Goal: Task Accomplishment & Management: Manage account settings

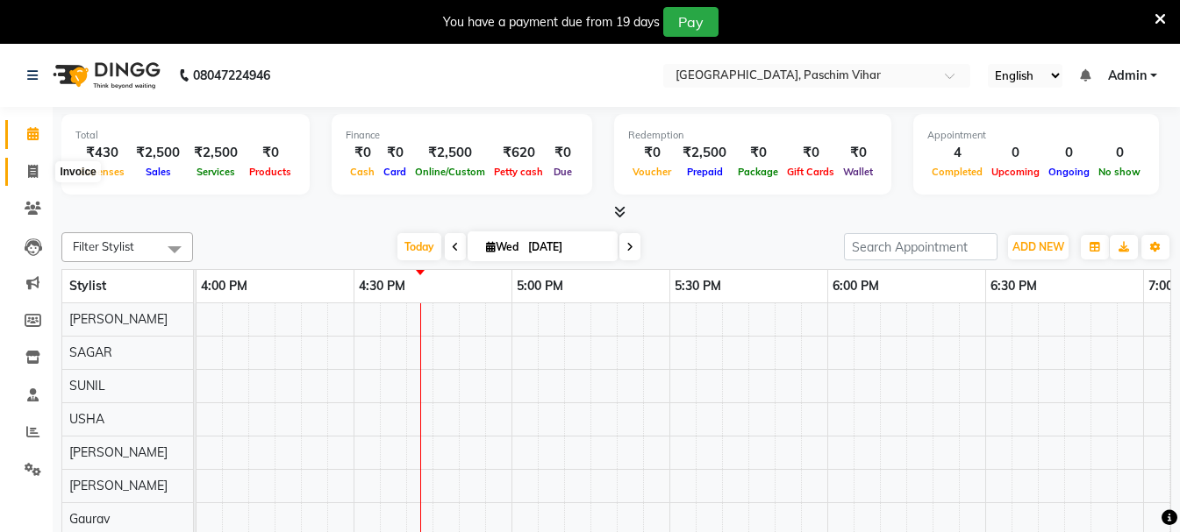
click at [32, 176] on icon at bounding box center [33, 171] width 10 height 13
select select "service"
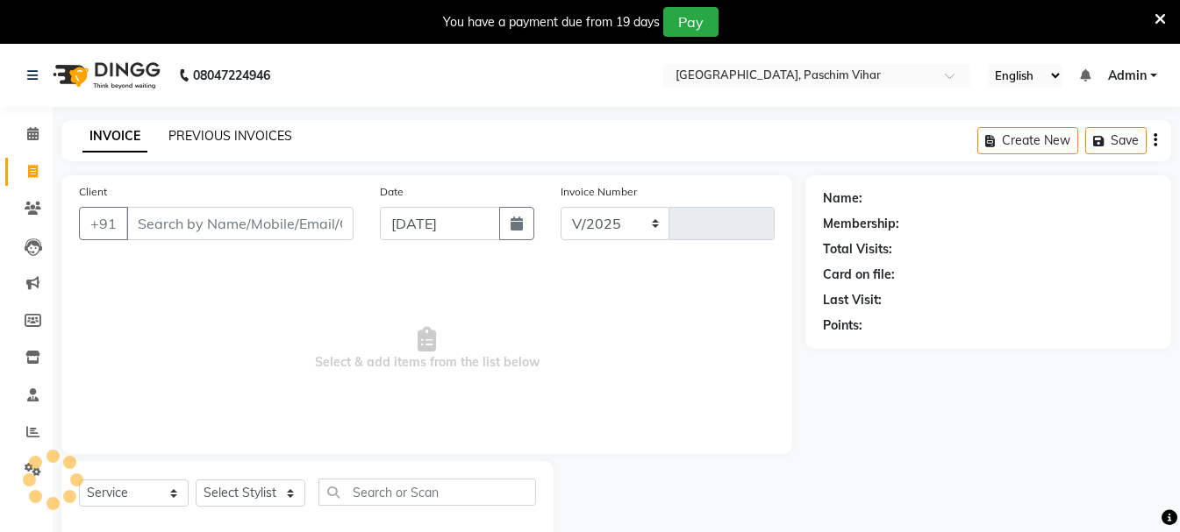
select select "223"
type input "3406"
click at [249, 134] on link "PREVIOUS INVOICES" at bounding box center [230, 136] width 124 height 16
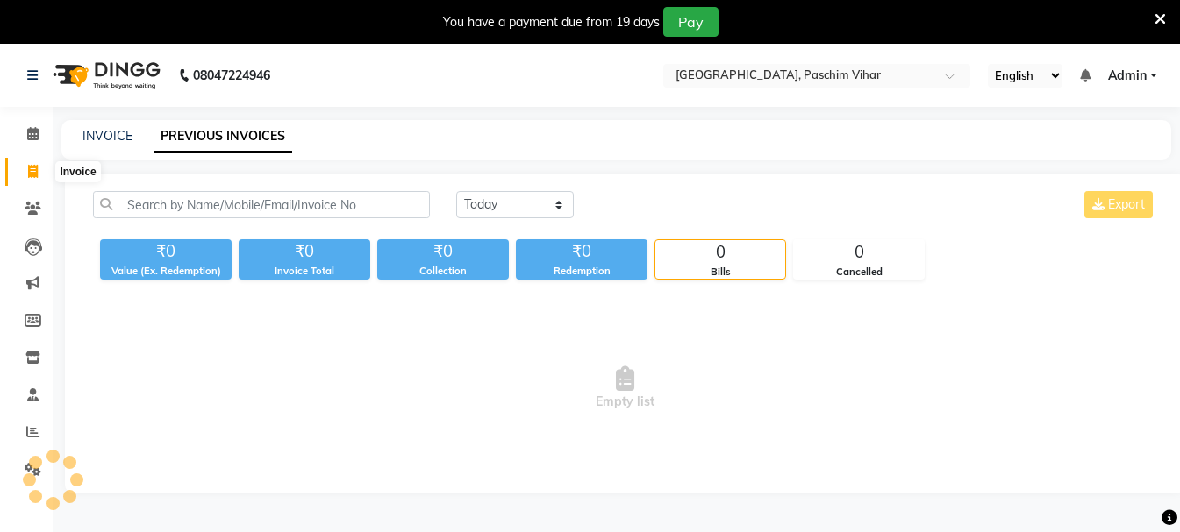
click at [34, 172] on icon at bounding box center [33, 171] width 10 height 13
select select "service"
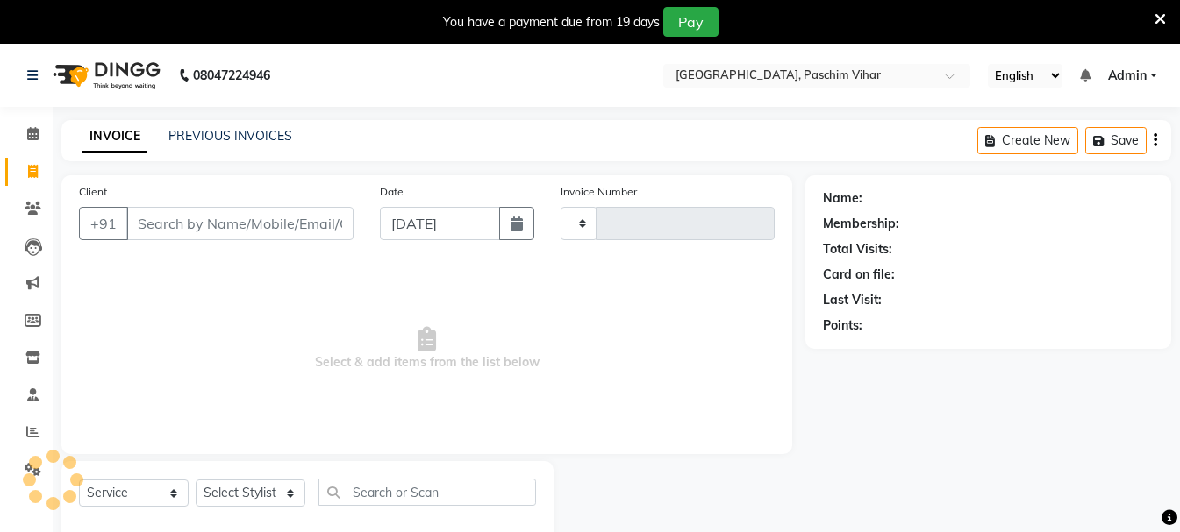
scroll to position [44, 0]
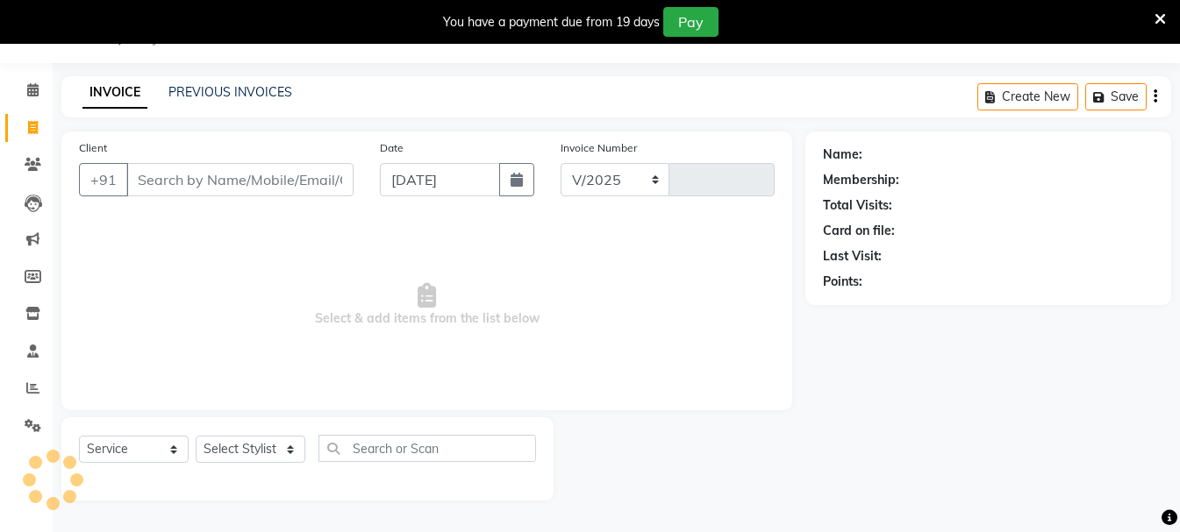
select select "223"
type input "3406"
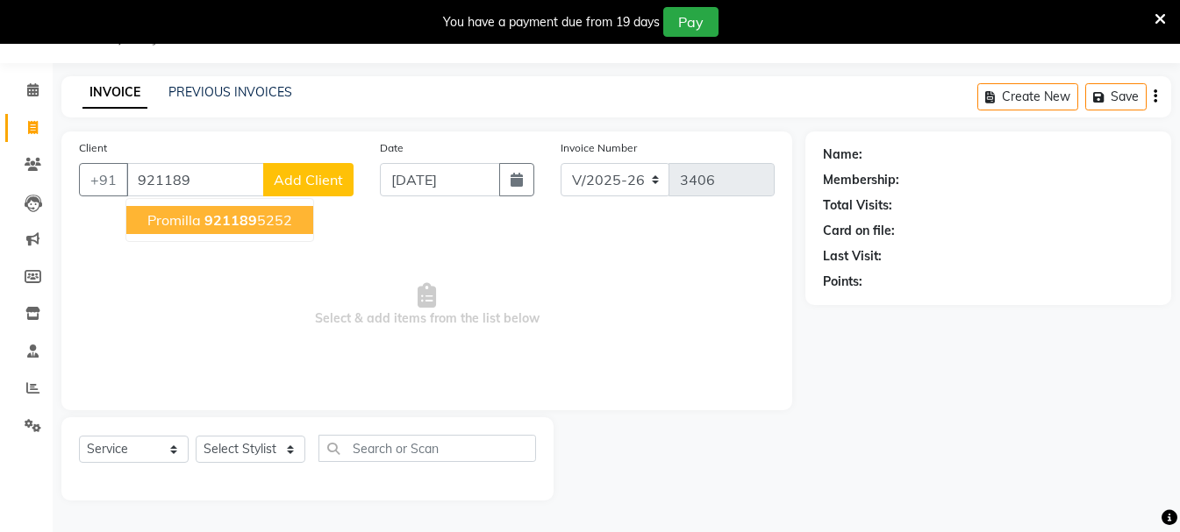
click at [270, 226] on ngb-highlight "921189 5252" at bounding box center [248, 220] width 88 height 18
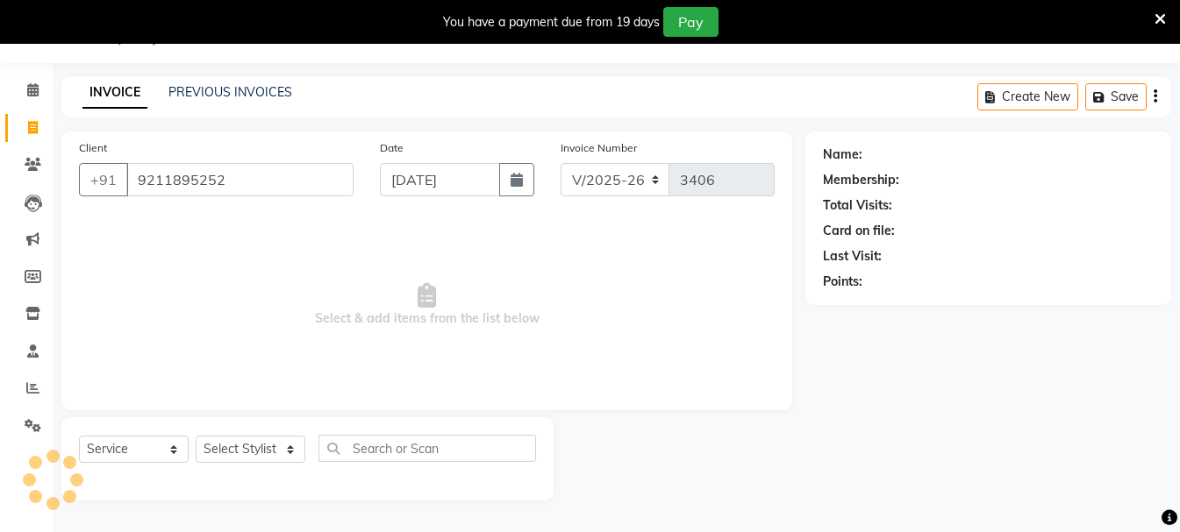
type input "9211895252"
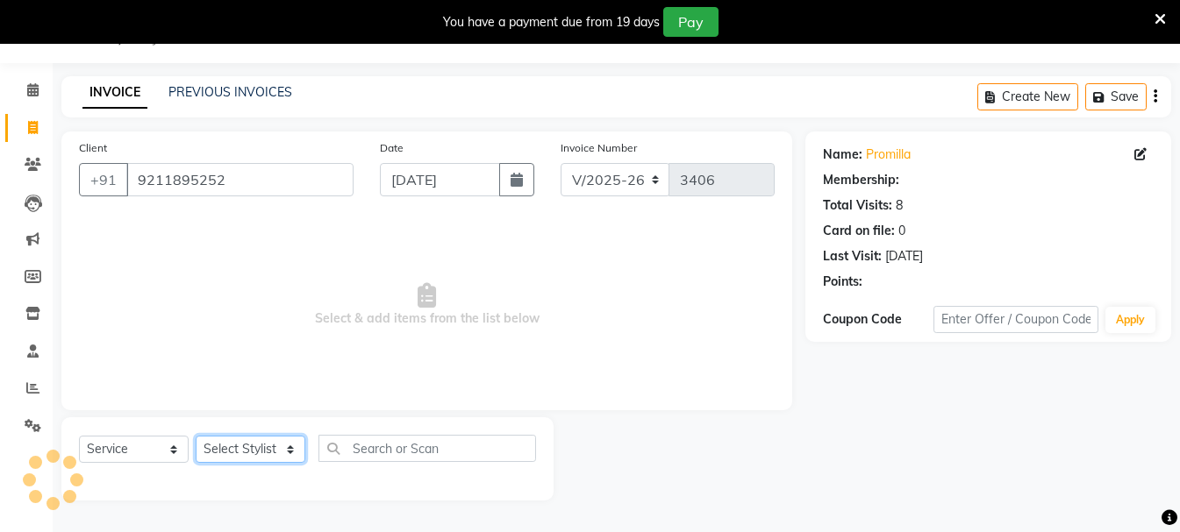
click at [241, 452] on select "Select Stylist Akash Anu Arun Gaurav [PERSON_NAME] [PERSON_NAME] [PERSON_NAME] …" at bounding box center [251, 449] width 110 height 27
select select "6559"
click at [196, 436] on select "Select Stylist Akash Anu Arun Gaurav [PERSON_NAME] [PERSON_NAME] [PERSON_NAME] …" at bounding box center [251, 449] width 110 height 27
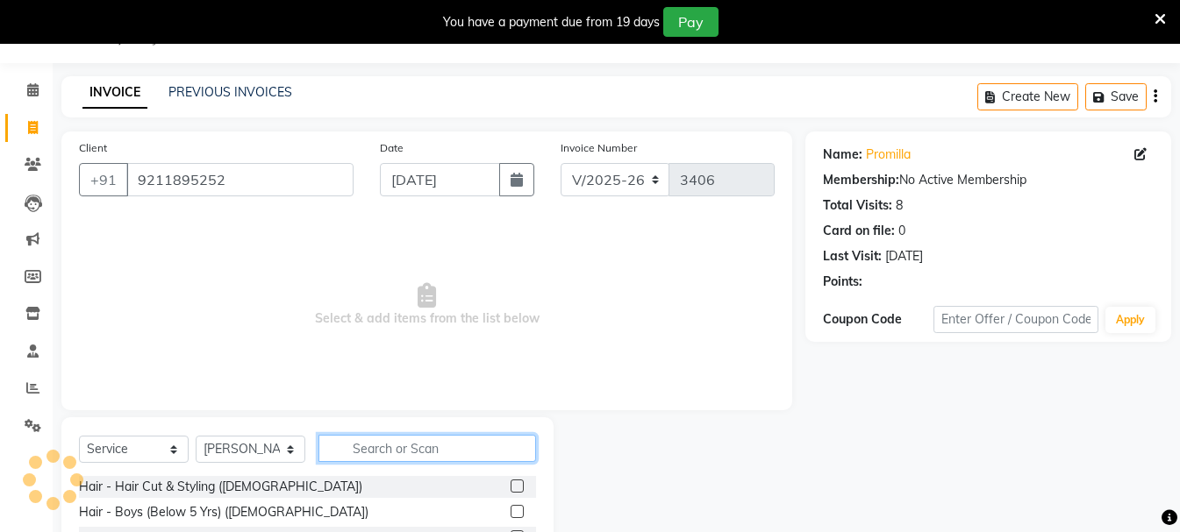
click at [405, 449] on input "text" at bounding box center [426, 448] width 217 height 27
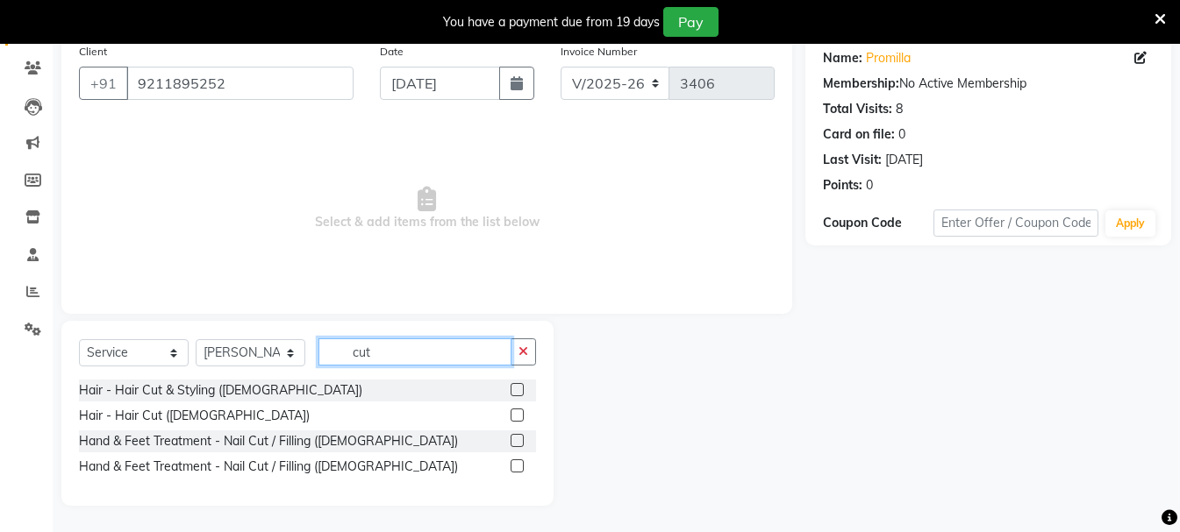
scroll to position [140, 0]
type input "cut"
click at [167, 412] on div "Hair - Hair Cut ([DEMOGRAPHIC_DATA])" at bounding box center [194, 416] width 231 height 18
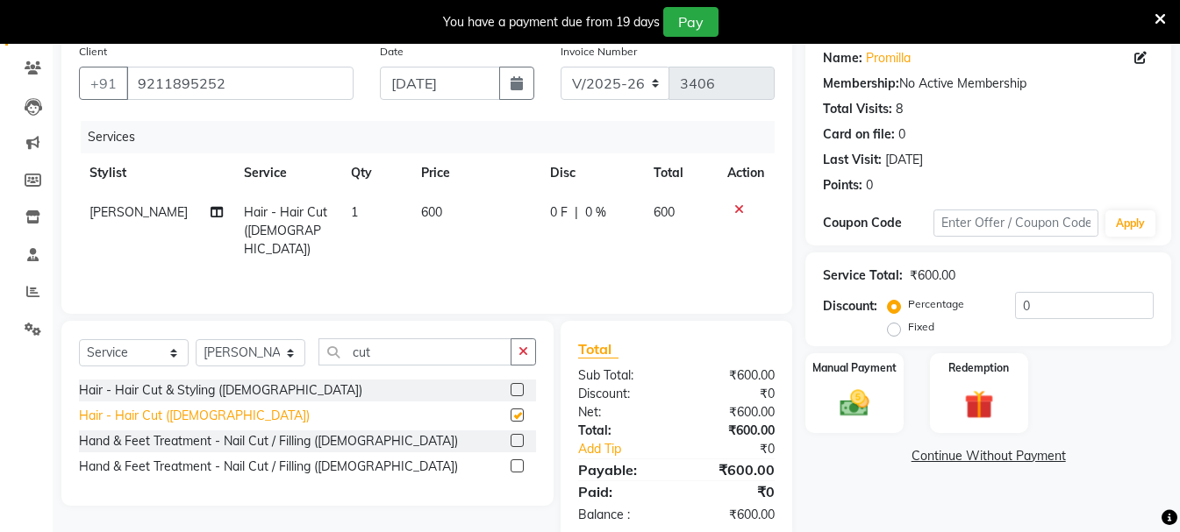
checkbox input "false"
click at [422, 207] on span "600" at bounding box center [431, 212] width 21 height 16
select select "6559"
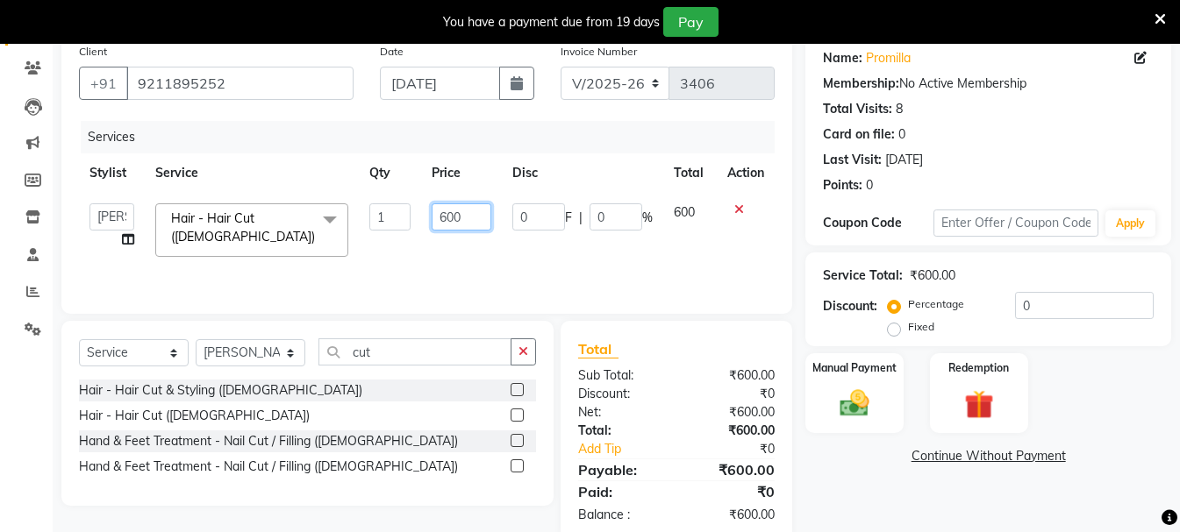
click at [447, 215] on input "600" at bounding box center [461, 216] width 60 height 27
type input "300"
click at [854, 403] on img at bounding box center [854, 403] width 49 height 35
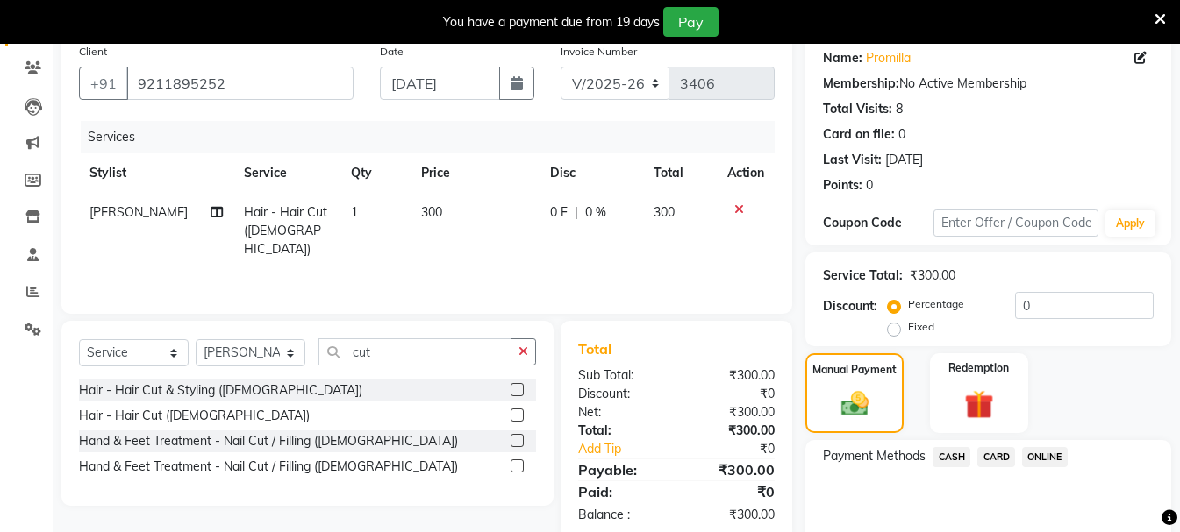
click at [942, 453] on span "CASH" at bounding box center [951, 457] width 38 height 20
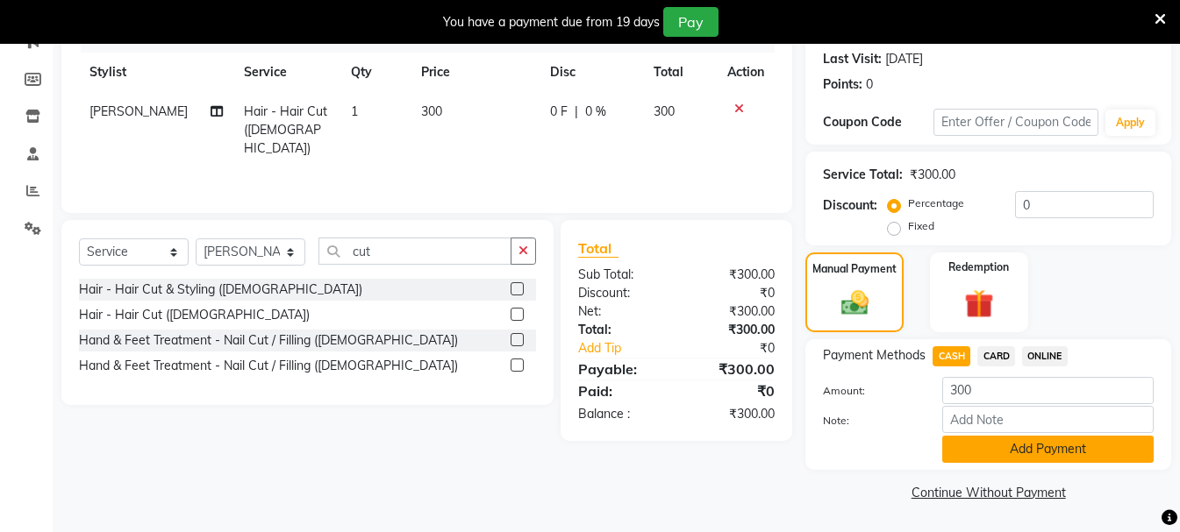
click at [1028, 458] on button "Add Payment" at bounding box center [1047, 449] width 211 height 27
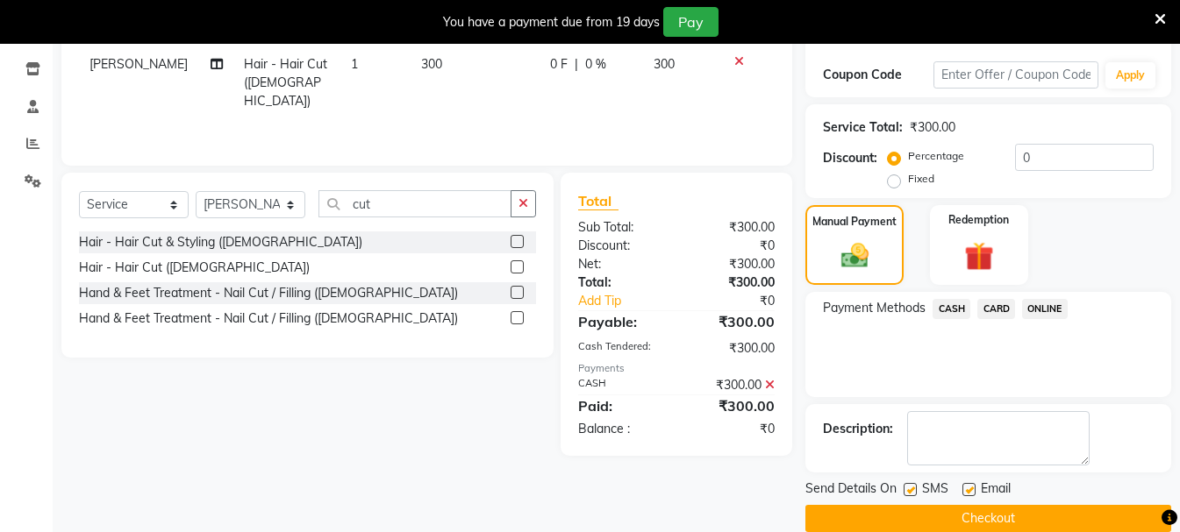
scroll to position [315, 0]
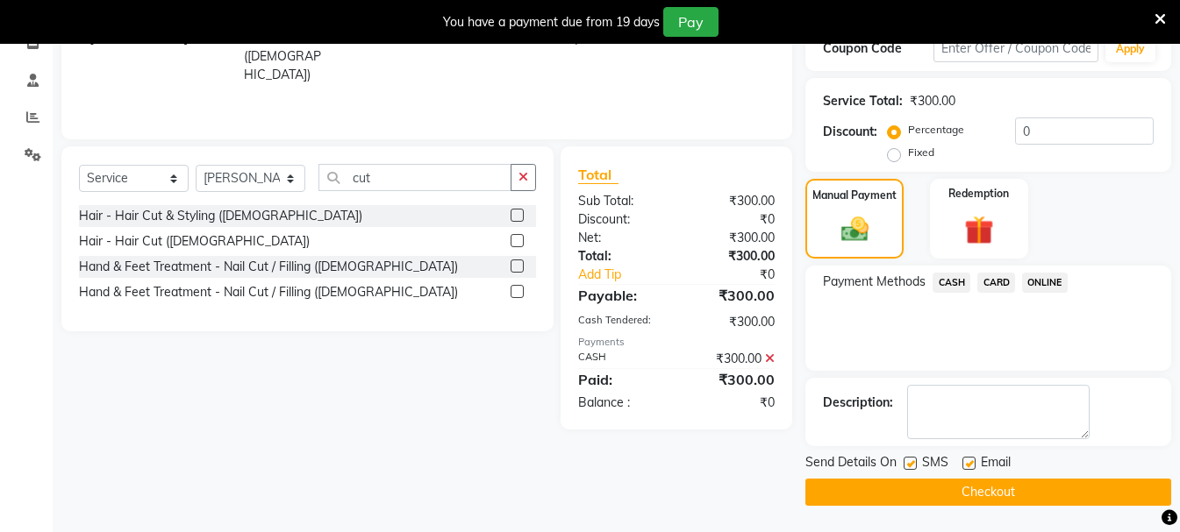
click at [1041, 488] on button "Checkout" at bounding box center [988, 492] width 366 height 27
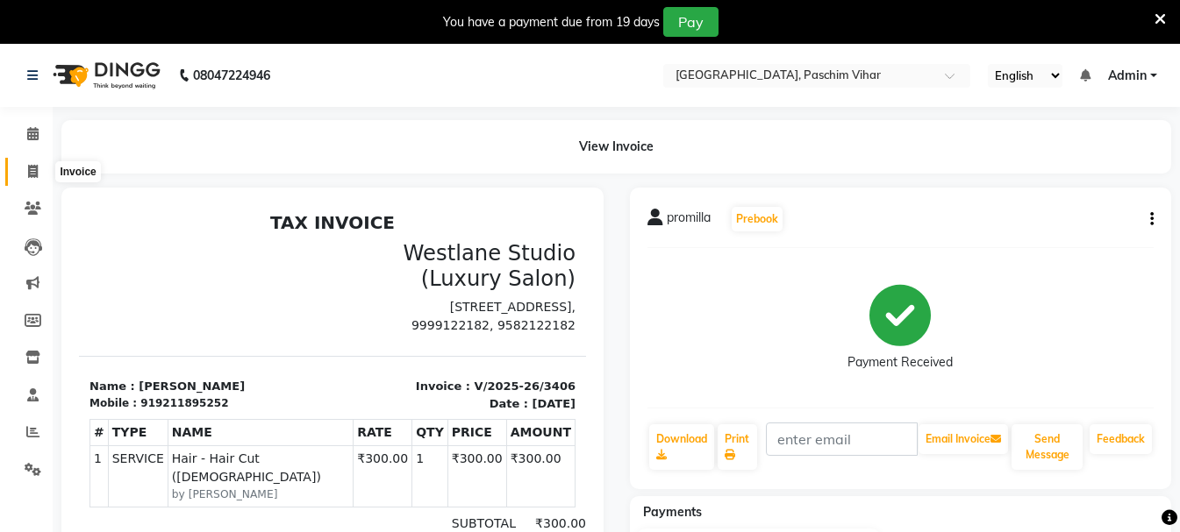
click at [33, 172] on icon at bounding box center [33, 171] width 10 height 13
select select "service"
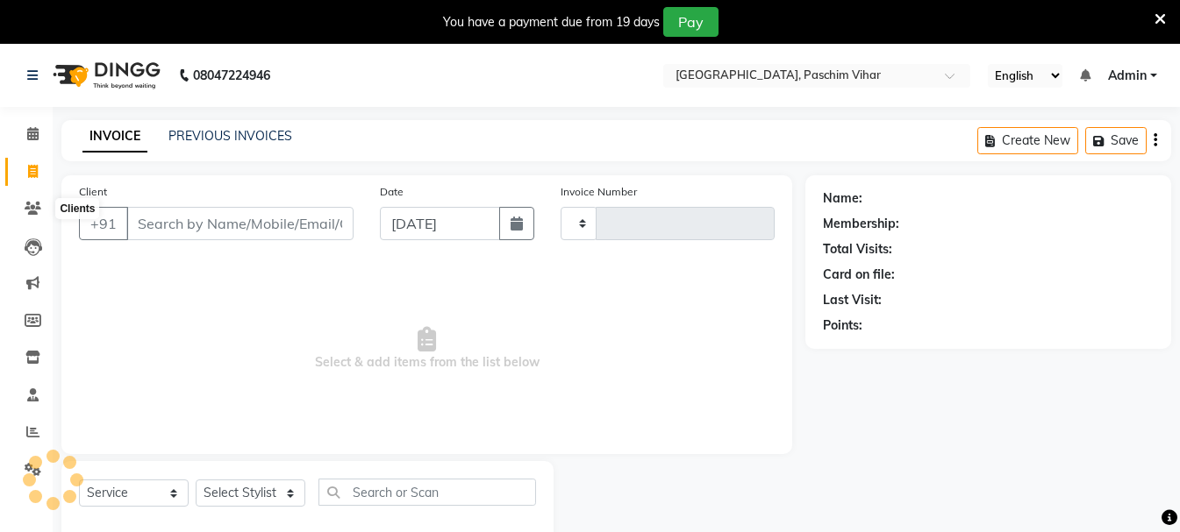
scroll to position [44, 0]
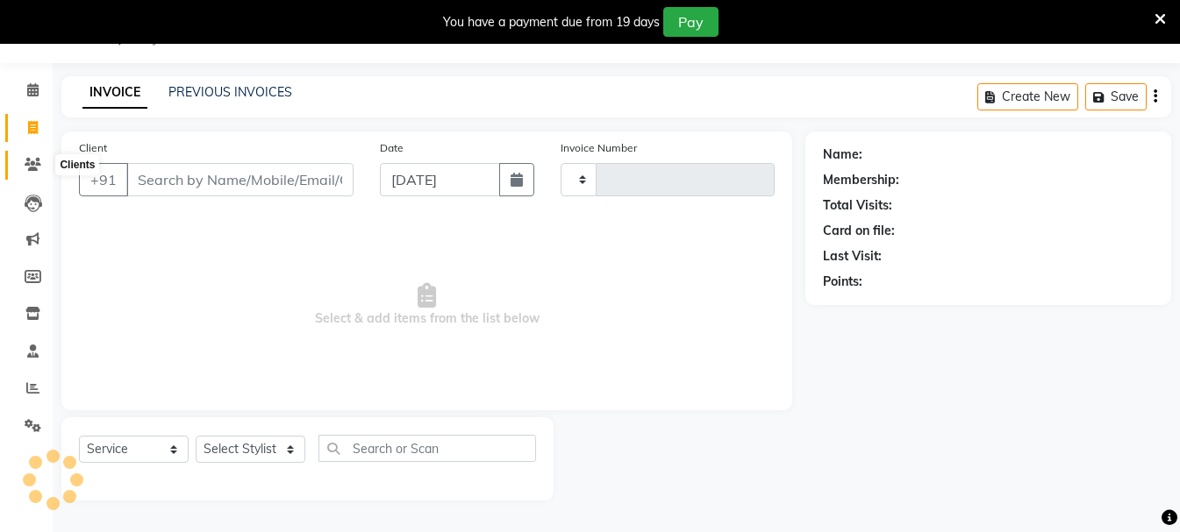
type input "3407"
select select "223"
click at [1160, 22] on icon at bounding box center [1159, 19] width 11 height 16
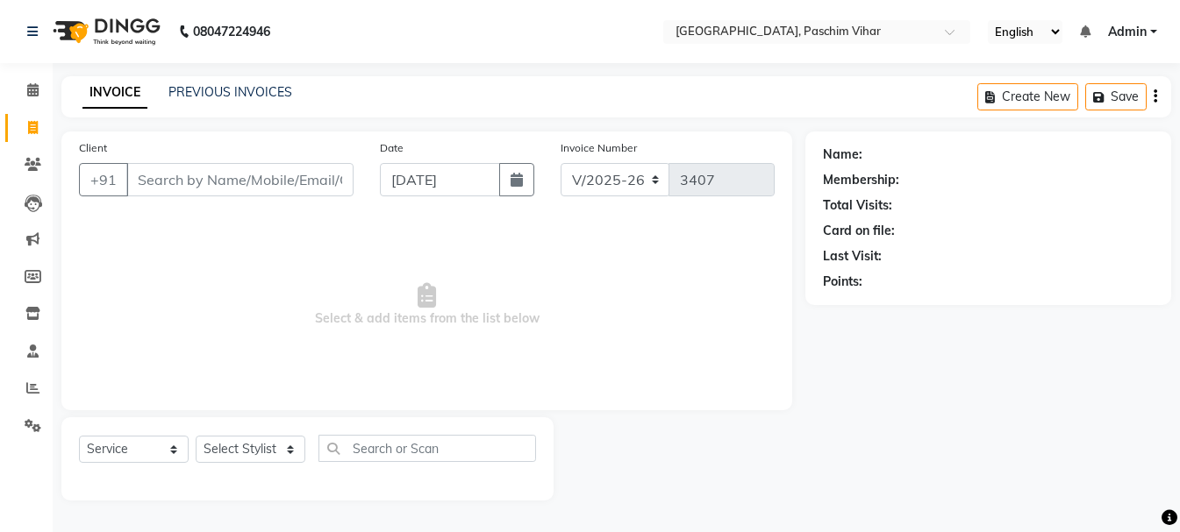
scroll to position [0, 0]
click at [264, 183] on input "Client" at bounding box center [241, 179] width 231 height 33
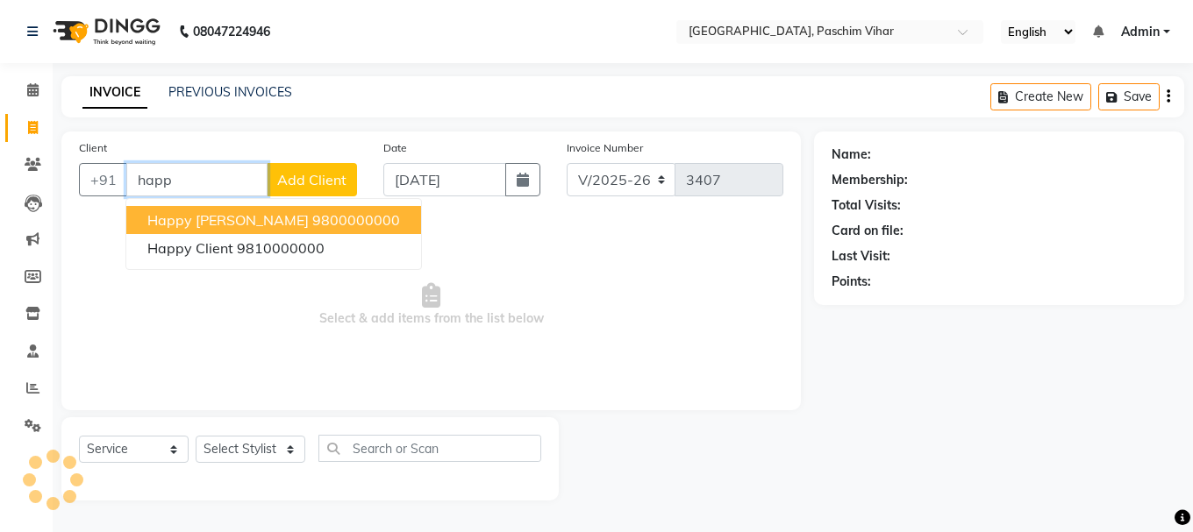
click at [312, 220] on ngb-highlight "9800000000" at bounding box center [356, 220] width 88 height 18
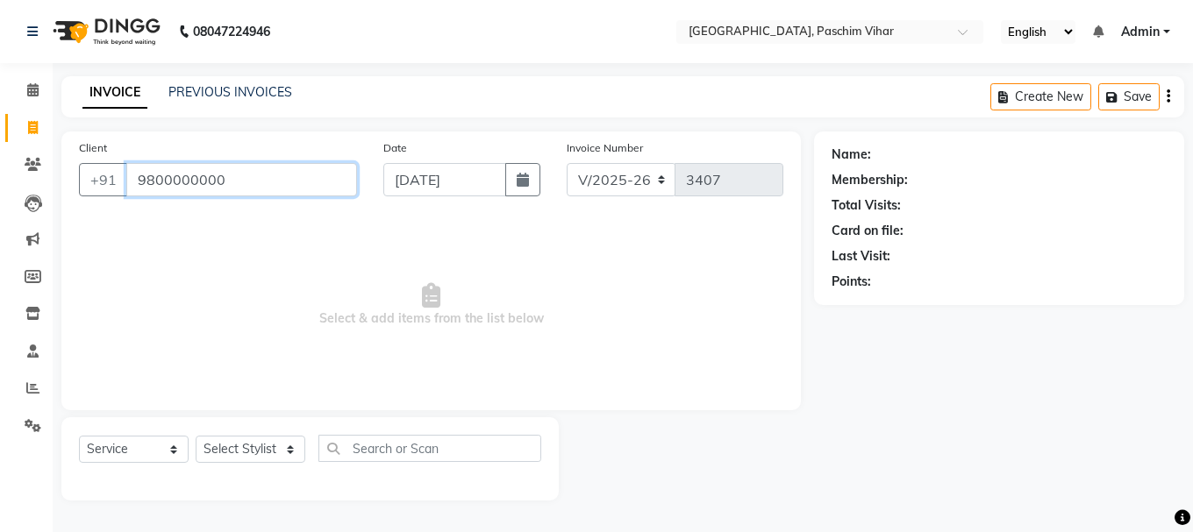
type input "9800000000"
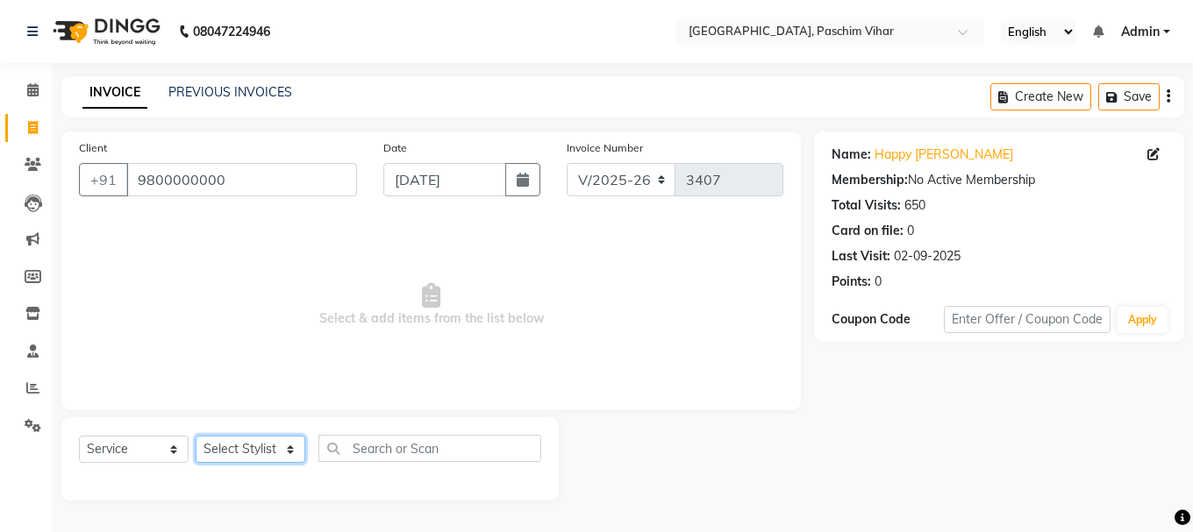
click at [256, 441] on select "Select Stylist Akash Anu Arun Gaurav [PERSON_NAME] [PERSON_NAME] [PERSON_NAME] …" at bounding box center [251, 449] width 110 height 27
select select "59702"
click at [196, 436] on select "Select Stylist Akash Anu Arun Gaurav [PERSON_NAME] [PERSON_NAME] [PERSON_NAME] …" at bounding box center [251, 449] width 110 height 27
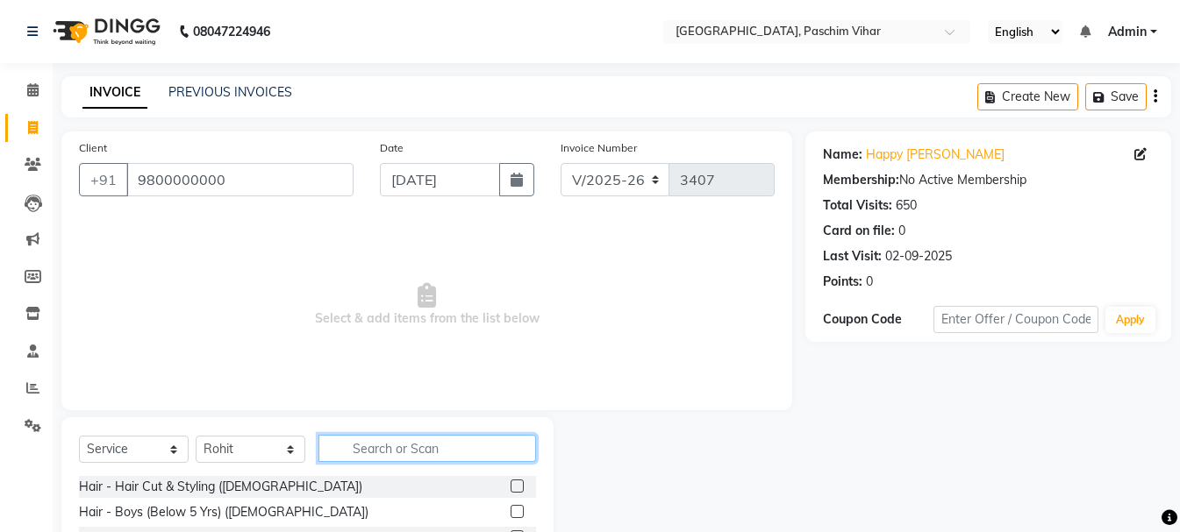
click at [403, 445] on input "text" at bounding box center [426, 448] width 217 height 27
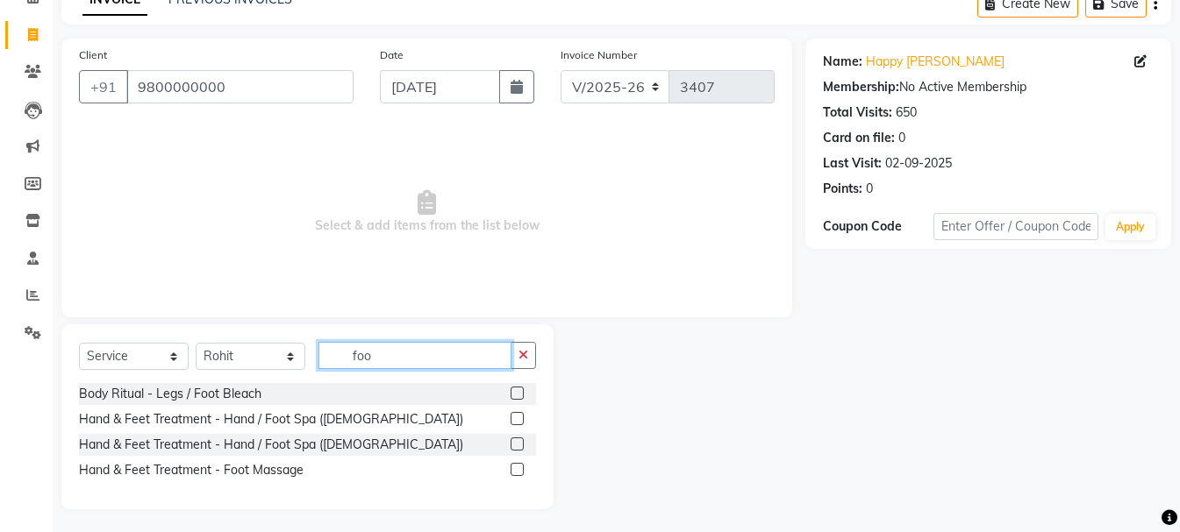
scroll to position [96, 0]
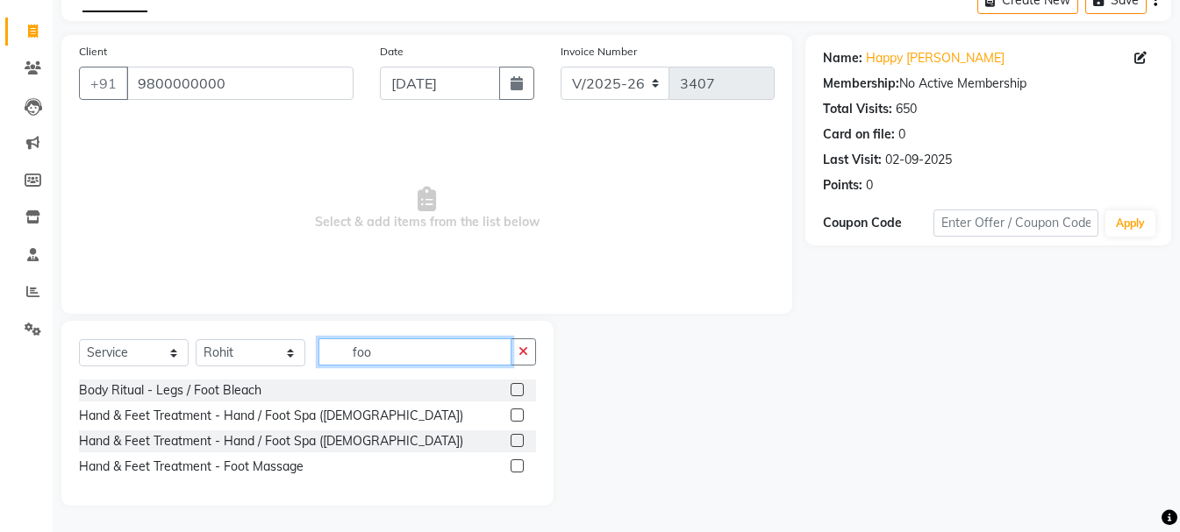
type input "foo"
click at [517, 470] on label at bounding box center [516, 466] width 13 height 13
click at [517, 470] on input "checkbox" at bounding box center [515, 466] width 11 height 11
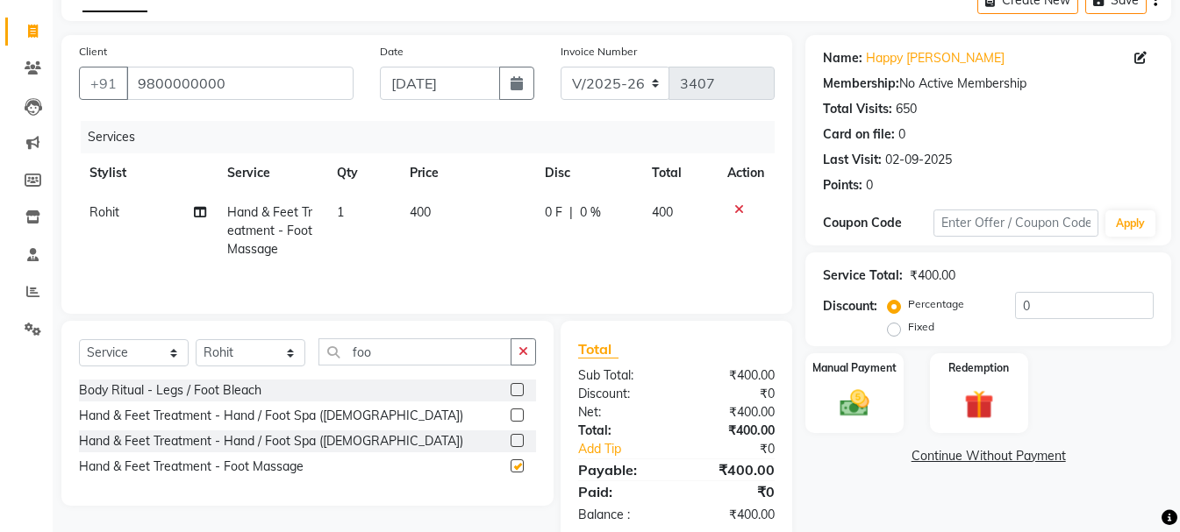
checkbox input "false"
click at [420, 214] on span "400" at bounding box center [420, 212] width 21 height 16
select select "59702"
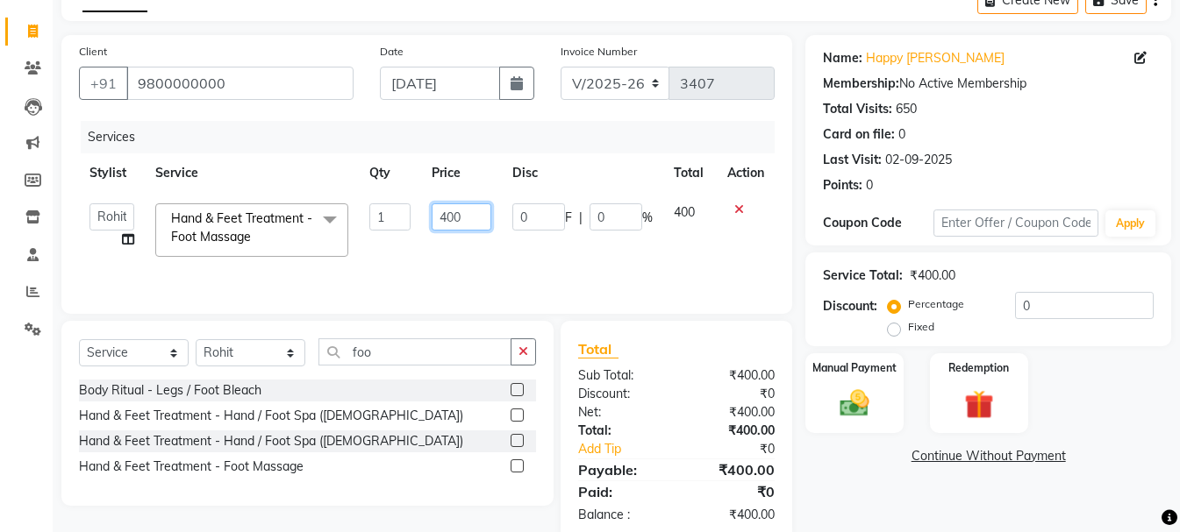
click at [453, 215] on input "400" at bounding box center [461, 216] width 60 height 27
click at [449, 217] on input "400" at bounding box center [461, 216] width 60 height 27
type input "700"
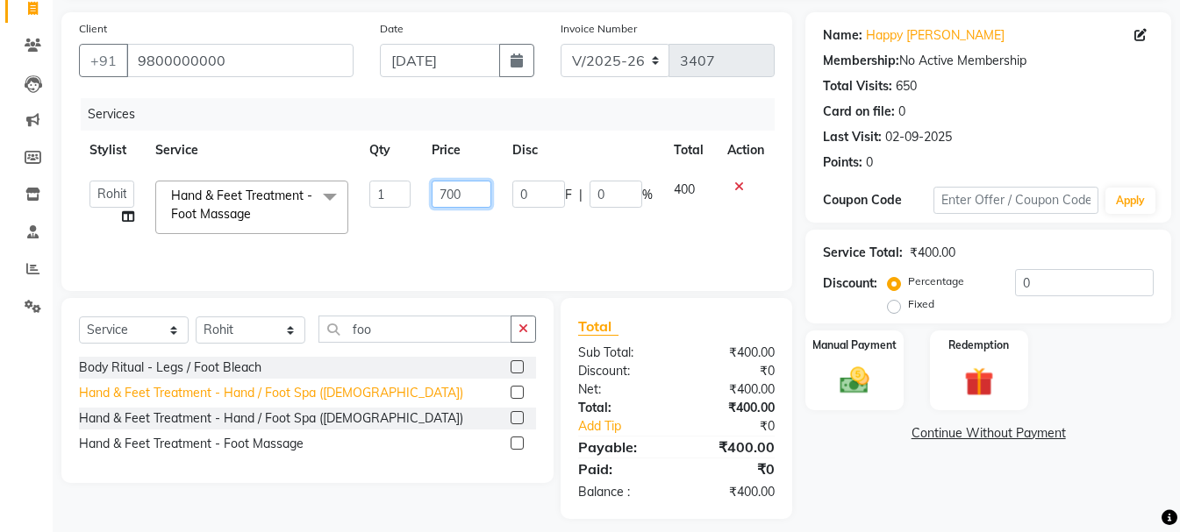
scroll to position [132, 0]
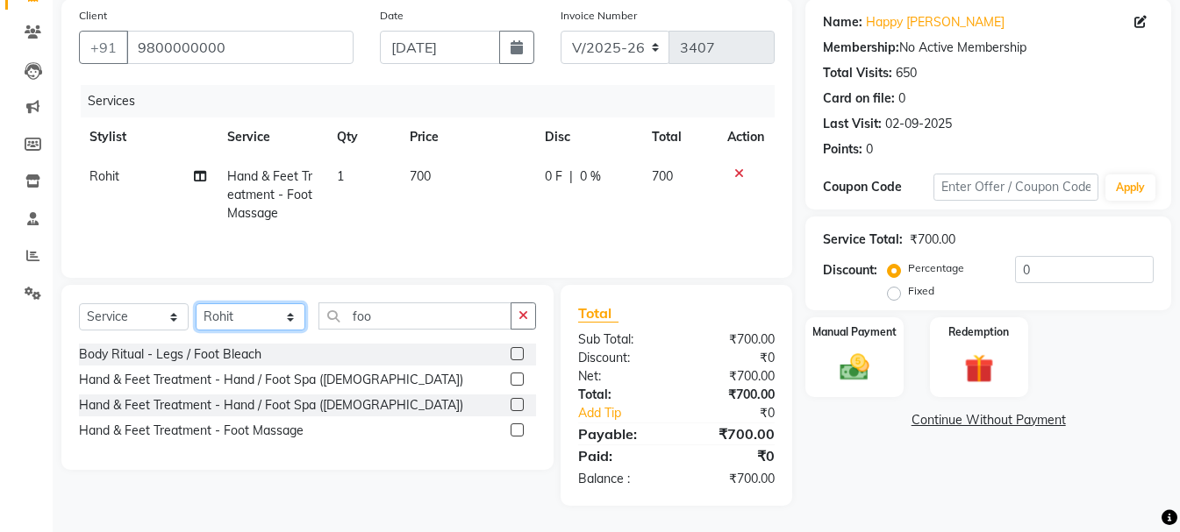
click at [260, 313] on select "Select Stylist Akash Anu Arun Gaurav [PERSON_NAME] [PERSON_NAME] [PERSON_NAME] …" at bounding box center [251, 316] width 110 height 27
select select "8527"
click at [196, 303] on select "Select Stylist Akash Anu Arun Gaurav [PERSON_NAME] [PERSON_NAME] [PERSON_NAME] …" at bounding box center [251, 316] width 110 height 27
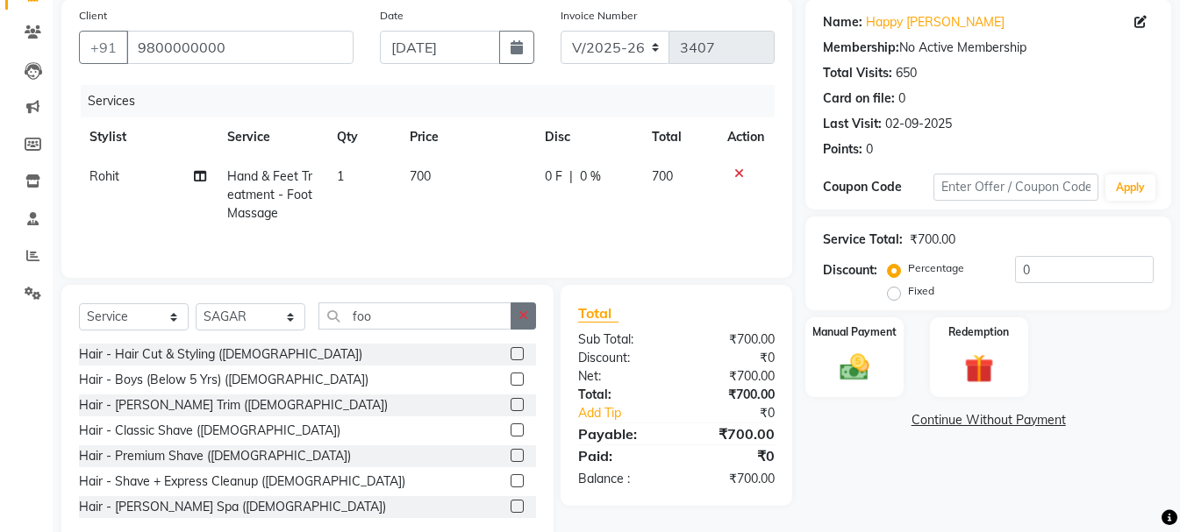
click at [526, 314] on icon "button" at bounding box center [523, 316] width 10 height 12
click at [449, 317] on input "text" at bounding box center [426, 316] width 217 height 27
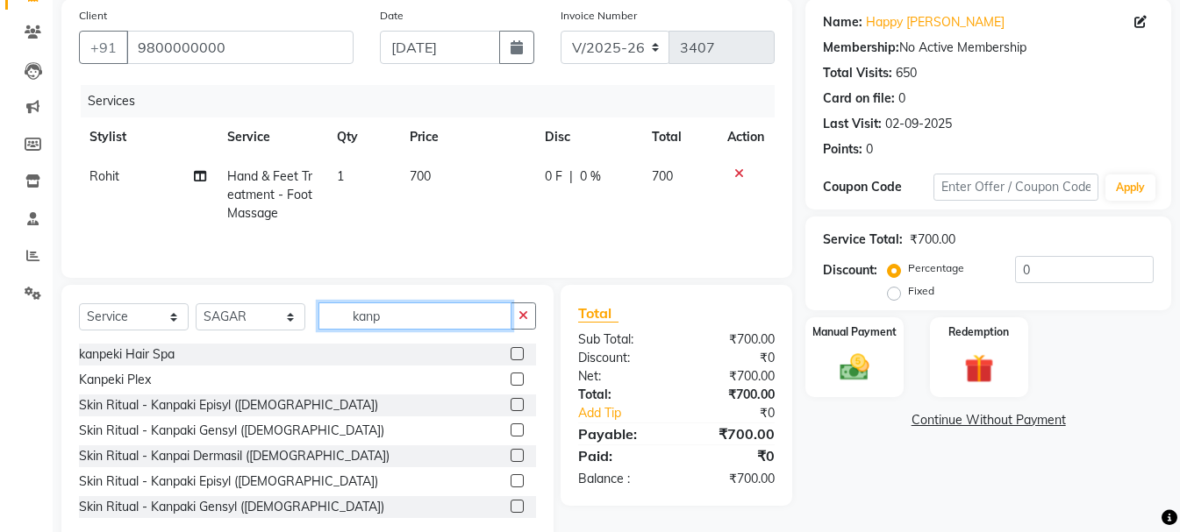
type input "kanp"
click at [510, 431] on label at bounding box center [516, 430] width 13 height 13
click at [510, 431] on input "checkbox" at bounding box center [515, 430] width 11 height 11
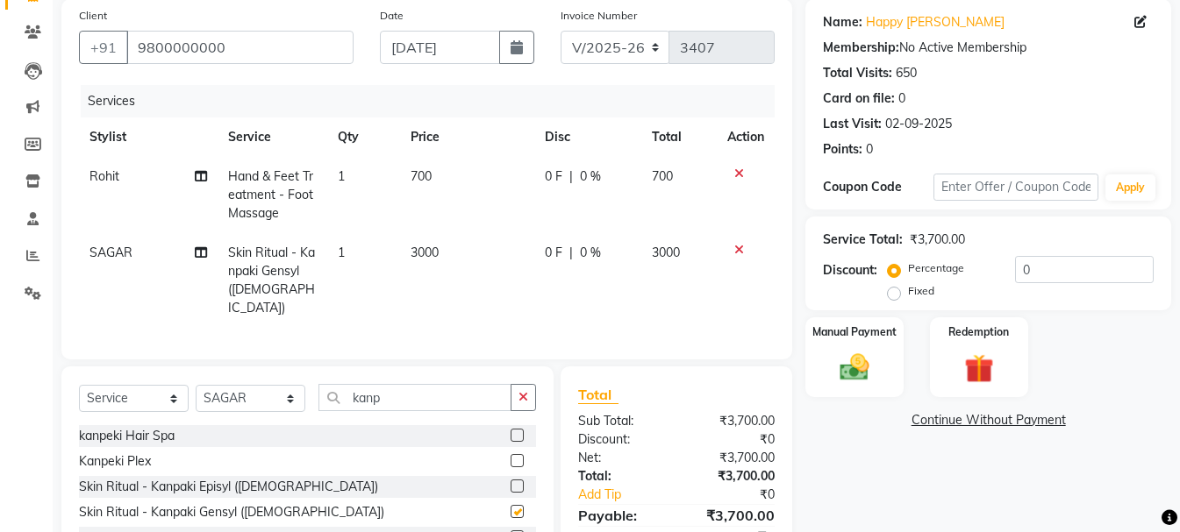
checkbox input "false"
click at [426, 251] on span "3000" at bounding box center [424, 253] width 28 height 16
select select "8527"
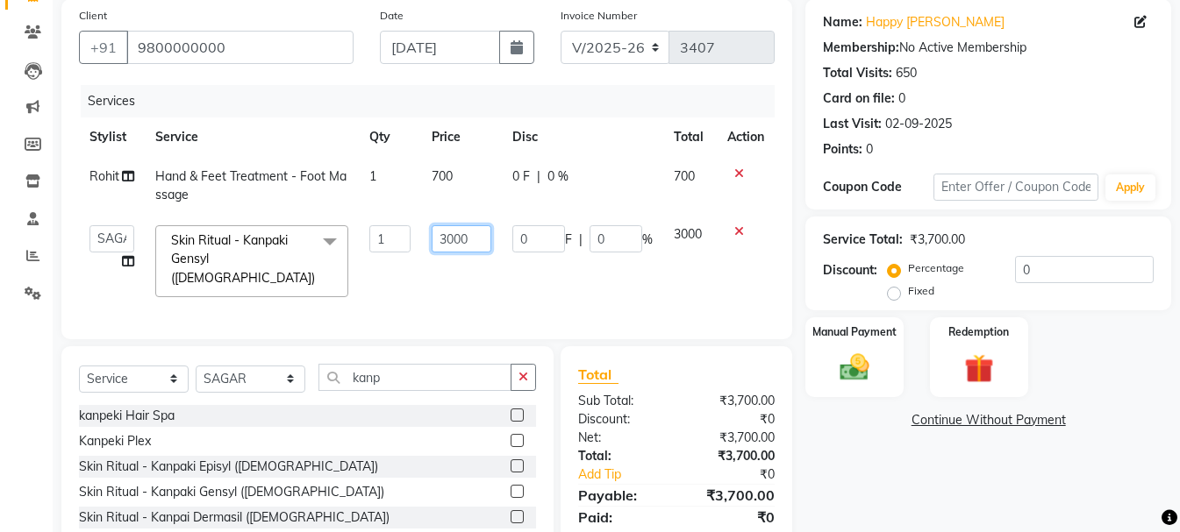
click at [453, 240] on input "3000" at bounding box center [461, 238] width 60 height 27
type input "2500"
drag, startPoint x: 836, startPoint y: 361, endPoint x: 845, endPoint y: 369, distance: 12.5
click at [836, 363] on img at bounding box center [854, 367] width 49 height 35
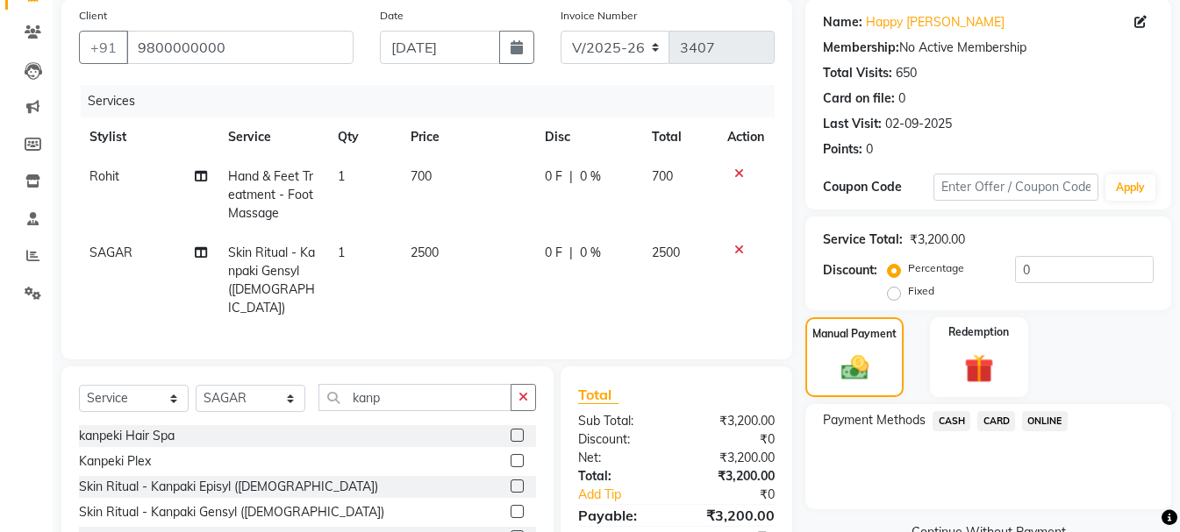
click at [952, 419] on span "CASH" at bounding box center [951, 421] width 38 height 20
click at [949, 423] on span "CASH" at bounding box center [951, 421] width 38 height 20
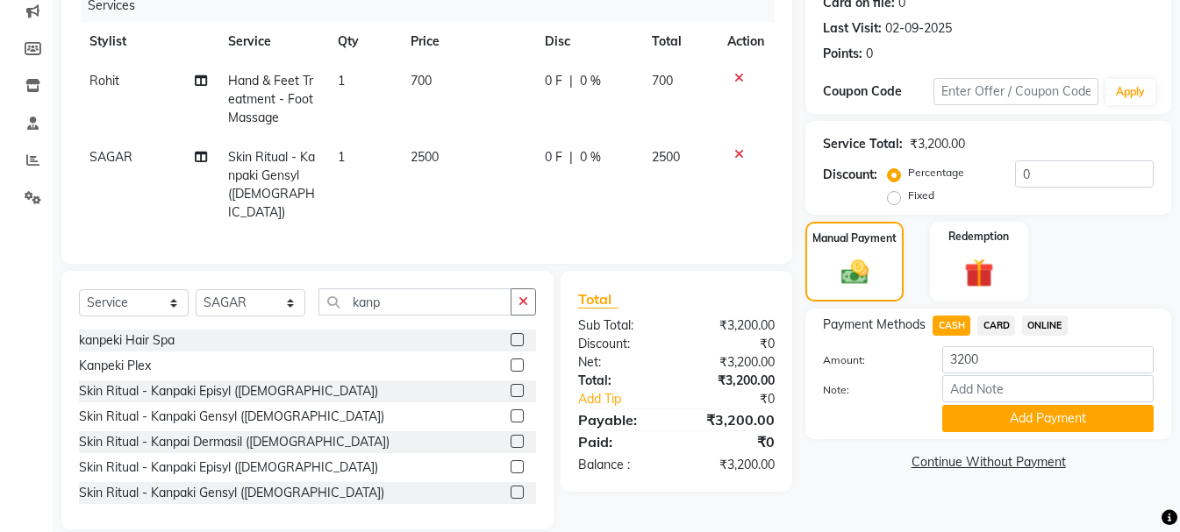
scroll to position [246, 0]
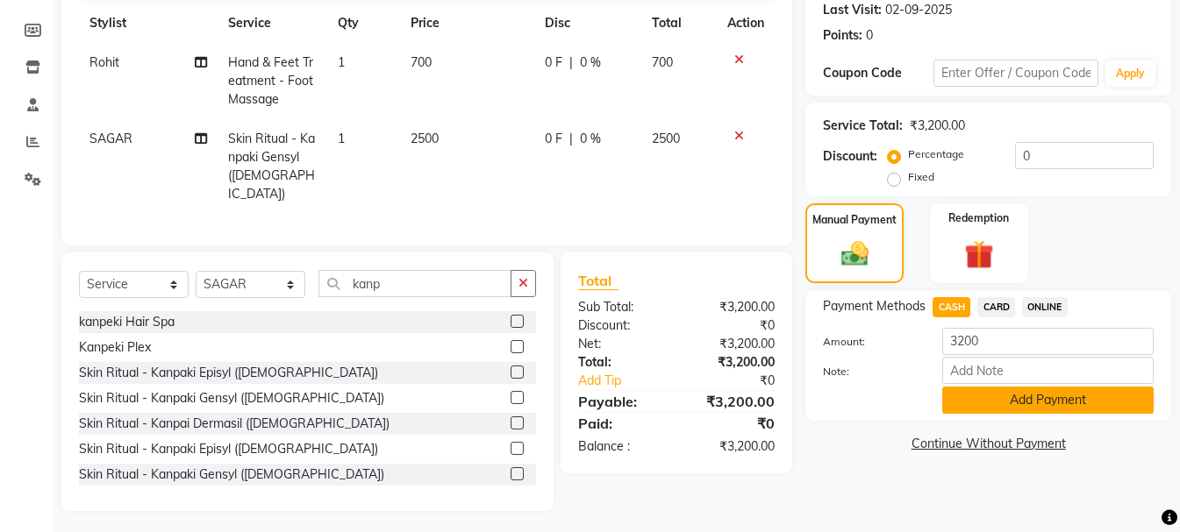
click at [1032, 399] on button "Add Payment" at bounding box center [1047, 400] width 211 height 27
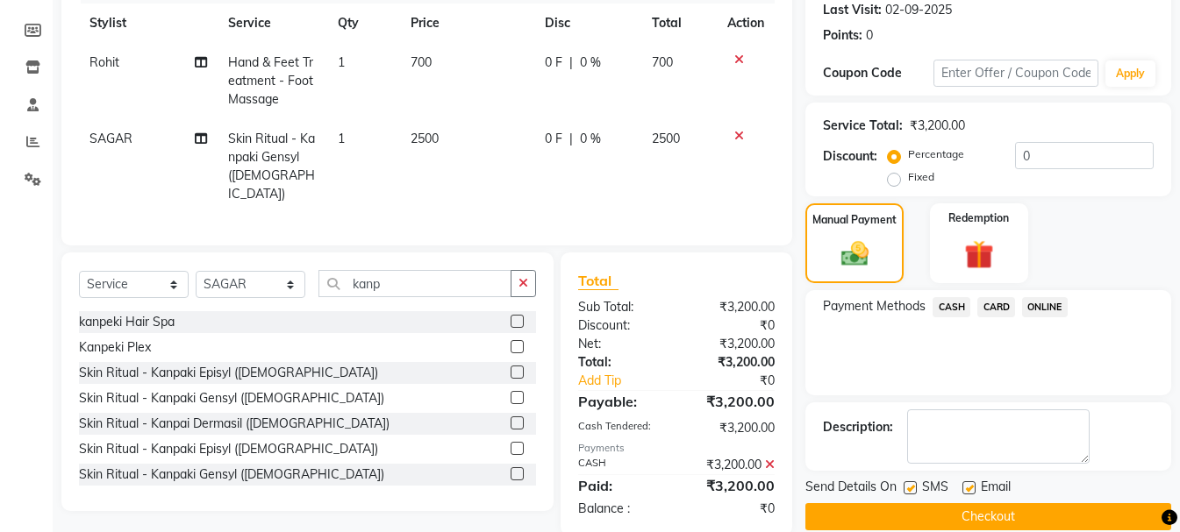
scroll to position [271, 0]
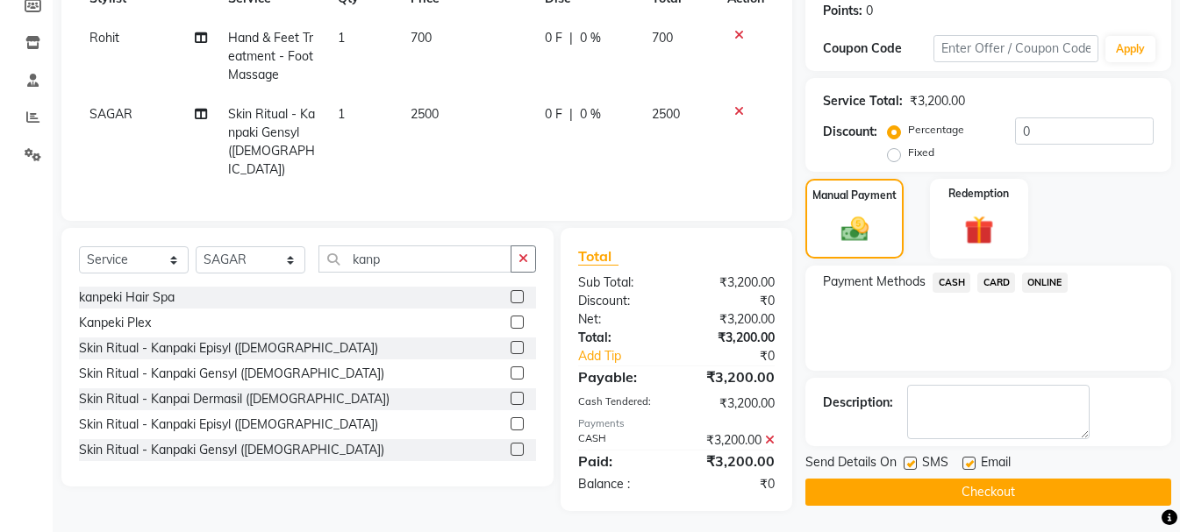
click at [978, 490] on button "Checkout" at bounding box center [988, 492] width 366 height 27
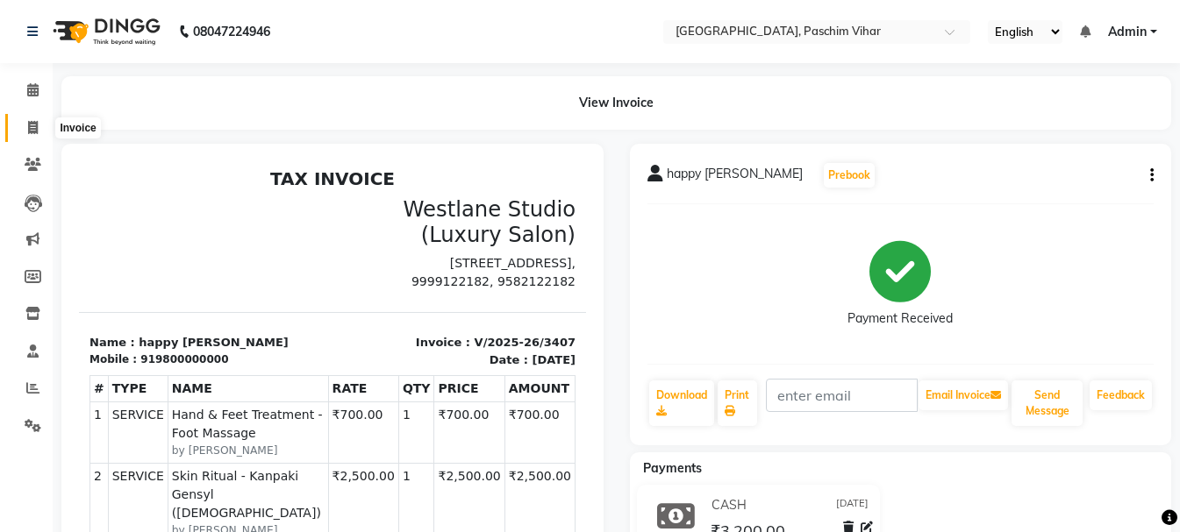
click at [30, 124] on icon at bounding box center [33, 127] width 10 height 13
select select "service"
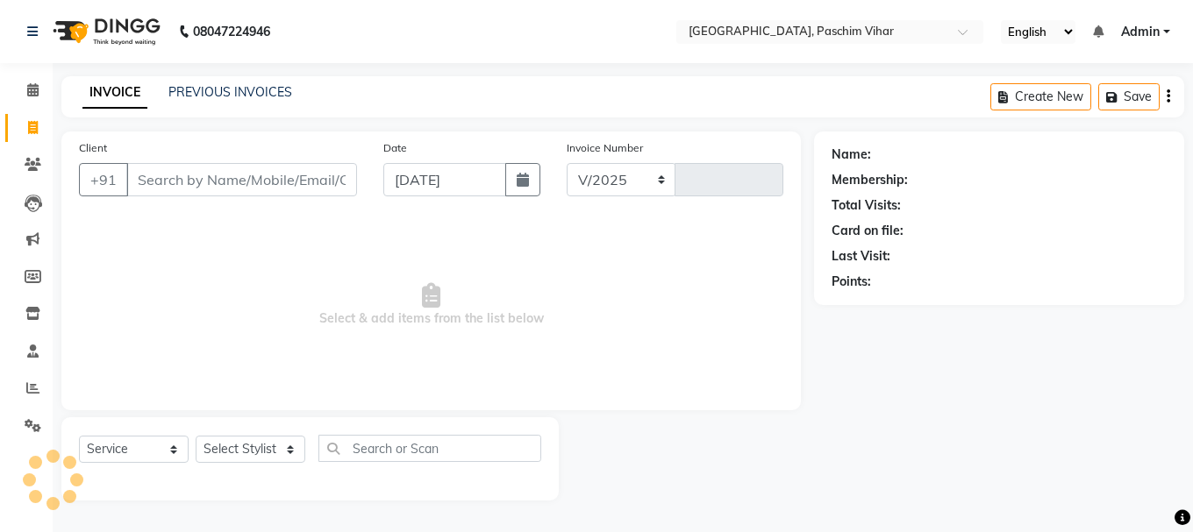
select select "223"
type input "3408"
click at [32, 428] on icon at bounding box center [33, 425] width 17 height 13
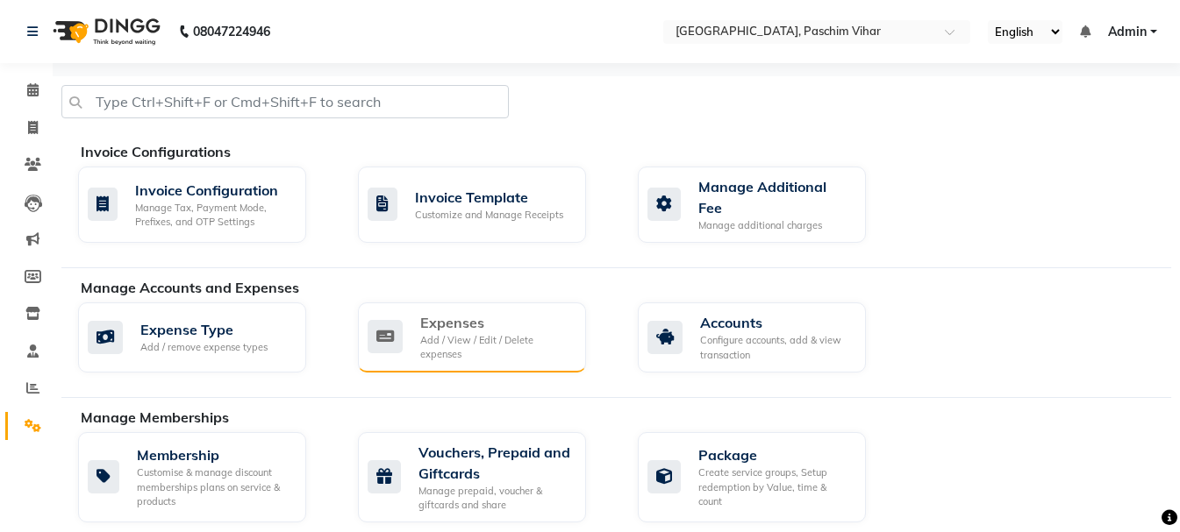
click at [451, 327] on div "Expenses" at bounding box center [496, 322] width 152 height 21
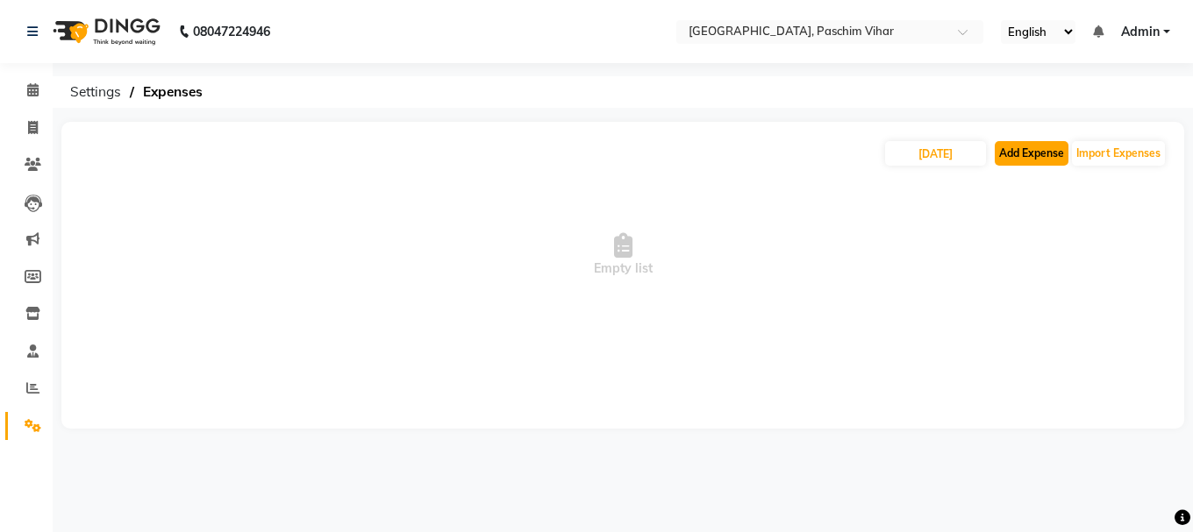
click at [1023, 158] on button "Add Expense" at bounding box center [1031, 153] width 74 height 25
select select "1"
select select "2523"
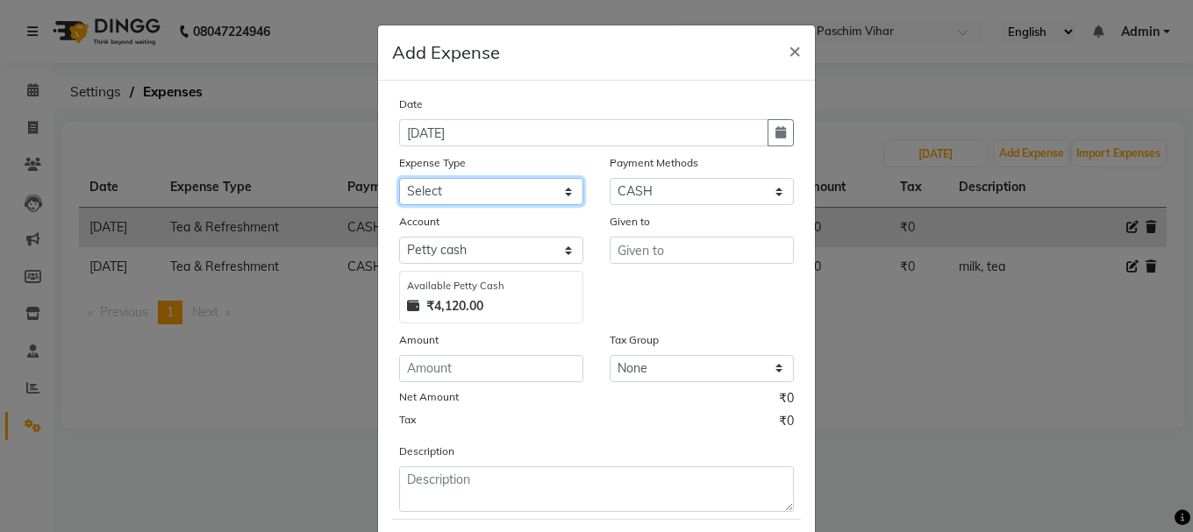
click at [494, 199] on select "Select Advance Salary Bank charges Cash transfer to bank Cash transfer to hub C…" at bounding box center [491, 191] width 184 height 27
select select "2158"
click at [399, 178] on select "Select Advance Salary Bank charges Cash transfer to bank Cash transfer to hub C…" at bounding box center [491, 191] width 184 height 27
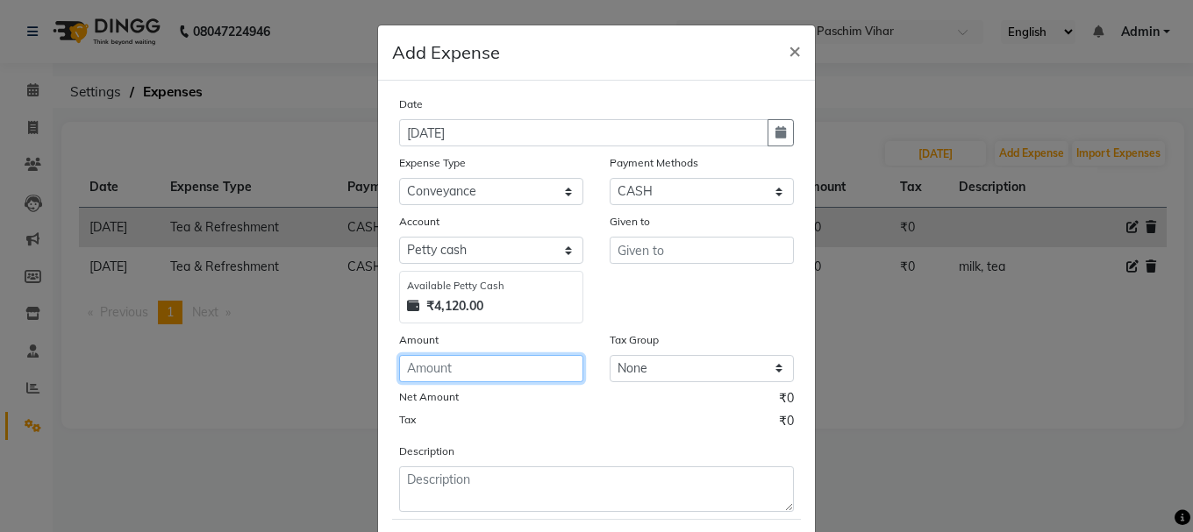
click at [495, 372] on input "number" at bounding box center [491, 368] width 184 height 27
type input "200"
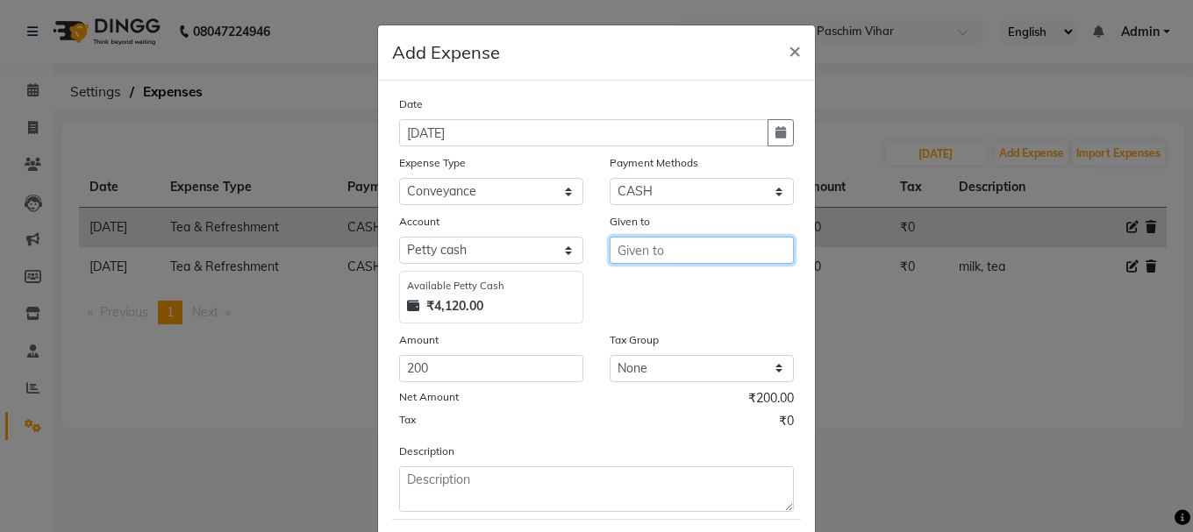
click at [658, 253] on input "text" at bounding box center [701, 250] width 184 height 27
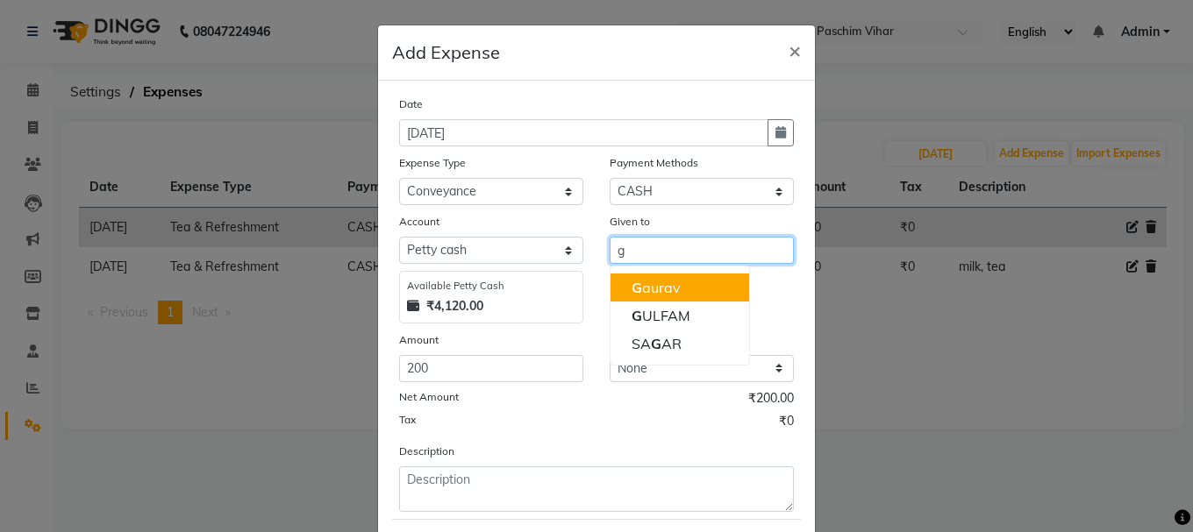
click at [682, 287] on button "G aurav" at bounding box center [679, 288] width 139 height 28
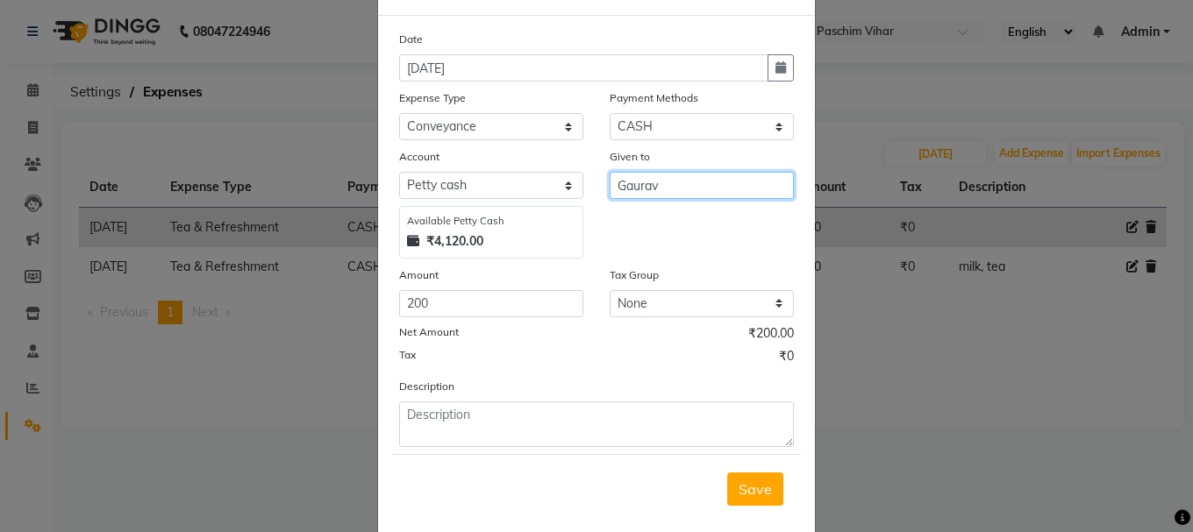
scroll to position [96, 0]
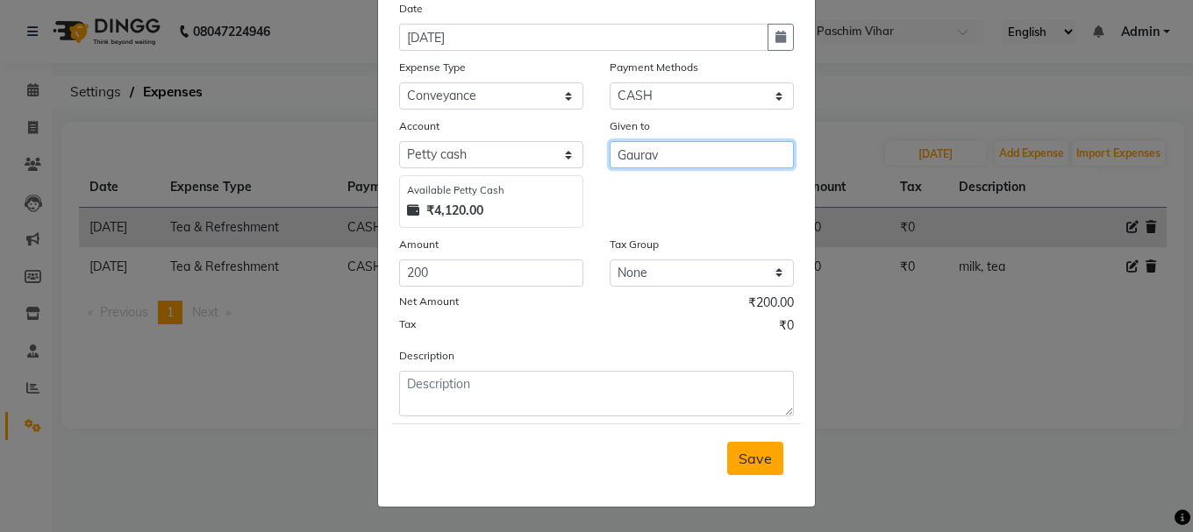
type input "Gaurav"
click at [743, 456] on span "Save" at bounding box center [754, 459] width 33 height 18
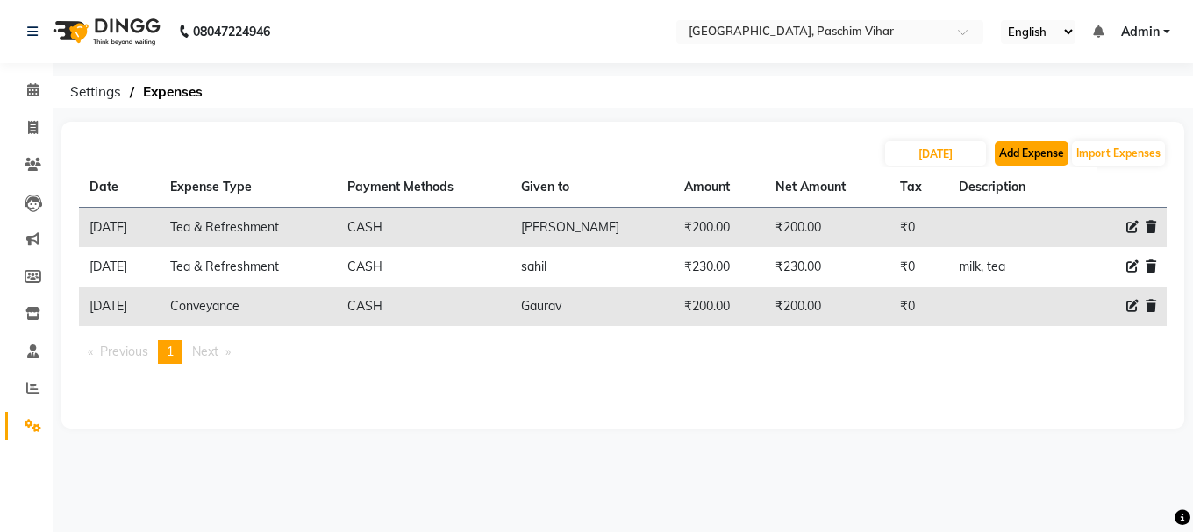
click at [1023, 149] on button "Add Expense" at bounding box center [1031, 153] width 74 height 25
select select "1"
select select "2523"
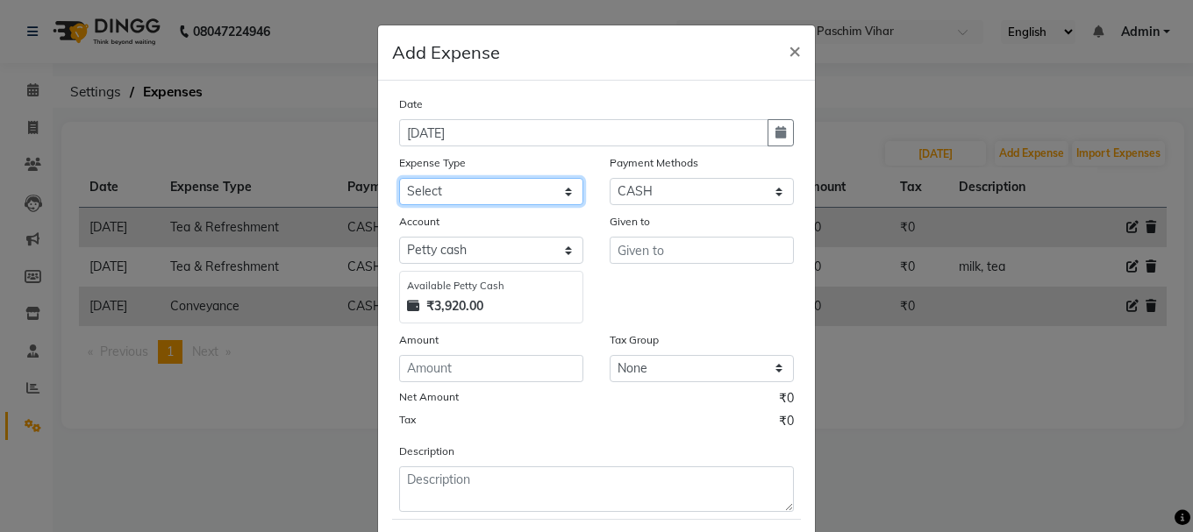
drag, startPoint x: 539, startPoint y: 194, endPoint x: 549, endPoint y: 203, distance: 13.6
click at [539, 194] on select "Select Advance Salary Bank charges Cash transfer to bank Cash transfer to hub C…" at bounding box center [491, 191] width 184 height 27
select select "93"
click at [399, 178] on select "Select Advance Salary Bank charges Cash transfer to bank Cash transfer to hub C…" at bounding box center [491, 191] width 184 height 27
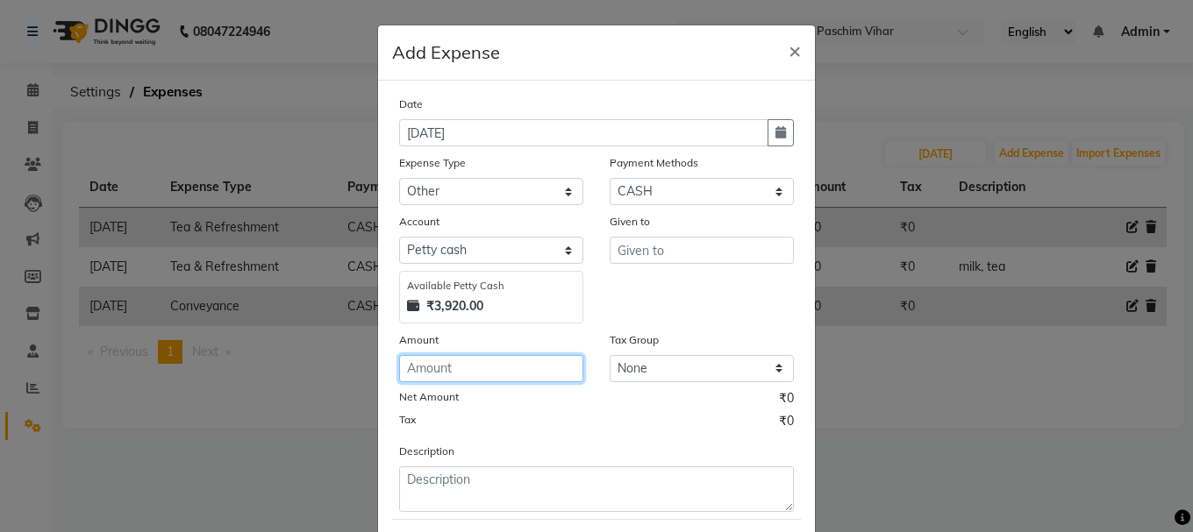
click at [463, 366] on input "number" at bounding box center [491, 368] width 184 height 27
type input "1000"
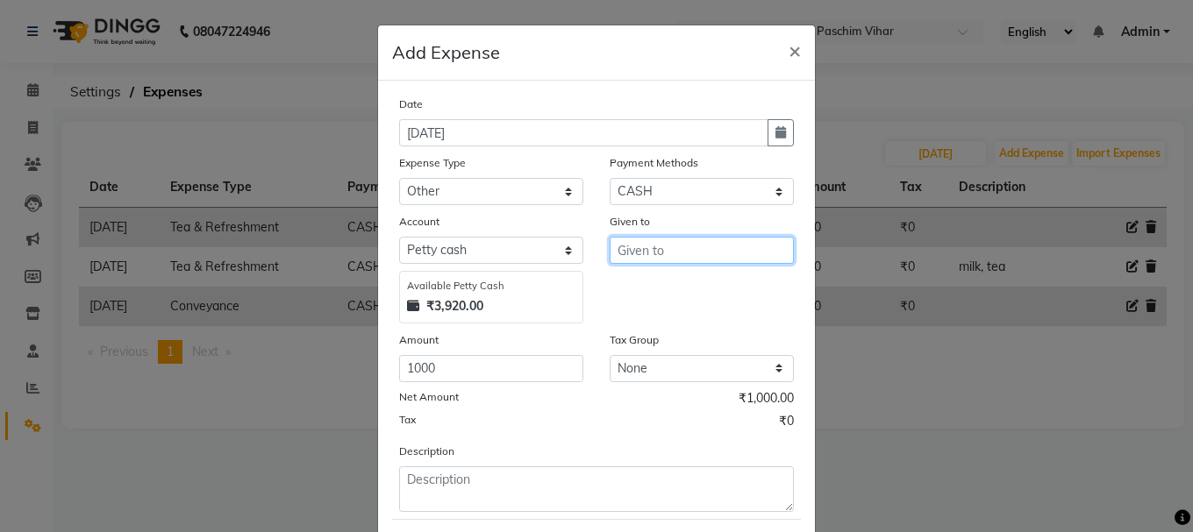
click at [656, 254] on input "text" at bounding box center [701, 250] width 184 height 27
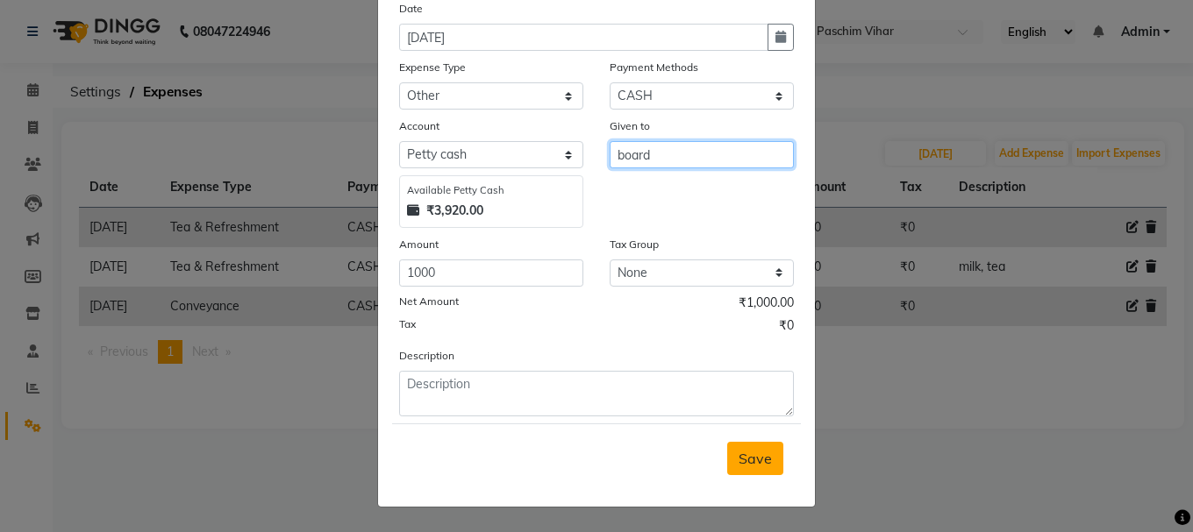
type input "board"
click at [740, 467] on span "Save" at bounding box center [754, 459] width 33 height 18
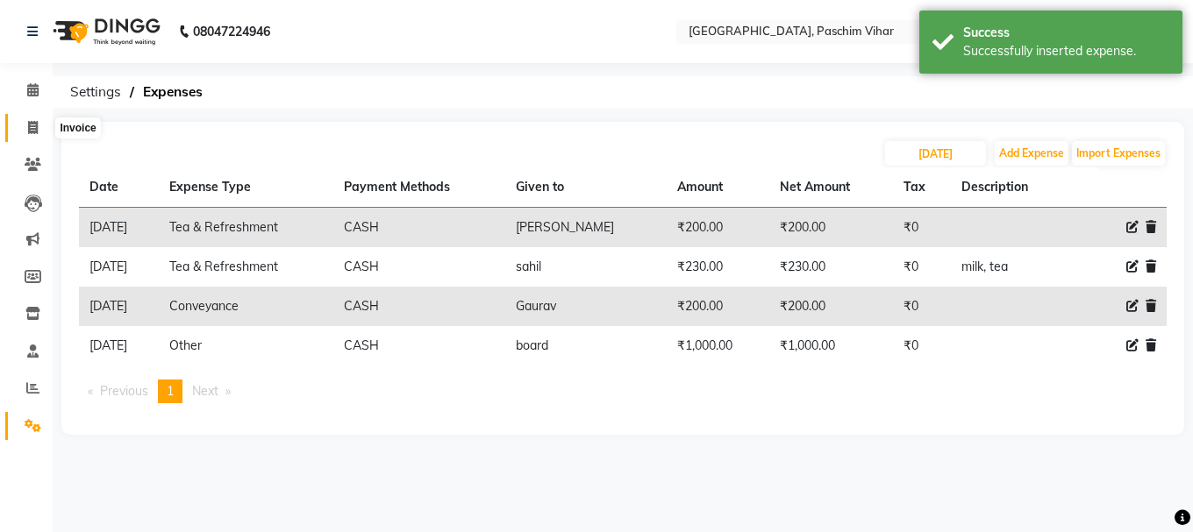
click at [32, 125] on icon at bounding box center [33, 127] width 10 height 13
select select "service"
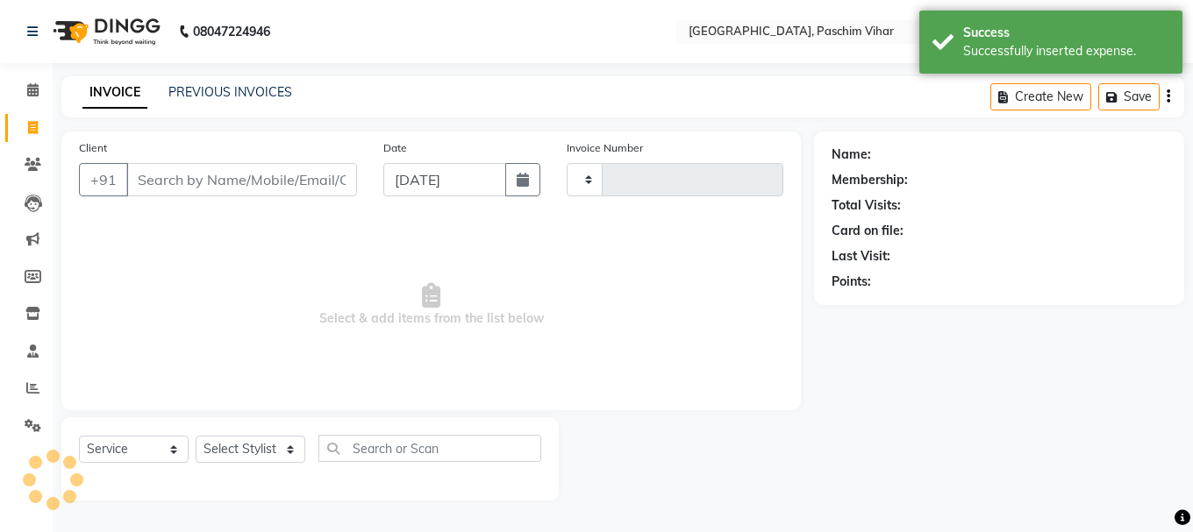
type input "3408"
select select "223"
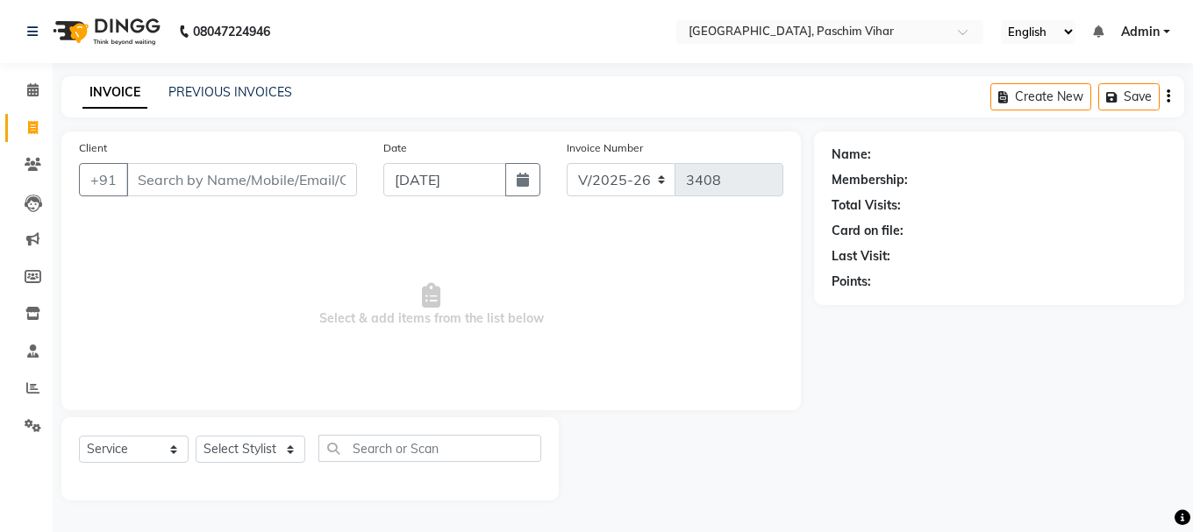
click at [260, 182] on input "Client" at bounding box center [241, 179] width 231 height 33
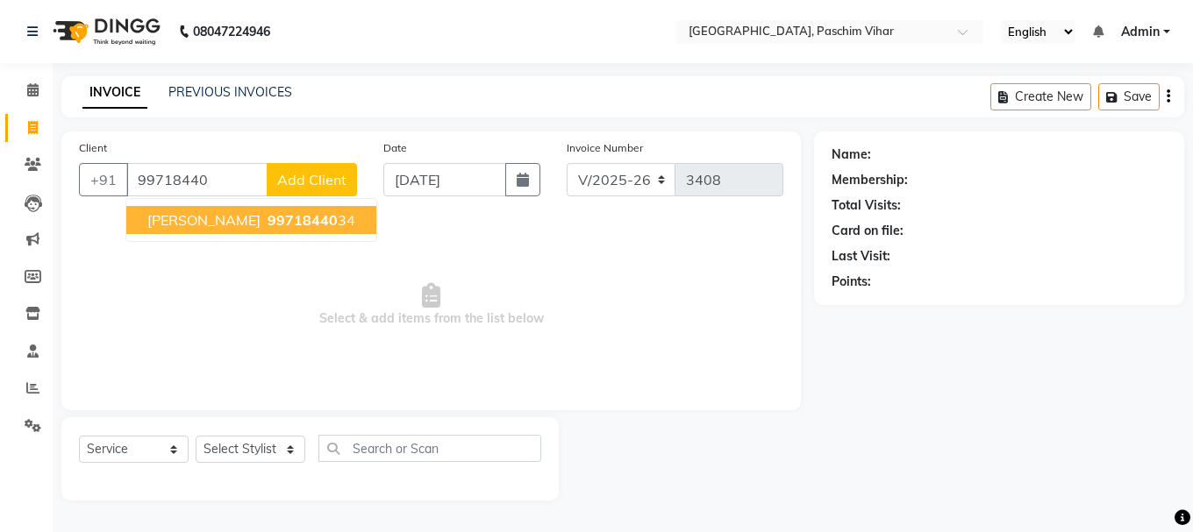
click at [267, 224] on span "99718440" at bounding box center [302, 220] width 70 height 18
type input "9971844034"
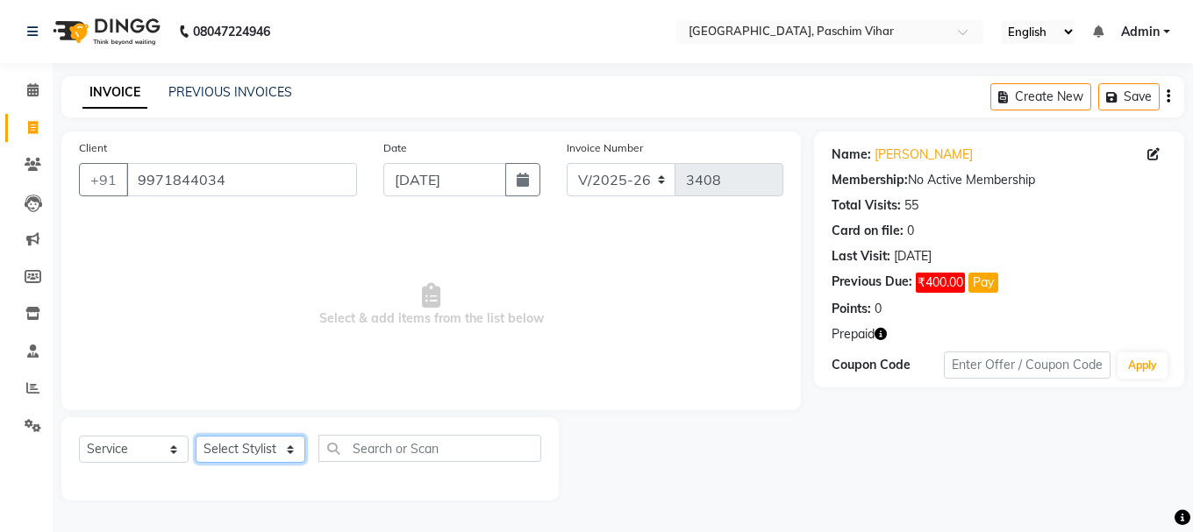
click at [257, 453] on select "Select Stylist Akash Anu Arun Gaurav [PERSON_NAME] [PERSON_NAME] [PERSON_NAME] …" at bounding box center [251, 449] width 110 height 27
select select "13723"
click at [196, 436] on select "Select Stylist Akash Anu Arun Gaurav [PERSON_NAME] [PERSON_NAME] [PERSON_NAME] …" at bounding box center [251, 449] width 110 height 27
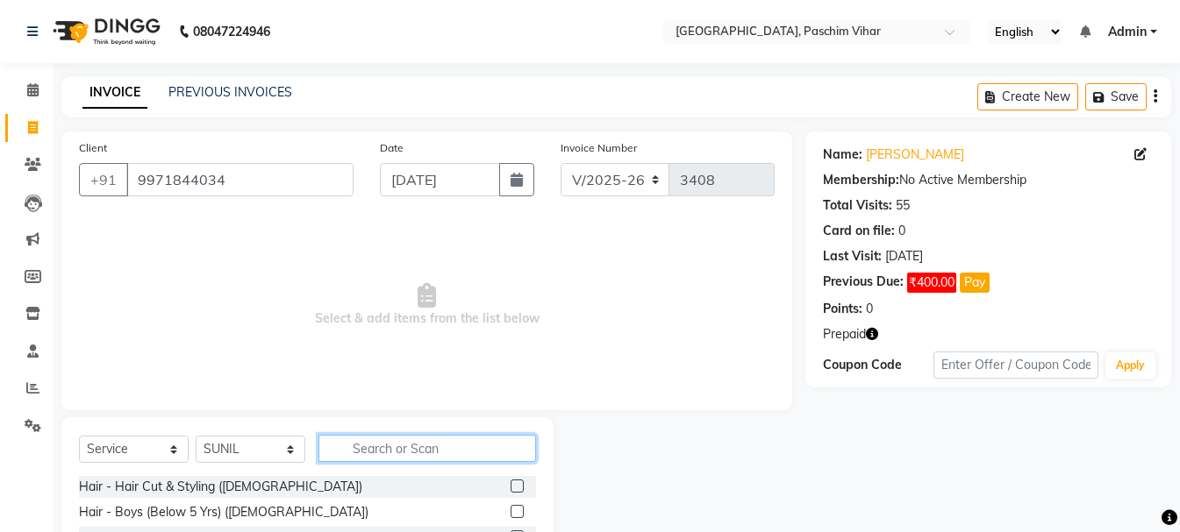
click at [388, 447] on input "text" at bounding box center [426, 448] width 217 height 27
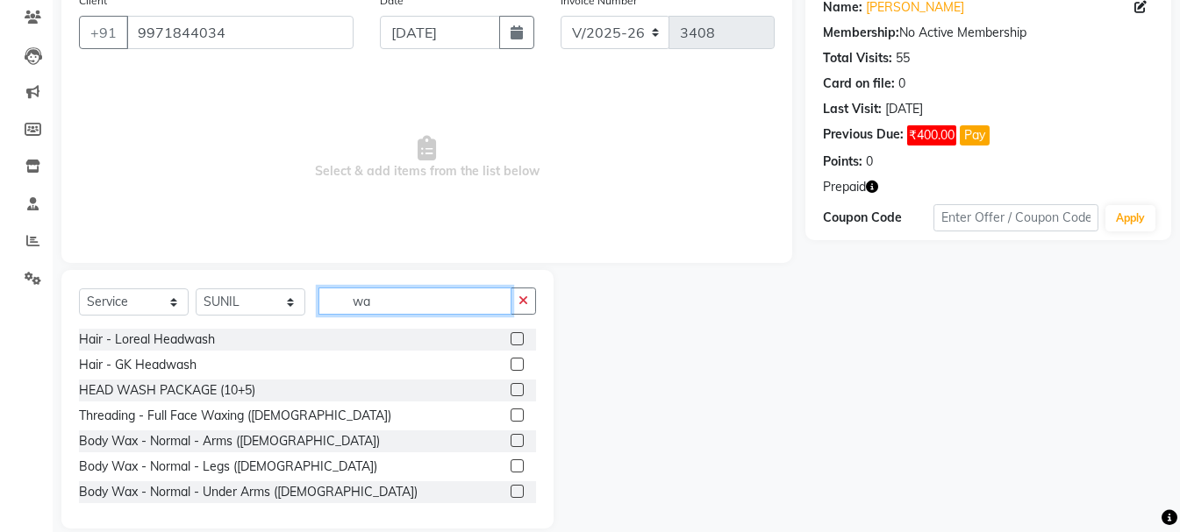
scroll to position [170, 0]
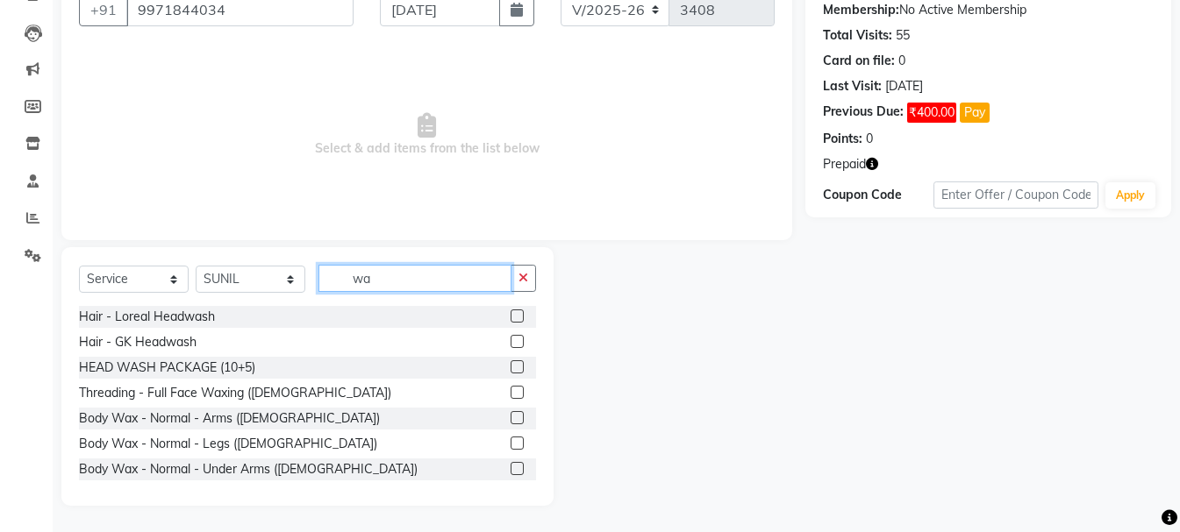
type input "wa"
click at [510, 315] on label at bounding box center [516, 316] width 13 height 13
click at [510, 315] on input "checkbox" at bounding box center [515, 316] width 11 height 11
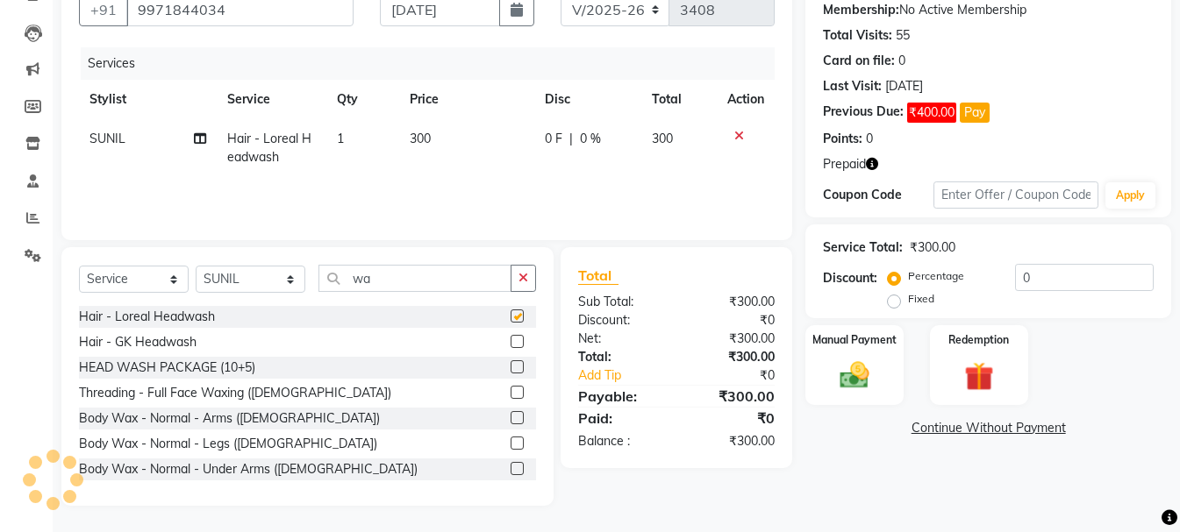
checkbox input "false"
click at [950, 373] on div "Redemption" at bounding box center [979, 365] width 102 height 83
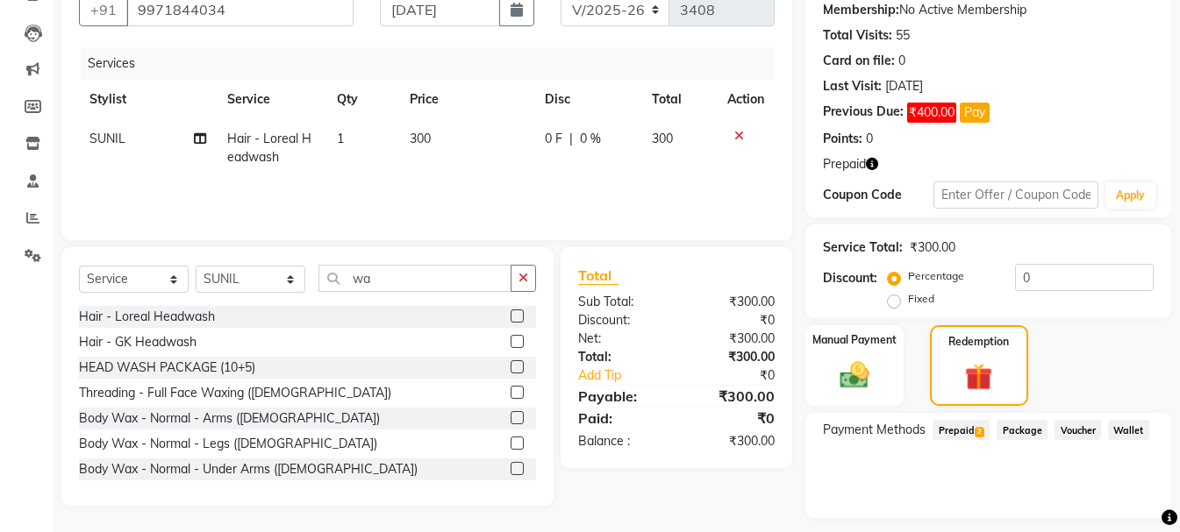
click at [952, 427] on span "Prepaid 2" at bounding box center [960, 430] width 57 height 20
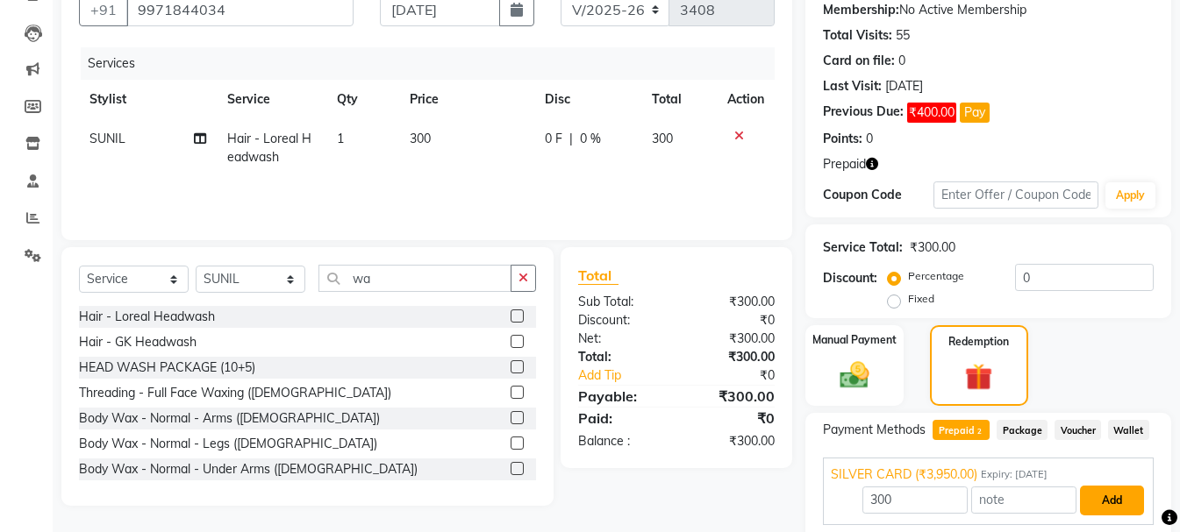
click at [1095, 491] on button "Add" at bounding box center [1112, 501] width 64 height 30
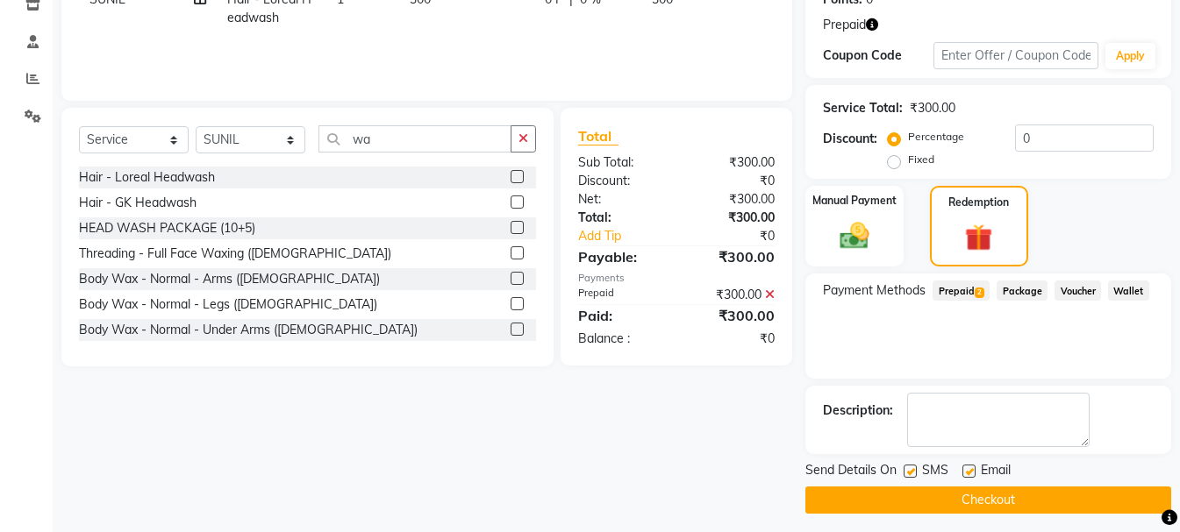
scroll to position [317, 0]
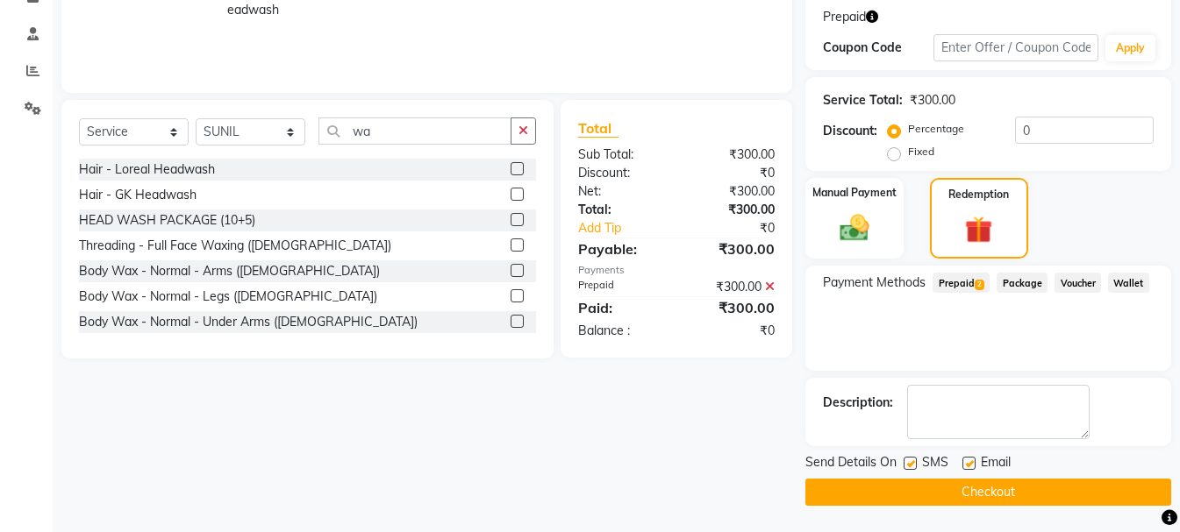
click at [1054, 493] on button "Checkout" at bounding box center [988, 492] width 366 height 27
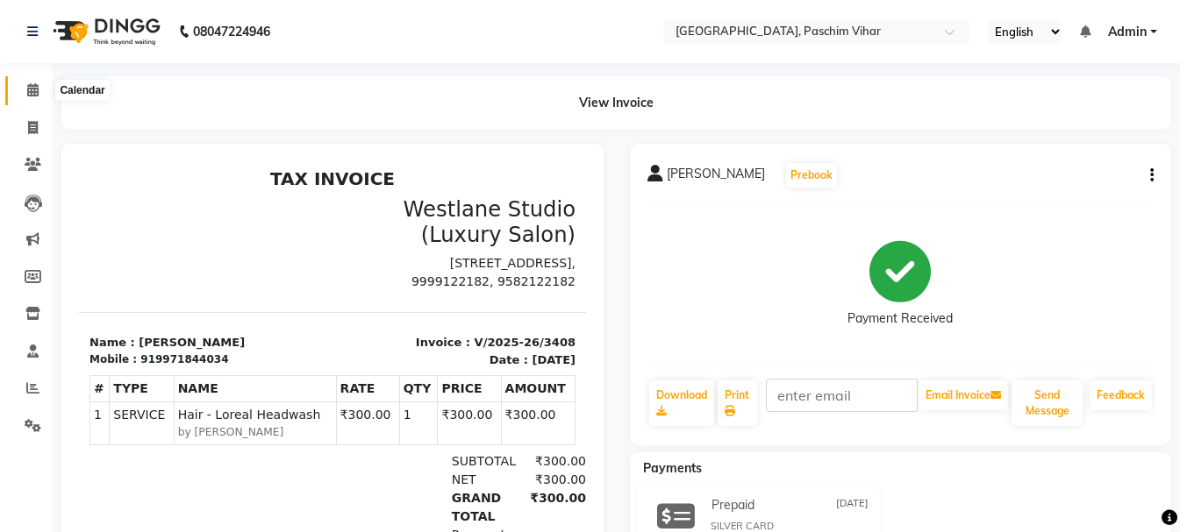
click at [36, 90] on icon at bounding box center [32, 89] width 11 height 13
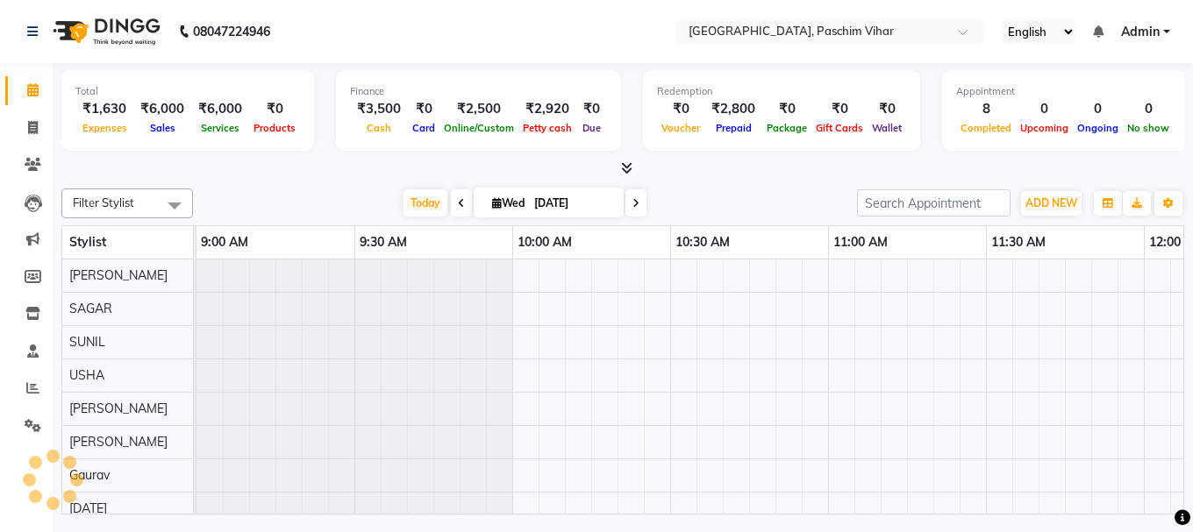
scroll to position [0, 2527]
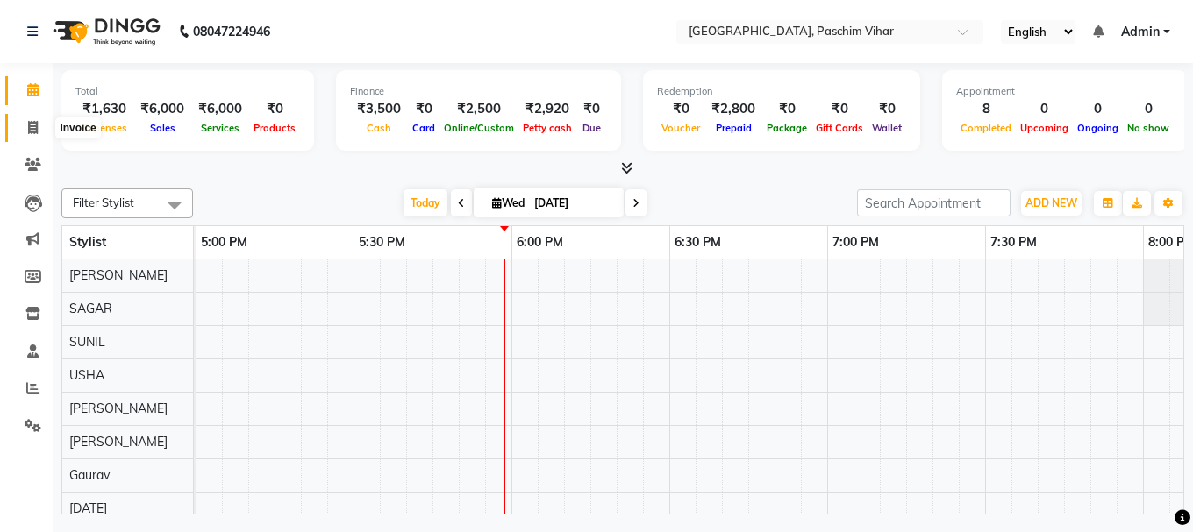
click at [33, 125] on icon at bounding box center [33, 127] width 10 height 13
select select "service"
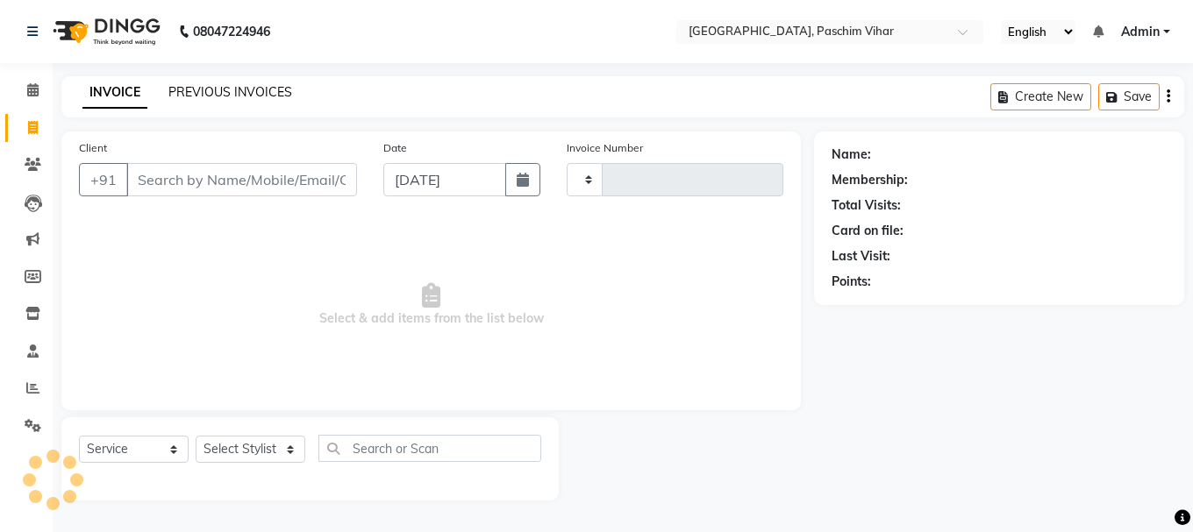
type input "3409"
select select "223"
click at [211, 95] on link "PREVIOUS INVOICES" at bounding box center [230, 92] width 124 height 16
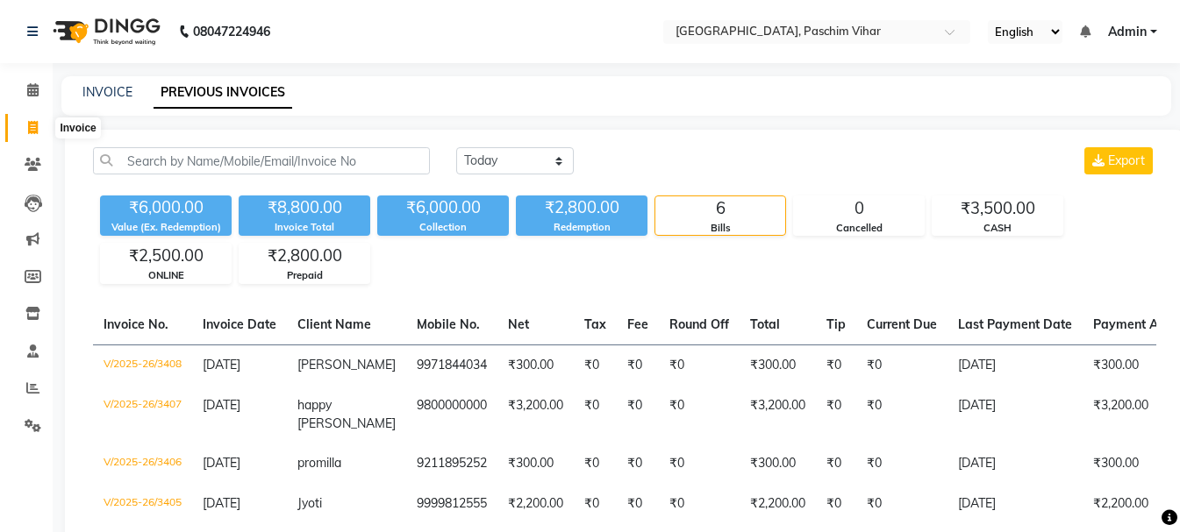
click at [28, 127] on icon at bounding box center [33, 127] width 10 height 13
select select "service"
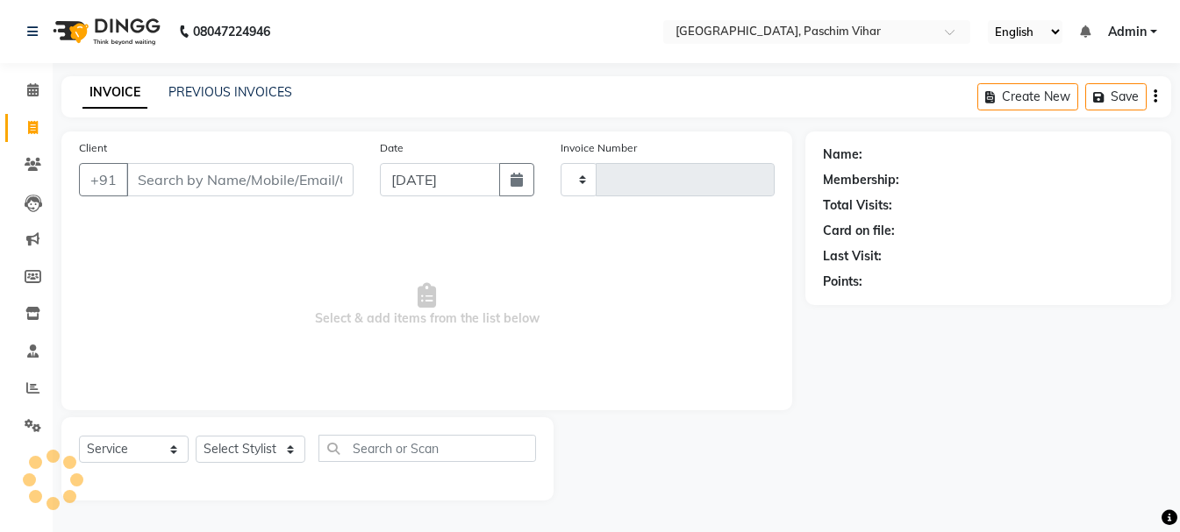
type input "3409"
select select "223"
click at [309, 178] on input "Client" at bounding box center [241, 179] width 231 height 33
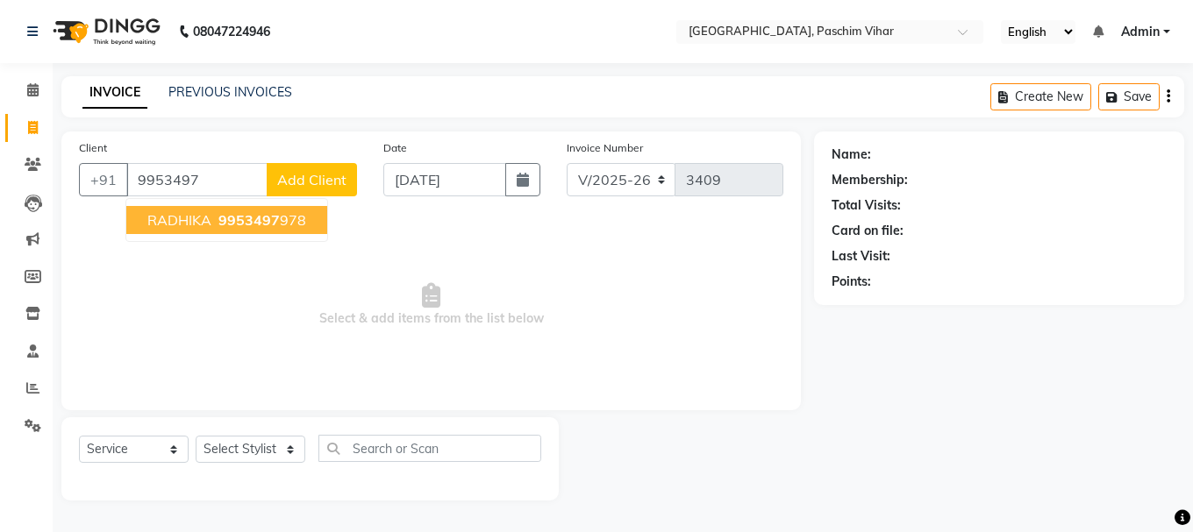
click at [241, 218] on span "9953497" at bounding box center [248, 220] width 61 height 18
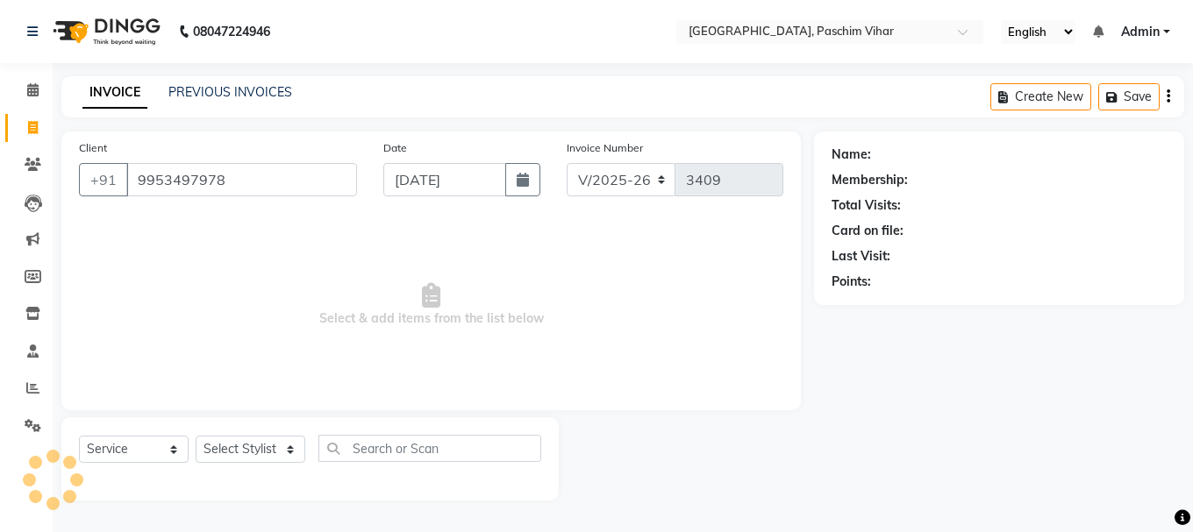
type input "9953497978"
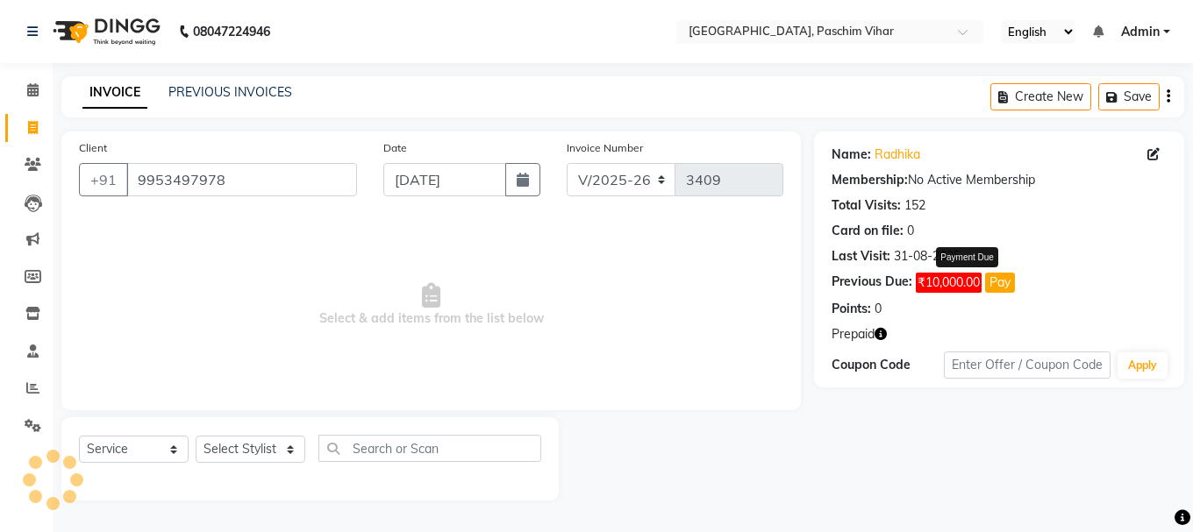
click at [1001, 276] on button "Pay" at bounding box center [1000, 283] width 30 height 20
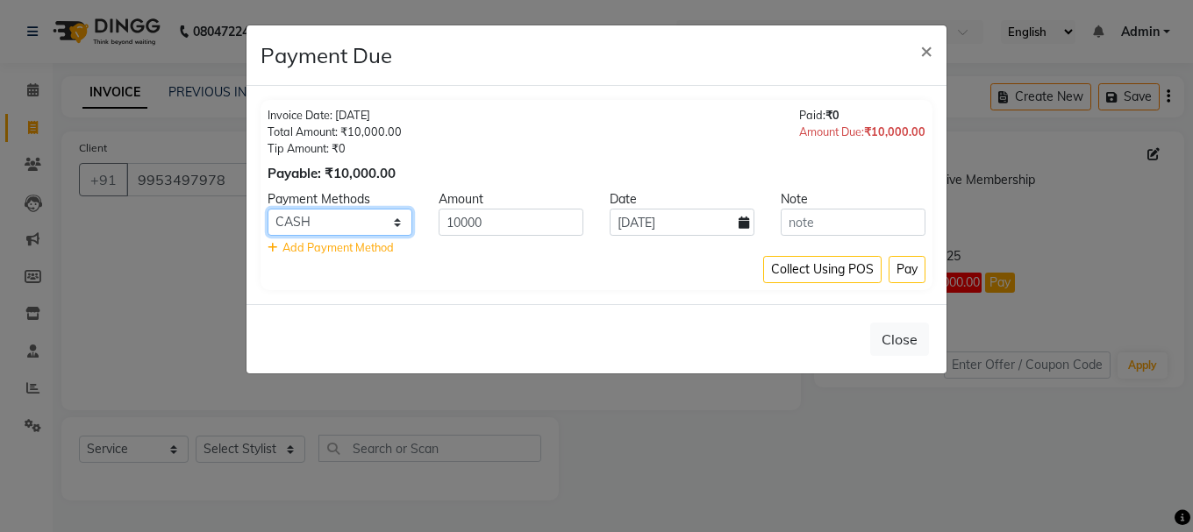
click at [368, 227] on select "CASH CARD ONLINE" at bounding box center [339, 222] width 145 height 27
select select "2"
click at [267, 209] on select "CASH CARD ONLINE" at bounding box center [339, 222] width 145 height 27
click at [897, 267] on button "Pay" at bounding box center [906, 269] width 37 height 27
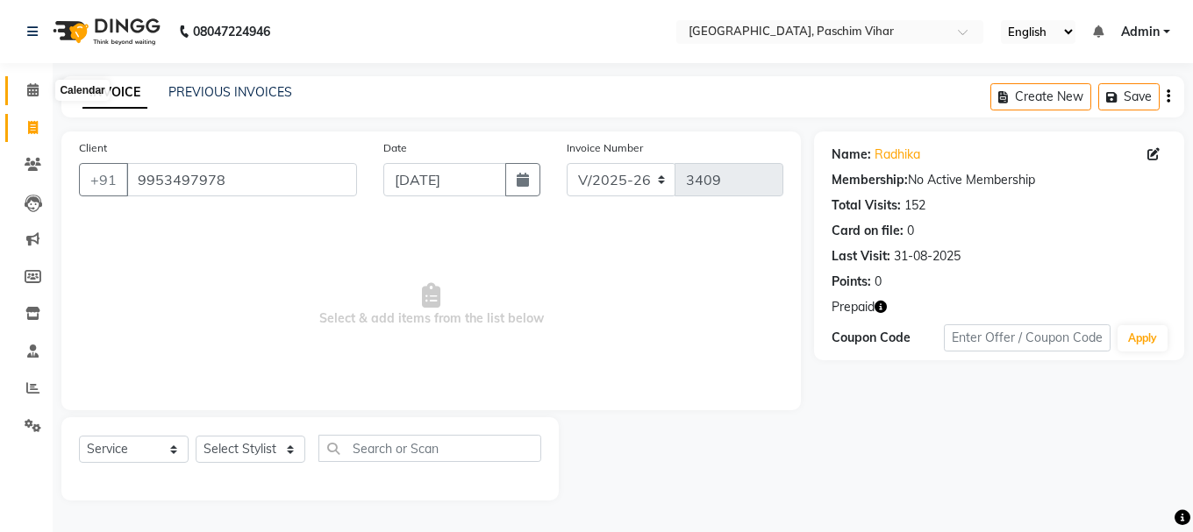
click at [35, 91] on icon at bounding box center [32, 89] width 11 height 13
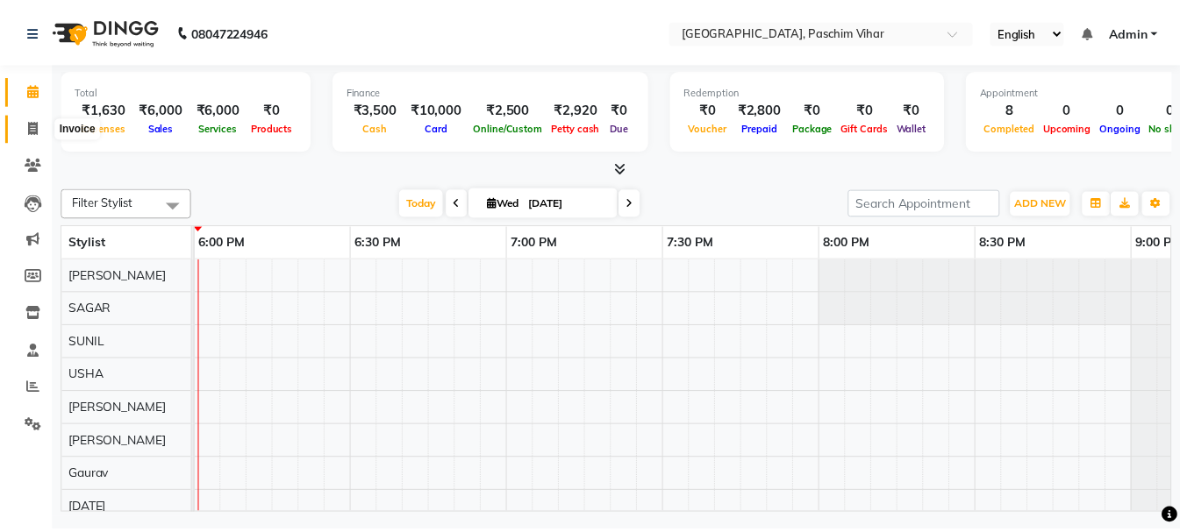
scroll to position [0, 2842]
click at [33, 132] on icon at bounding box center [33, 127] width 10 height 13
select select "service"
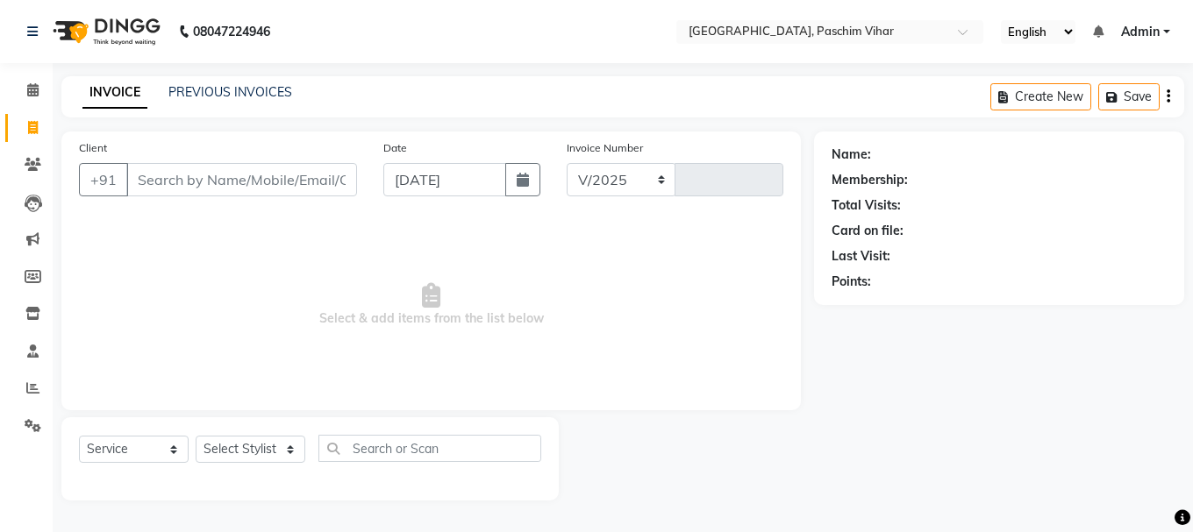
select select "223"
type input "3409"
click at [251, 176] on input "Client" at bounding box center [241, 179] width 231 height 33
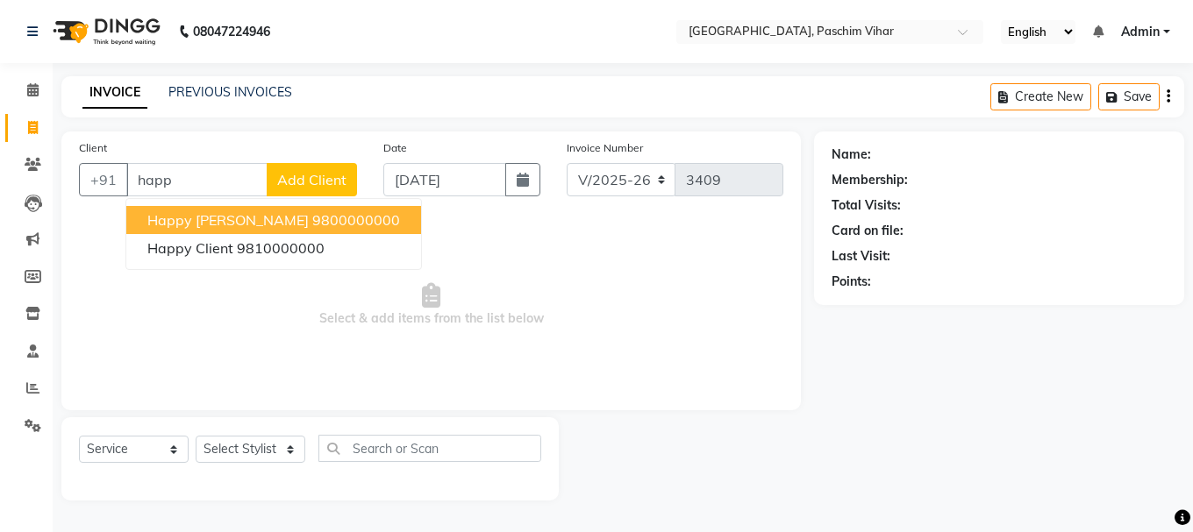
click at [312, 215] on ngb-highlight "9800000000" at bounding box center [356, 220] width 88 height 18
type input "9800000000"
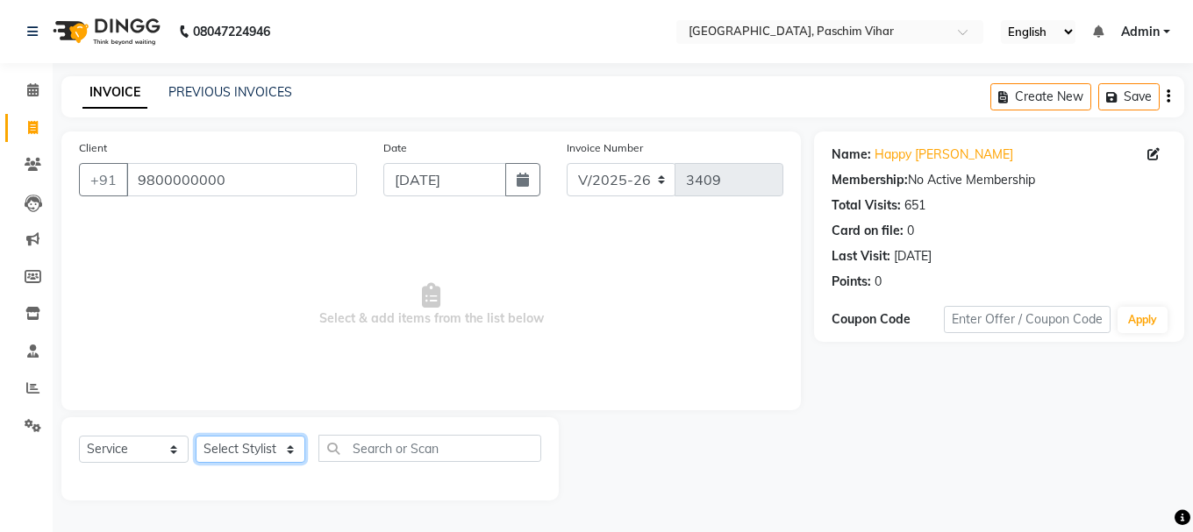
click at [265, 452] on select "Select Stylist Akash Anu Arun Gaurav [PERSON_NAME] [PERSON_NAME] [PERSON_NAME] …" at bounding box center [251, 449] width 110 height 27
select select "25198"
click at [196, 436] on select "Select Stylist Akash Anu Arun Gaurav [PERSON_NAME] [PERSON_NAME] [PERSON_NAME] …" at bounding box center [251, 449] width 110 height 27
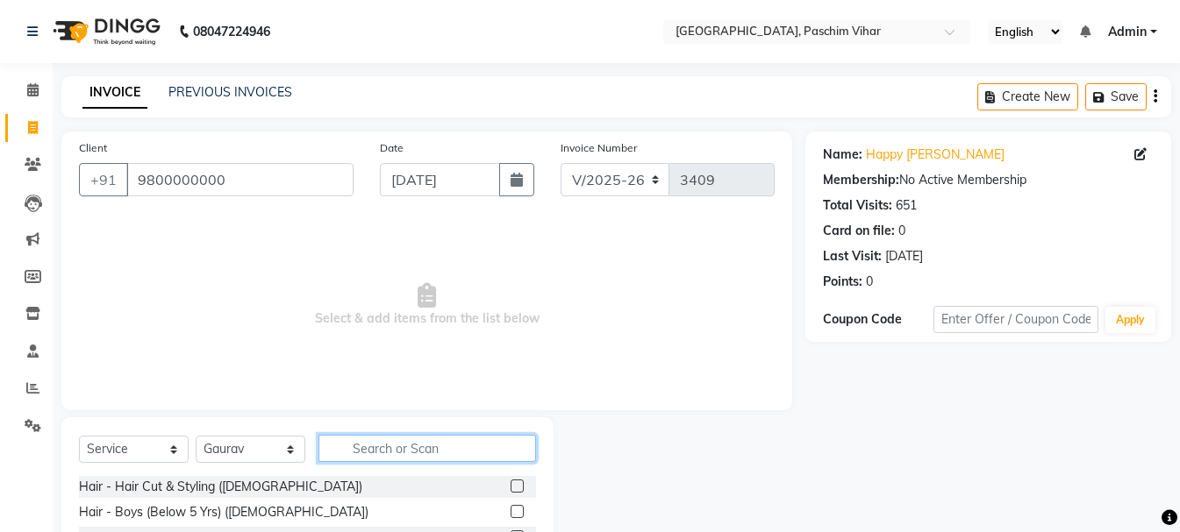
click at [405, 449] on input "text" at bounding box center [426, 448] width 217 height 27
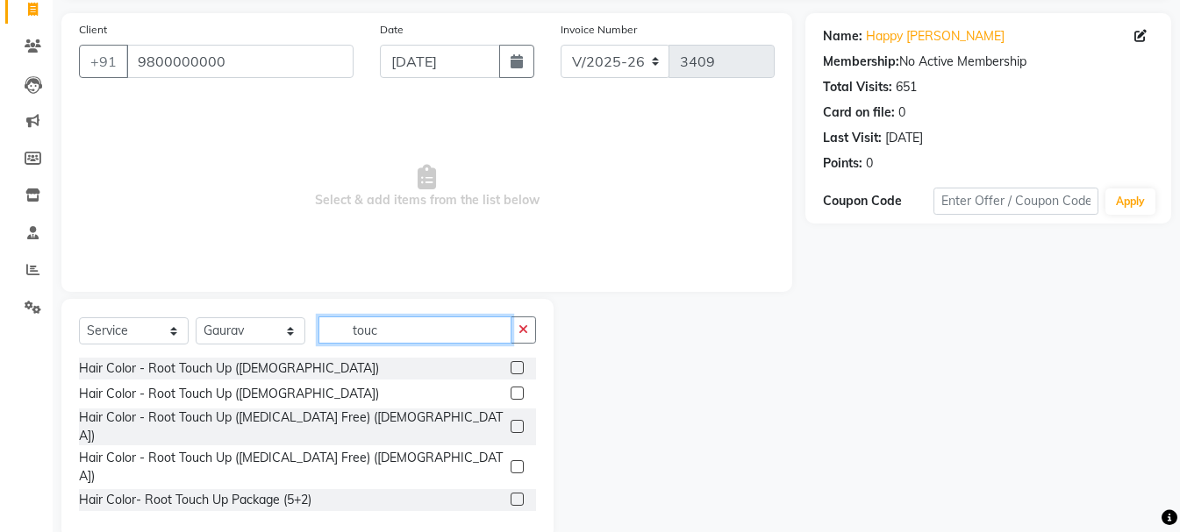
scroll to position [122, 0]
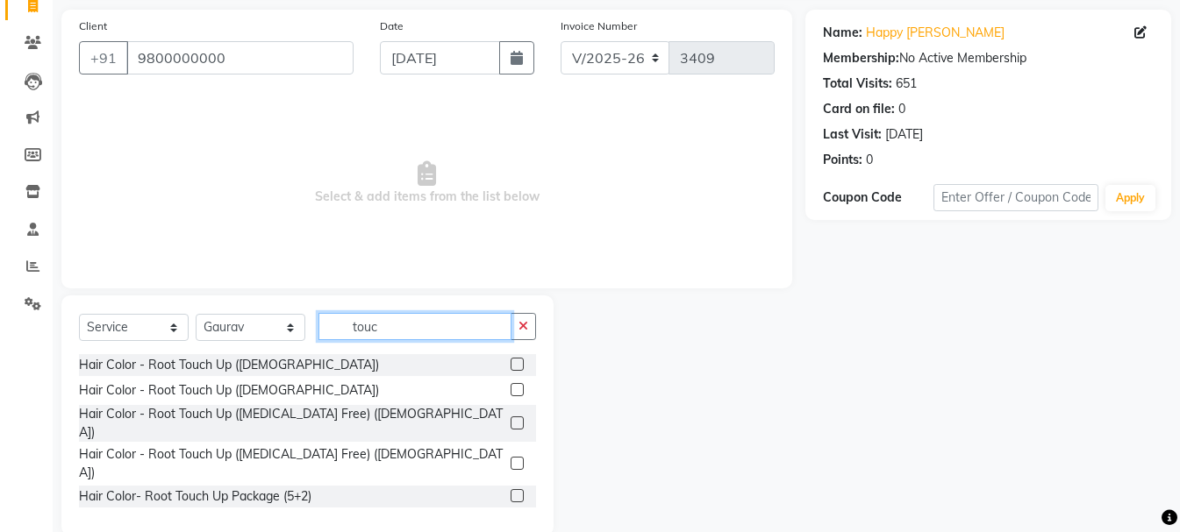
type input "touc"
click at [517, 388] on label at bounding box center [516, 389] width 13 height 13
click at [517, 388] on input "checkbox" at bounding box center [515, 390] width 11 height 11
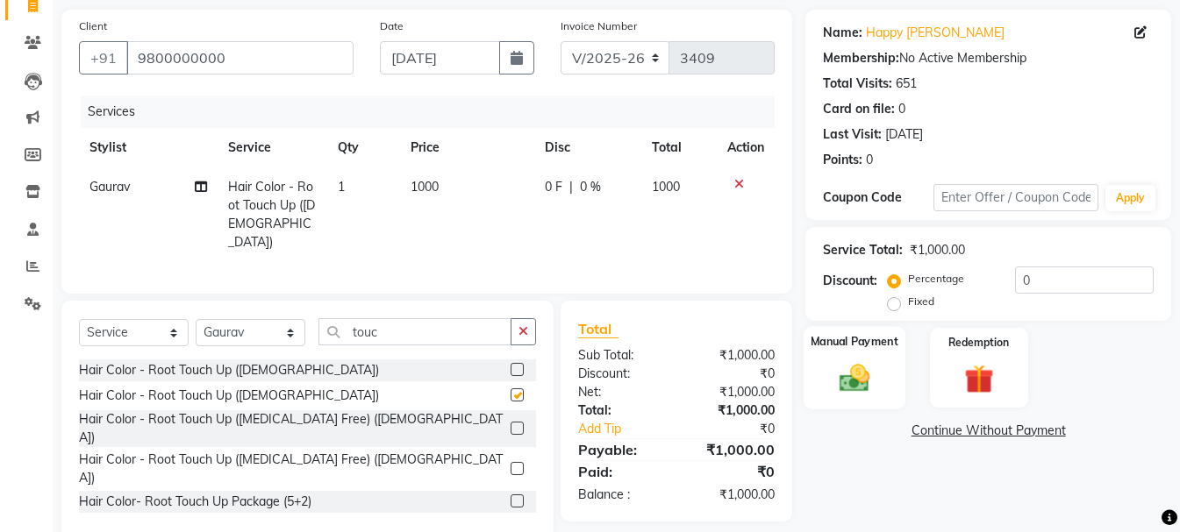
checkbox input "false"
click at [866, 377] on img at bounding box center [854, 377] width 49 height 35
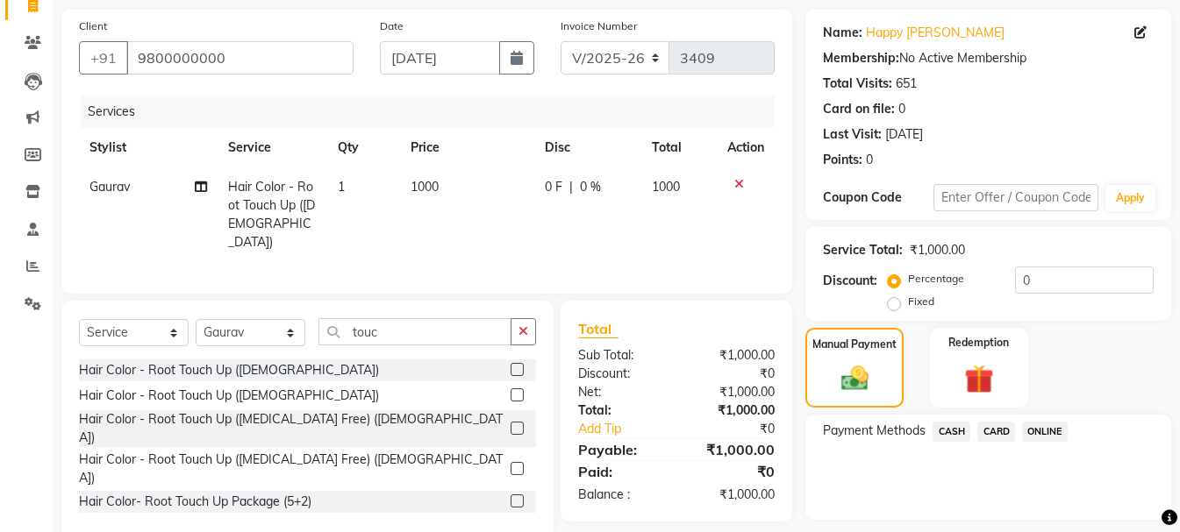
drag, startPoint x: 944, startPoint y: 424, endPoint x: 973, endPoint y: 451, distance: 39.1
click at [944, 426] on span "CASH" at bounding box center [951, 432] width 38 height 20
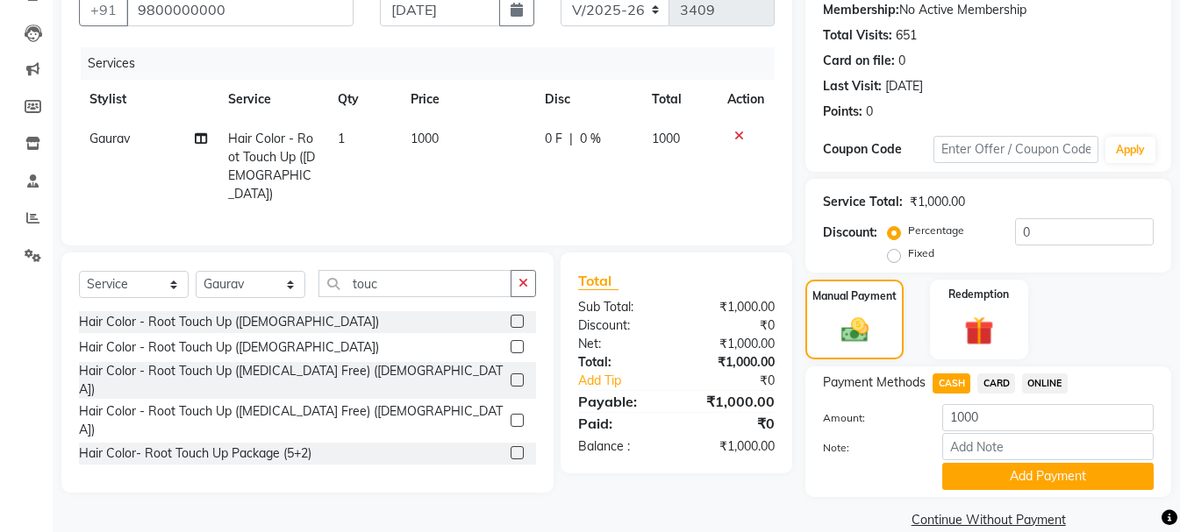
scroll to position [197, 0]
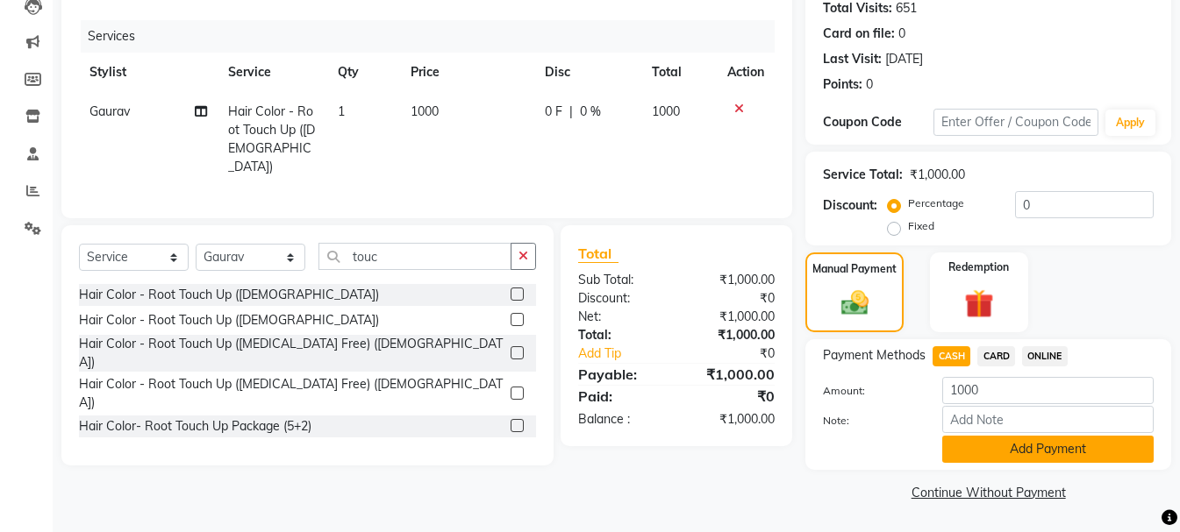
click at [1051, 457] on button "Add Payment" at bounding box center [1047, 449] width 211 height 27
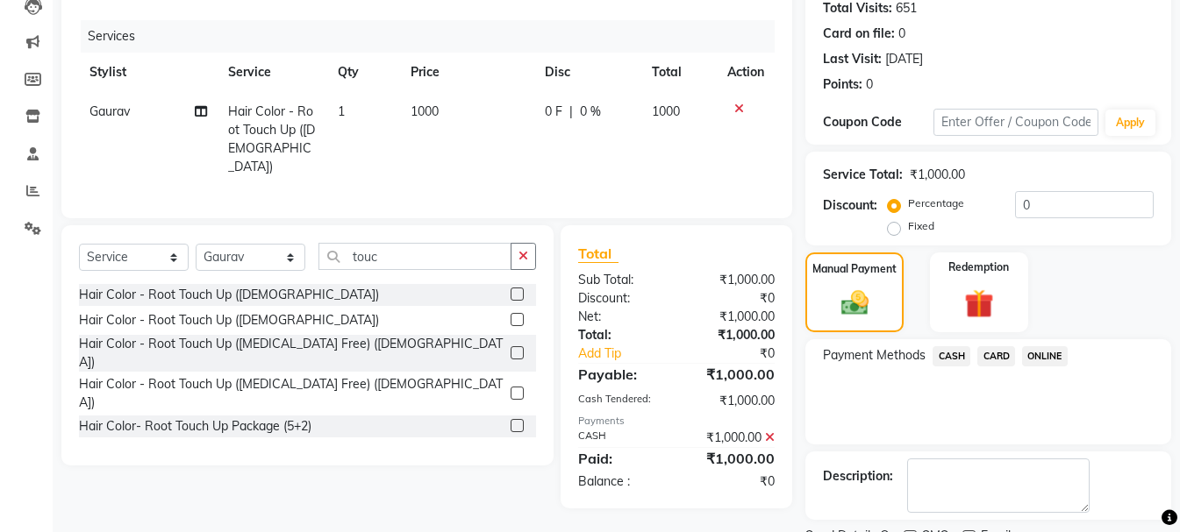
scroll to position [271, 0]
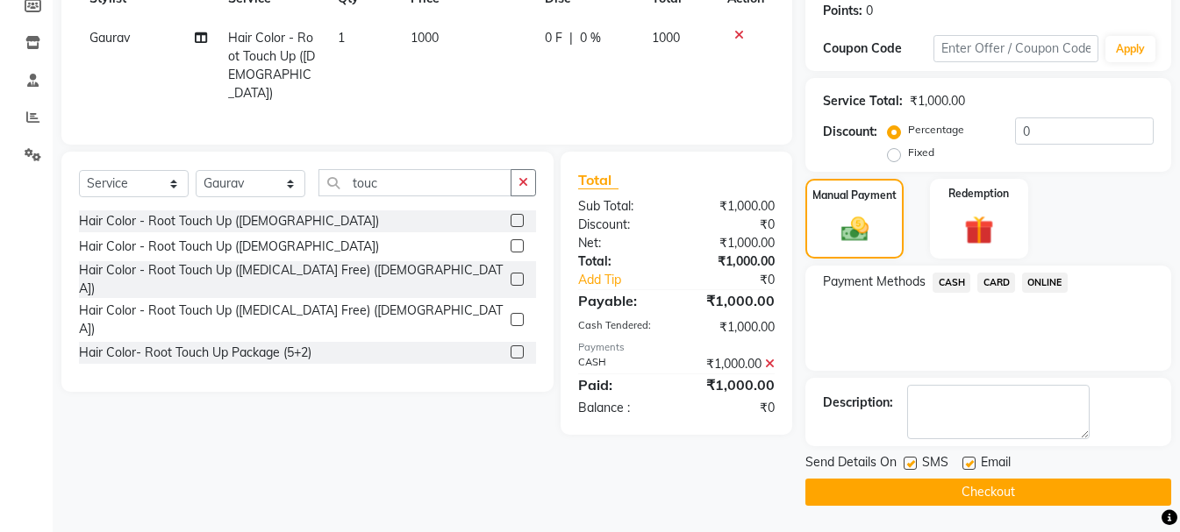
click at [1060, 489] on button "Checkout" at bounding box center [988, 492] width 366 height 27
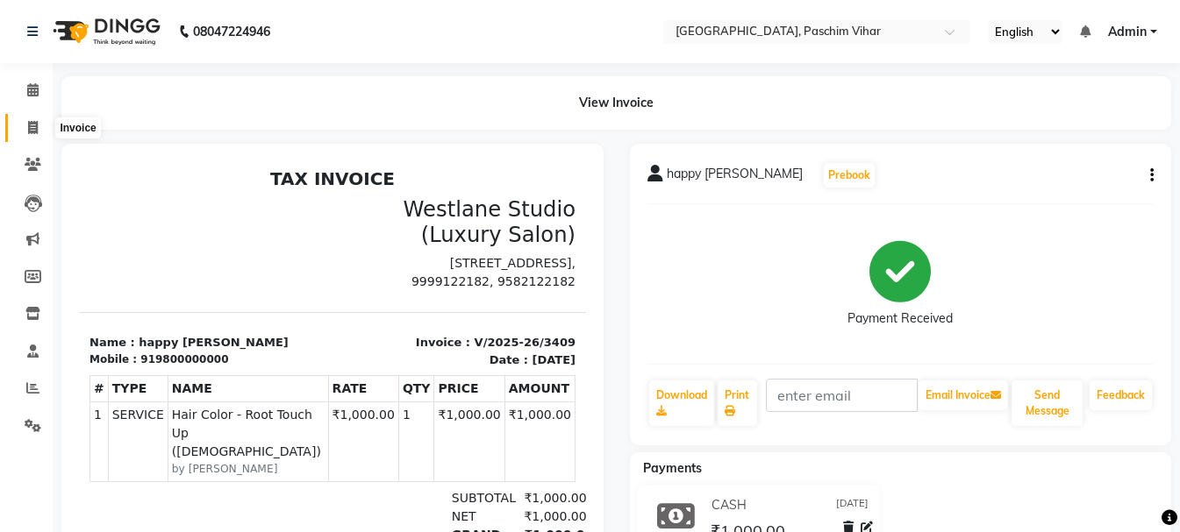
click at [35, 125] on icon at bounding box center [33, 127] width 10 height 13
select select "service"
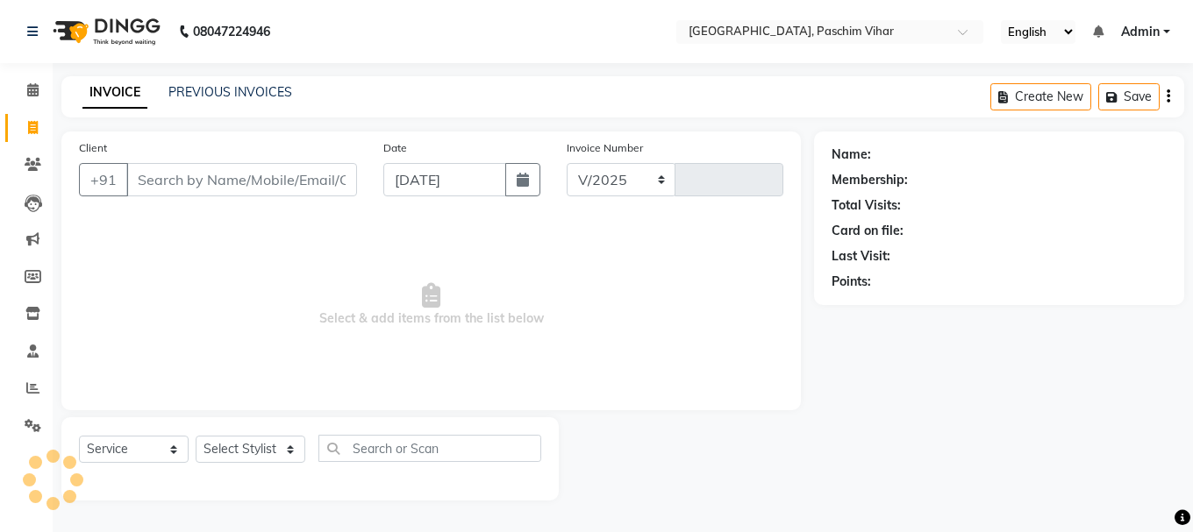
select select "223"
type input "3410"
click at [215, 183] on input "Client" at bounding box center [241, 179] width 231 height 33
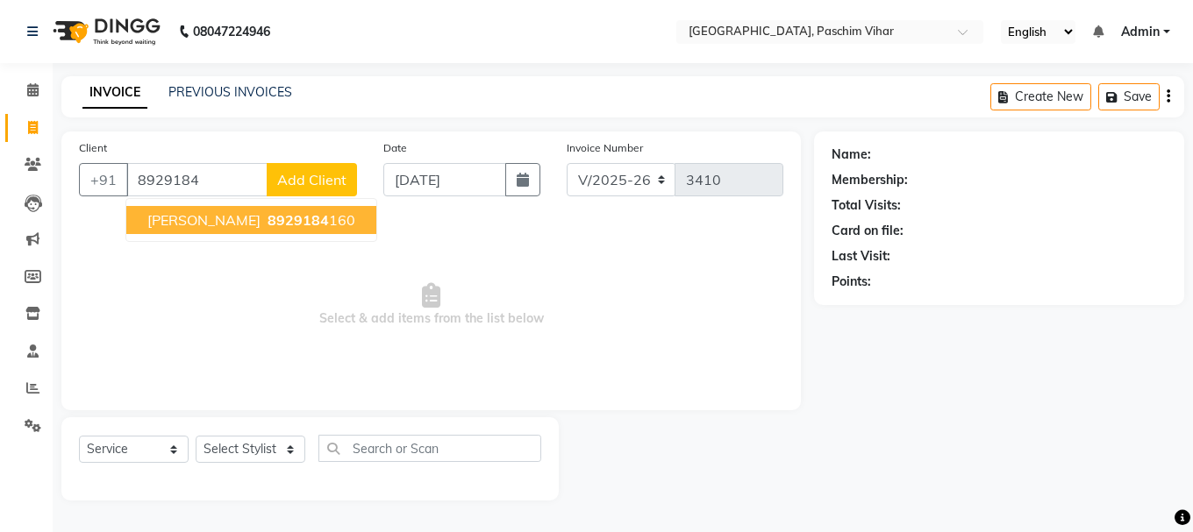
click at [266, 221] on ngb-highlight "8929184 160" at bounding box center [309, 220] width 91 height 18
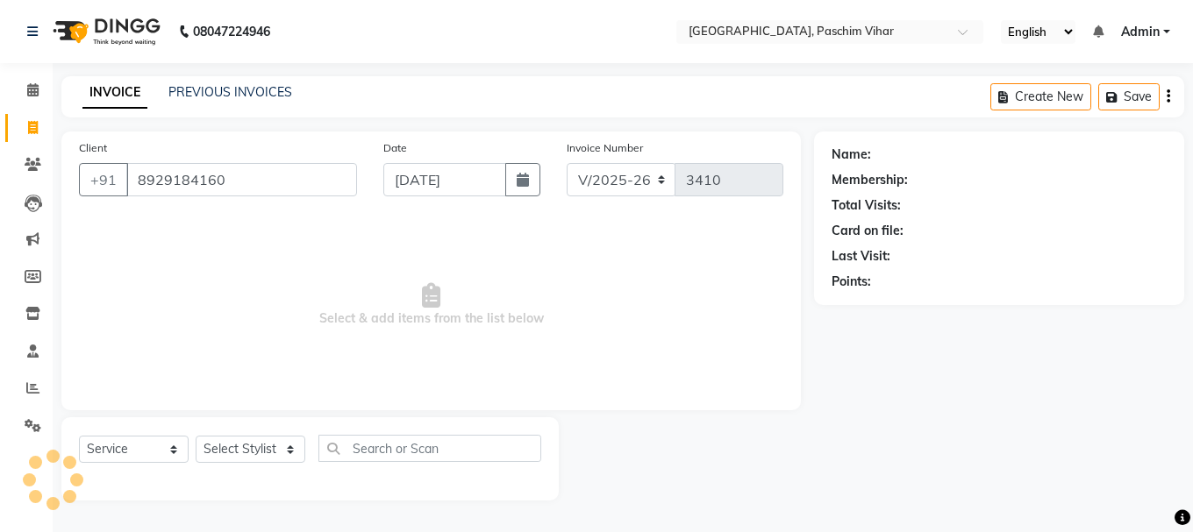
type input "8929184160"
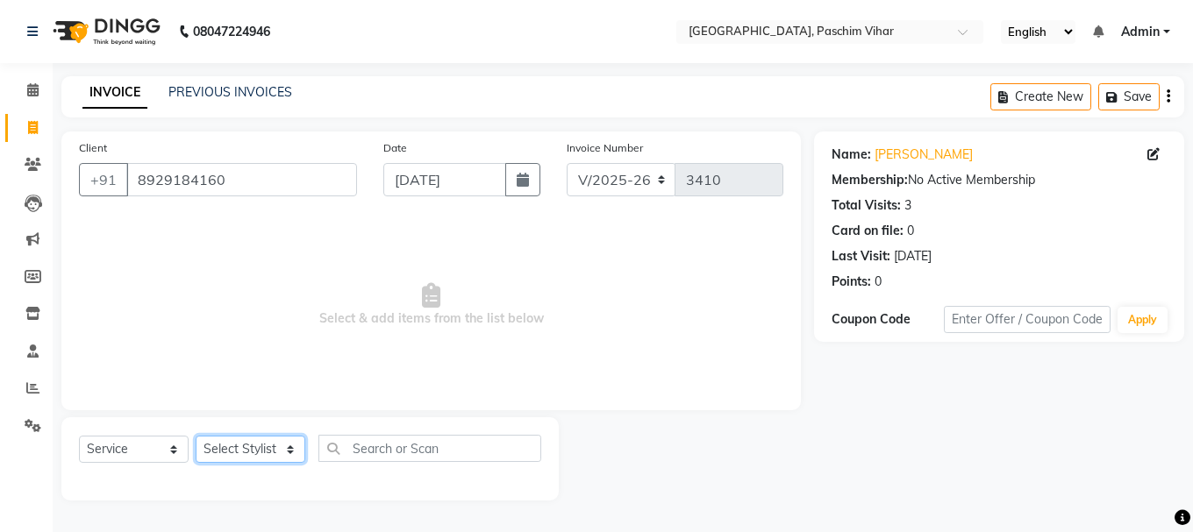
click at [233, 445] on select "Select Stylist Akash Anu Arun Gaurav [PERSON_NAME] [PERSON_NAME] [PERSON_NAME] …" at bounding box center [251, 449] width 110 height 27
select select "6559"
click at [196, 436] on select "Select Stylist Akash Anu Arun Gaurav [PERSON_NAME] [PERSON_NAME] [PERSON_NAME] …" at bounding box center [251, 449] width 110 height 27
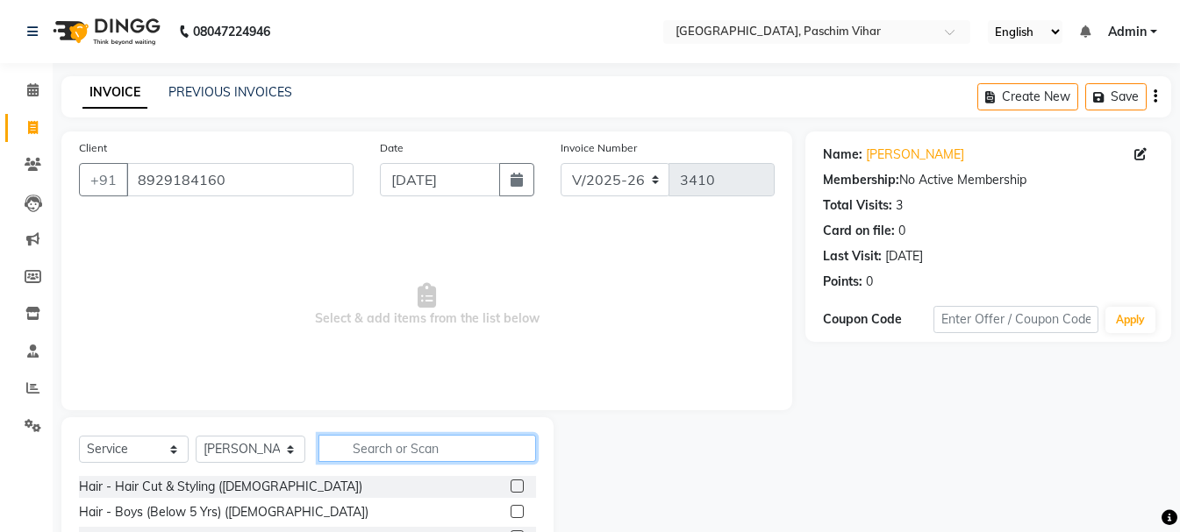
click at [411, 439] on input "text" at bounding box center [426, 448] width 217 height 27
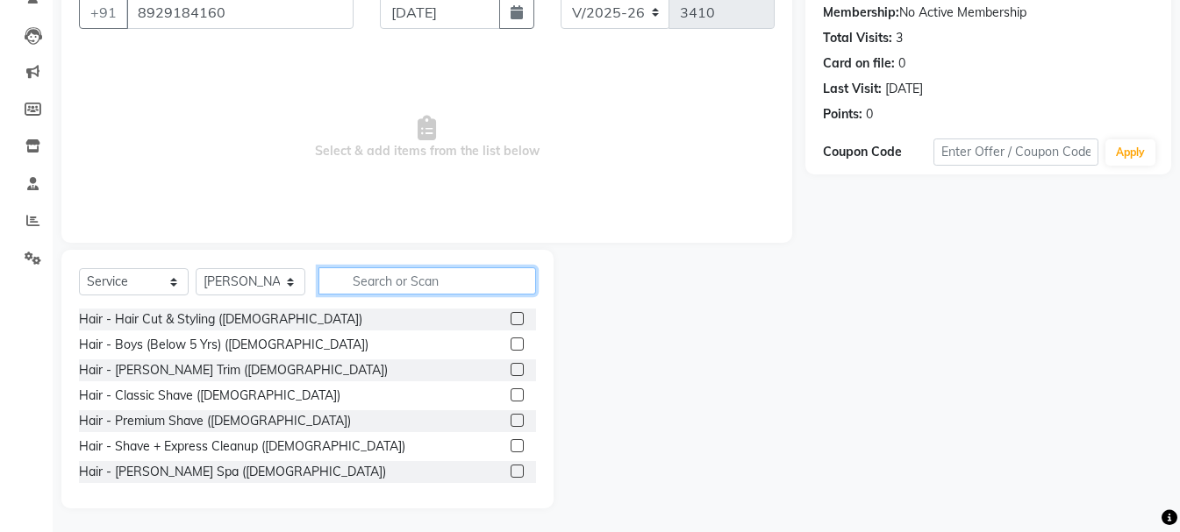
scroll to position [170, 0]
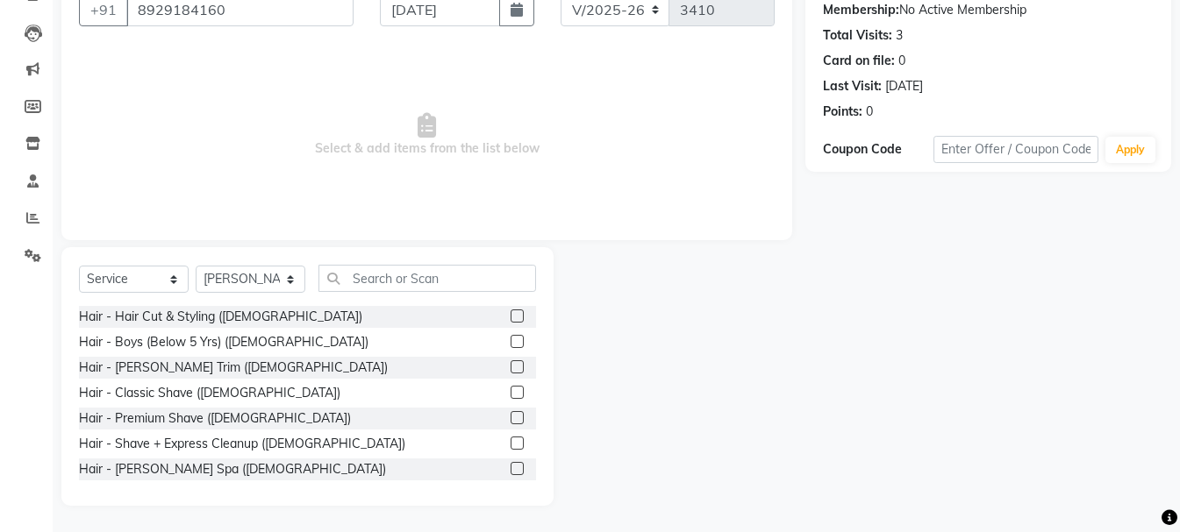
click at [510, 317] on label at bounding box center [516, 316] width 13 height 13
click at [510, 317] on input "checkbox" at bounding box center [515, 316] width 11 height 11
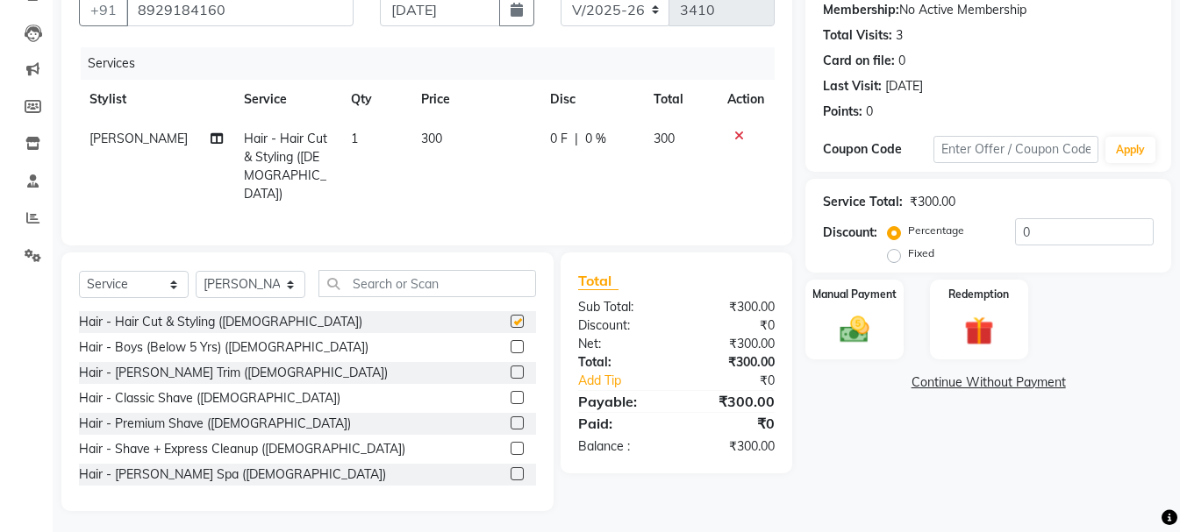
checkbox input "false"
click at [839, 319] on img at bounding box center [854, 329] width 49 height 35
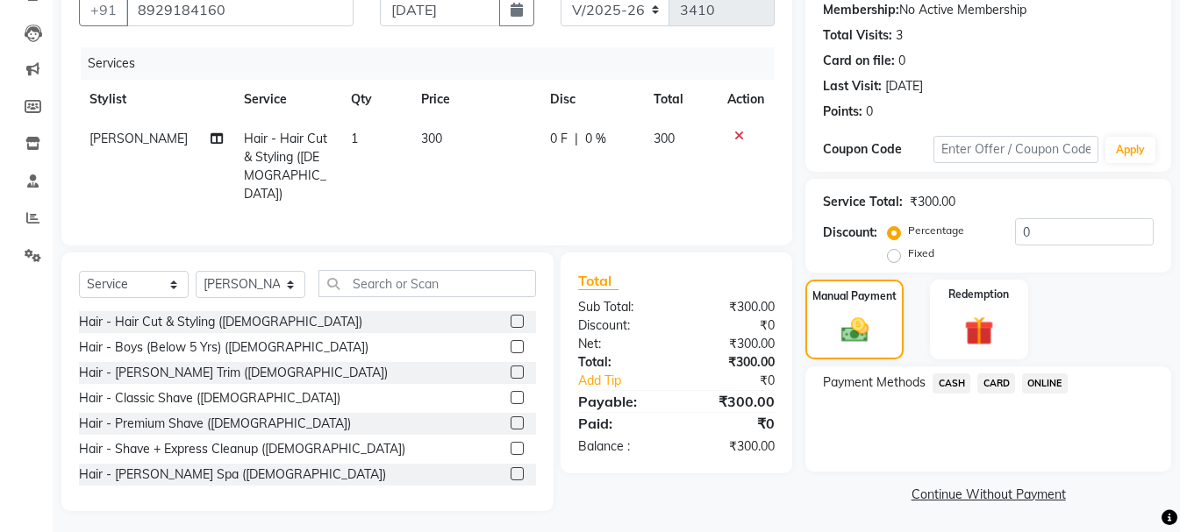
click at [953, 381] on span "CASH" at bounding box center [951, 384] width 38 height 20
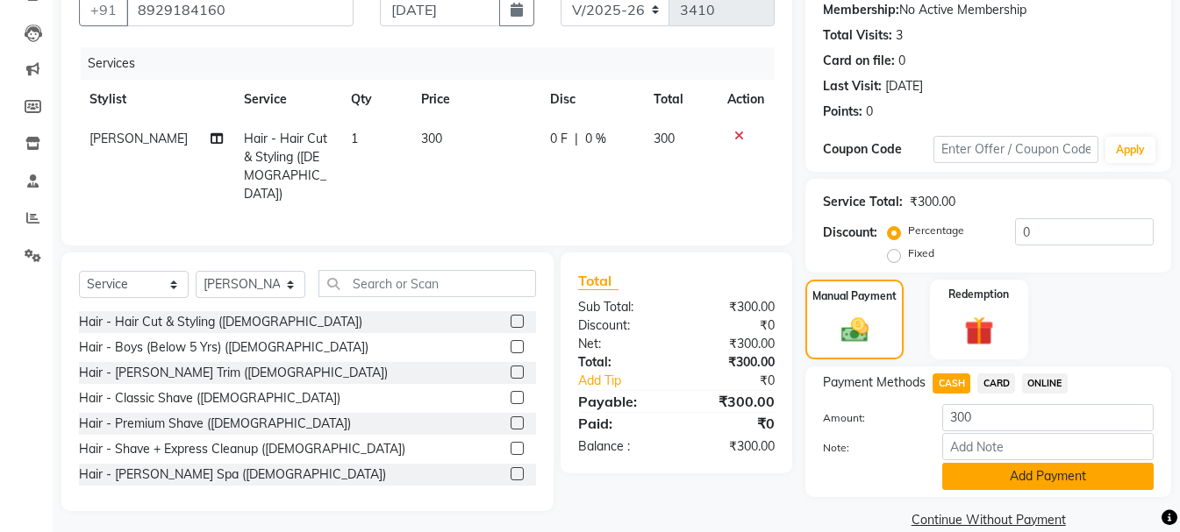
click at [1015, 473] on button "Add Payment" at bounding box center [1047, 476] width 211 height 27
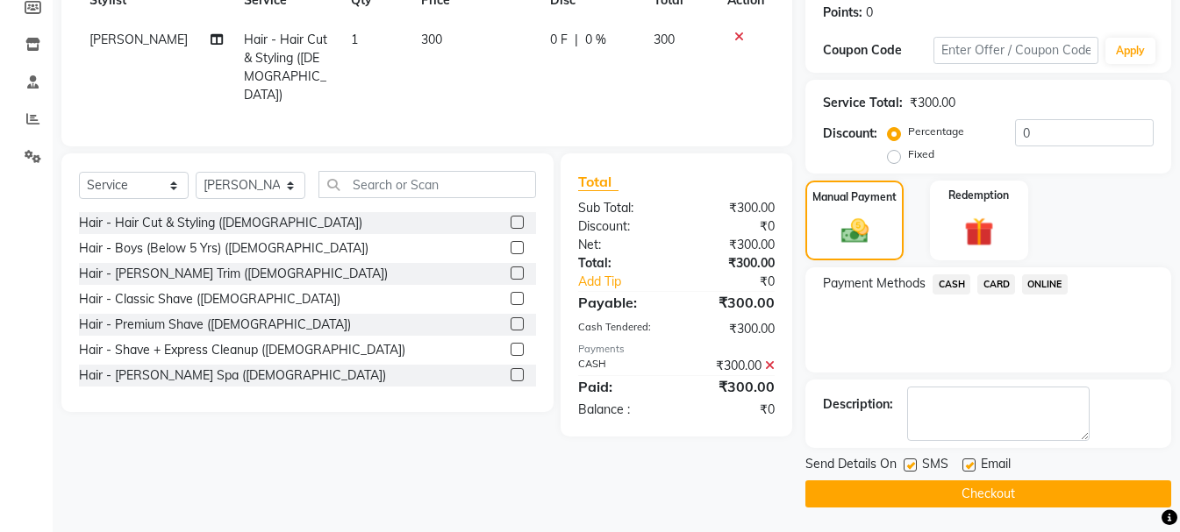
scroll to position [271, 0]
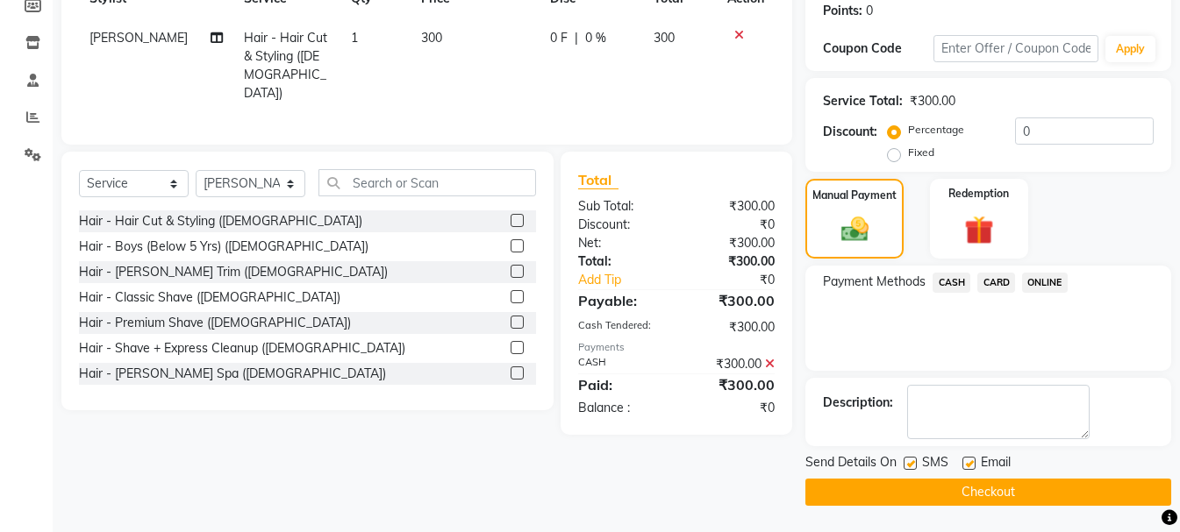
click at [1014, 492] on button "Checkout" at bounding box center [988, 492] width 366 height 27
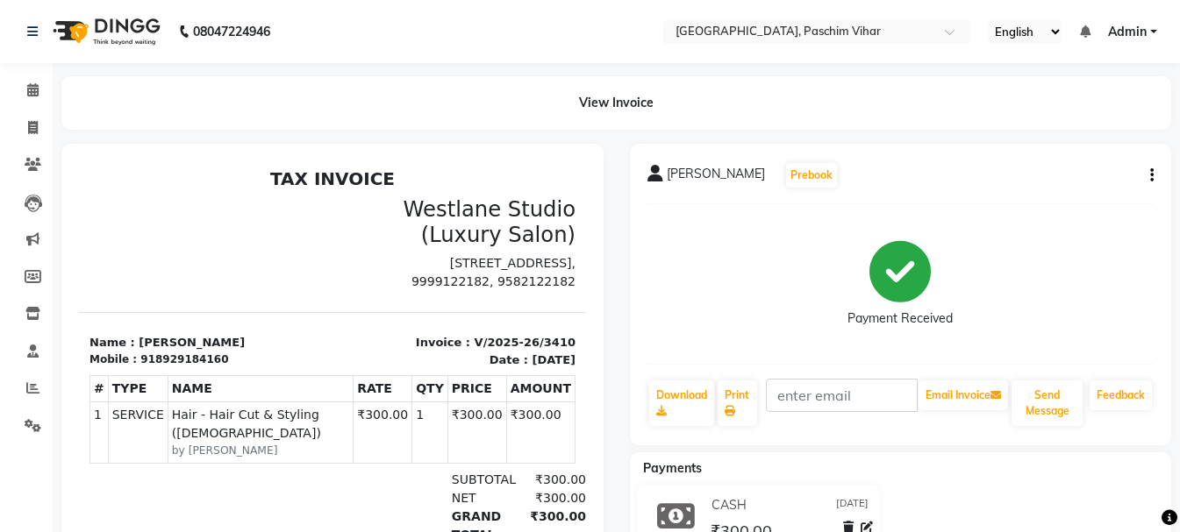
drag, startPoint x: 1164, startPoint y: 501, endPoint x: 1164, endPoint y: 514, distance: 13.2
click at [1164, 511] on body "08047224946 Select Location × Westlane Studio, Paschim Vihar English ENGLISH Es…" at bounding box center [590, 266] width 1180 height 532
click at [31, 126] on icon at bounding box center [33, 127] width 10 height 13
select select "service"
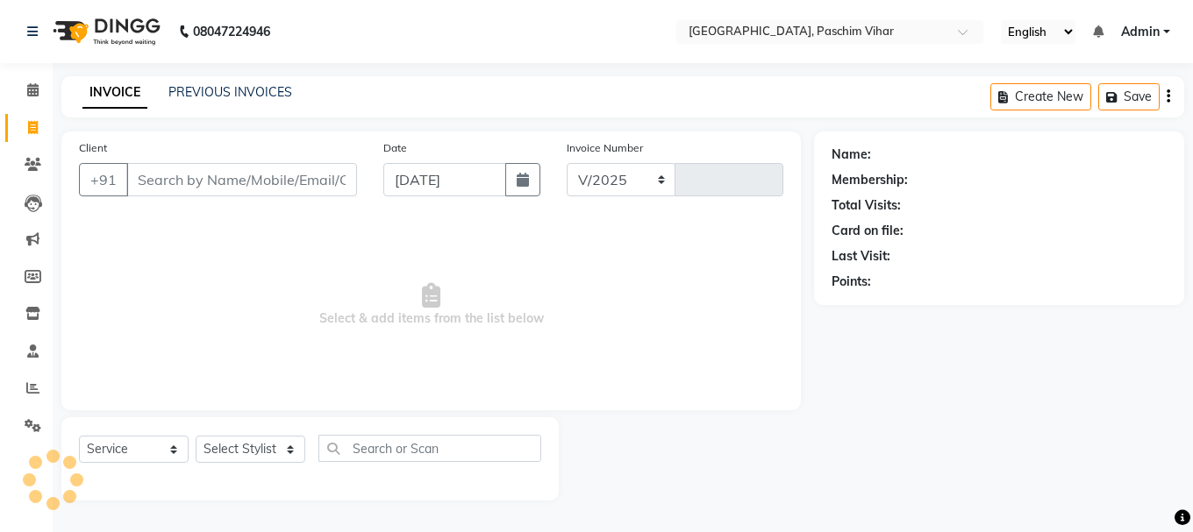
select select "223"
type input "3411"
click at [36, 129] on icon at bounding box center [33, 127] width 10 height 13
select select "service"
type input "3411"
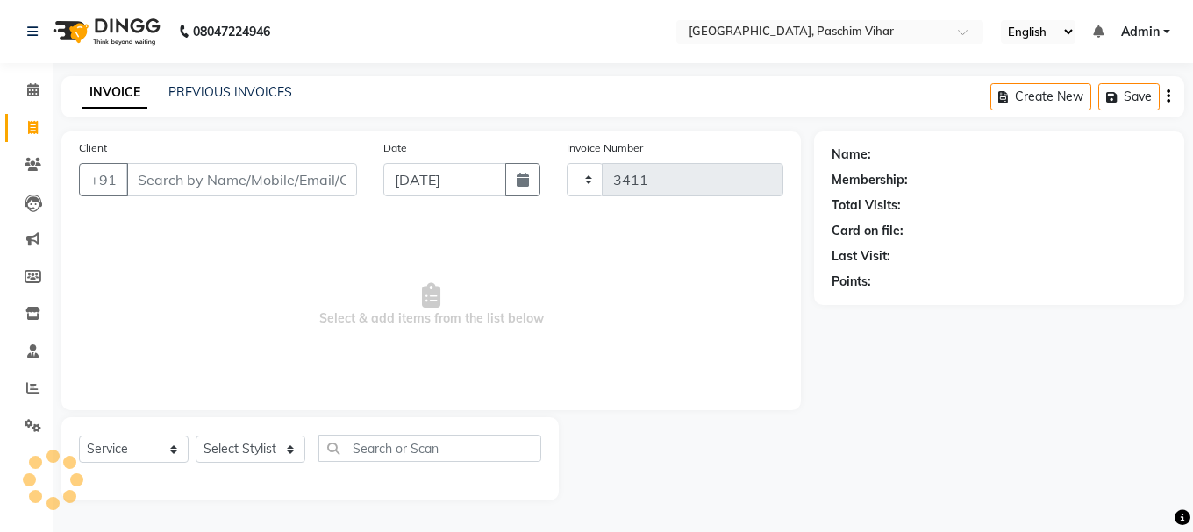
select select "223"
click at [197, 178] on input "Client" at bounding box center [241, 179] width 231 height 33
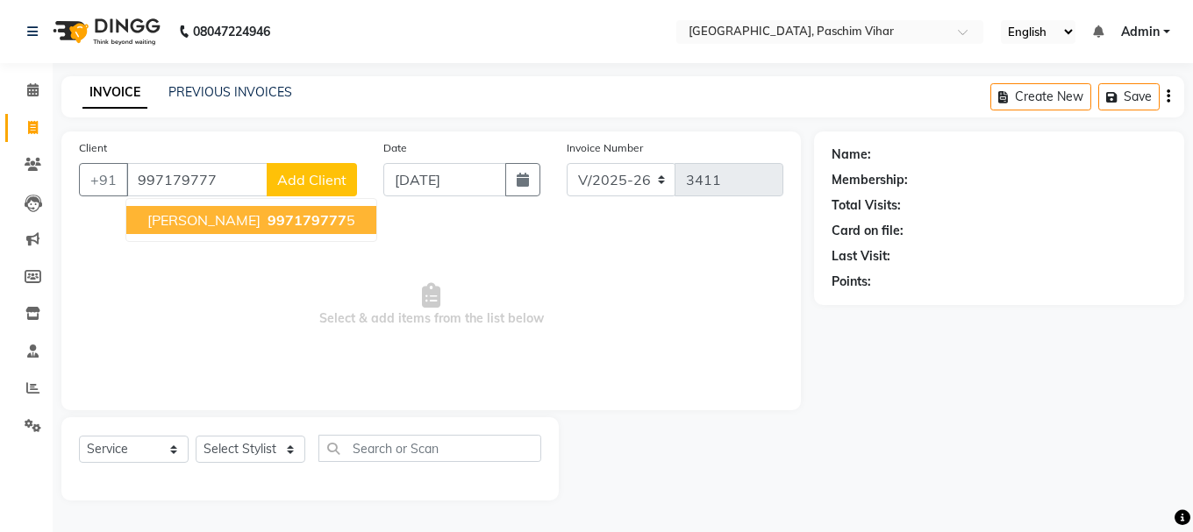
click at [267, 224] on span "997179777" at bounding box center [306, 220] width 79 height 18
type input "9971797775"
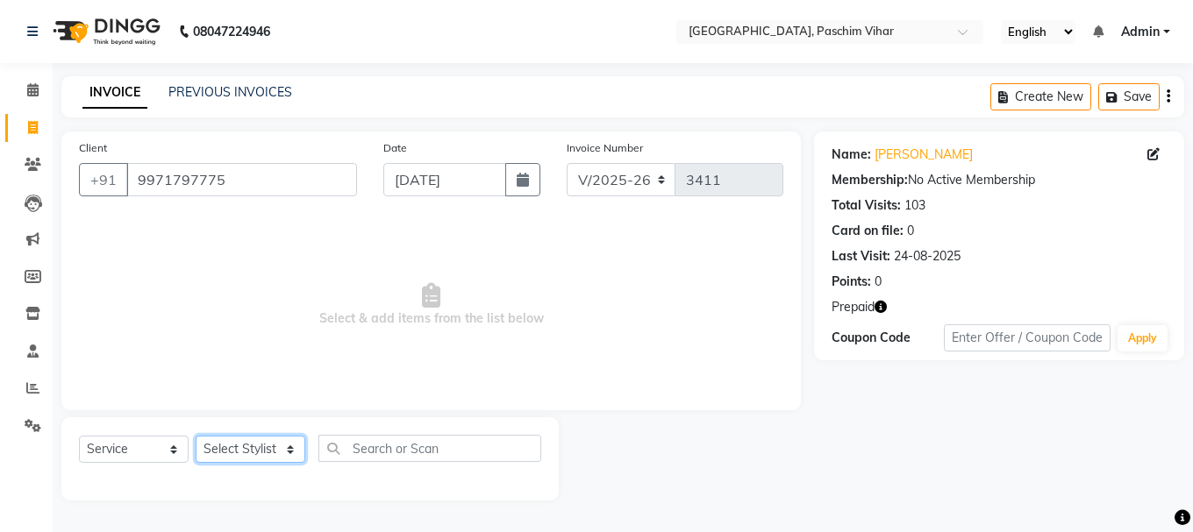
click at [260, 445] on select "Select Stylist Akash Anu Arun Gaurav [PERSON_NAME] [PERSON_NAME] [PERSON_NAME] …" at bounding box center [251, 449] width 110 height 27
select select "59702"
click at [196, 436] on select "Select Stylist Akash Anu Arun Gaurav [PERSON_NAME] [PERSON_NAME] [PERSON_NAME] …" at bounding box center [251, 449] width 110 height 27
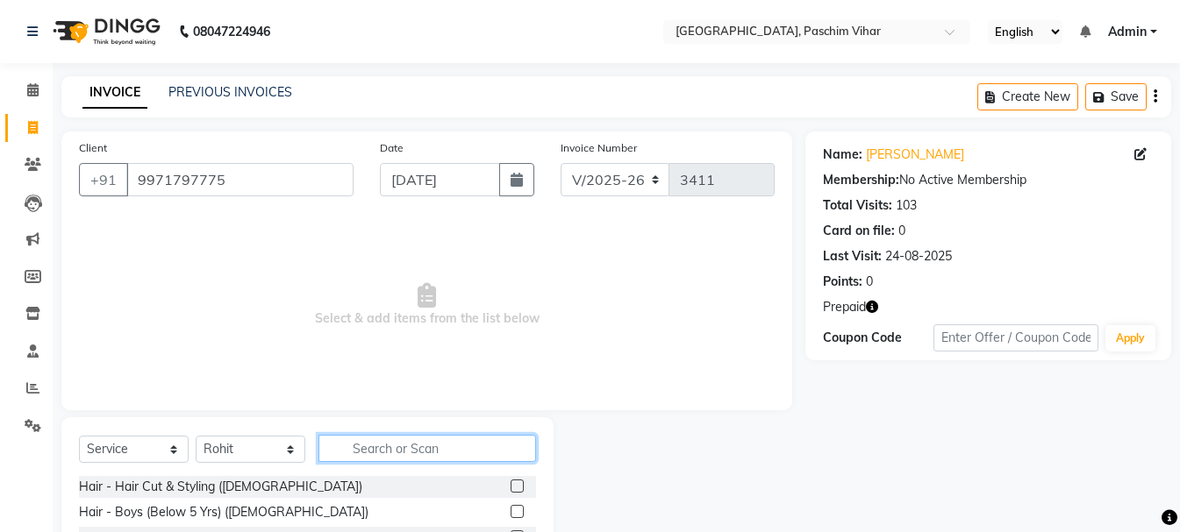
click at [417, 445] on input "text" at bounding box center [426, 448] width 217 height 27
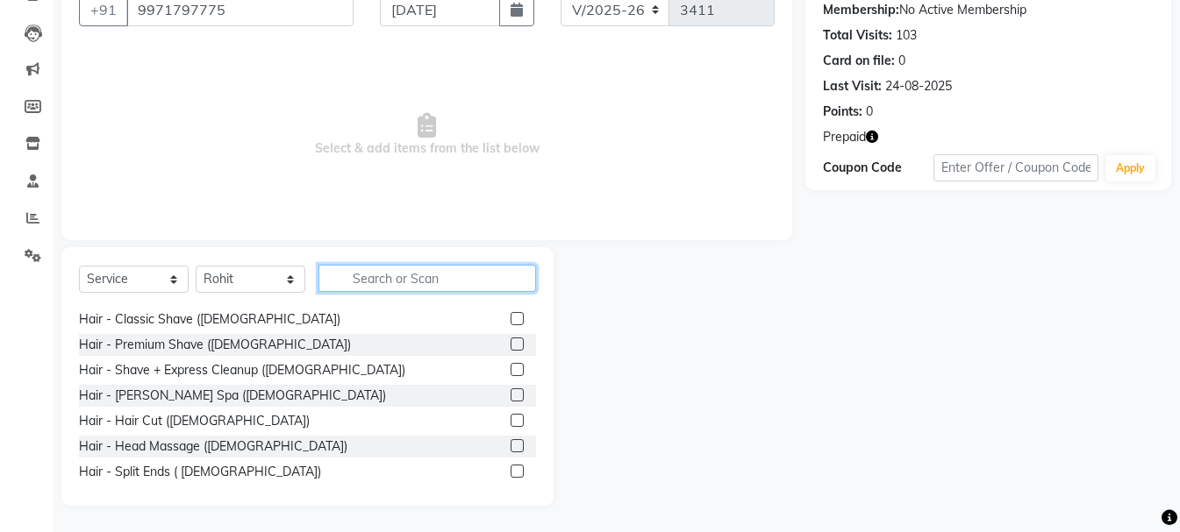
scroll to position [88, 0]
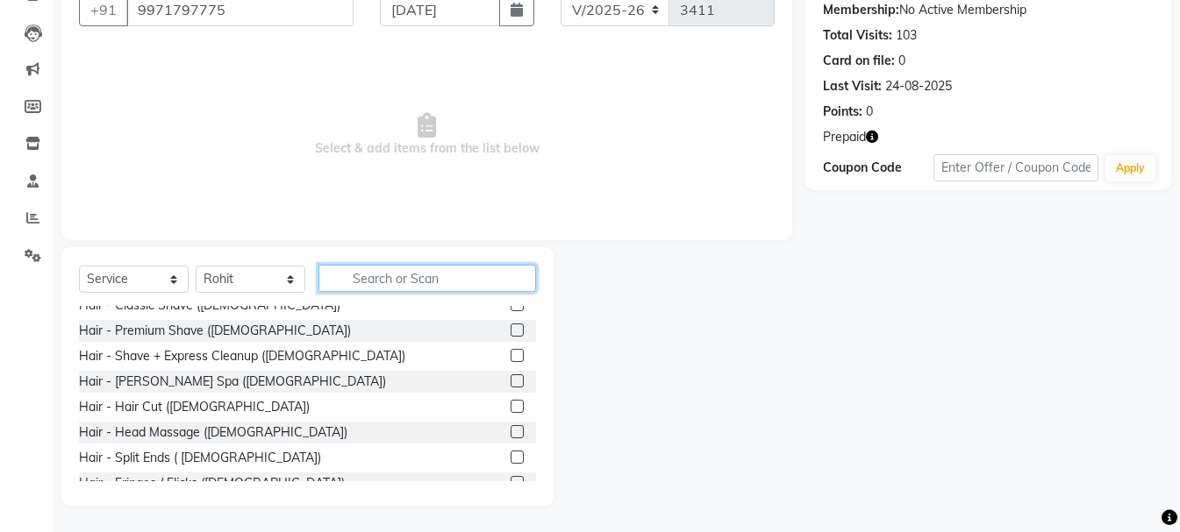
click at [417, 274] on input "text" at bounding box center [426, 278] width 217 height 27
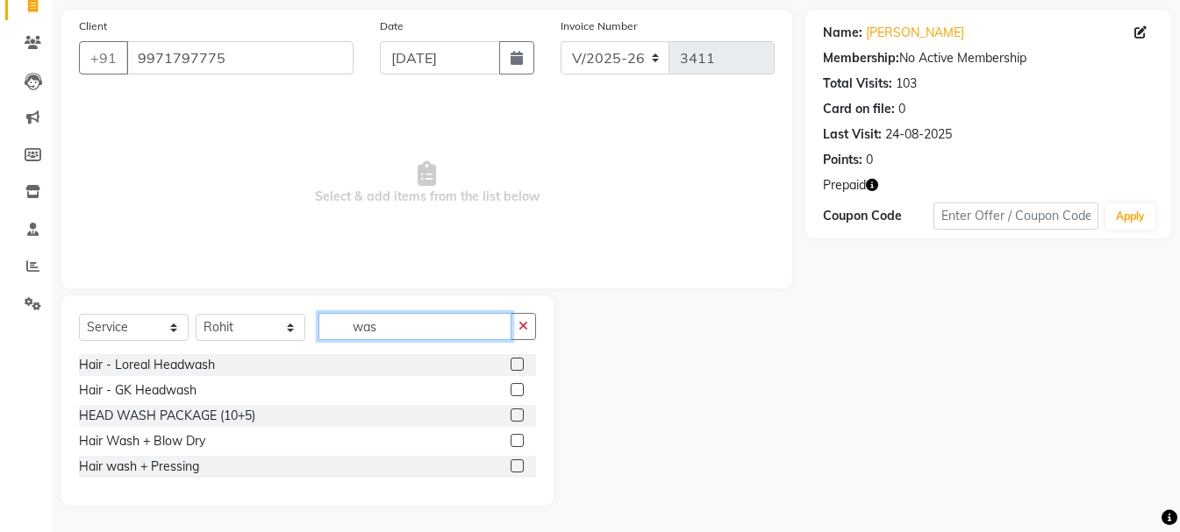
scroll to position [0, 0]
type input "was"
click at [516, 364] on label at bounding box center [516, 364] width 13 height 13
click at [516, 364] on input "checkbox" at bounding box center [515, 365] width 11 height 11
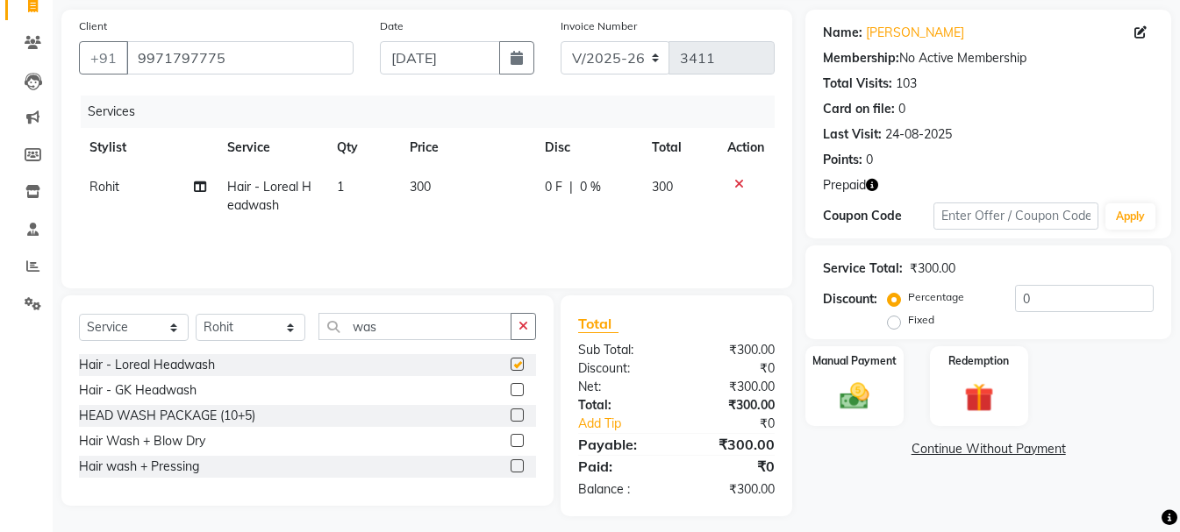
checkbox input "false"
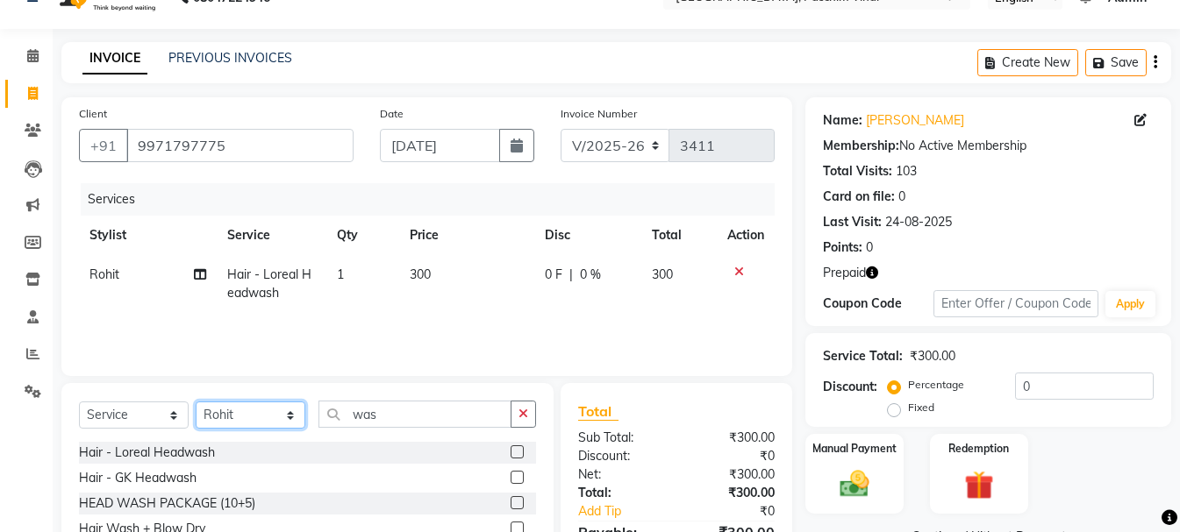
click at [258, 410] on select "Select Stylist Akash Anu Arun Gaurav [PERSON_NAME] [PERSON_NAME] [PERSON_NAME] …" at bounding box center [251, 415] width 110 height 27
select select "15077"
click at [196, 402] on select "Select Stylist Akash Anu Arun Gaurav [PERSON_NAME] [PERSON_NAME] [PERSON_NAME] …" at bounding box center [251, 415] width 110 height 27
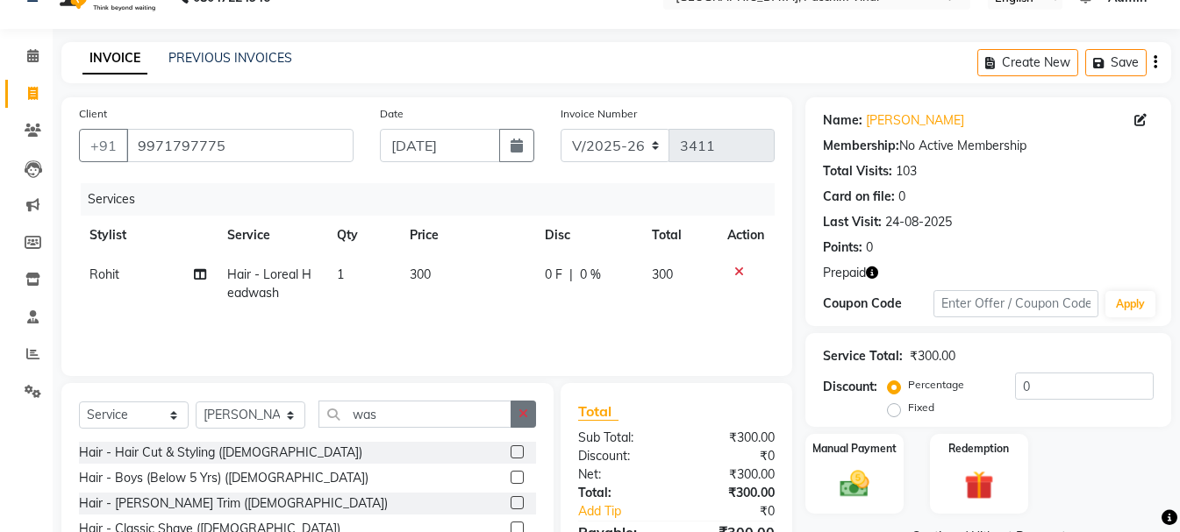
click at [517, 414] on button "button" at bounding box center [522, 414] width 25 height 27
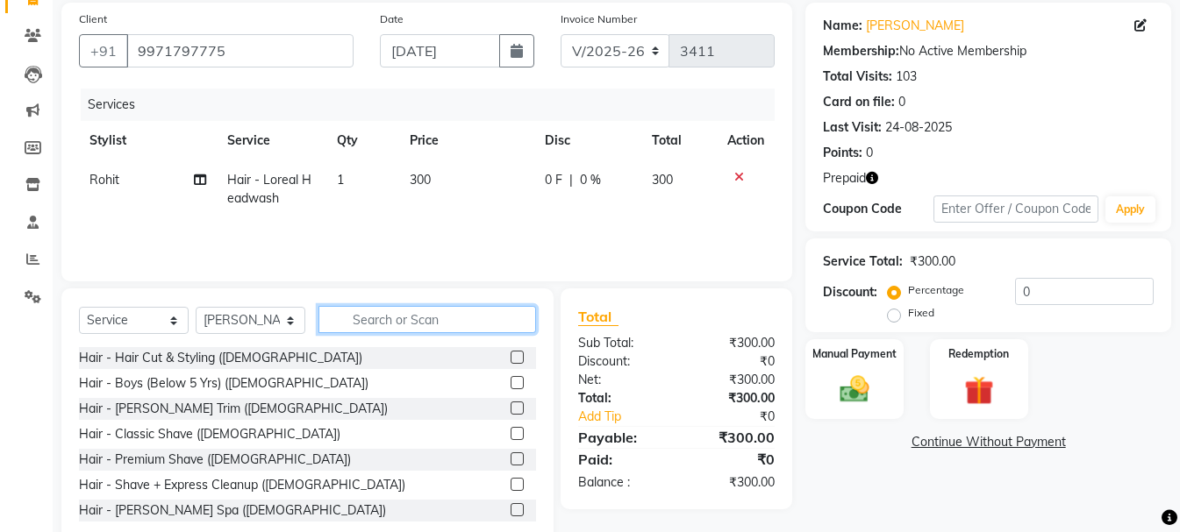
scroll to position [170, 0]
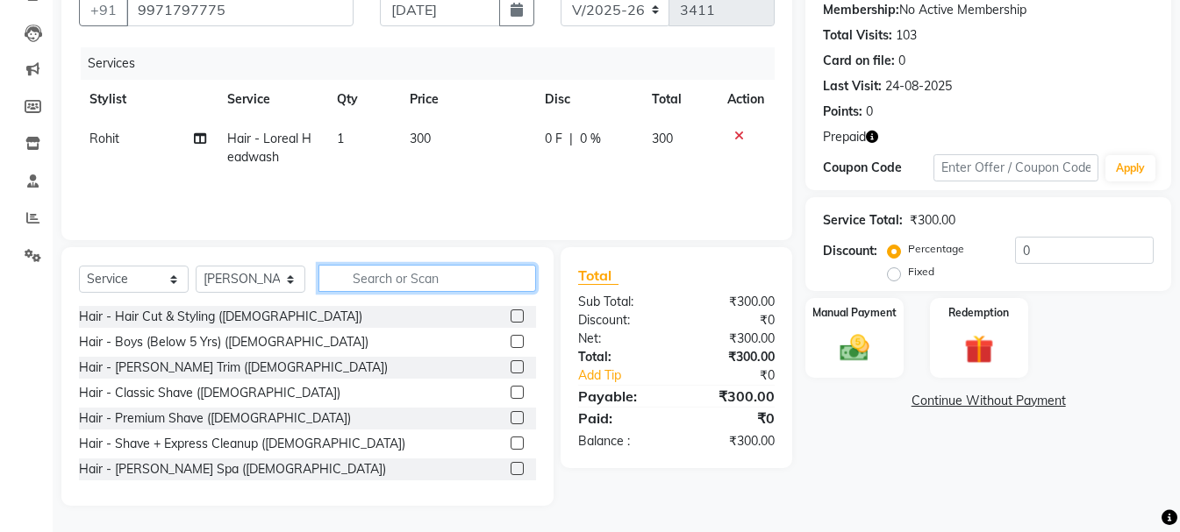
click at [436, 278] on input "text" at bounding box center [426, 278] width 217 height 27
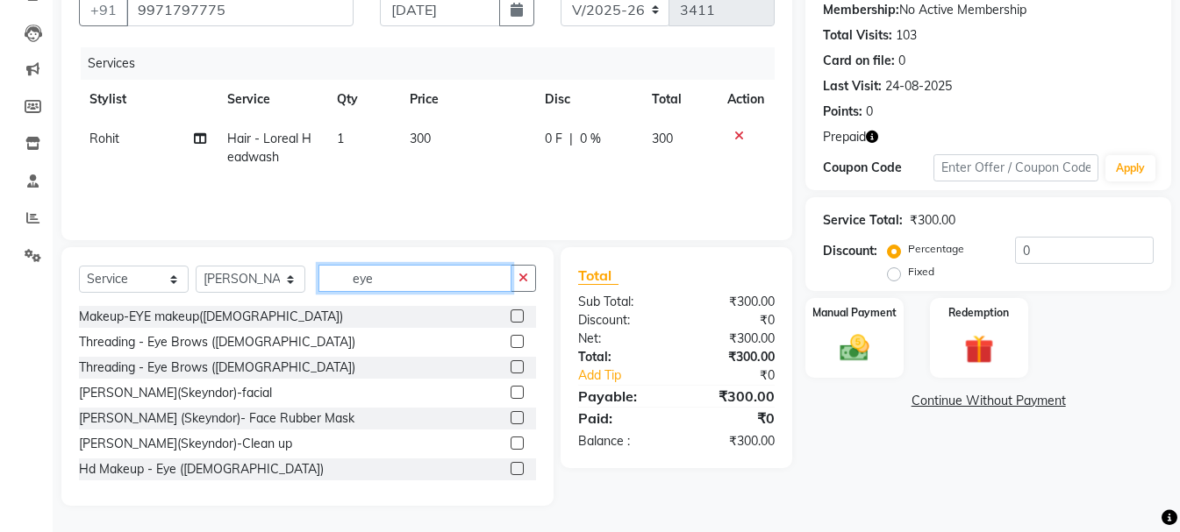
scroll to position [147, 0]
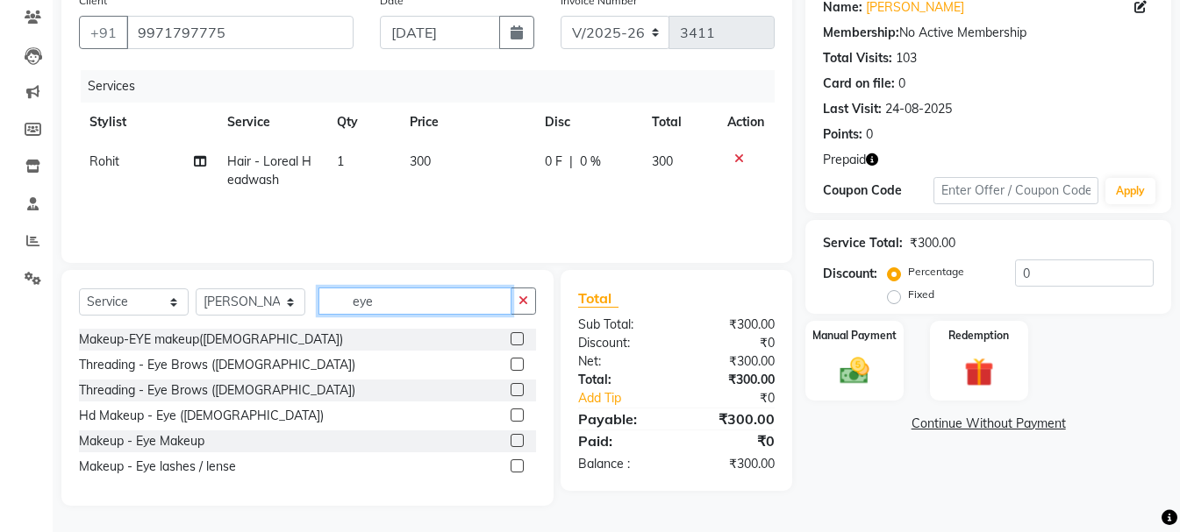
type input "eye"
click at [512, 362] on label at bounding box center [516, 364] width 13 height 13
click at [512, 362] on input "checkbox" at bounding box center [515, 365] width 11 height 11
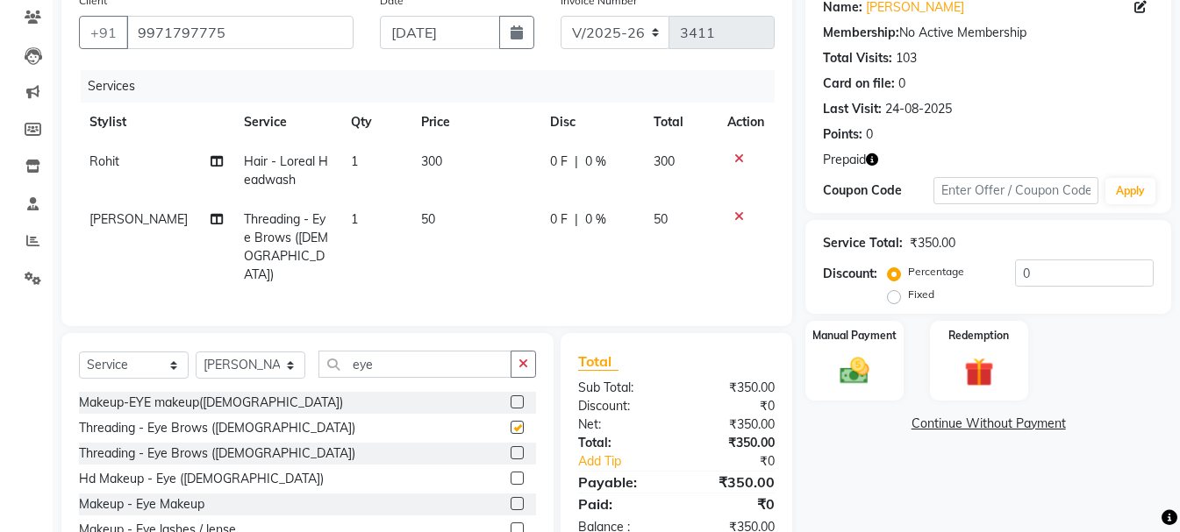
checkbox input "false"
click at [519, 351] on button "button" at bounding box center [522, 364] width 25 height 27
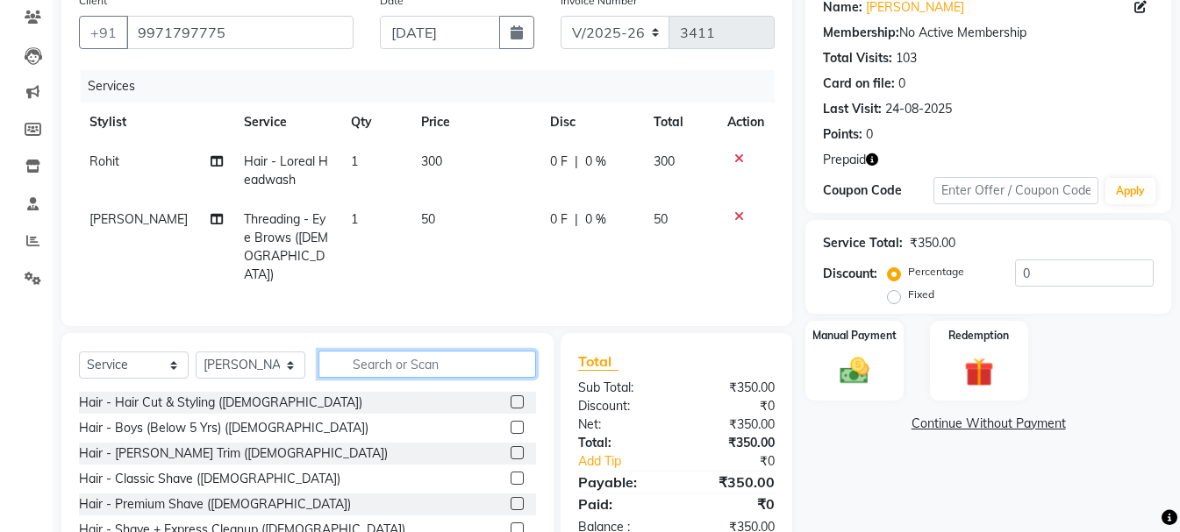
click at [450, 359] on input "text" at bounding box center [426, 364] width 217 height 27
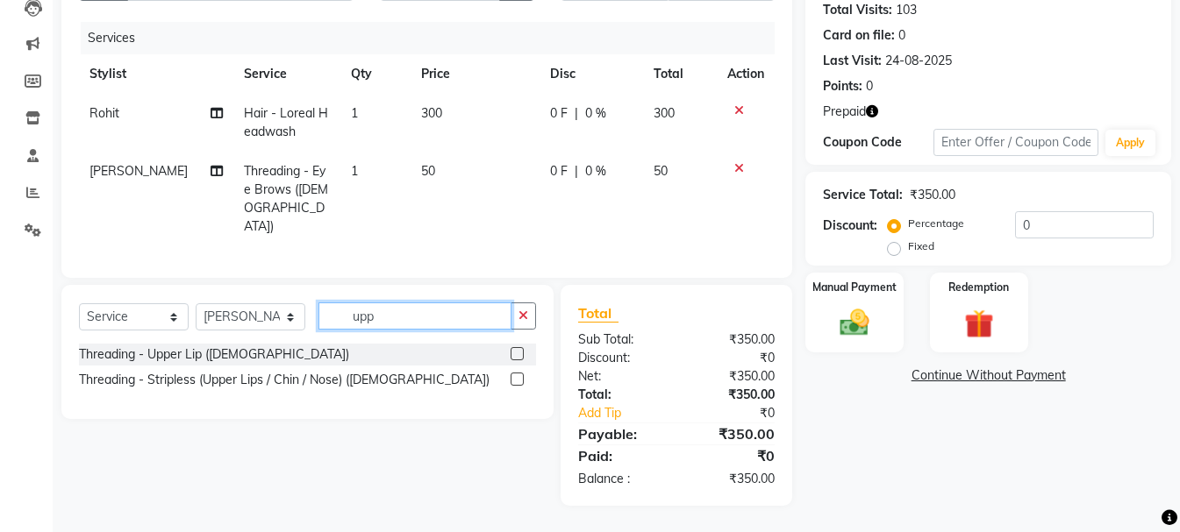
scroll to position [190, 0]
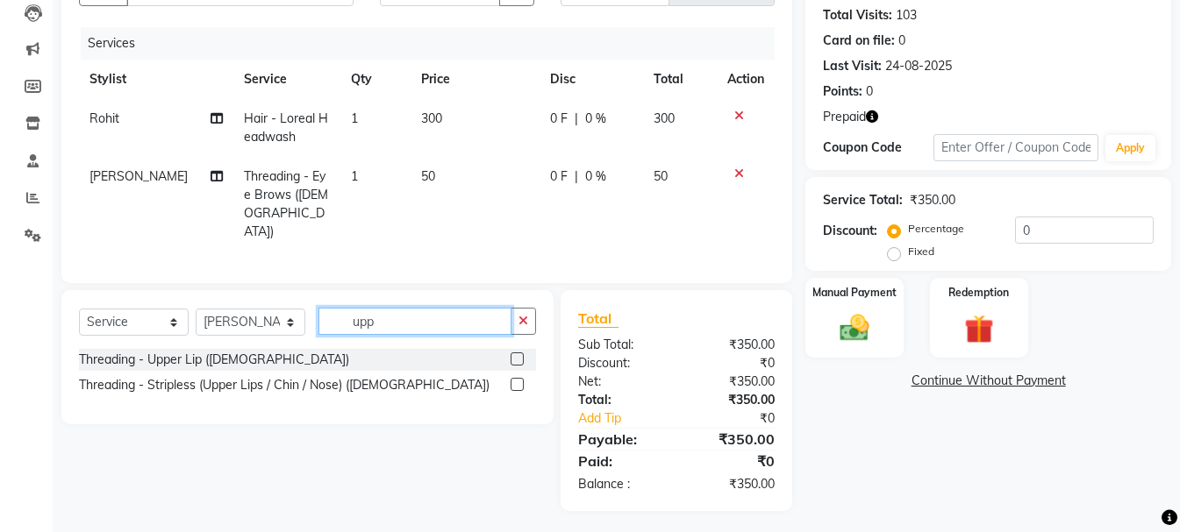
type input "upp"
click at [514, 378] on label at bounding box center [516, 384] width 13 height 13
click at [514, 380] on input "checkbox" at bounding box center [515, 385] width 11 height 11
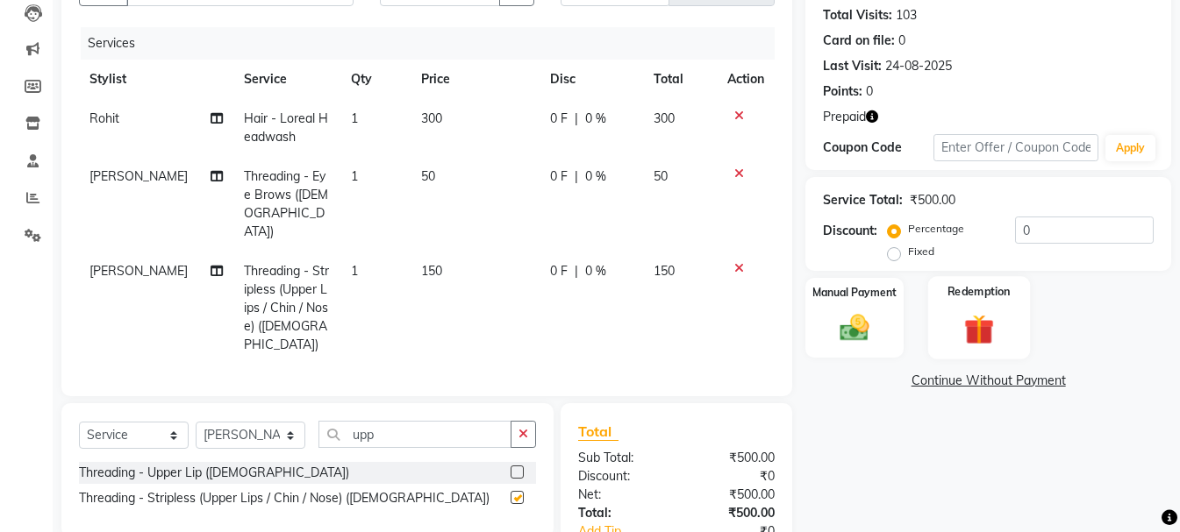
checkbox input "false"
click at [971, 323] on img at bounding box center [978, 329] width 49 height 38
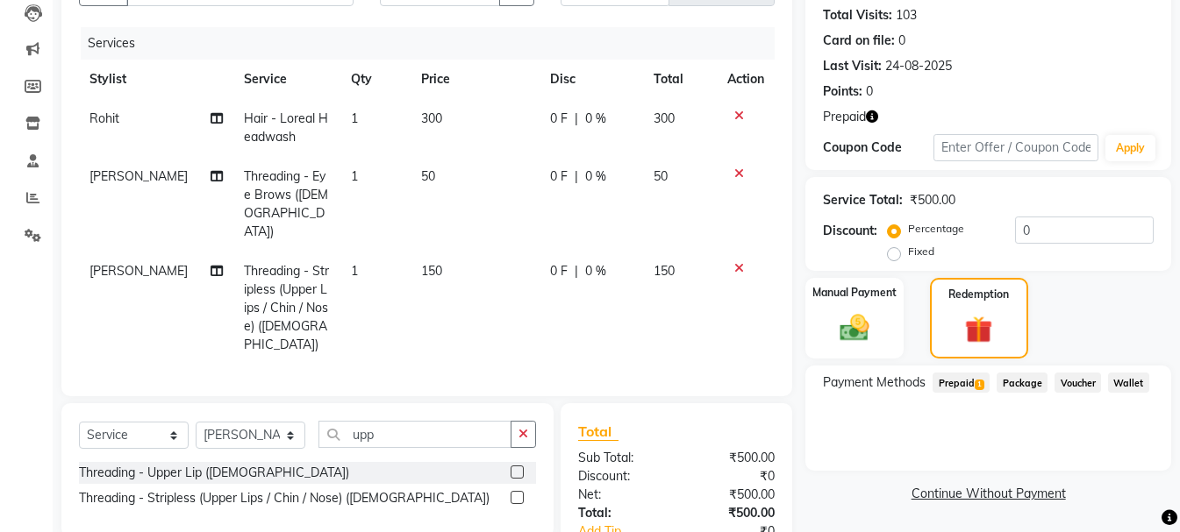
click at [952, 381] on span "Prepaid 1" at bounding box center [960, 383] width 57 height 20
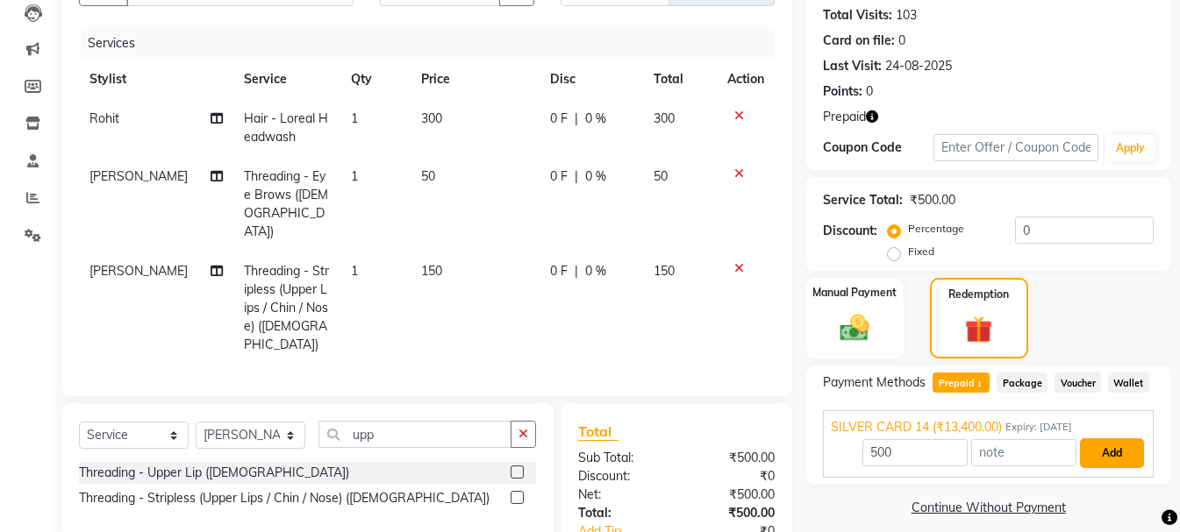
click at [1115, 458] on button "Add" at bounding box center [1112, 453] width 64 height 30
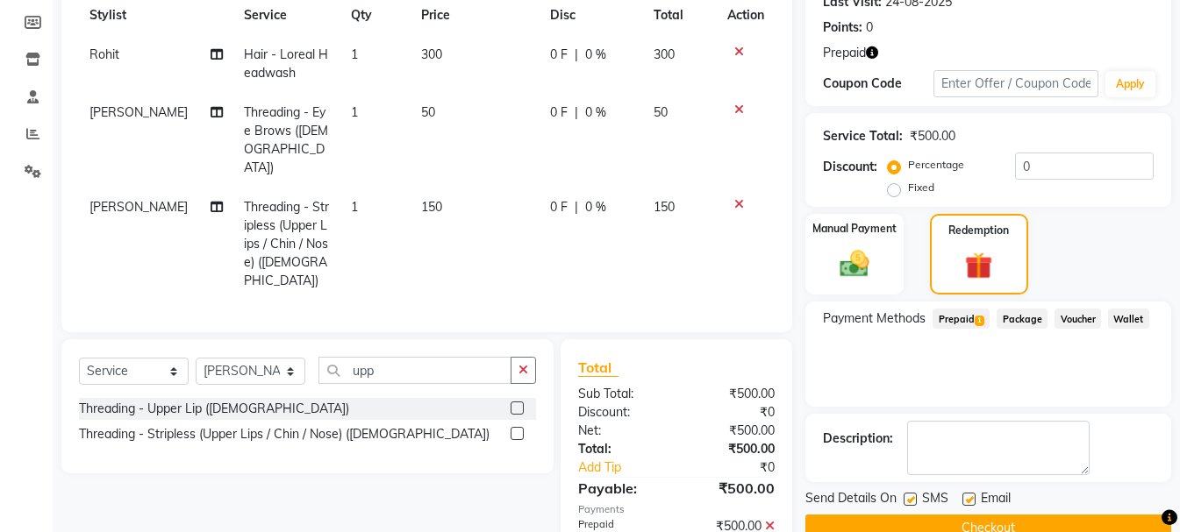
scroll to position [322, 0]
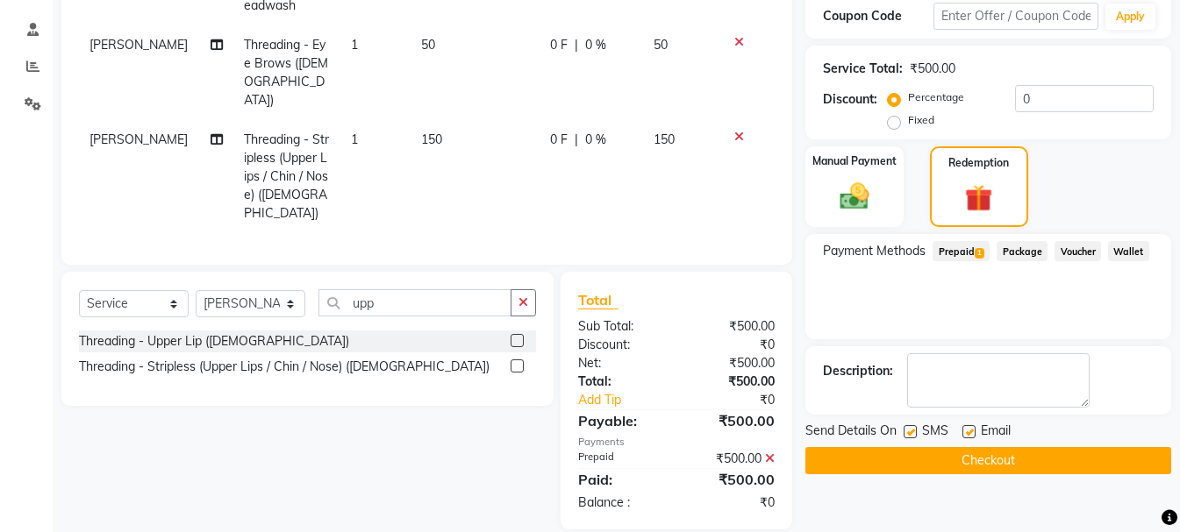
click at [1064, 460] on button "Checkout" at bounding box center [988, 460] width 366 height 27
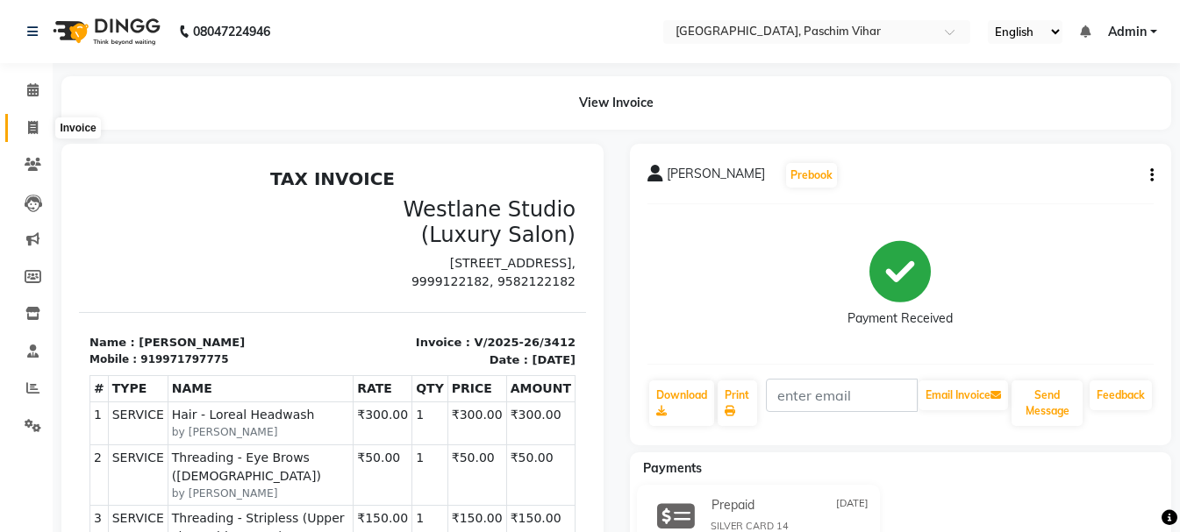
click at [31, 129] on icon at bounding box center [33, 127] width 10 height 13
select select "service"
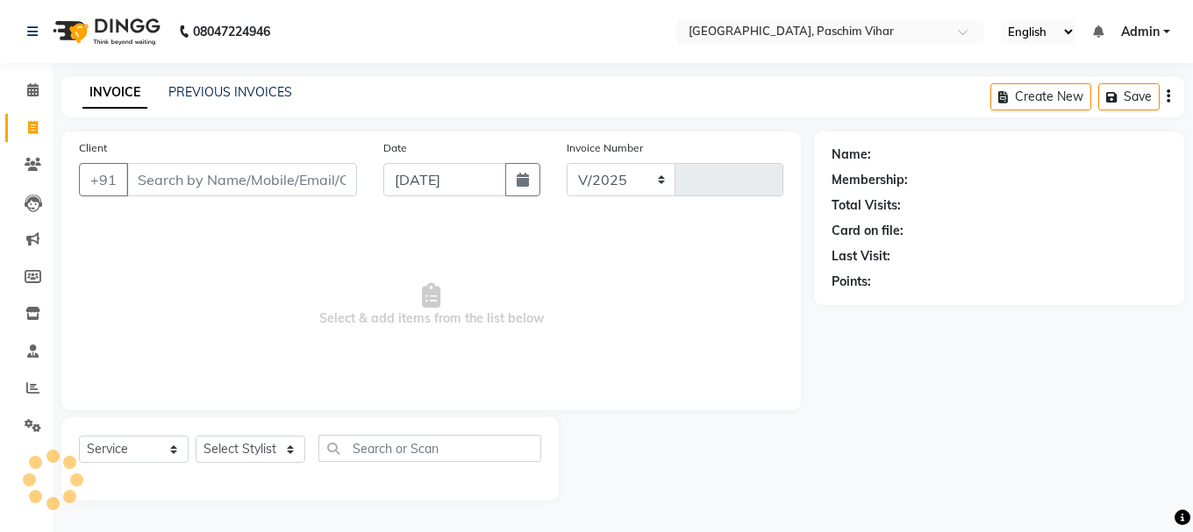
select select "223"
type input "3413"
click at [34, 132] on icon at bounding box center [33, 127] width 10 height 13
select select "service"
select select "223"
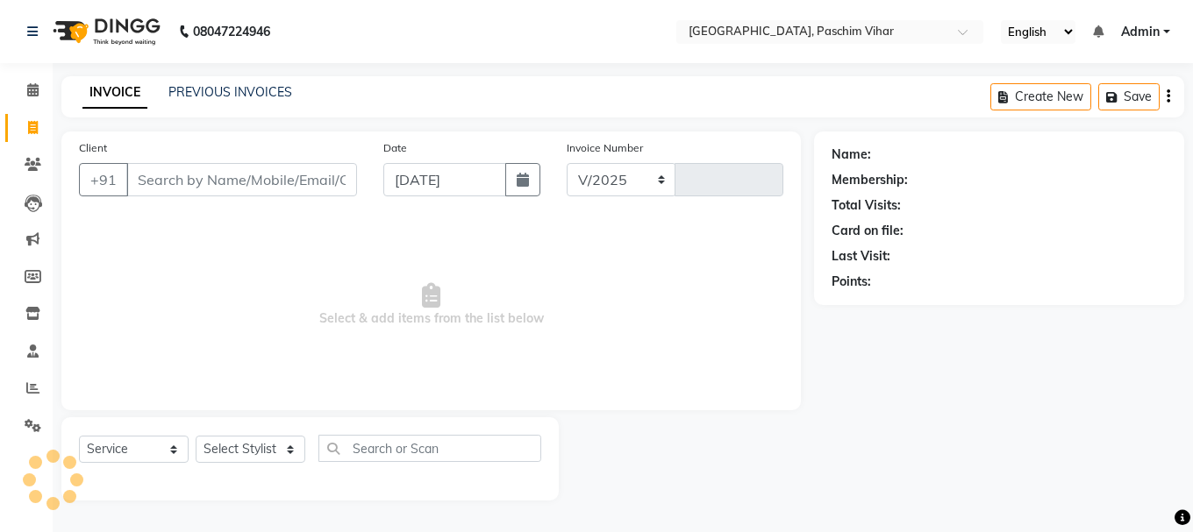
type input "3413"
click at [234, 185] on input "Client" at bounding box center [241, 179] width 231 height 33
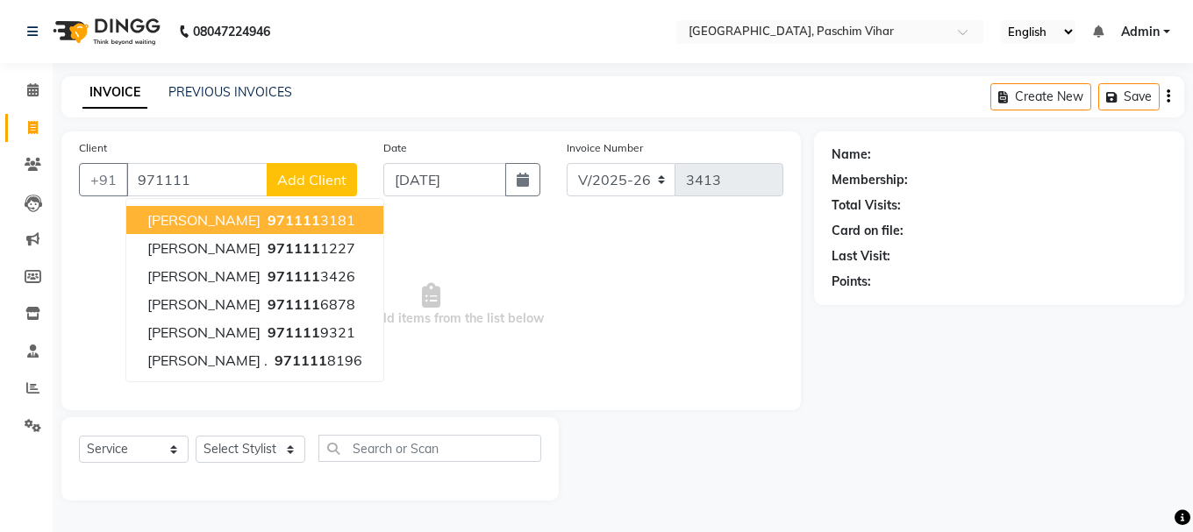
click at [292, 226] on ngb-highlight "971111 3181" at bounding box center [309, 220] width 91 height 18
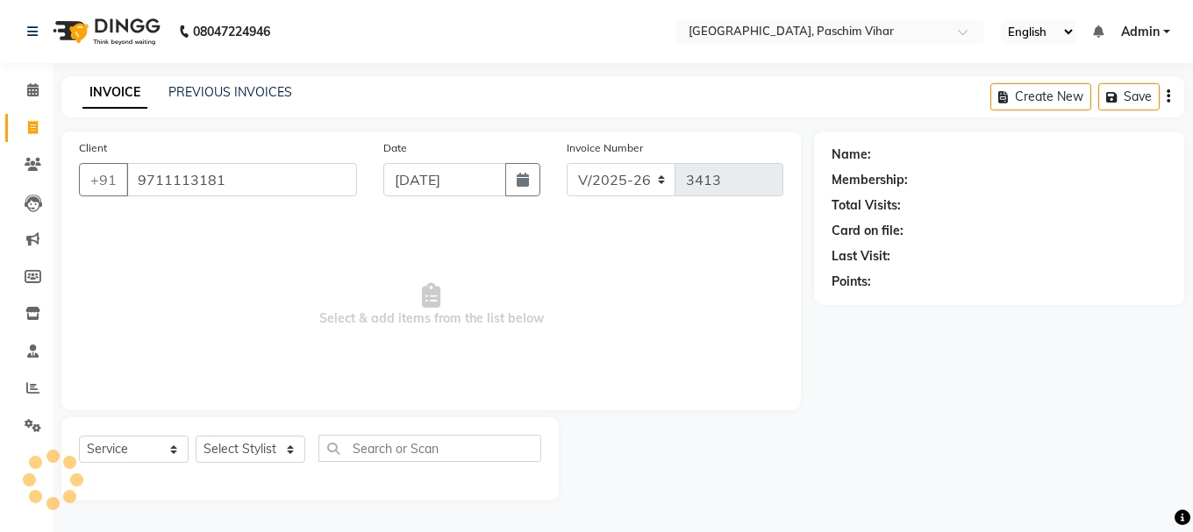
type input "9711113181"
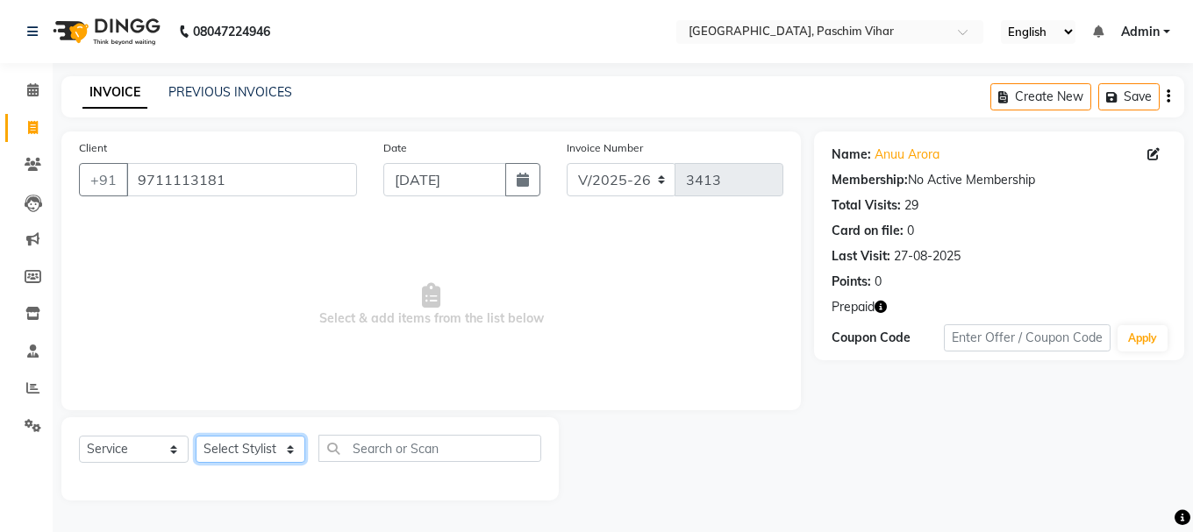
click at [261, 455] on select "Select Stylist Akash Anu Arun Gaurav [PERSON_NAME] [PERSON_NAME] [PERSON_NAME] …" at bounding box center [251, 449] width 110 height 27
select select "25198"
click at [196, 436] on select "Select Stylist Akash Anu Arun Gaurav [PERSON_NAME] [PERSON_NAME] [PERSON_NAME] …" at bounding box center [251, 449] width 110 height 27
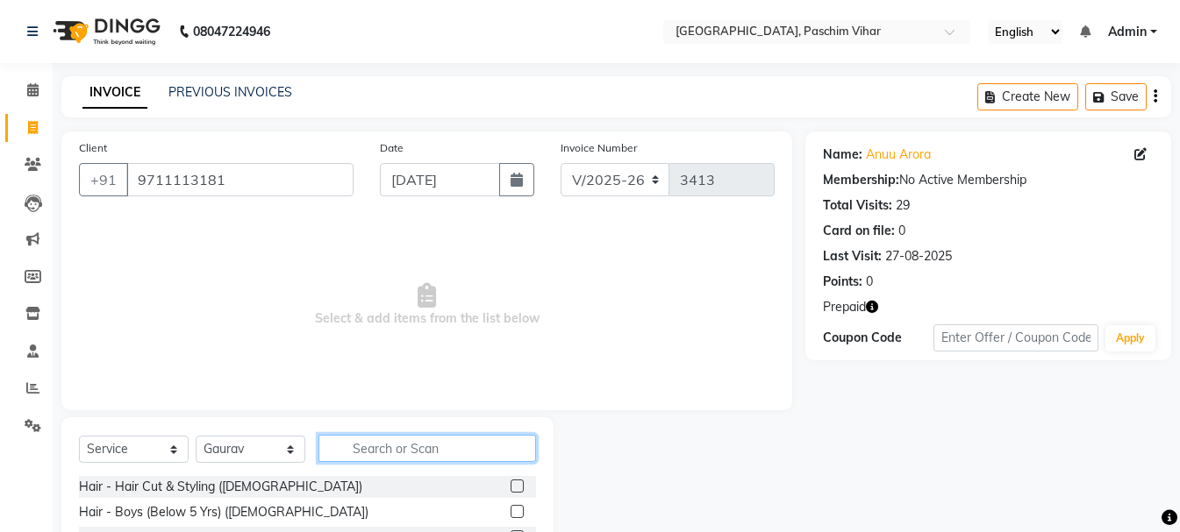
click at [400, 443] on input "text" at bounding box center [426, 448] width 217 height 27
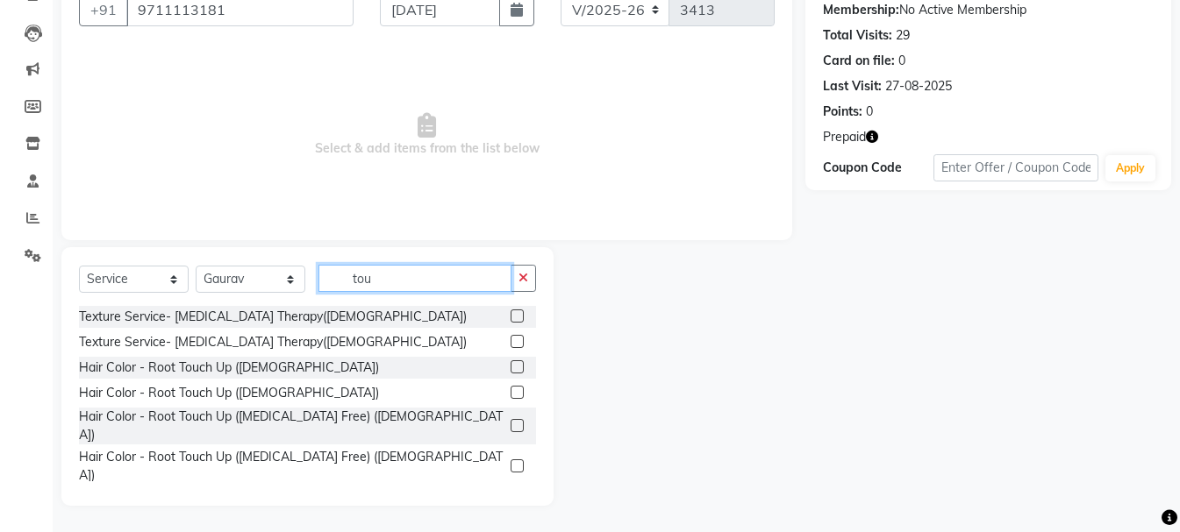
scroll to position [122, 0]
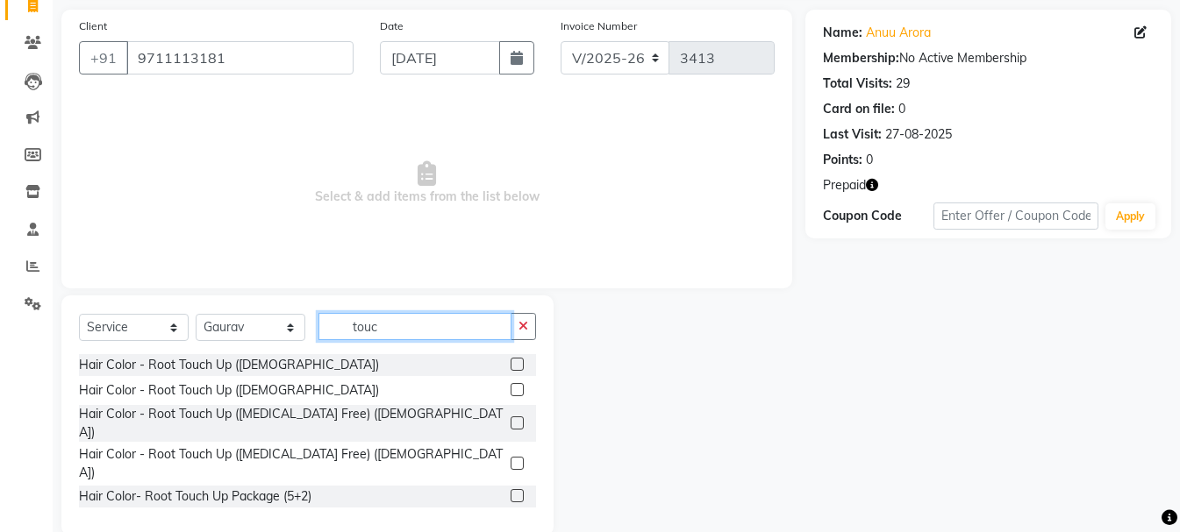
type input "touc"
click at [515, 388] on label at bounding box center [516, 389] width 13 height 13
click at [515, 388] on input "checkbox" at bounding box center [515, 390] width 11 height 11
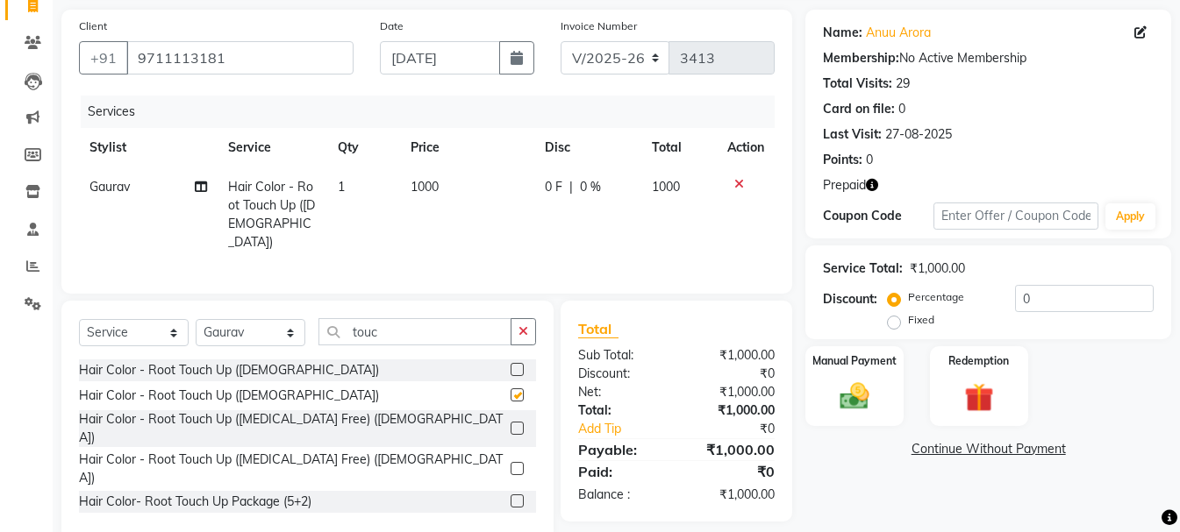
checkbox input "false"
click at [875, 409] on img at bounding box center [854, 396] width 49 height 35
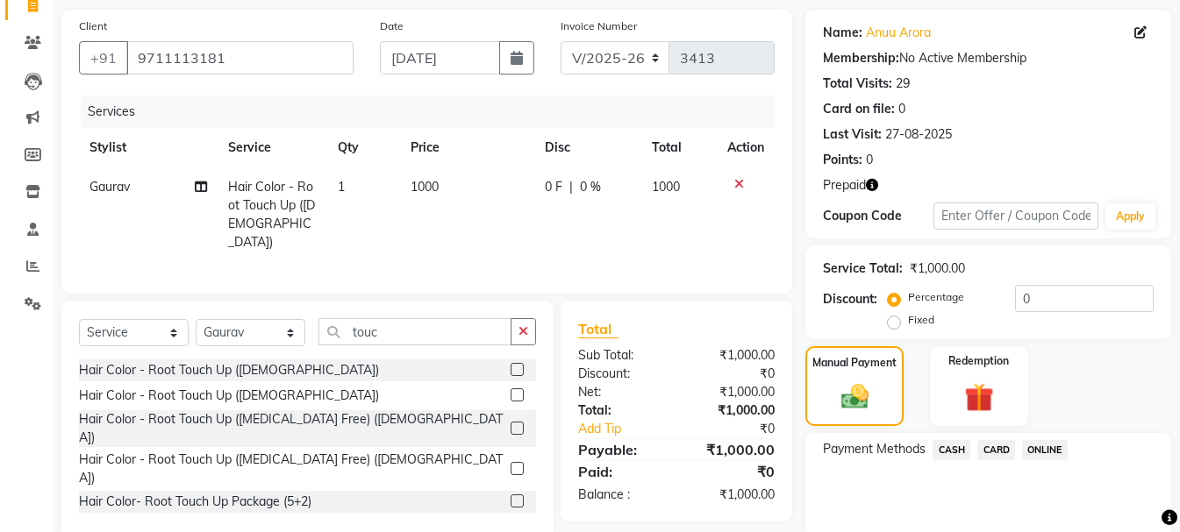
click at [946, 443] on span "CASH" at bounding box center [951, 450] width 38 height 20
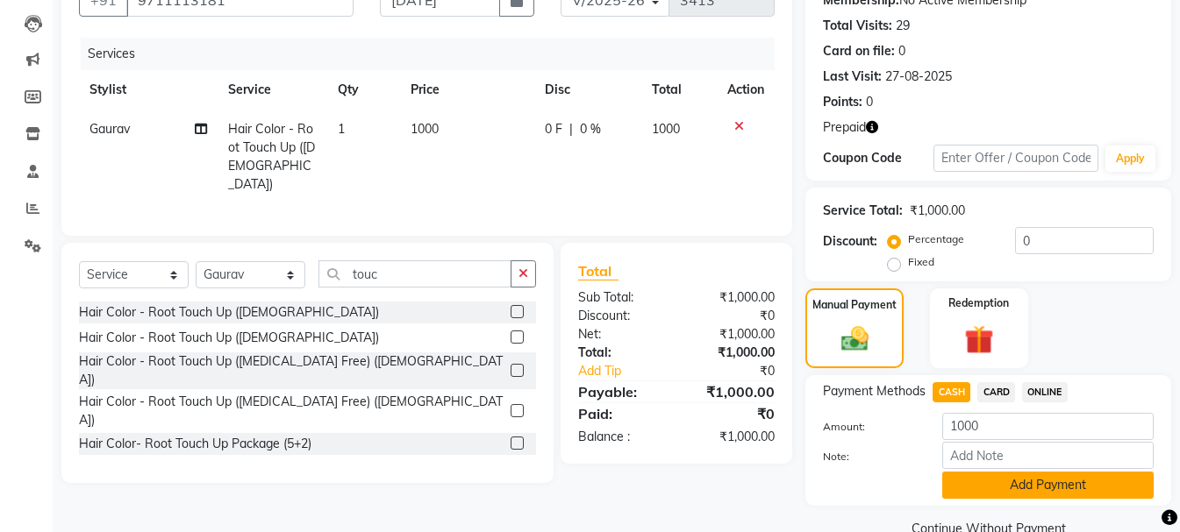
scroll to position [216, 0]
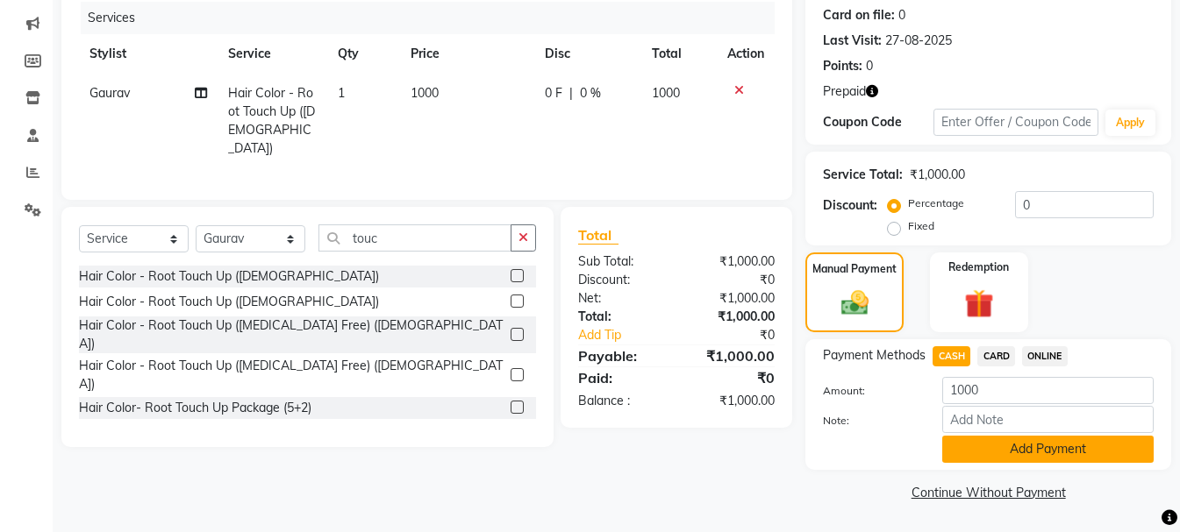
click at [1042, 443] on button "Add Payment" at bounding box center [1047, 449] width 211 height 27
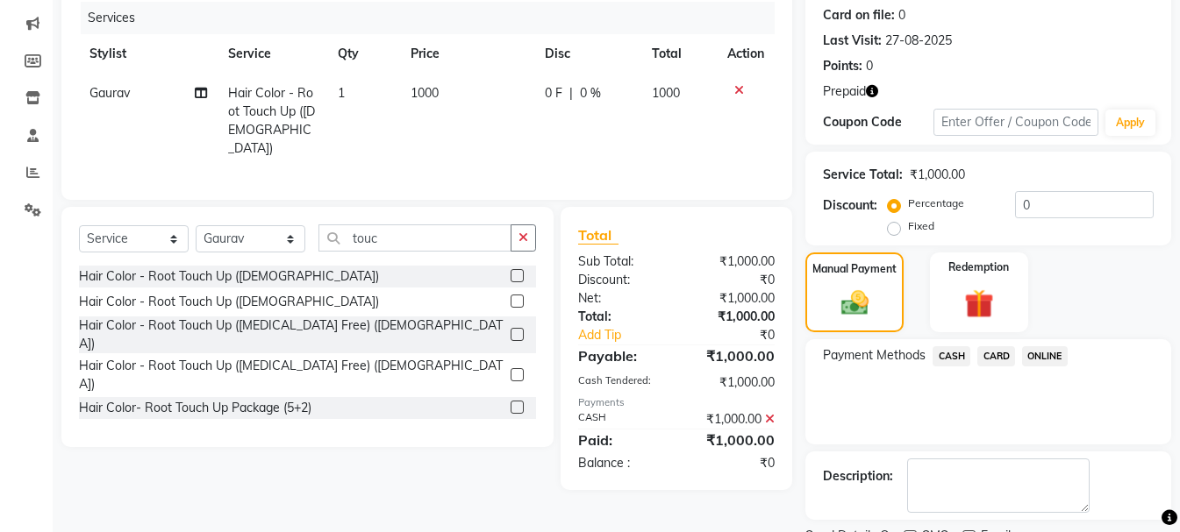
scroll to position [289, 0]
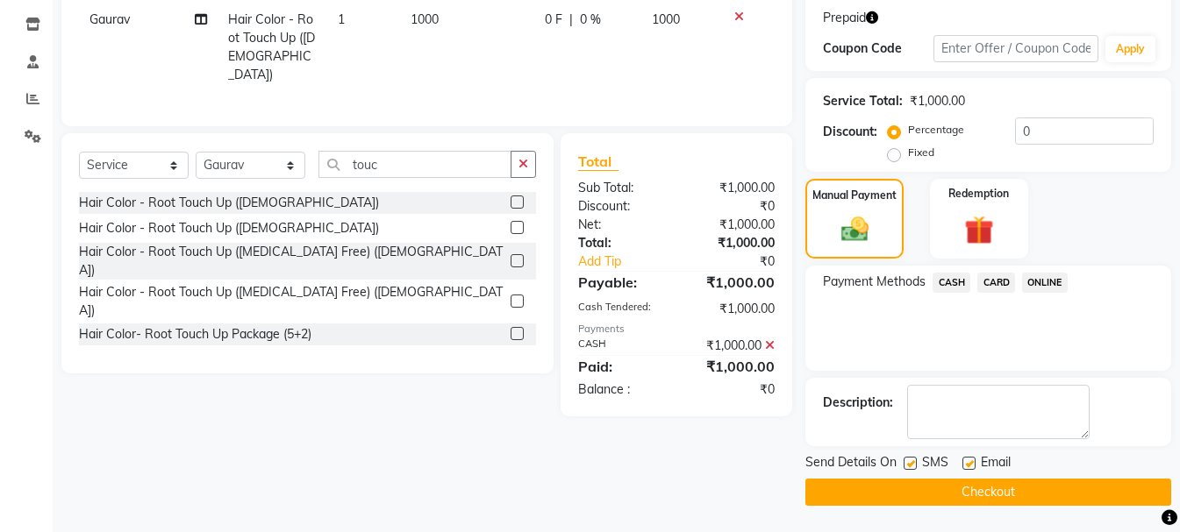
click at [1031, 495] on button "Checkout" at bounding box center [988, 492] width 366 height 27
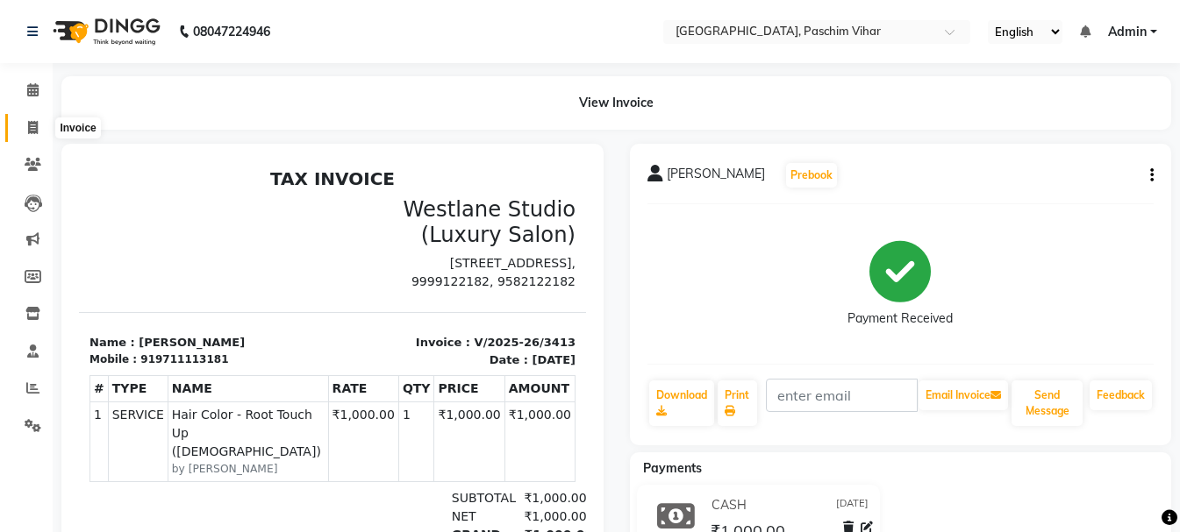
click at [32, 130] on icon at bounding box center [33, 127] width 10 height 13
select select "service"
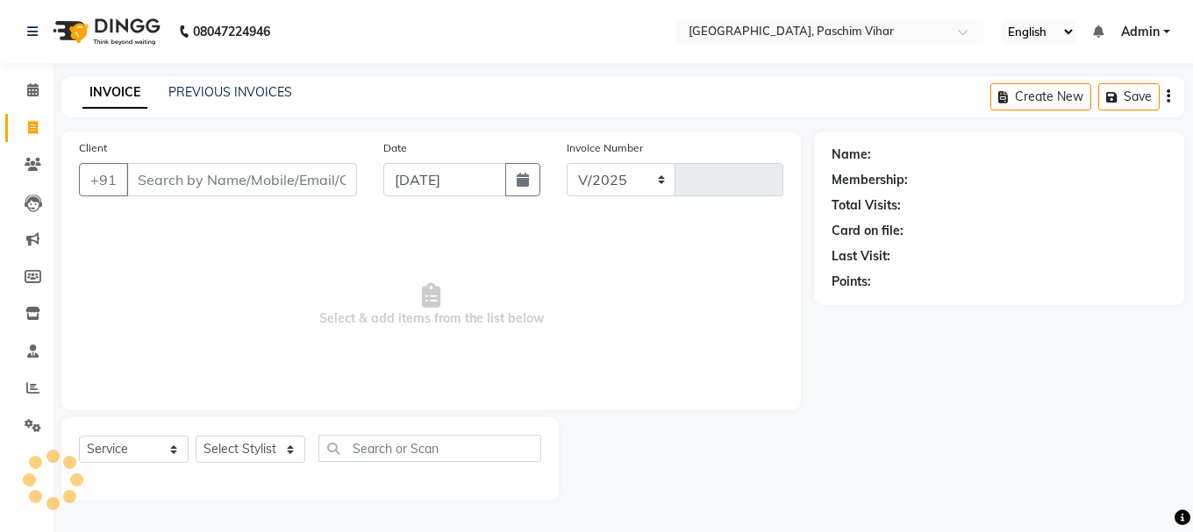
select select "223"
type input "3414"
click at [270, 89] on link "PREVIOUS INVOICES" at bounding box center [230, 92] width 124 height 16
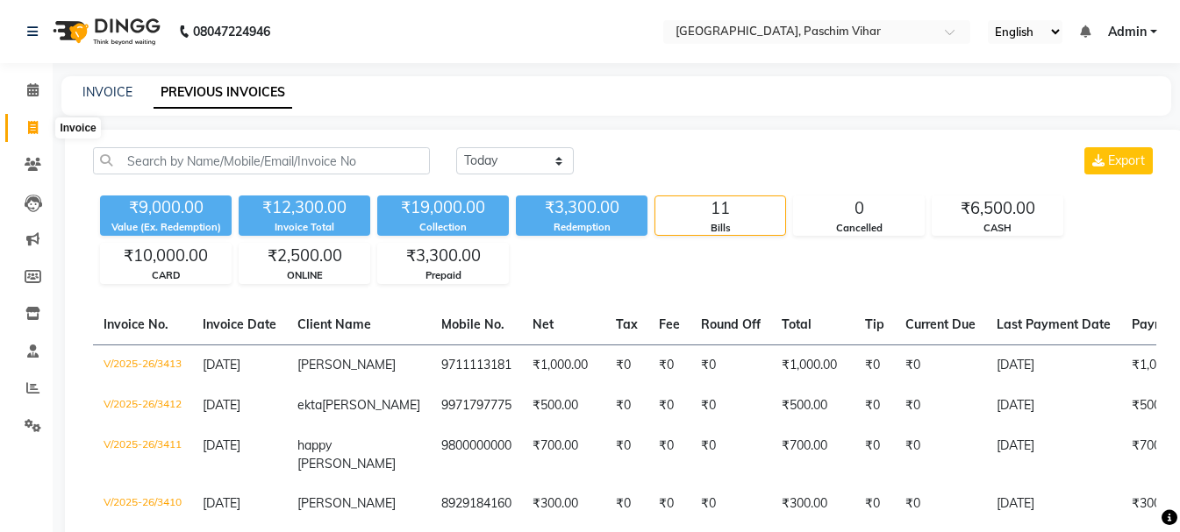
click at [31, 127] on icon at bounding box center [33, 127] width 10 height 13
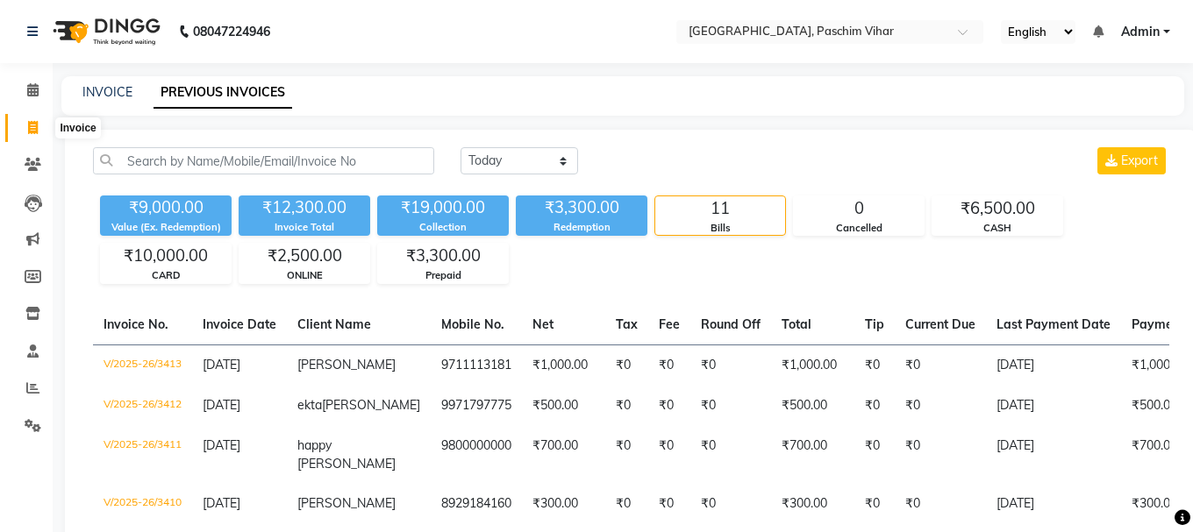
select select "service"
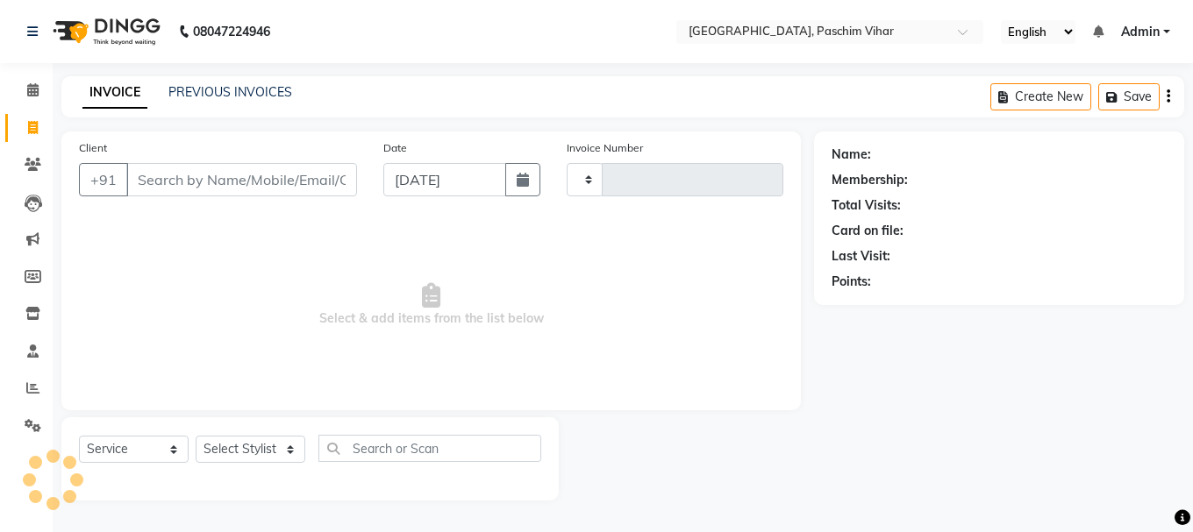
type input "3414"
select select "223"
click at [32, 123] on icon at bounding box center [33, 127] width 10 height 13
select select "service"
select select "223"
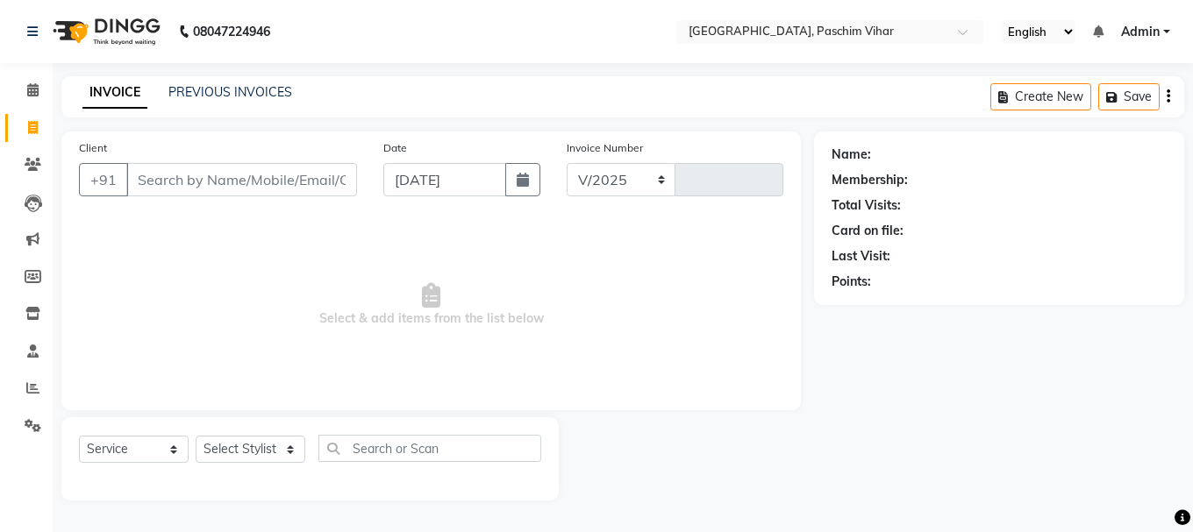
type input "3414"
click at [200, 175] on input "Client" at bounding box center [241, 179] width 231 height 33
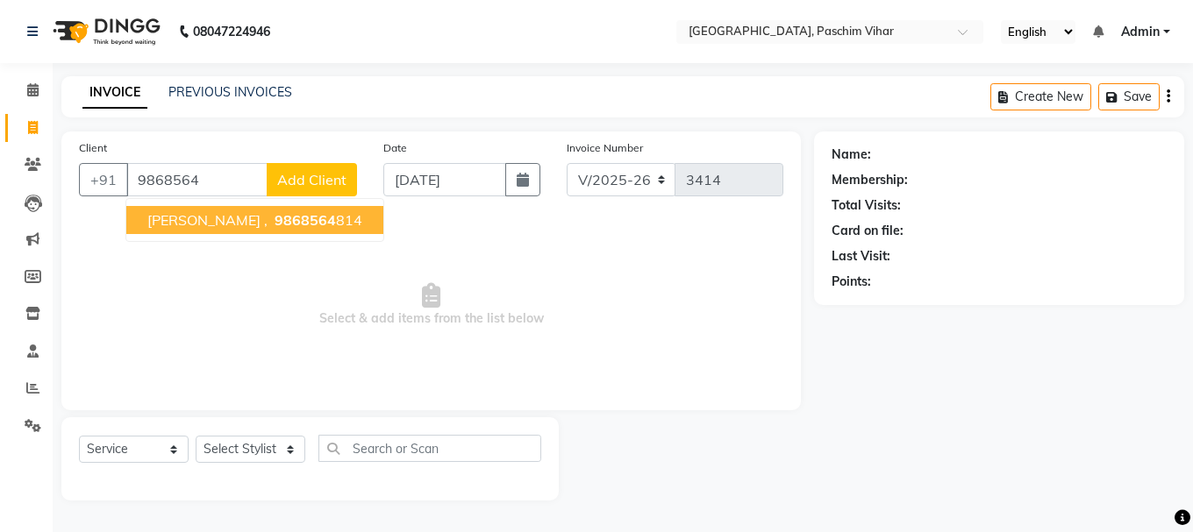
click at [274, 219] on span "9868564" at bounding box center [304, 220] width 61 height 18
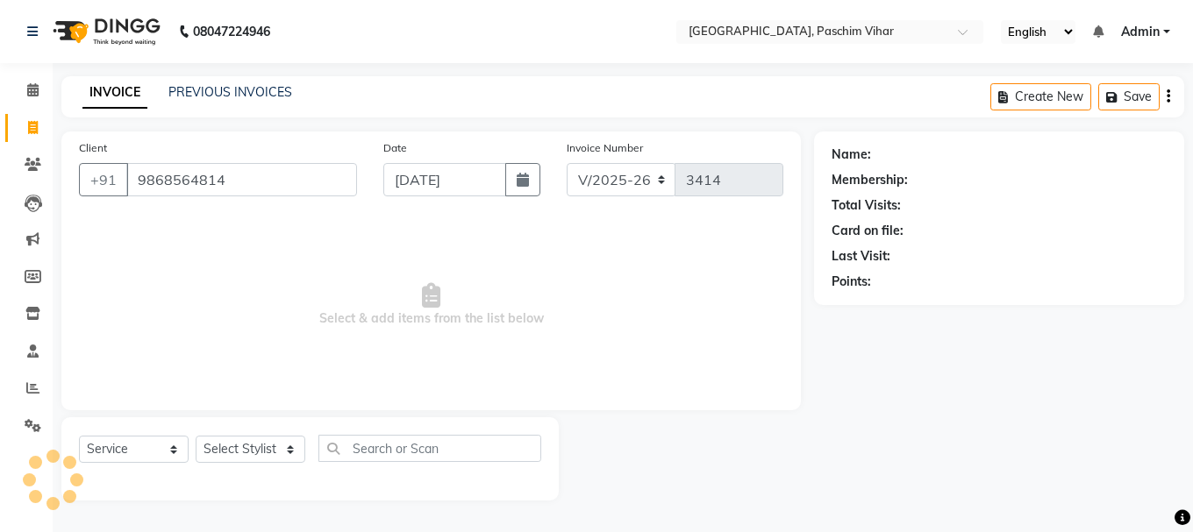
type input "9868564814"
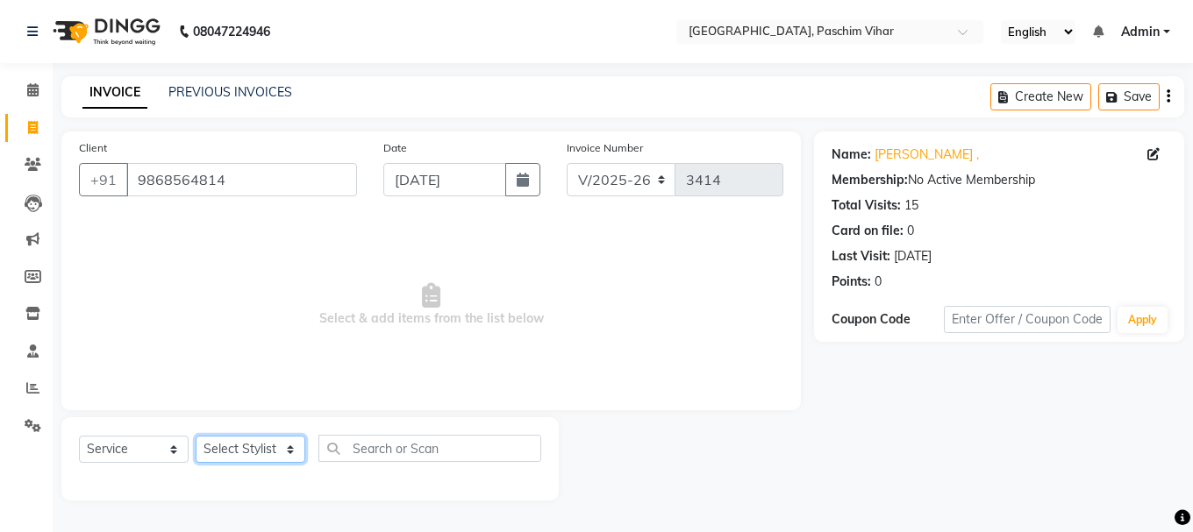
click at [232, 447] on select "Select Stylist Akash Anu Arun Gaurav [PERSON_NAME] [PERSON_NAME] [PERSON_NAME] …" at bounding box center [251, 449] width 110 height 27
select select "6559"
click at [196, 436] on select "Select Stylist Akash Anu Arun Gaurav [PERSON_NAME] [PERSON_NAME] [PERSON_NAME] …" at bounding box center [251, 449] width 110 height 27
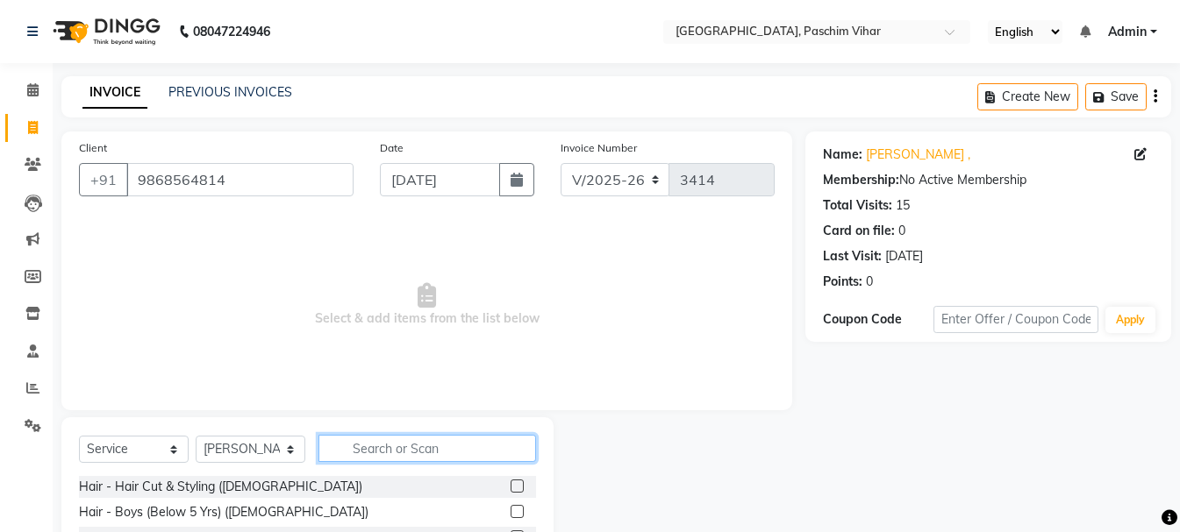
click at [380, 447] on input "text" at bounding box center [426, 448] width 217 height 27
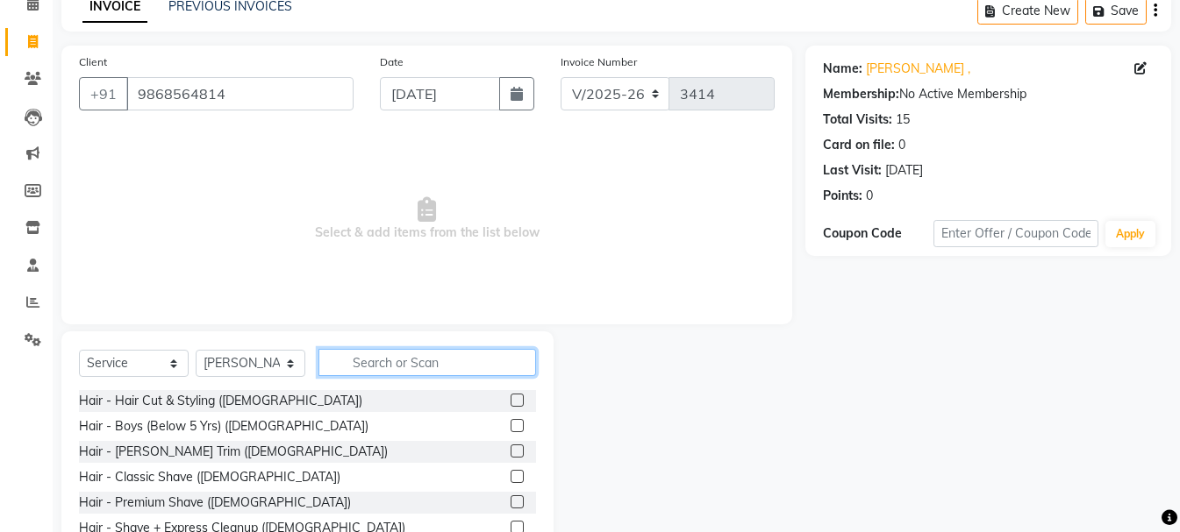
scroll to position [170, 0]
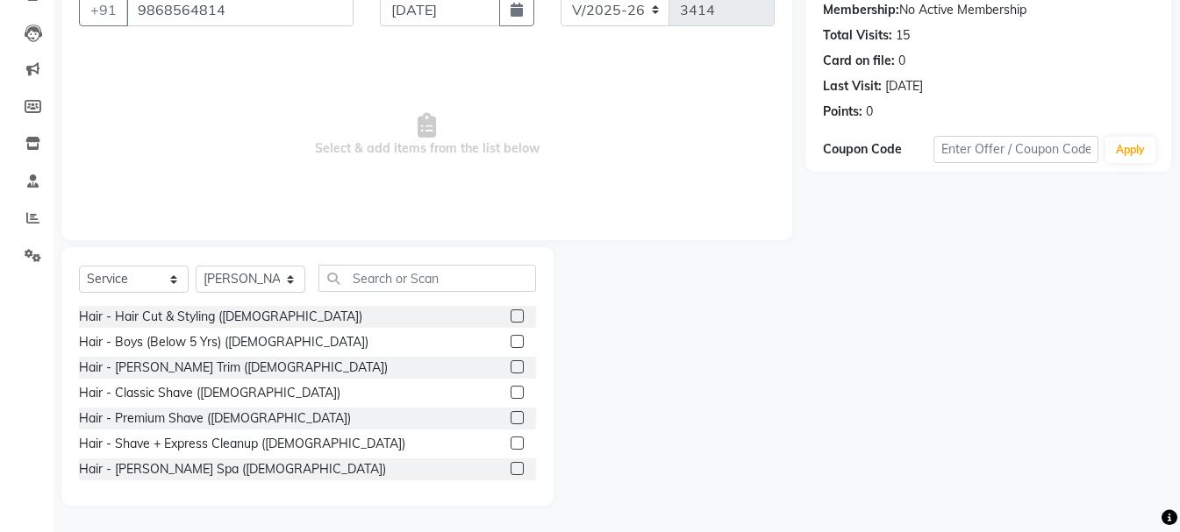
click at [510, 319] on label at bounding box center [516, 316] width 13 height 13
click at [510, 319] on input "checkbox" at bounding box center [515, 316] width 11 height 11
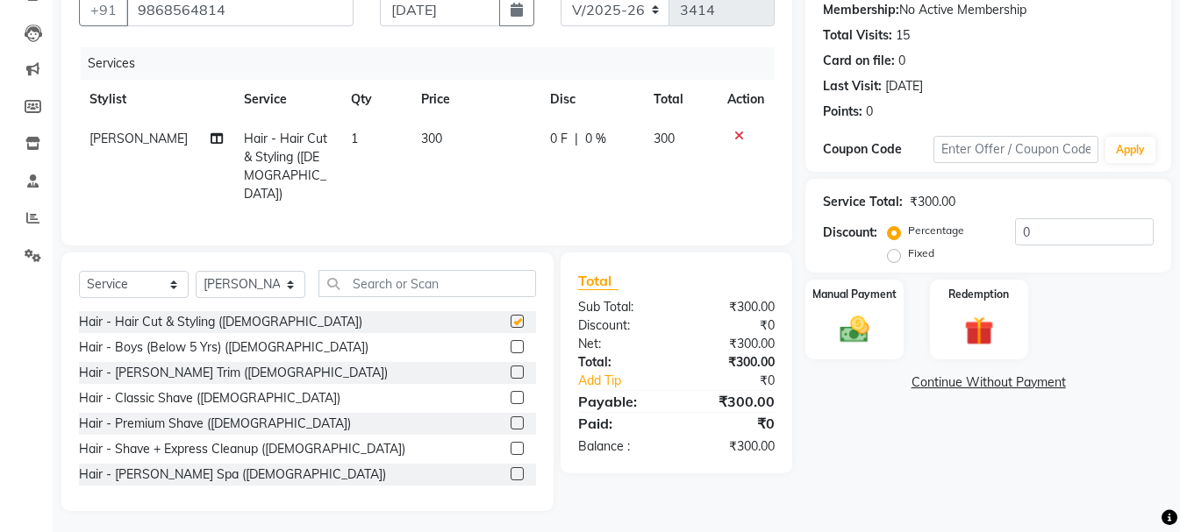
checkbox input "false"
click at [846, 323] on img at bounding box center [854, 329] width 49 height 35
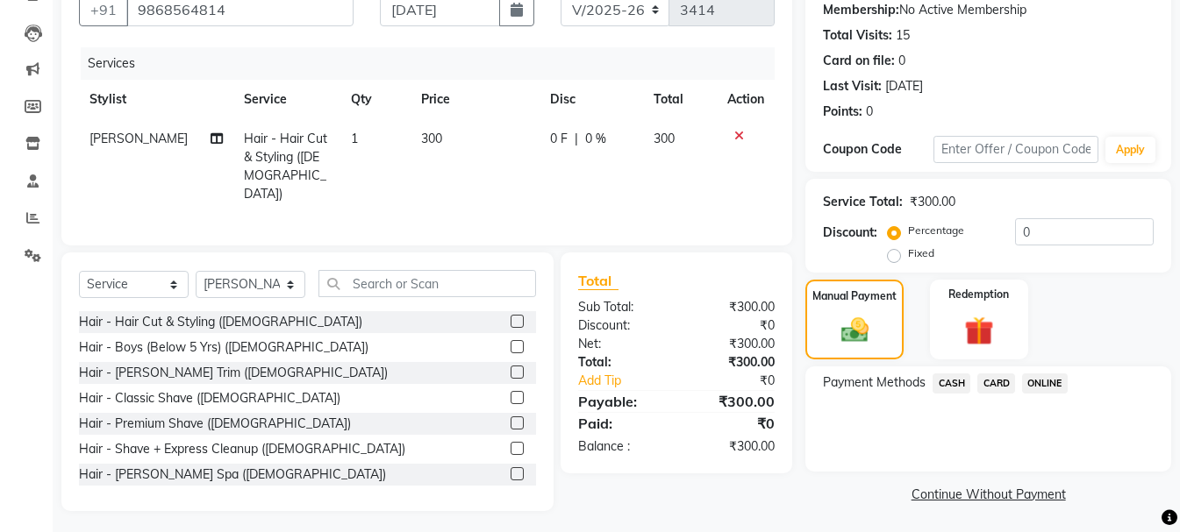
drag, startPoint x: 760, startPoint y: 296, endPoint x: 719, endPoint y: 276, distance: 45.5
click at [716, 274] on div "Total" at bounding box center [676, 280] width 197 height 21
click at [1054, 383] on span "ONLINE" at bounding box center [1045, 384] width 46 height 20
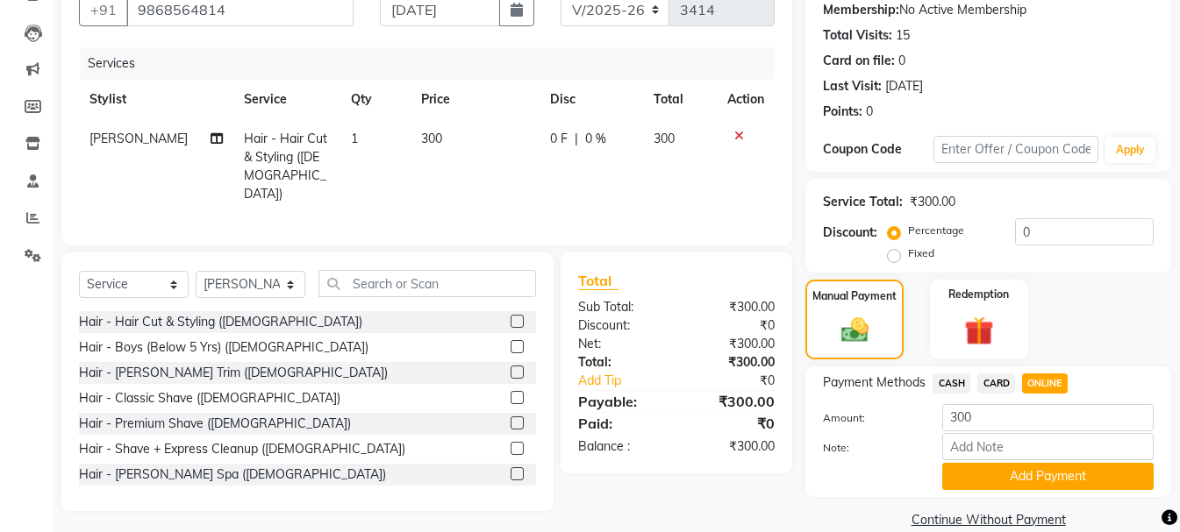
click at [951, 374] on span "CASH" at bounding box center [951, 384] width 38 height 20
click at [1062, 481] on button "Add Payment" at bounding box center [1047, 476] width 211 height 27
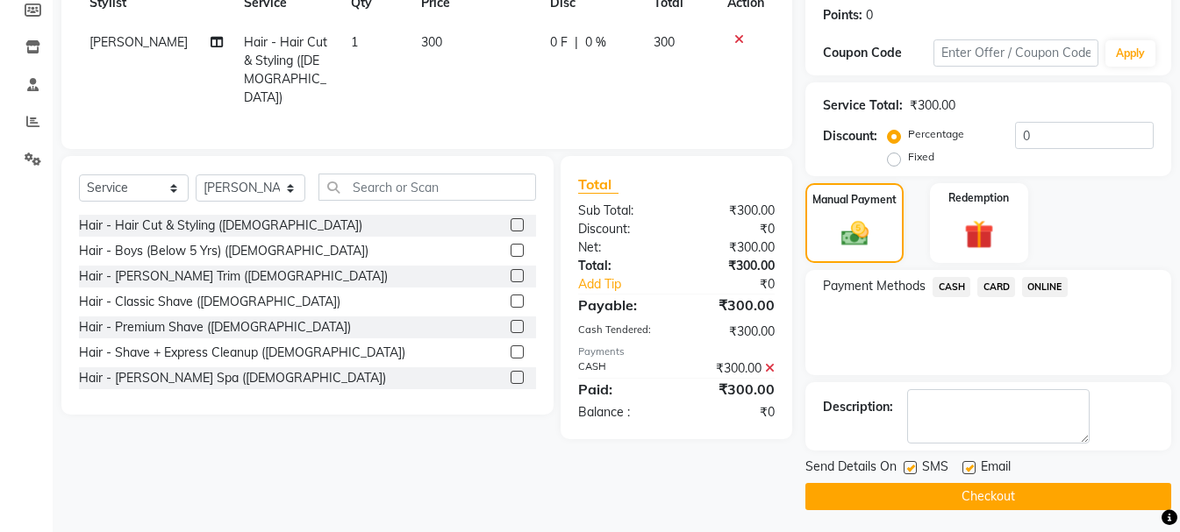
scroll to position [271, 0]
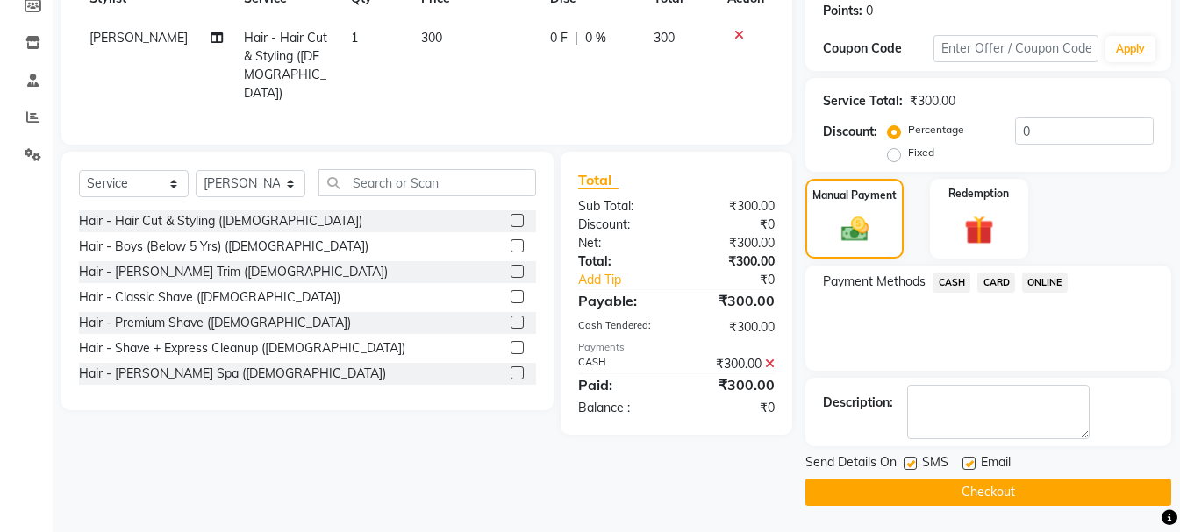
click at [1056, 492] on button "Checkout" at bounding box center [988, 492] width 366 height 27
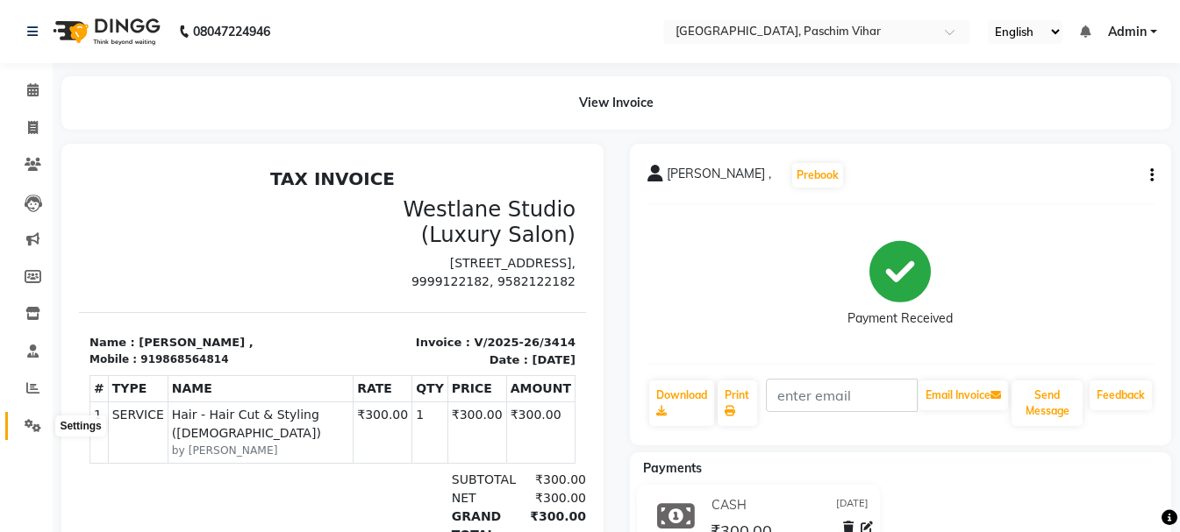
click at [34, 432] on span at bounding box center [33, 427] width 31 height 20
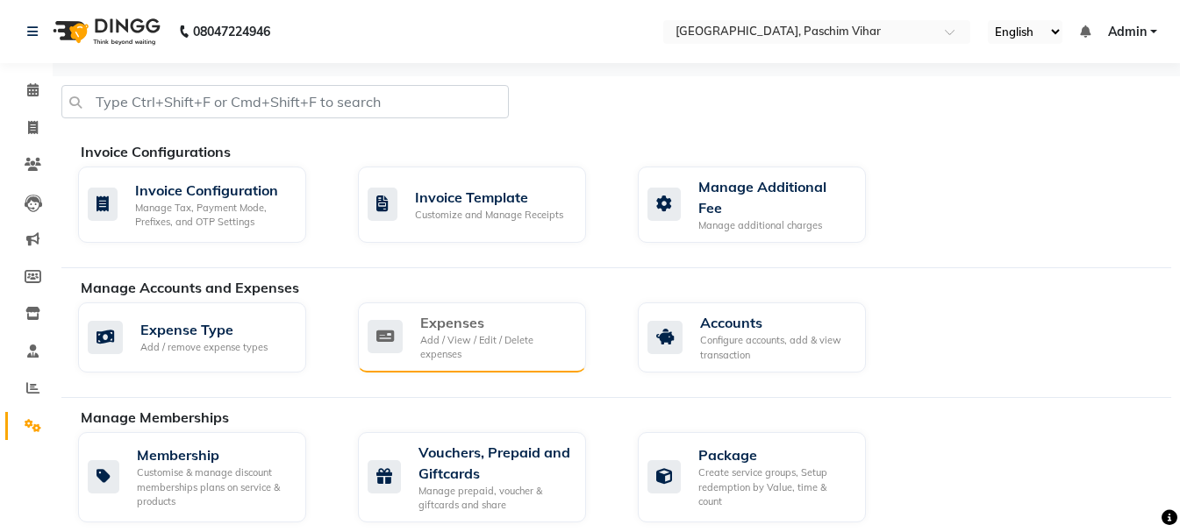
click at [491, 337] on div "Add / View / Edit / Delete expenses" at bounding box center [496, 347] width 152 height 29
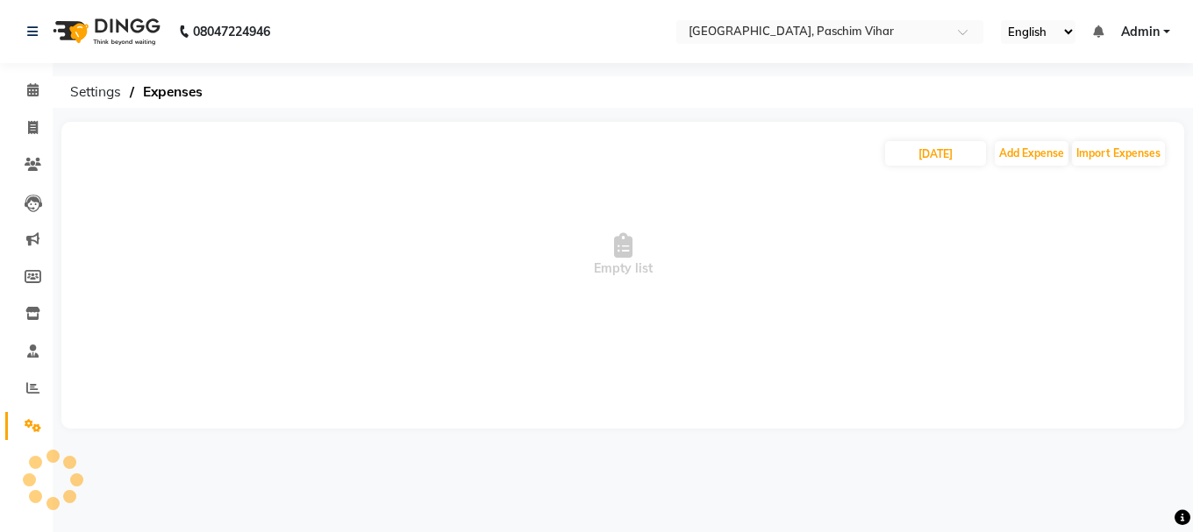
click at [1019, 166] on div "03-09-2025 Add Expense Import Expenses" at bounding box center [622, 153] width 1087 height 28
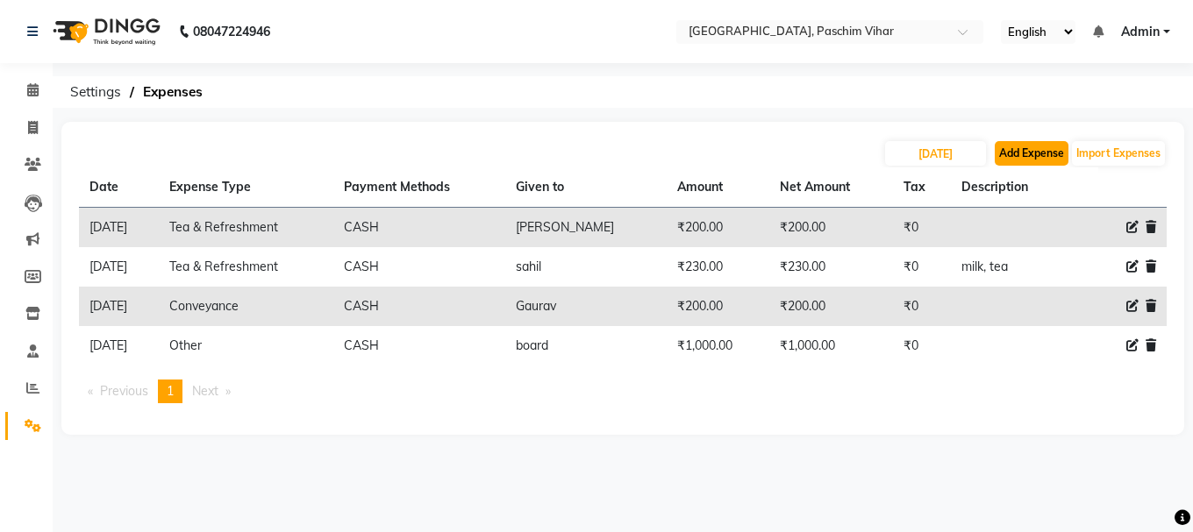
click at [1027, 146] on button "Add Expense" at bounding box center [1031, 153] width 74 height 25
select select "1"
select select "2523"
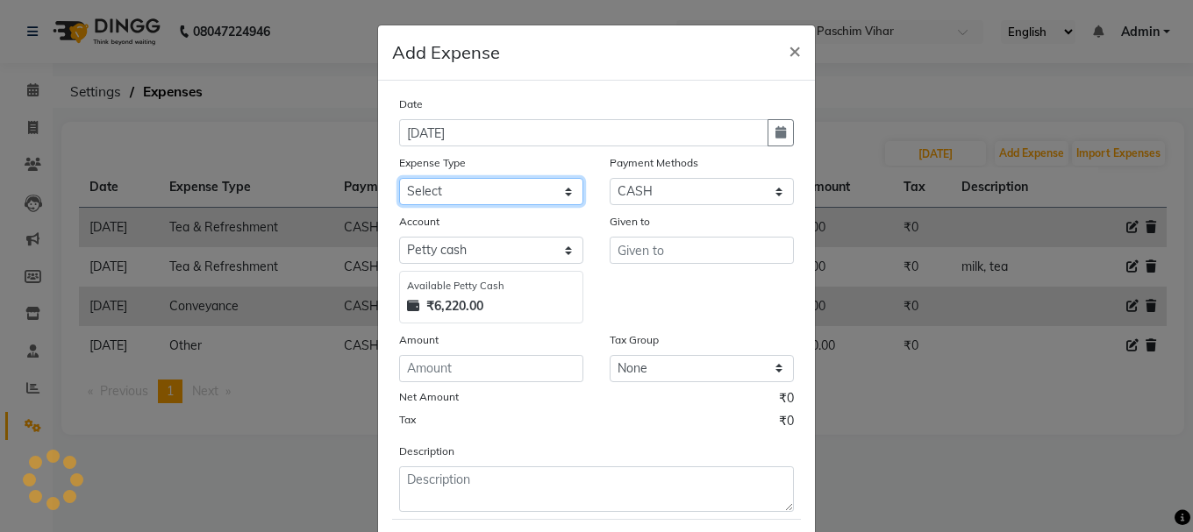
click at [532, 189] on select "Select Advance Salary Bank charges Cash transfer to bank Cash transfer to hub C…" at bounding box center [491, 191] width 184 height 27
select select "97"
click at [399, 178] on select "Select Advance Salary Bank charges Cash transfer to bank Cash transfer to hub C…" at bounding box center [491, 191] width 184 height 27
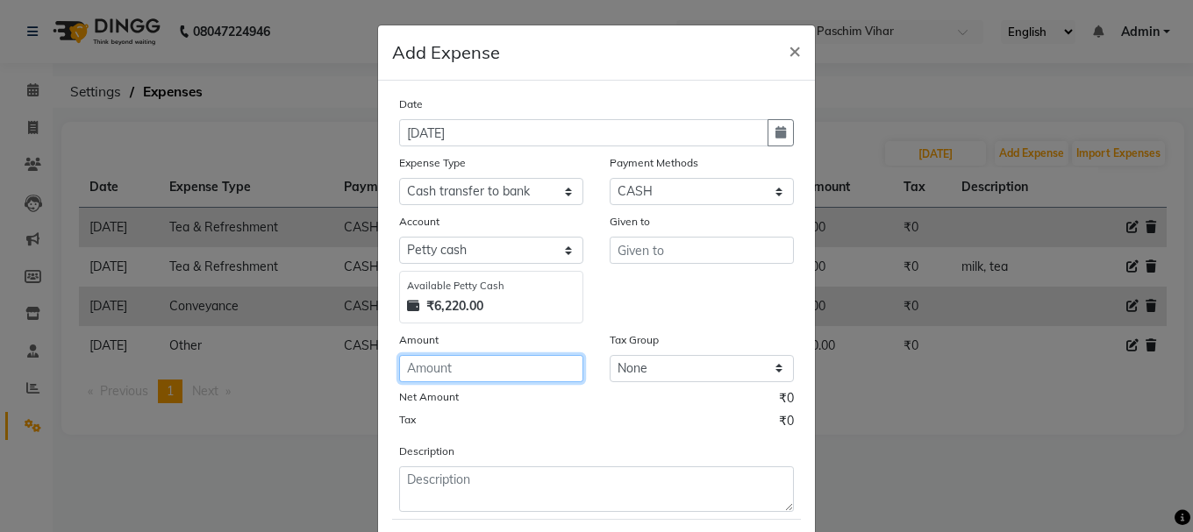
click at [485, 373] on input "number" at bounding box center [491, 368] width 184 height 27
type input "400"
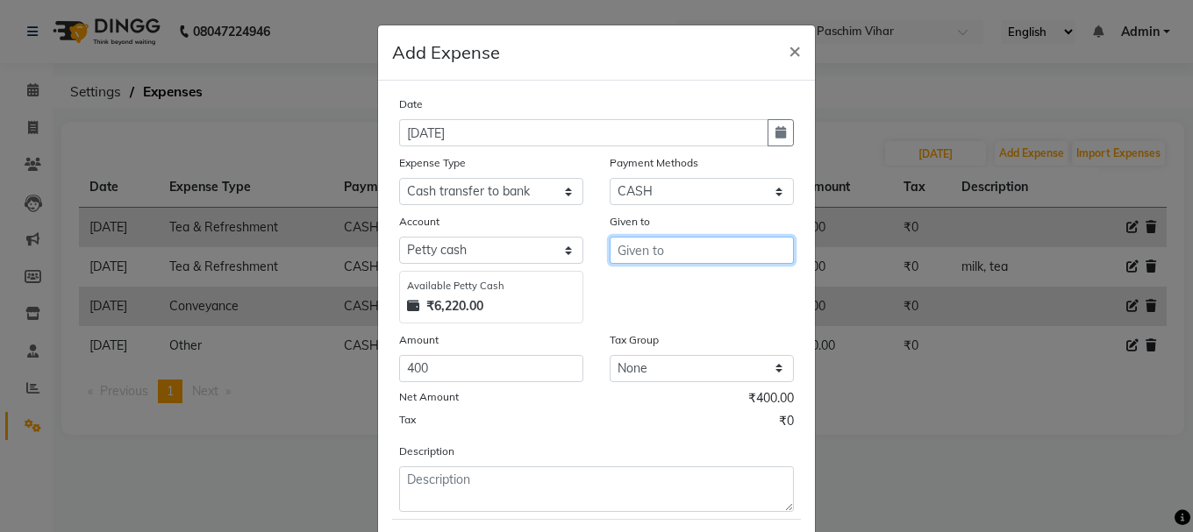
click at [677, 249] on input "text" at bounding box center [701, 250] width 184 height 27
type input "return"
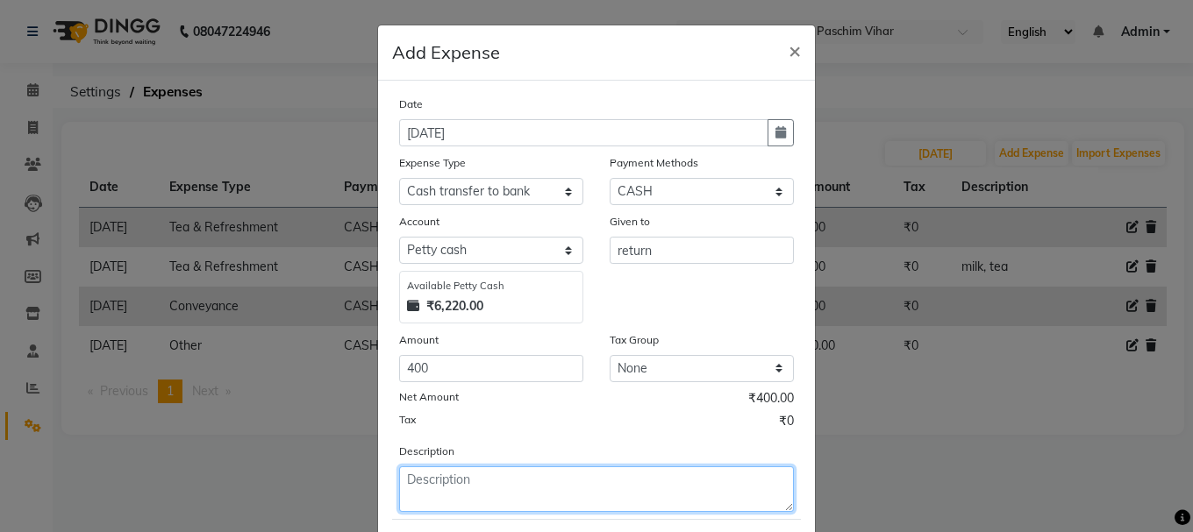
click at [552, 503] on textarea at bounding box center [596, 490] width 395 height 46
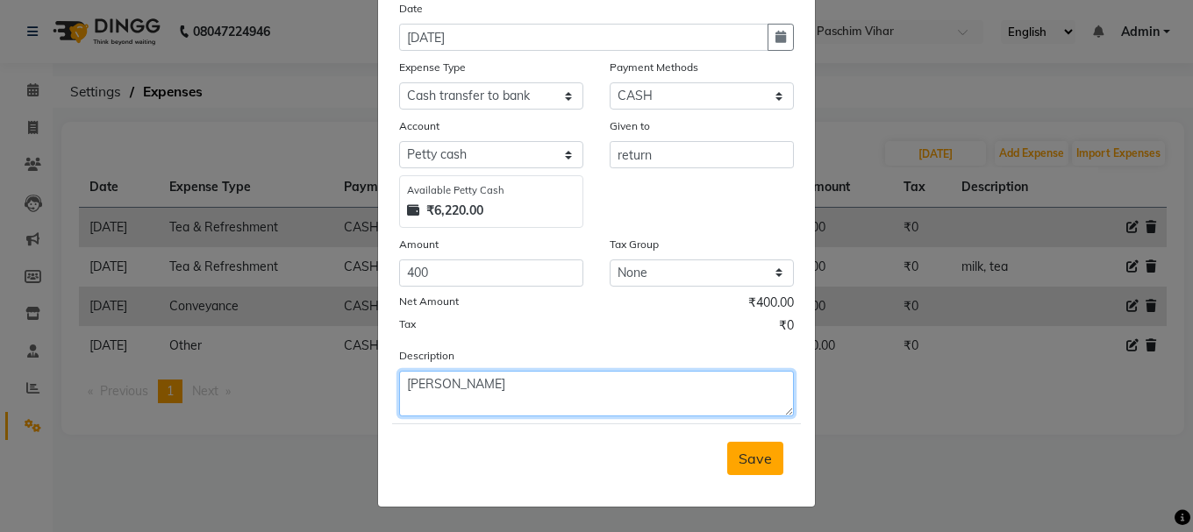
type textarea "sp sharma"
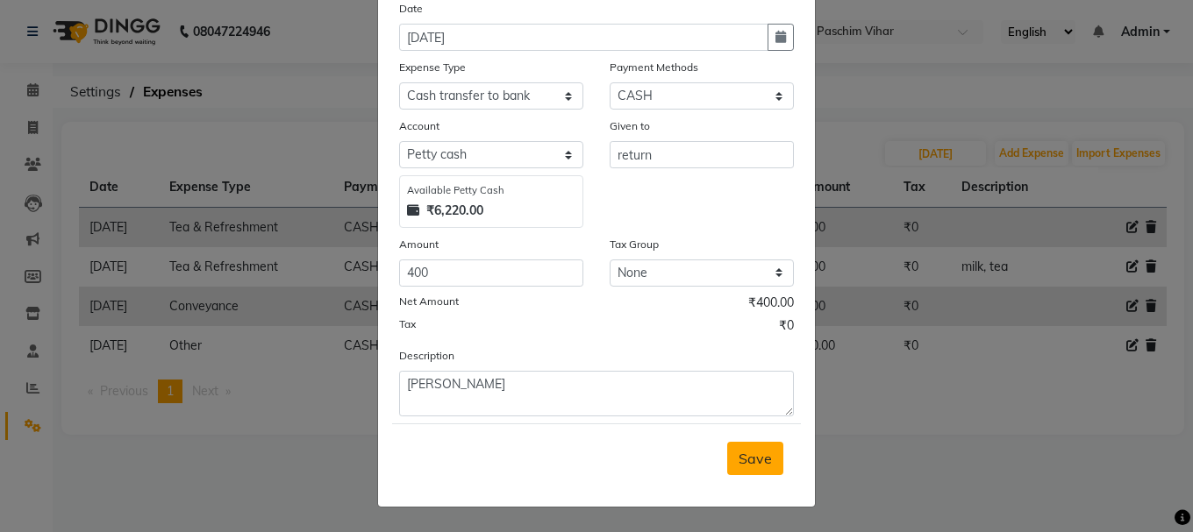
click at [745, 466] on span "Save" at bounding box center [754, 459] width 33 height 18
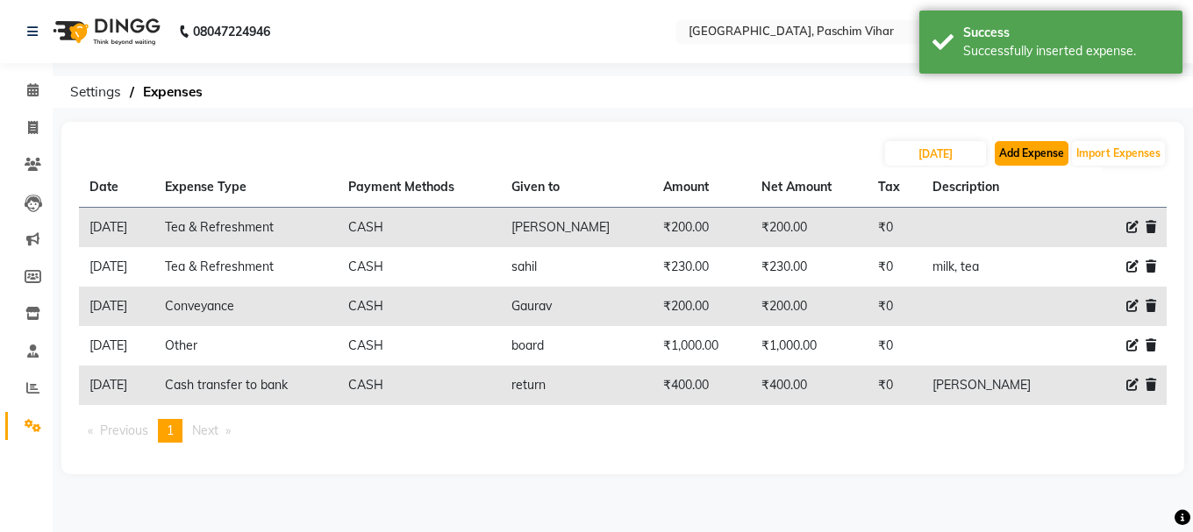
click at [1016, 153] on button "Add Expense" at bounding box center [1031, 153] width 74 height 25
select select "1"
select select "2523"
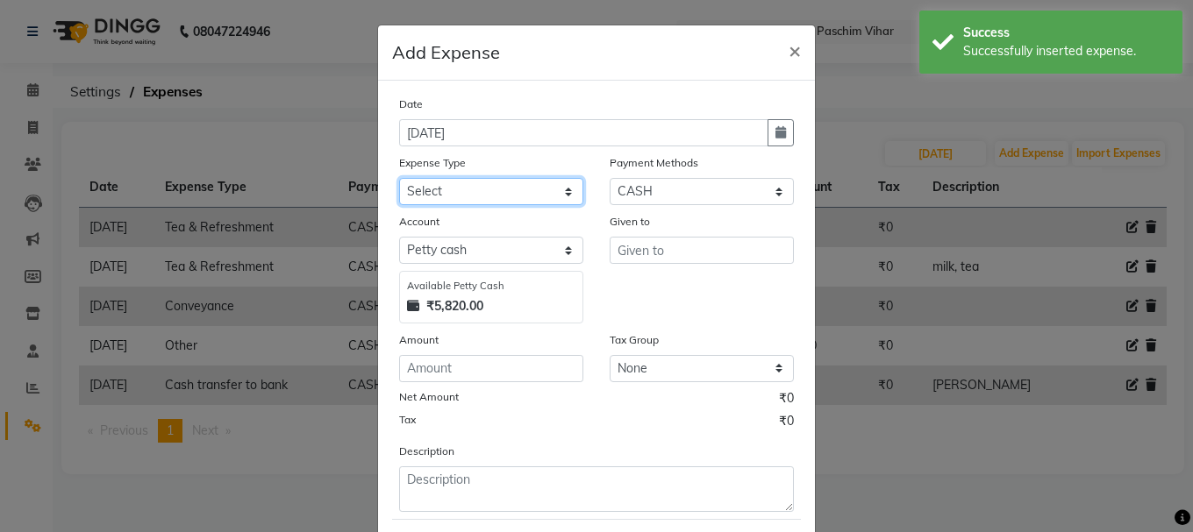
click at [474, 197] on select "Select Advance Salary Bank charges Cash transfer to bank Cash transfer to hub C…" at bounding box center [491, 191] width 184 height 27
select select "98"
click at [399, 178] on select "Select Advance Salary Bank charges Cash transfer to bank Cash transfer to hub C…" at bounding box center [491, 191] width 184 height 27
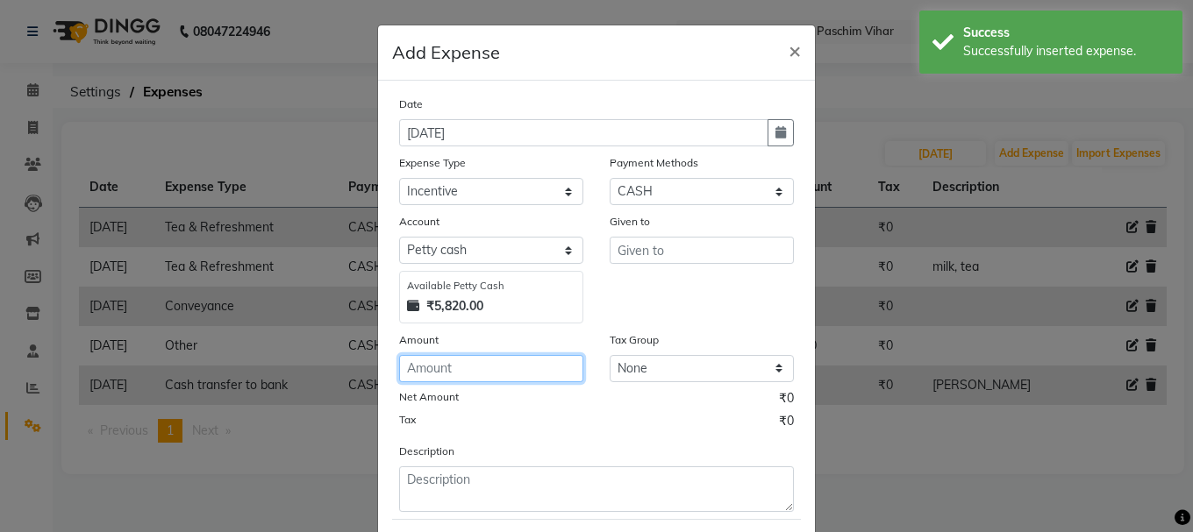
click at [510, 363] on input "number" at bounding box center [491, 368] width 184 height 27
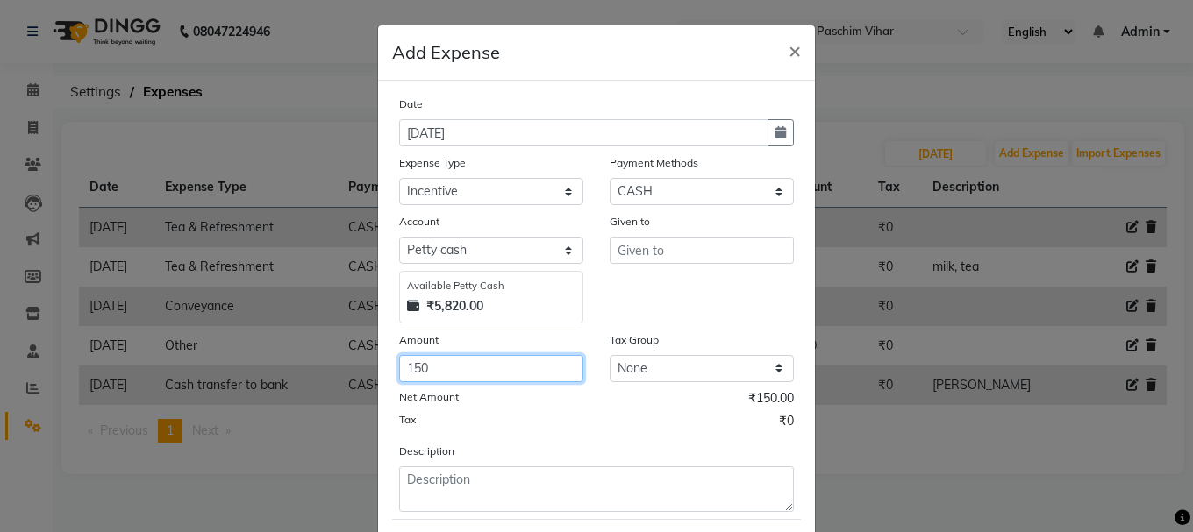
type input "150"
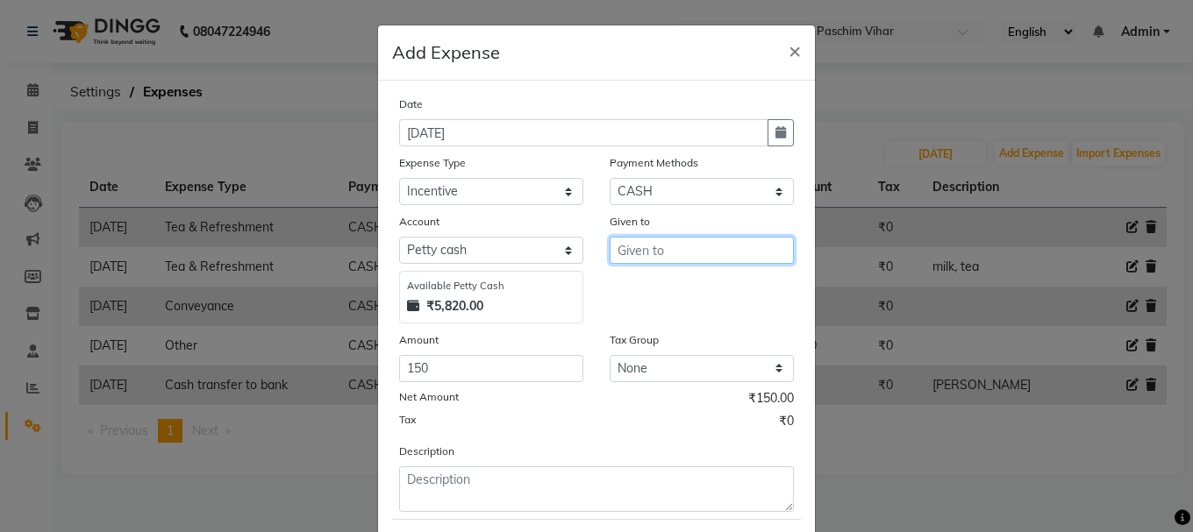
click at [673, 253] on input "text" at bounding box center [701, 250] width 184 height 27
click at [670, 280] on ngb-highlight "SAG AR" at bounding box center [656, 288] width 50 height 18
type input "SAGAR"
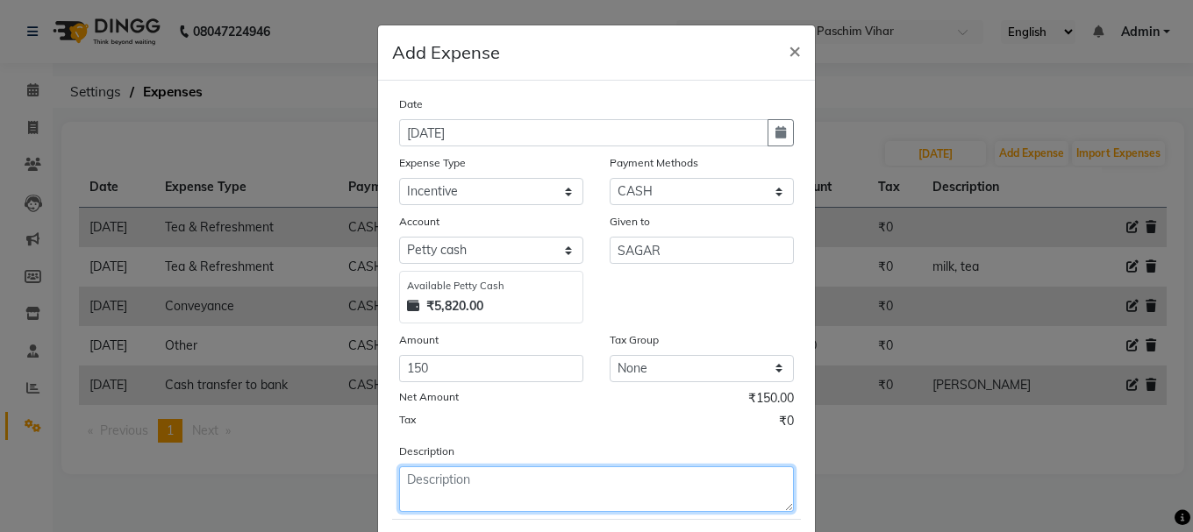
click at [548, 478] on textarea at bounding box center [596, 490] width 395 height 46
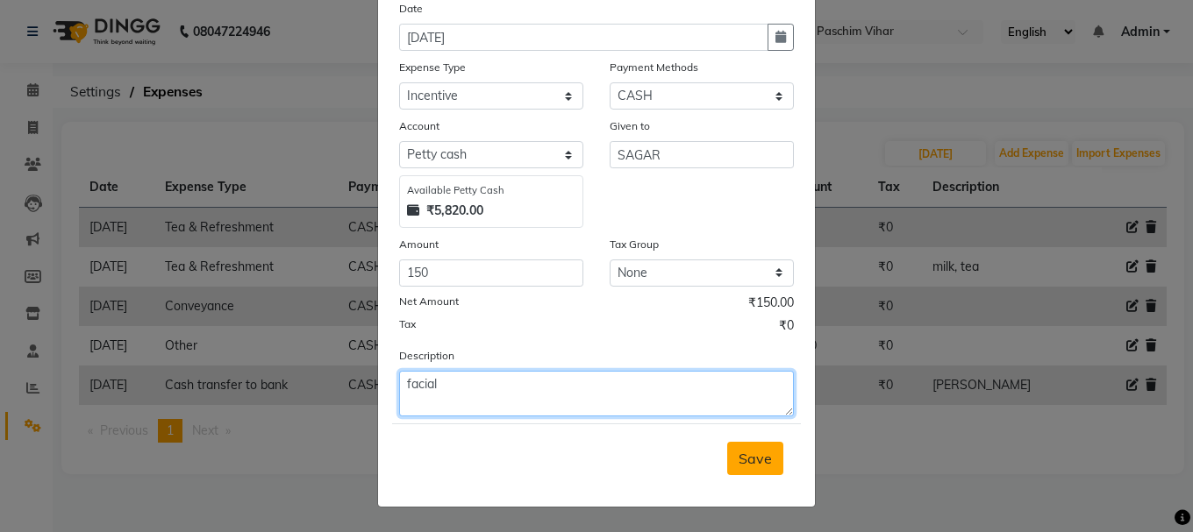
type textarea "facial"
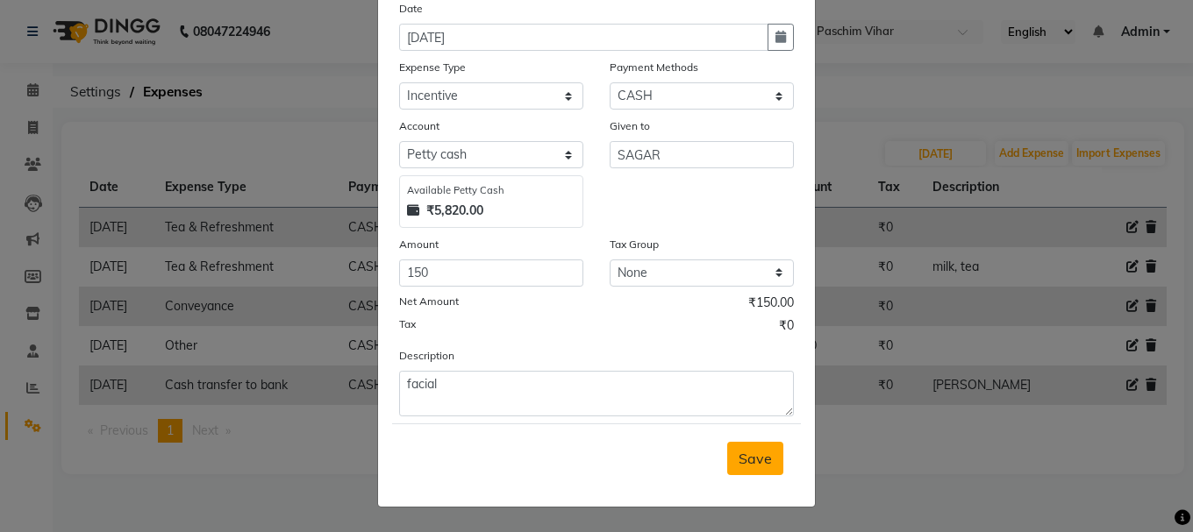
click at [752, 450] on span "Save" at bounding box center [754, 459] width 33 height 18
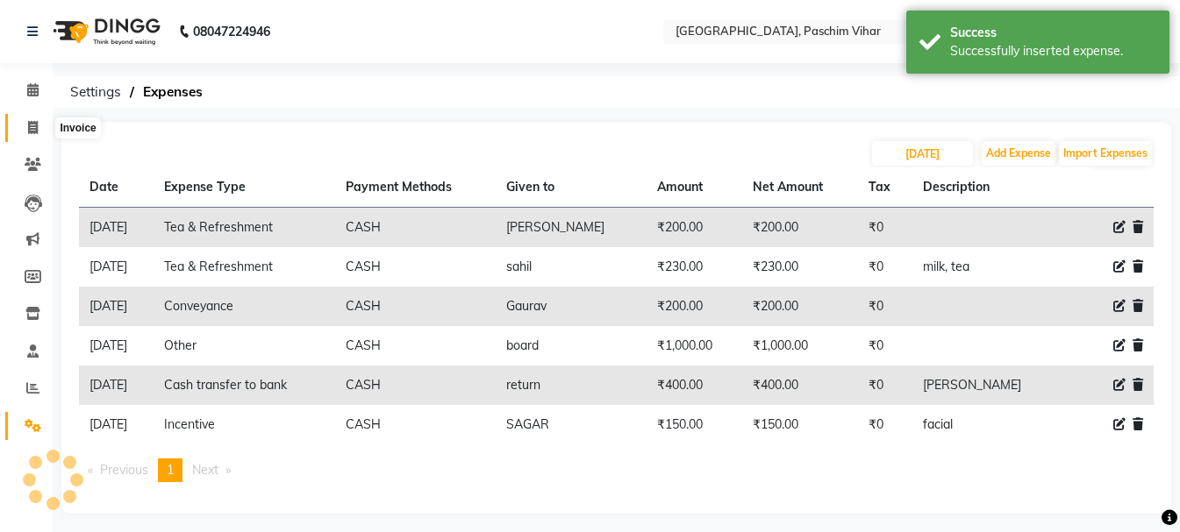
click at [28, 126] on icon at bounding box center [33, 127] width 10 height 13
select select "service"
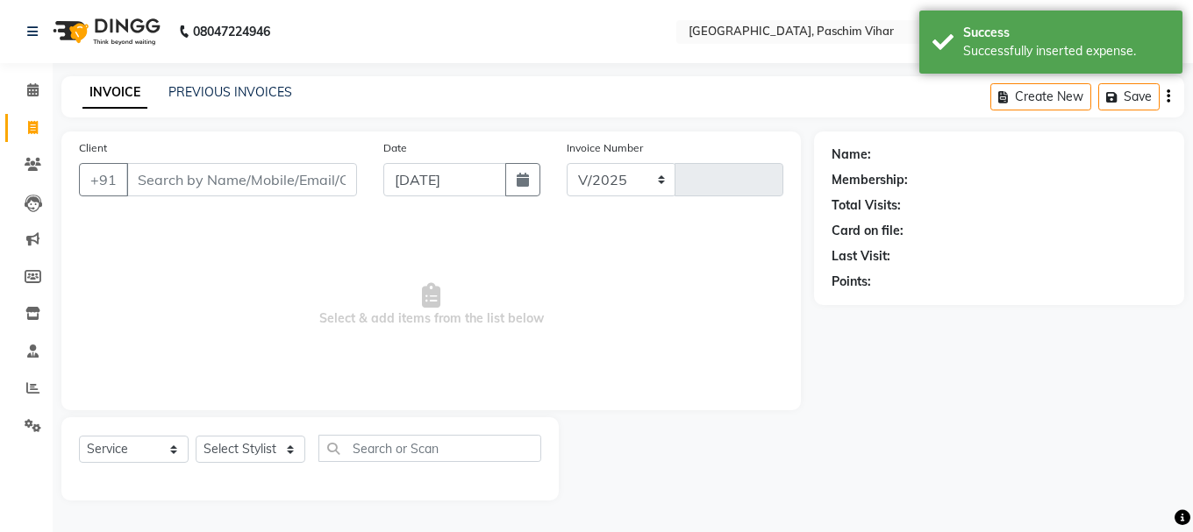
select select "223"
type input "3415"
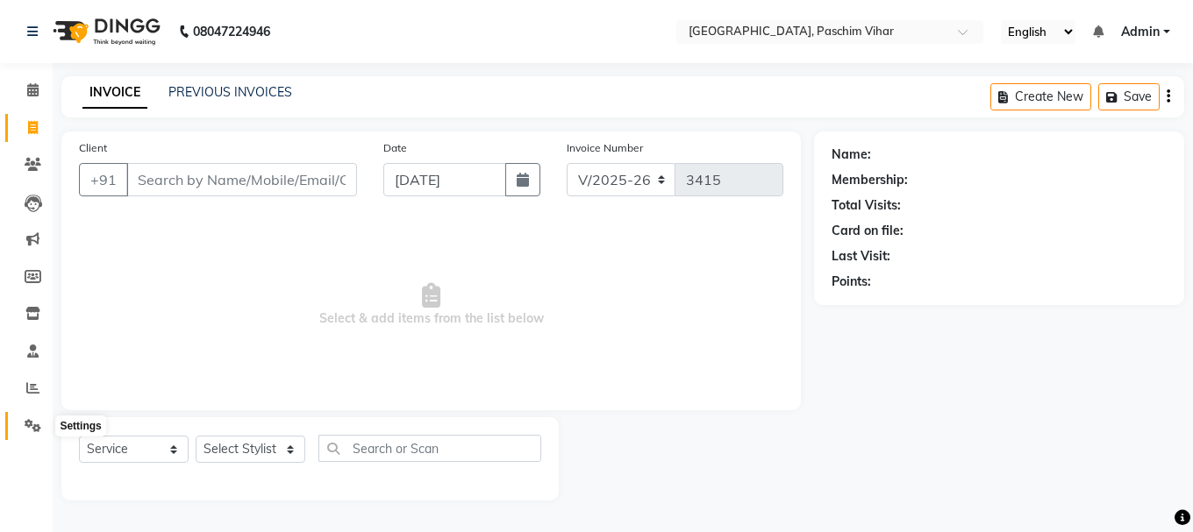
click at [34, 424] on icon at bounding box center [33, 425] width 17 height 13
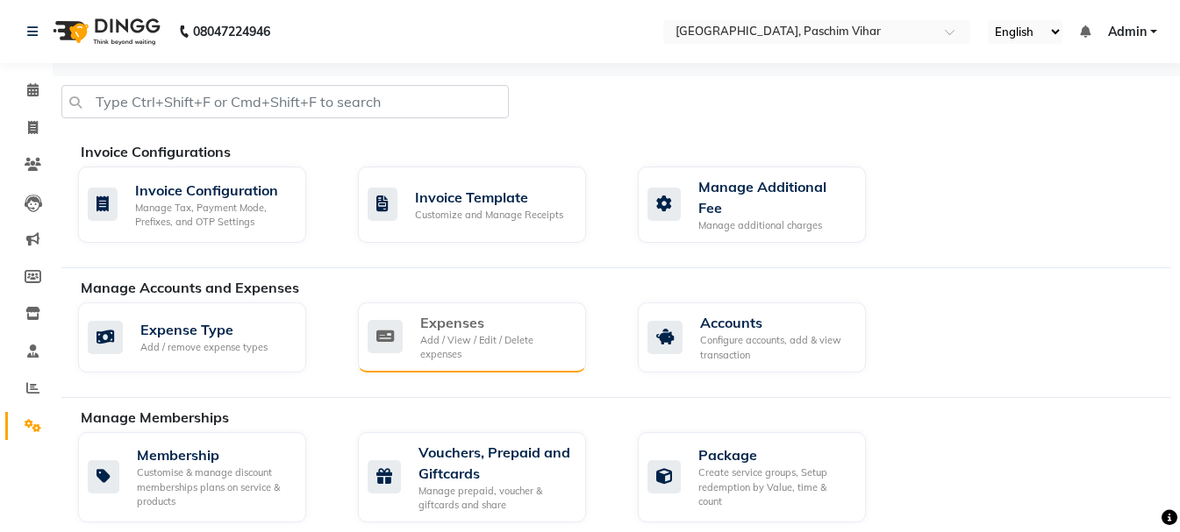
click at [454, 333] on div "Add / View / Edit / Delete expenses" at bounding box center [496, 347] width 152 height 29
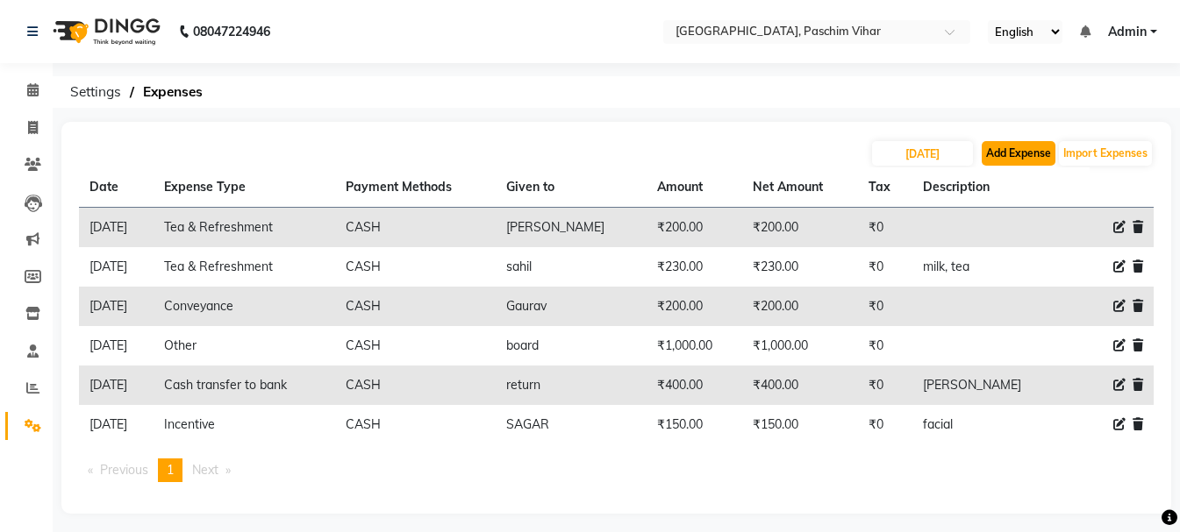
click at [1009, 159] on button "Add Expense" at bounding box center [1018, 153] width 74 height 25
select select "1"
select select "2523"
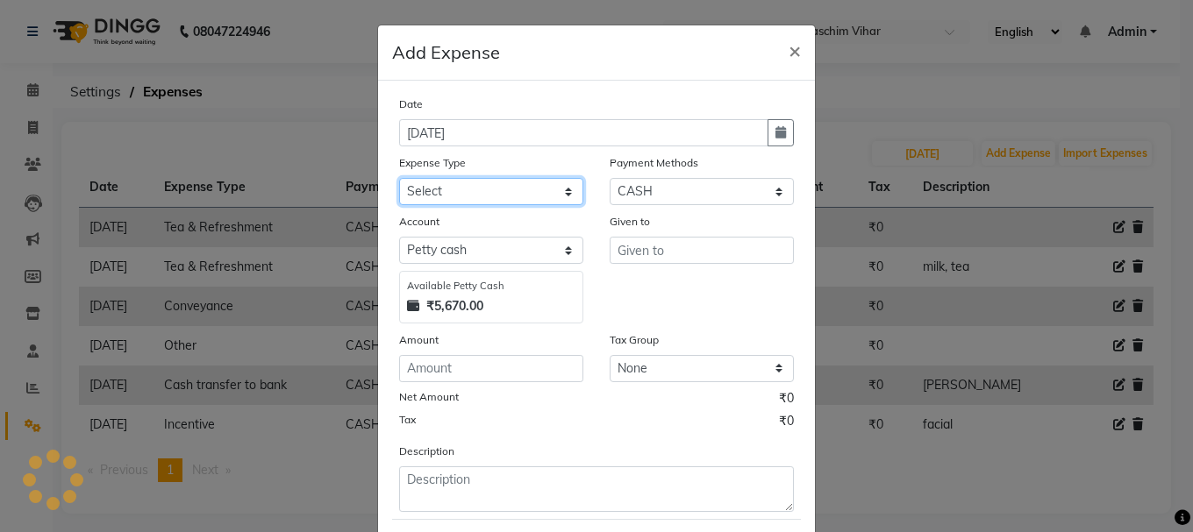
click at [487, 192] on select "Select Advance Salary Bank charges Cash transfer to bank Cash transfer to hub C…" at bounding box center [491, 191] width 184 height 27
select select "93"
click at [399, 178] on select "Select Advance Salary Bank charges Cash transfer to bank Cash transfer to hub C…" at bounding box center [491, 191] width 184 height 27
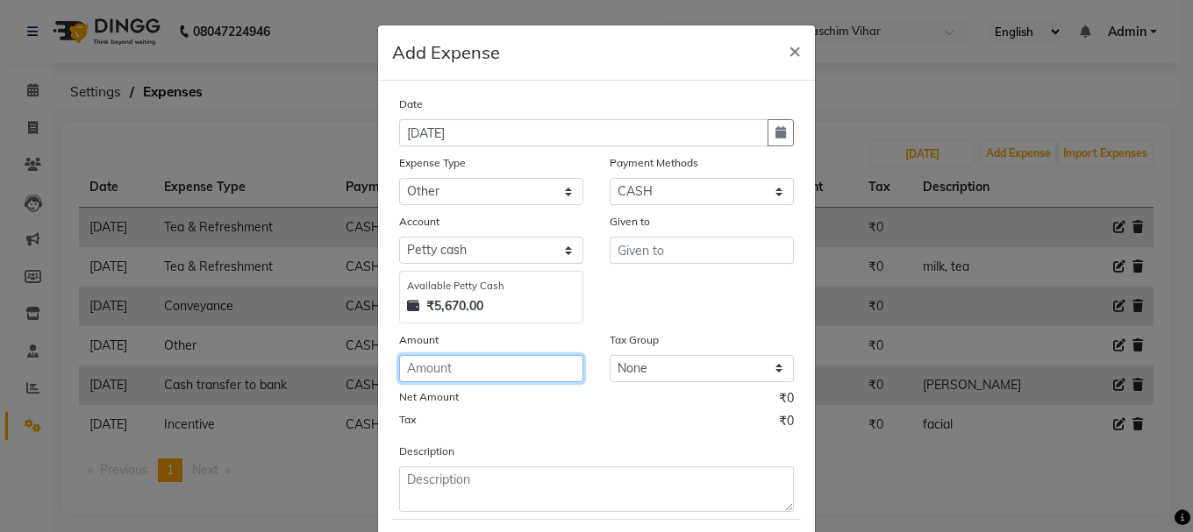
click at [477, 364] on input "number" at bounding box center [491, 368] width 184 height 27
type input "550"
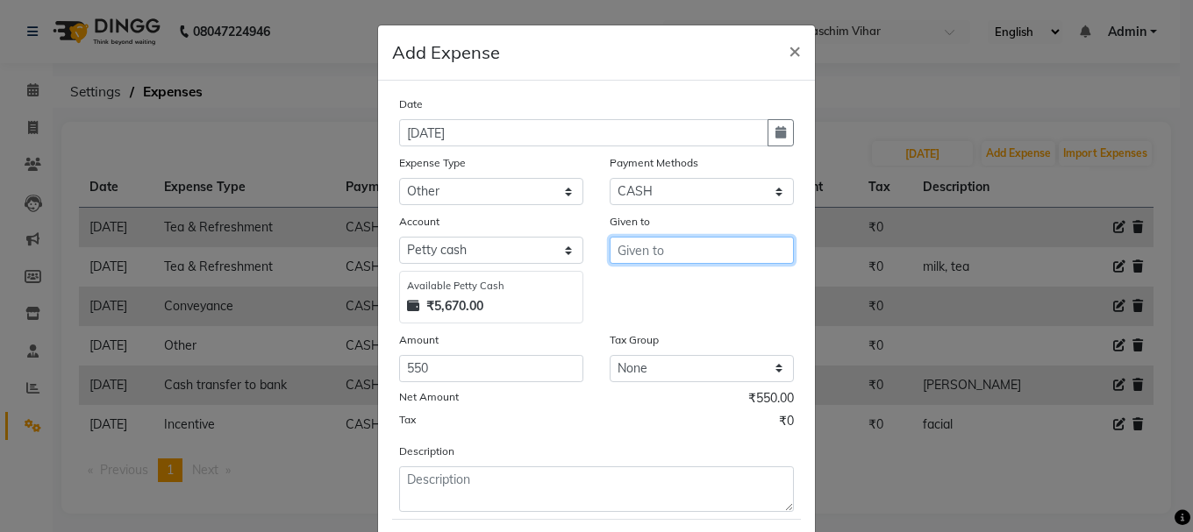
click at [666, 249] on input "text" at bounding box center [701, 250] width 184 height 27
click at [663, 289] on button "Ar un" at bounding box center [679, 288] width 139 height 28
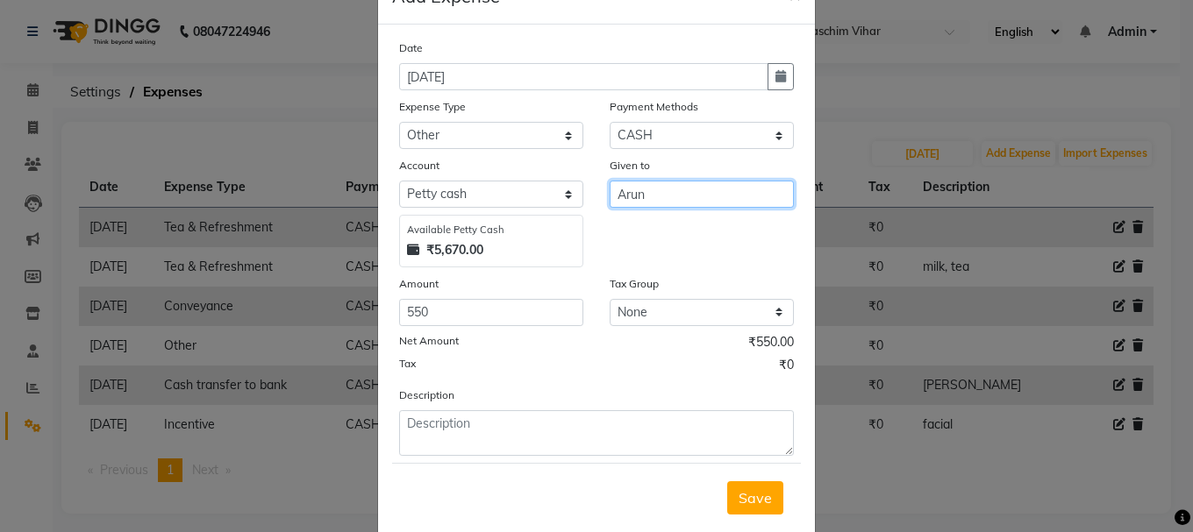
scroll to position [96, 0]
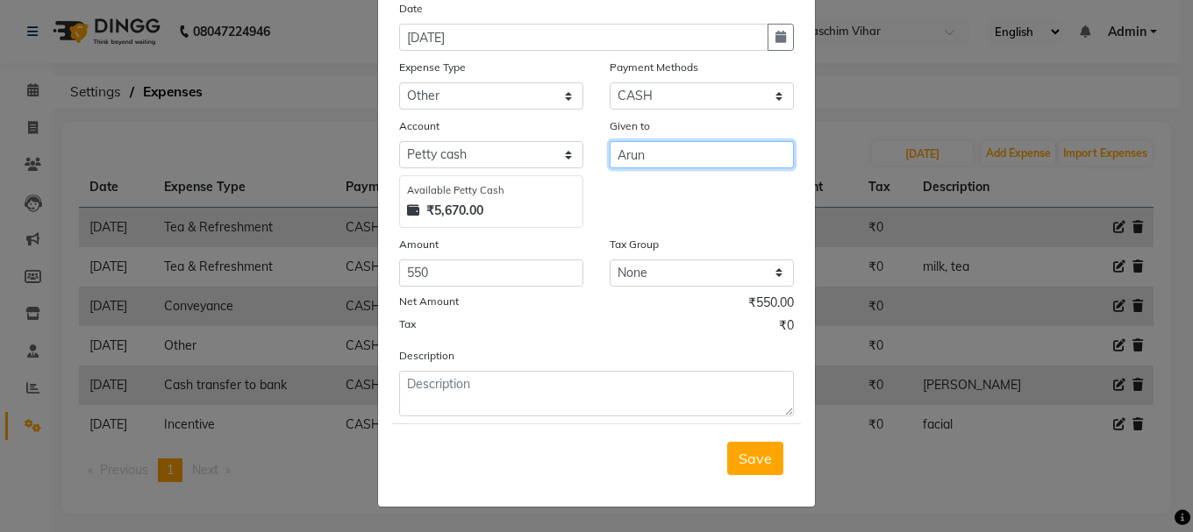
type input "Arun"
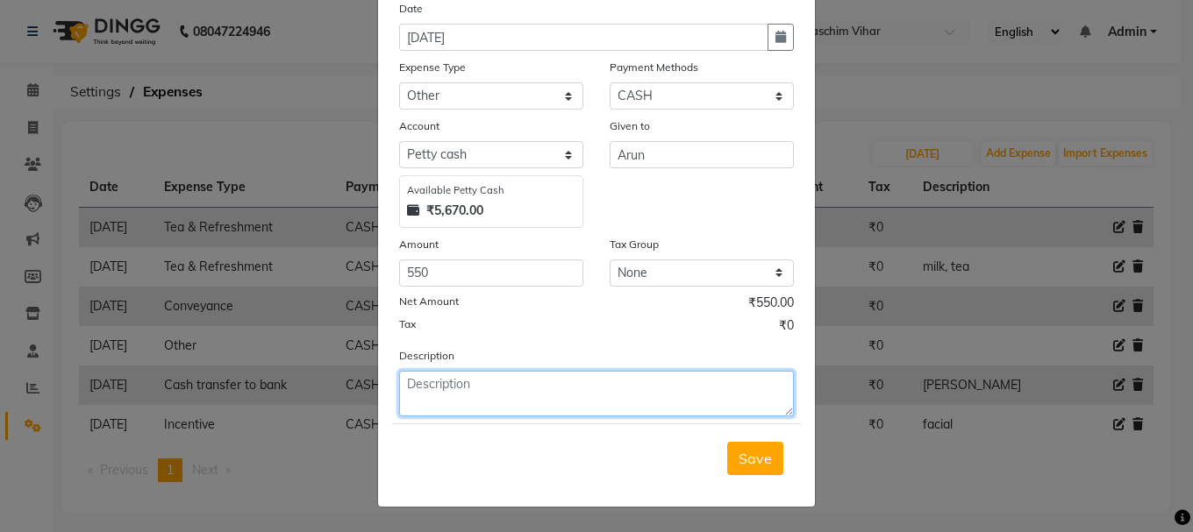
click at [529, 389] on textarea at bounding box center [596, 394] width 395 height 46
type textarea "lock chain"
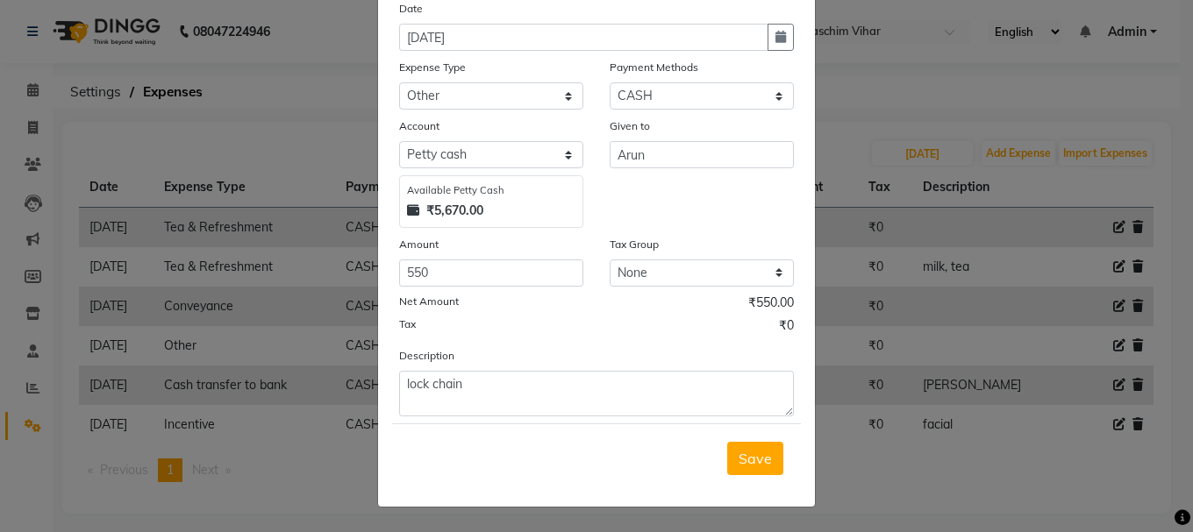
click at [745, 450] on span "Save" at bounding box center [754, 459] width 33 height 18
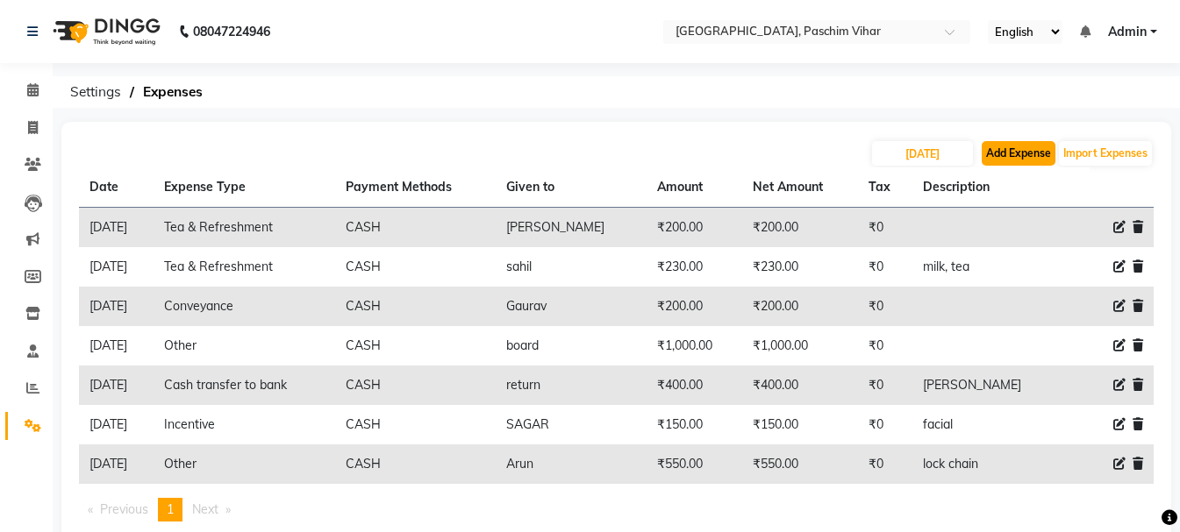
click at [1037, 155] on button "Add Expense" at bounding box center [1018, 153] width 74 height 25
select select "1"
select select "2523"
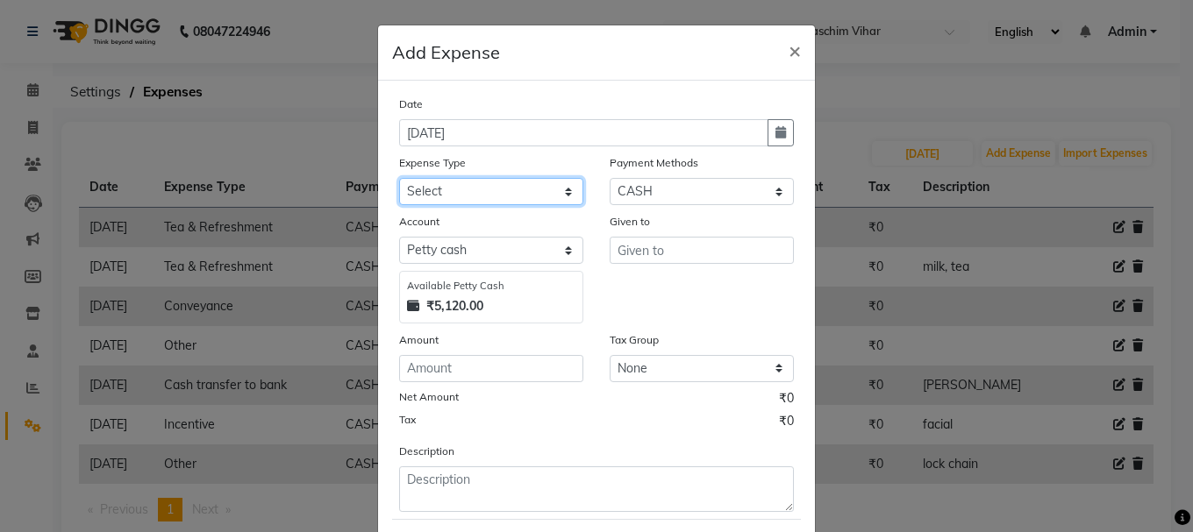
click at [542, 192] on select "Select Advance Salary Bank charges Cash transfer to bank Cash transfer to hub C…" at bounding box center [491, 191] width 184 height 27
select select "2158"
click at [399, 178] on select "Select Advance Salary Bank charges Cash transfer to bank Cash transfer to hub C…" at bounding box center [491, 191] width 184 height 27
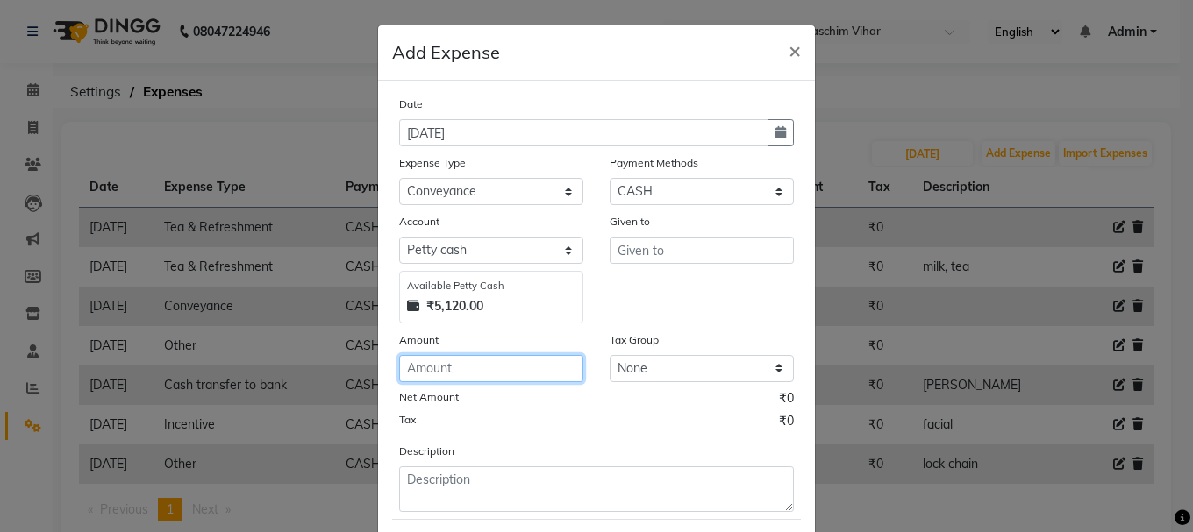
click at [473, 363] on input "number" at bounding box center [491, 368] width 184 height 27
type input "50"
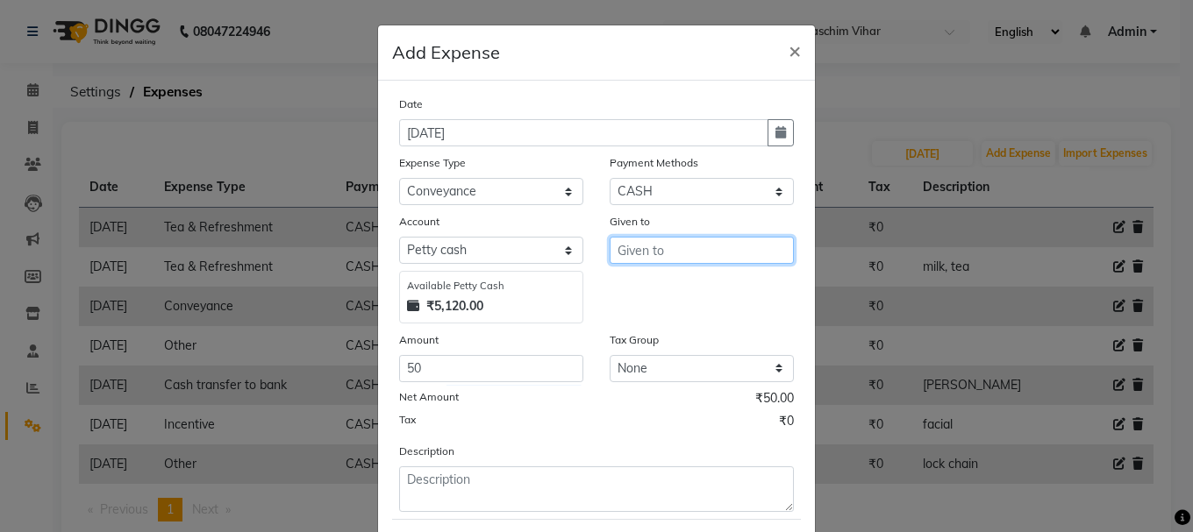
click at [678, 246] on input "text" at bounding box center [701, 250] width 184 height 27
click at [674, 283] on button "Ar un" at bounding box center [679, 288] width 139 height 28
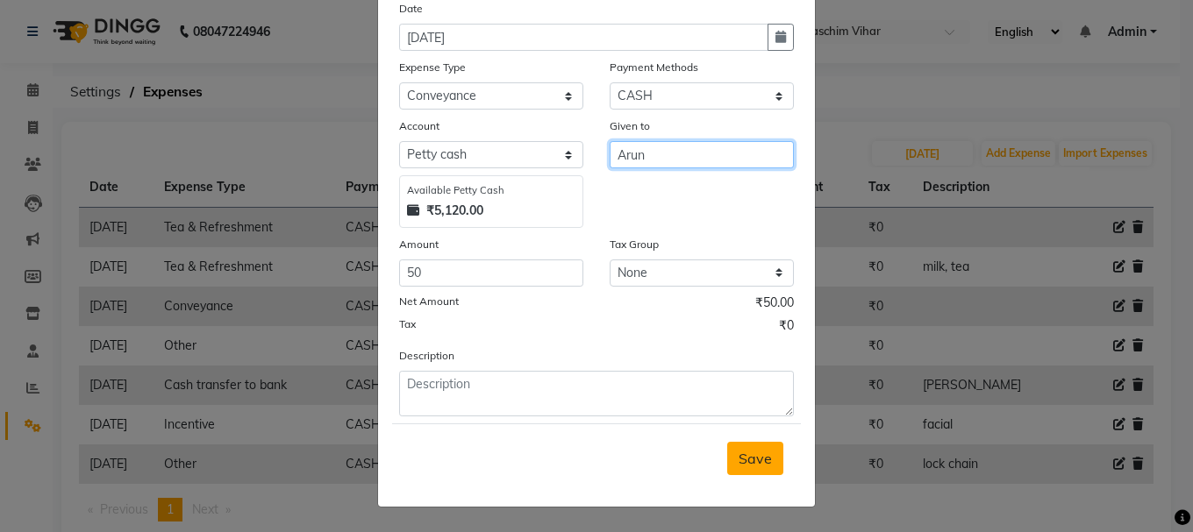
type input "Arun"
click at [755, 460] on span "Save" at bounding box center [754, 459] width 33 height 18
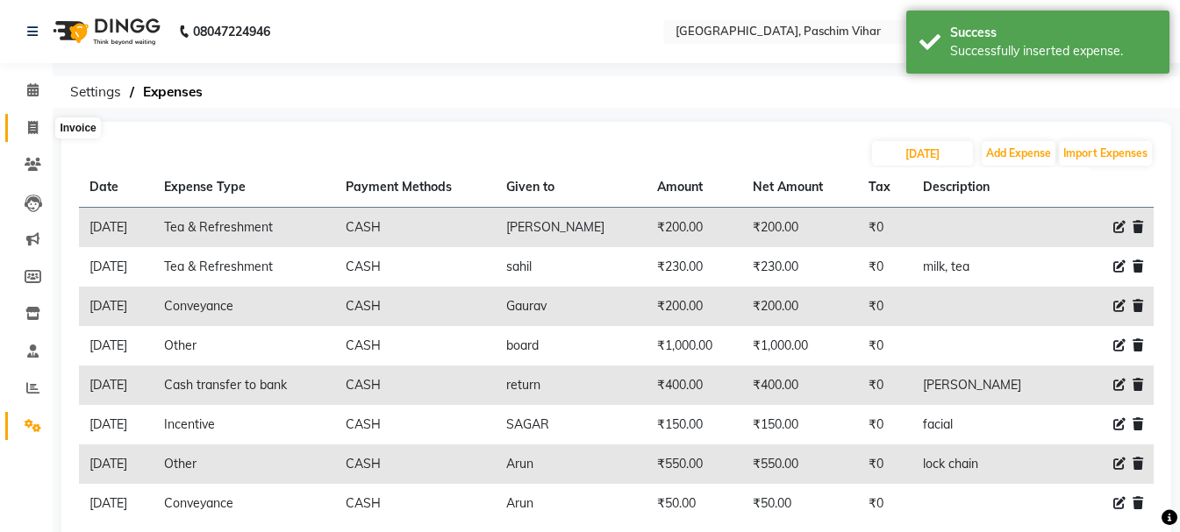
click at [32, 121] on icon at bounding box center [33, 127] width 10 height 13
select select "service"
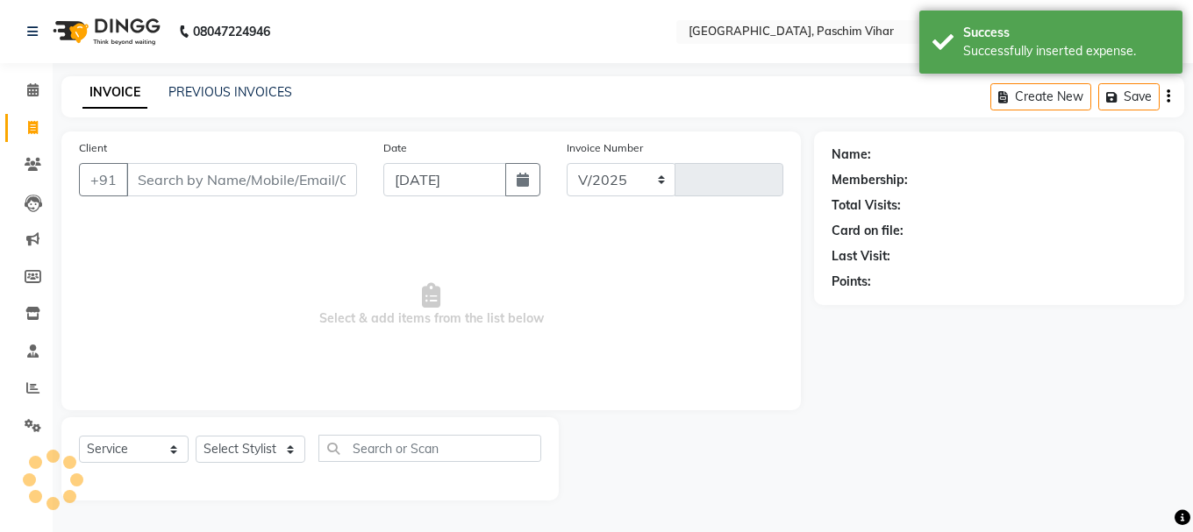
select select "223"
type input "3415"
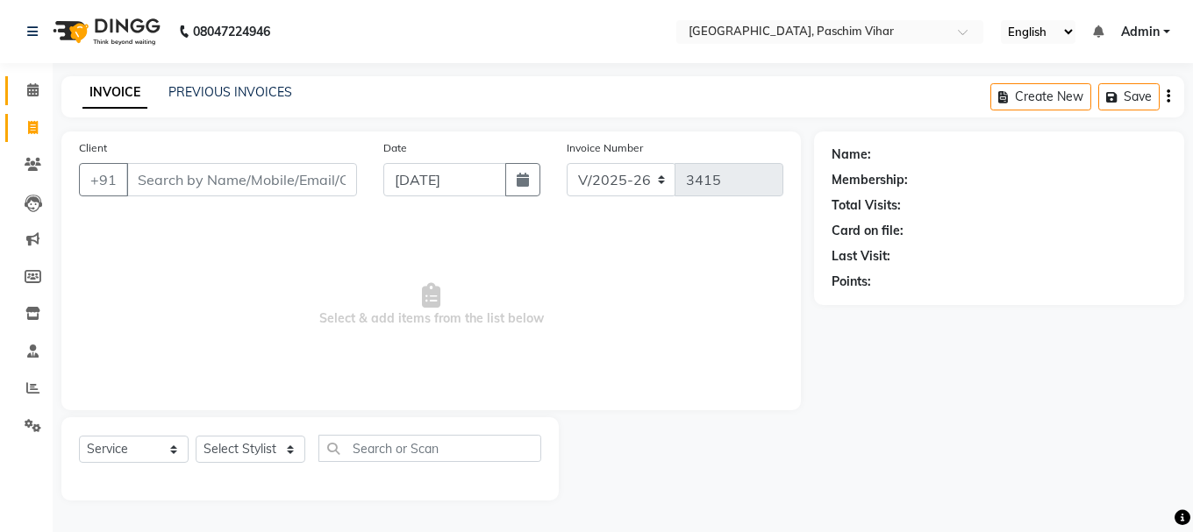
click at [35, 90] on icon at bounding box center [32, 89] width 11 height 13
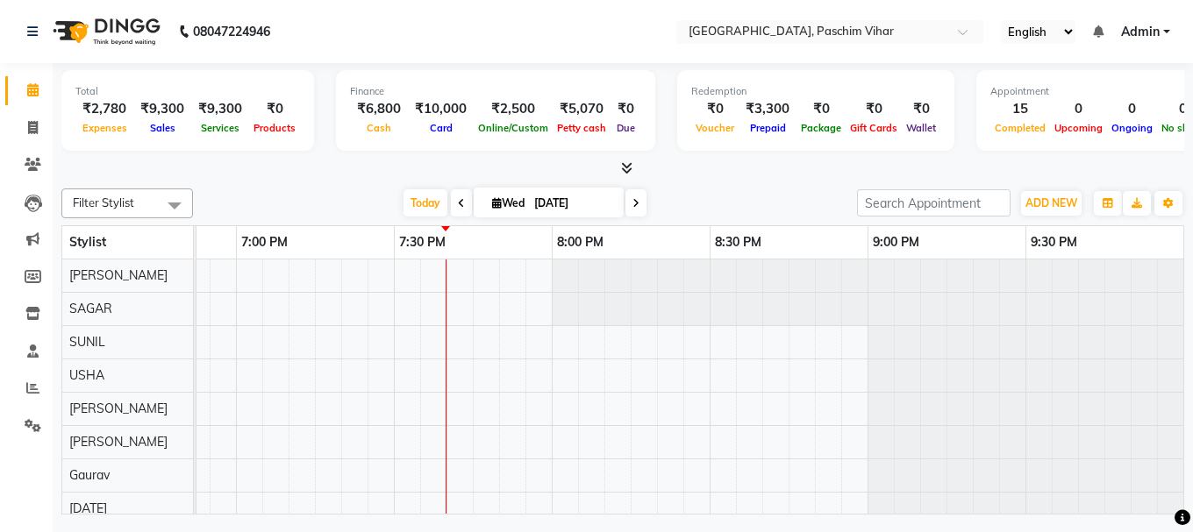
scroll to position [0, 3118]
drag, startPoint x: 27, startPoint y: 125, endPoint x: 32, endPoint y: 108, distance: 17.5
click at [28, 125] on icon at bounding box center [33, 127] width 10 height 13
select select "service"
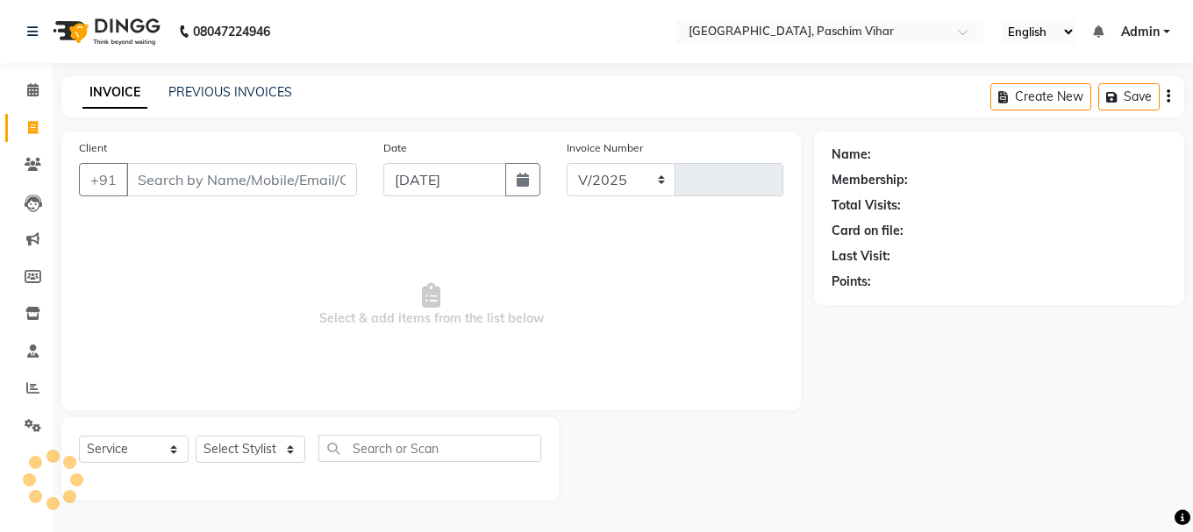
select select "223"
type input "3415"
click at [29, 88] on icon at bounding box center [32, 89] width 11 height 13
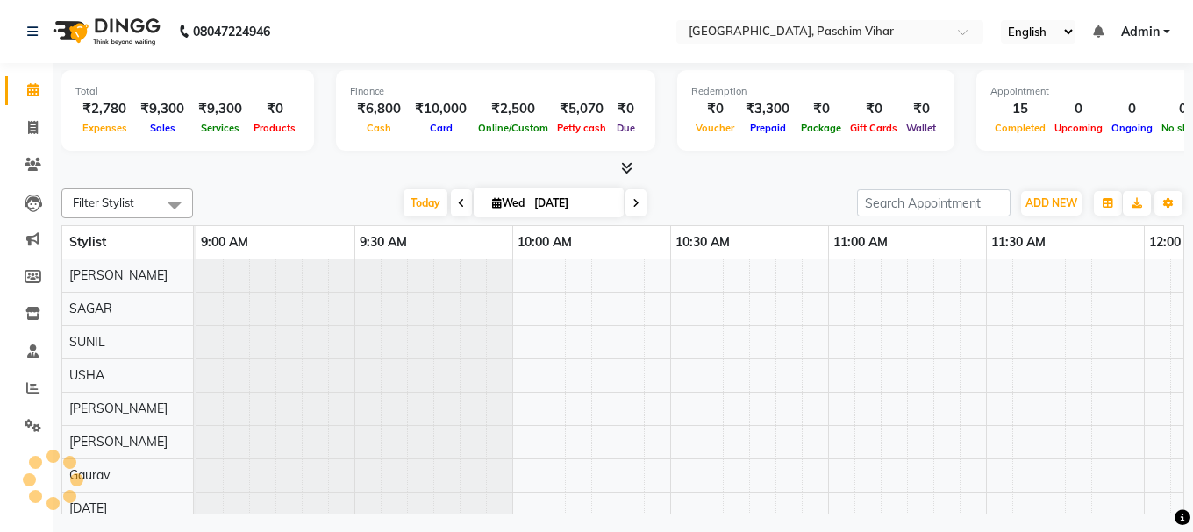
scroll to position [0, 3118]
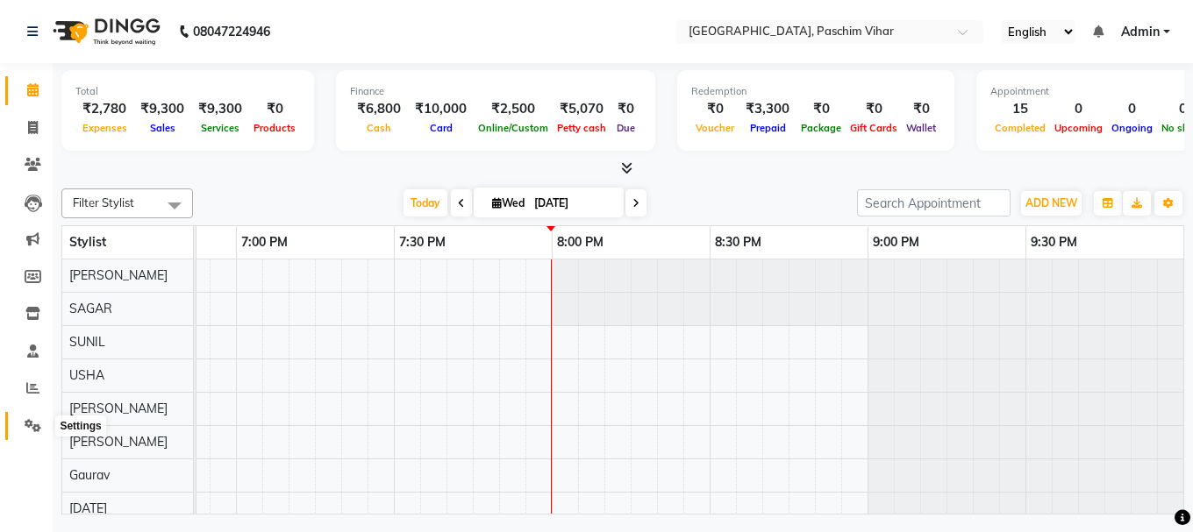
click at [37, 431] on icon at bounding box center [33, 425] width 17 height 13
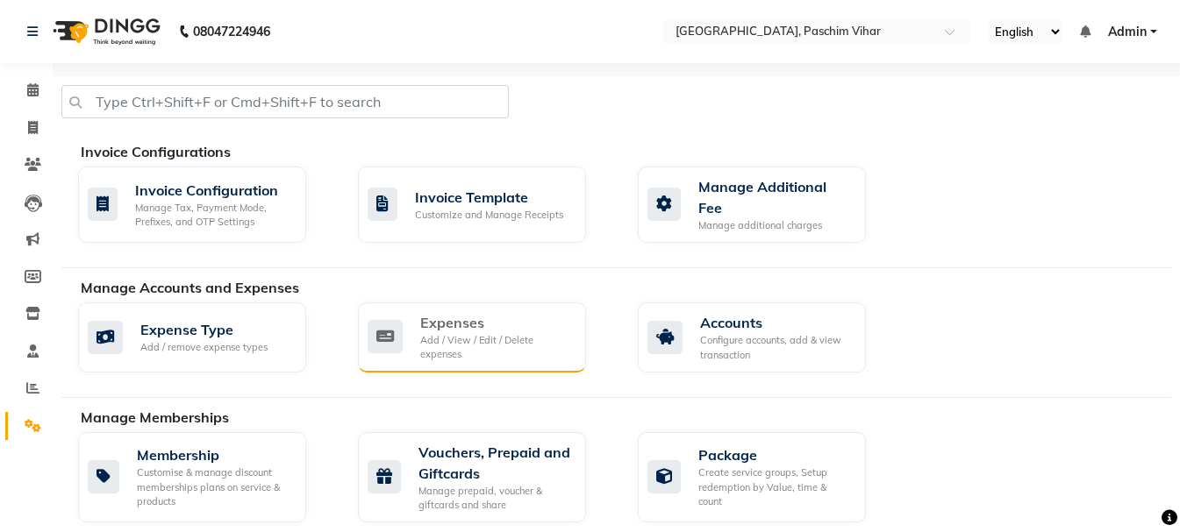
click at [460, 323] on div "Expenses" at bounding box center [496, 322] width 152 height 21
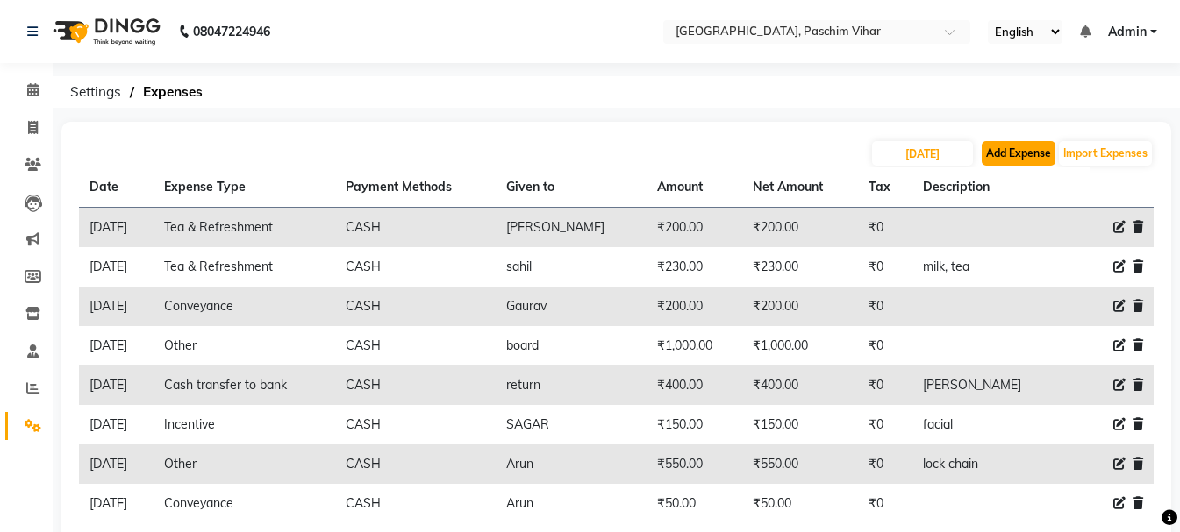
click at [1018, 146] on button "Add Expense" at bounding box center [1018, 153] width 74 height 25
select select "1"
select select "2523"
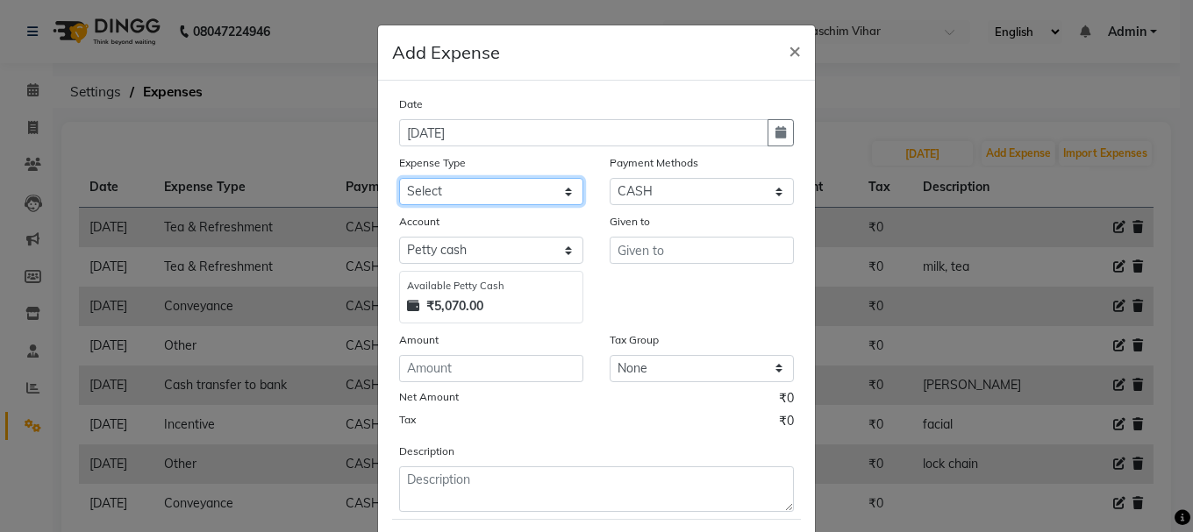
click at [483, 192] on select "Select Advance Salary Bank charges Cash transfer to bank Cash transfer to hub C…" at bounding box center [491, 191] width 184 height 27
select select "98"
click at [399, 178] on select "Select Advance Salary Bank charges Cash transfer to bank Cash transfer to hub C…" at bounding box center [491, 191] width 184 height 27
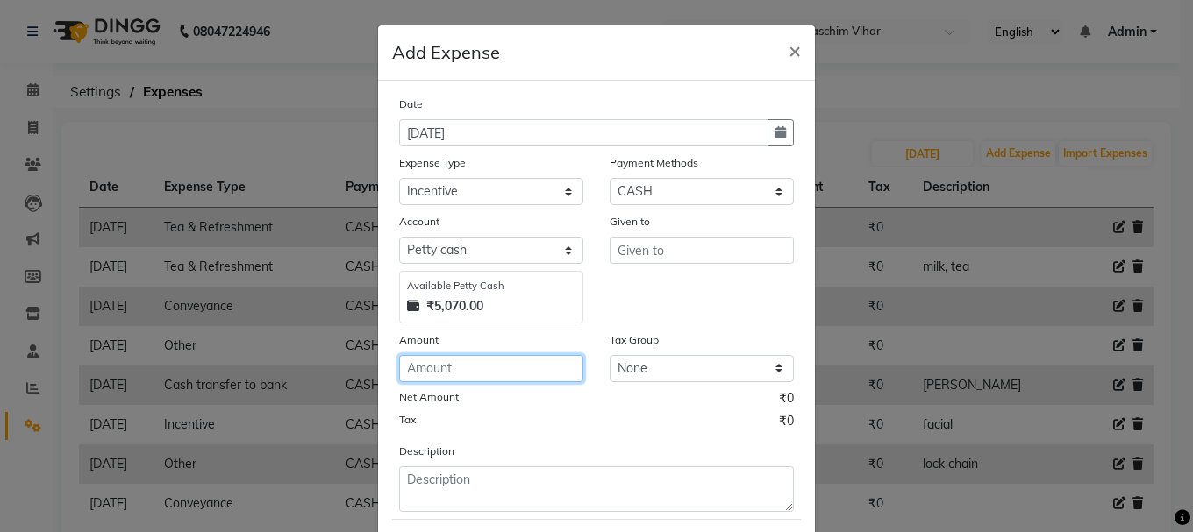
click at [494, 364] on input "number" at bounding box center [491, 368] width 184 height 27
type input "150"
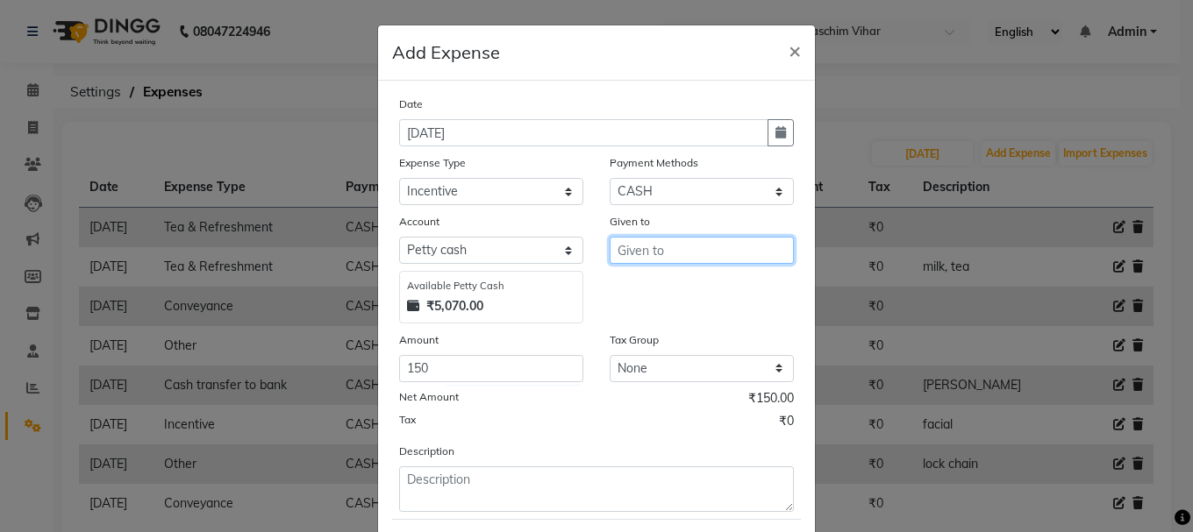
click at [687, 250] on input "text" at bounding box center [701, 250] width 184 height 27
click at [647, 284] on span "REN" at bounding box center [645, 288] width 29 height 18
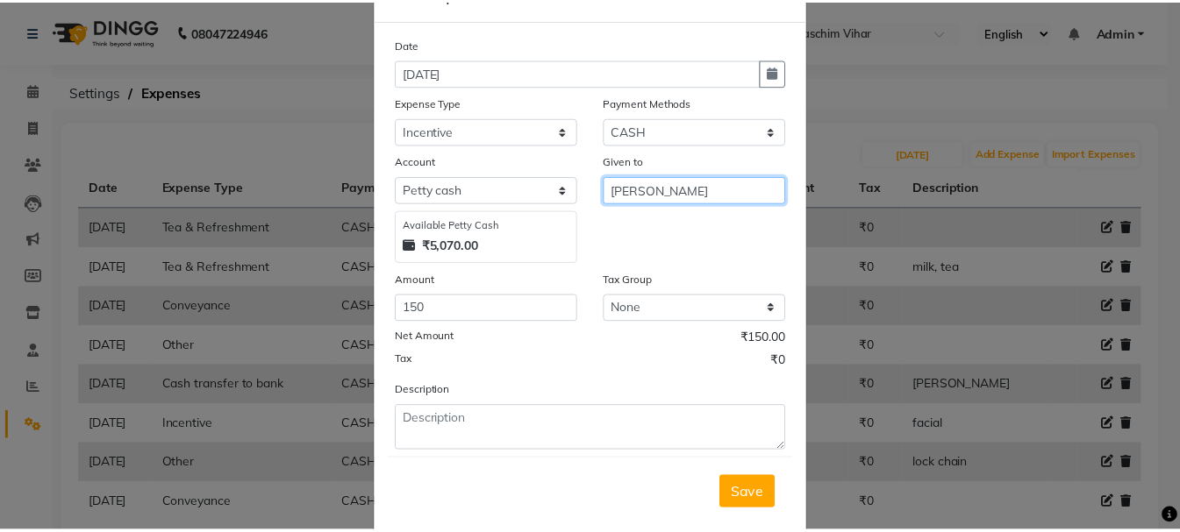
scroll to position [96, 0]
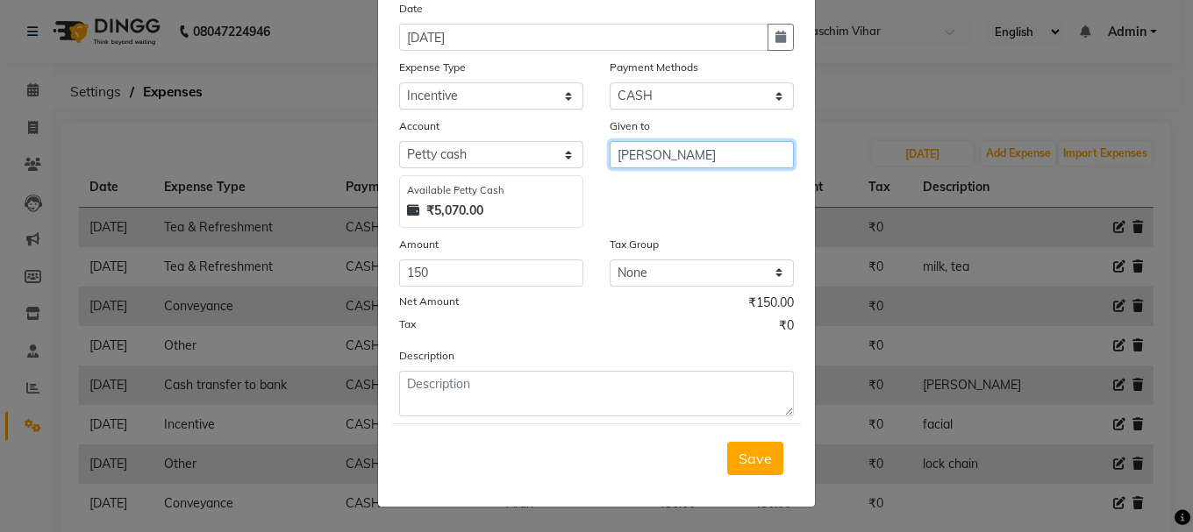
type input "[PERSON_NAME]"
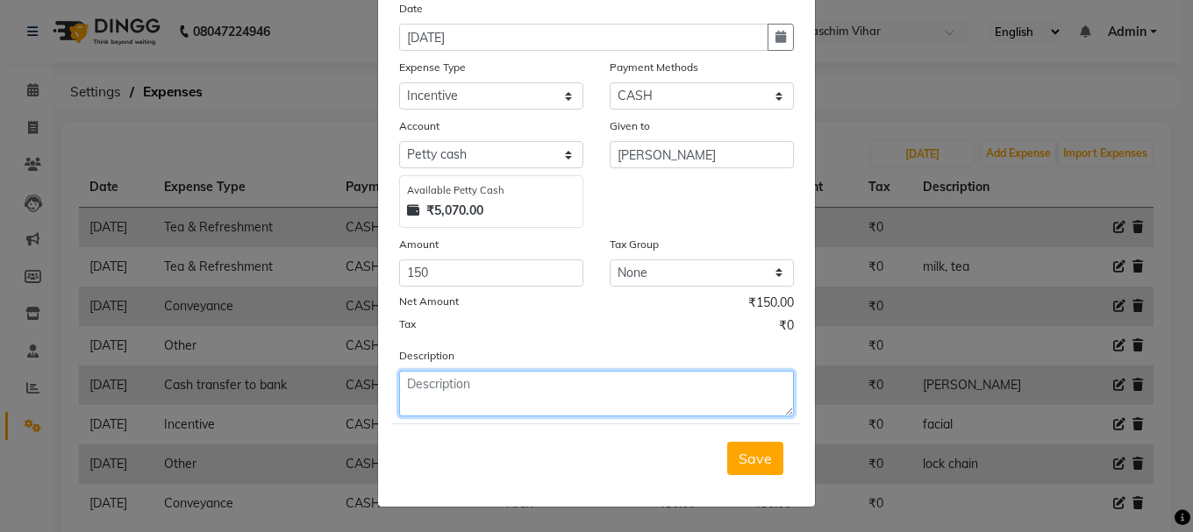
click at [602, 391] on textarea at bounding box center [596, 394] width 395 height 46
type textarea "facial"
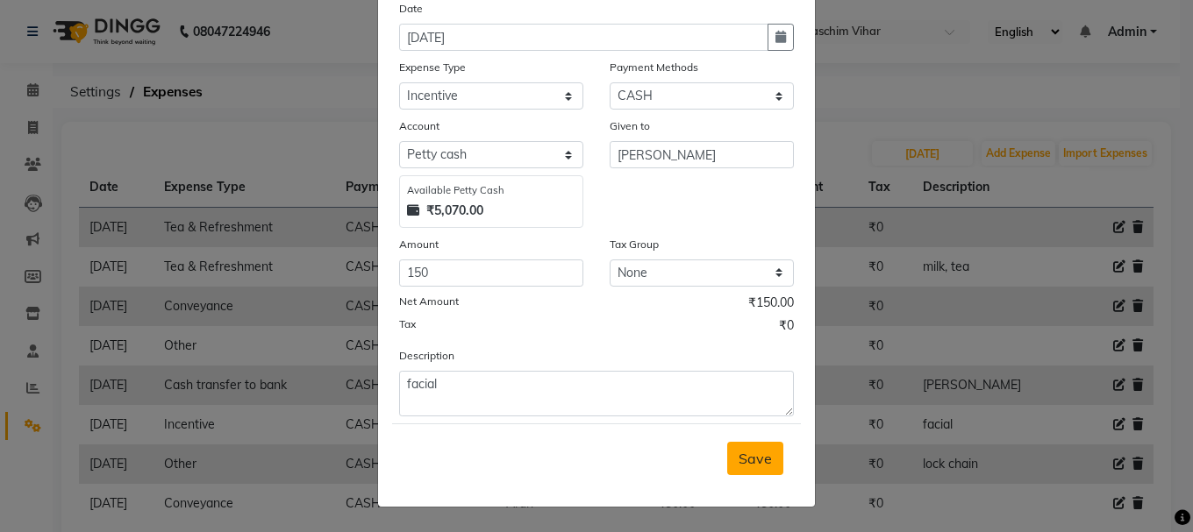
click at [745, 453] on span "Save" at bounding box center [754, 459] width 33 height 18
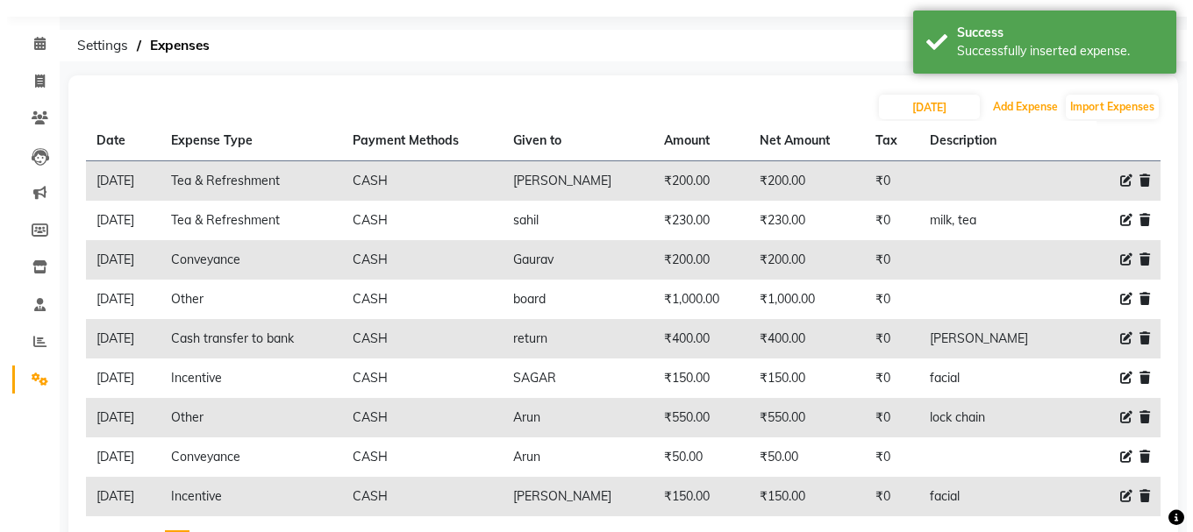
scroll to position [88, 0]
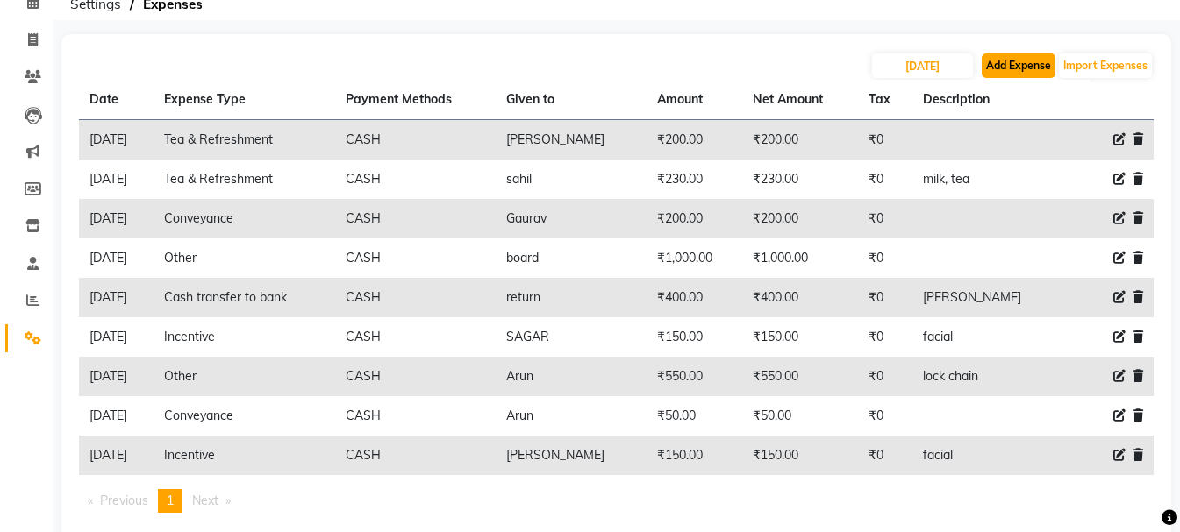
click at [1022, 68] on button "Add Expense" at bounding box center [1018, 65] width 74 height 25
select select "1"
select select "2523"
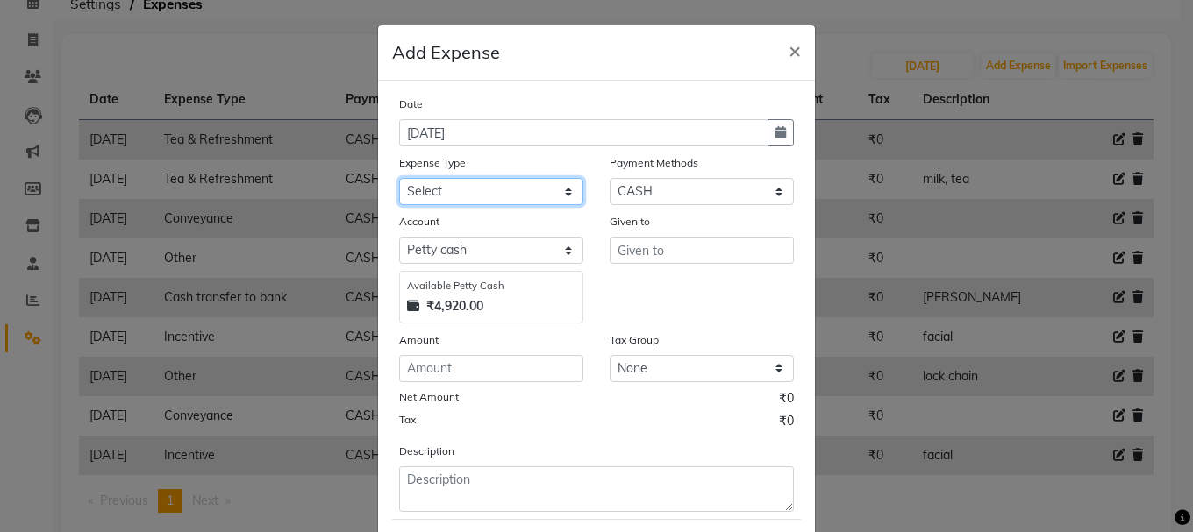
click at [467, 188] on select "Select Advance Salary Bank charges Cash transfer to bank Cash transfer to hub C…" at bounding box center [491, 191] width 184 height 27
select select "98"
click at [399, 178] on select "Select Advance Salary Bank charges Cash transfer to bank Cash transfer to hub C…" at bounding box center [491, 191] width 184 height 27
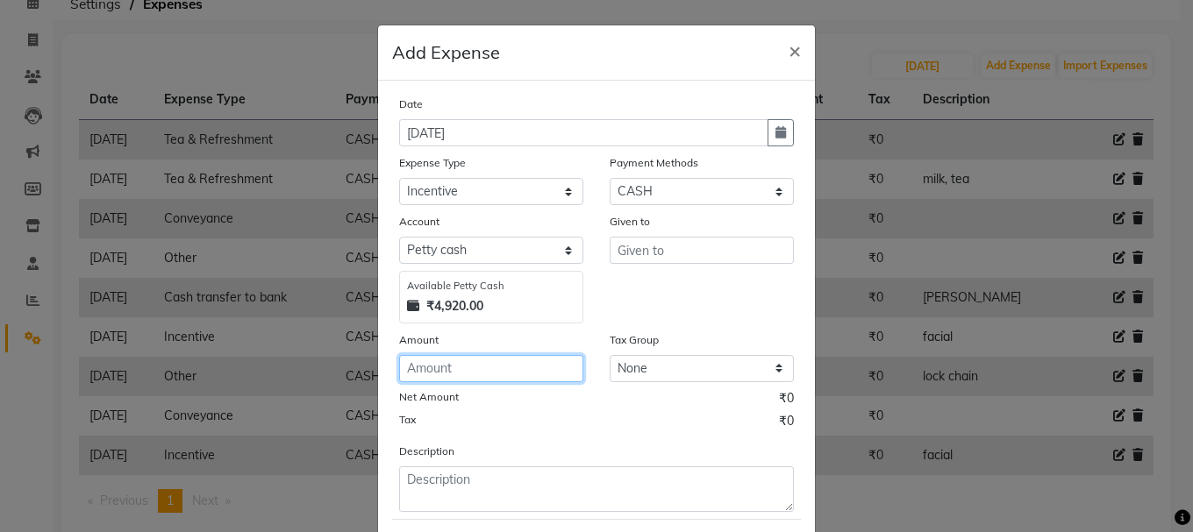
click at [474, 372] on input "number" at bounding box center [491, 368] width 184 height 27
type input "400"
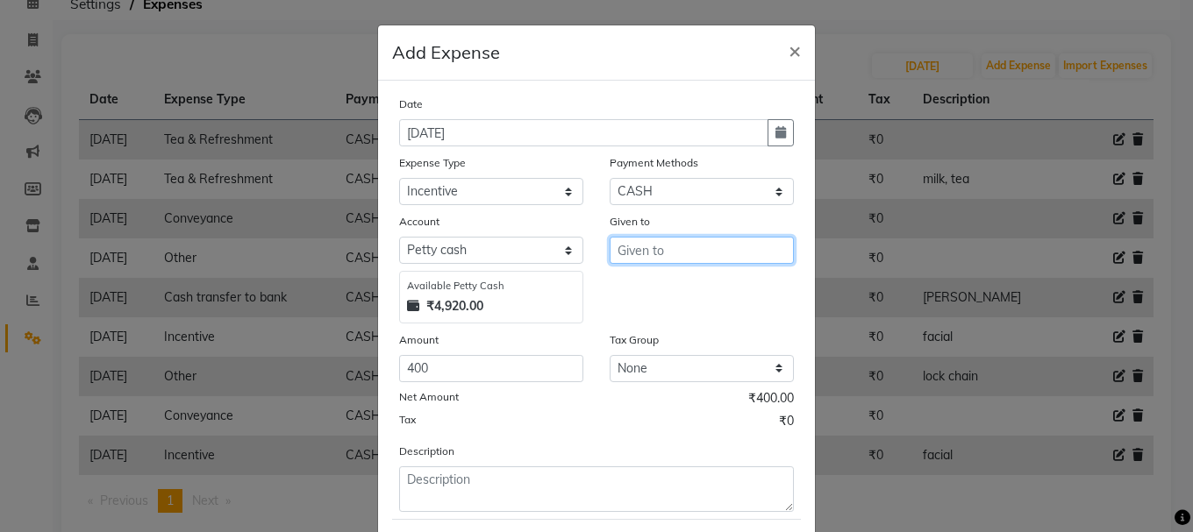
click at [674, 249] on input "text" at bounding box center [701, 250] width 184 height 27
click at [669, 289] on button "SUN IL" at bounding box center [679, 288] width 139 height 28
type input "SUNIL"
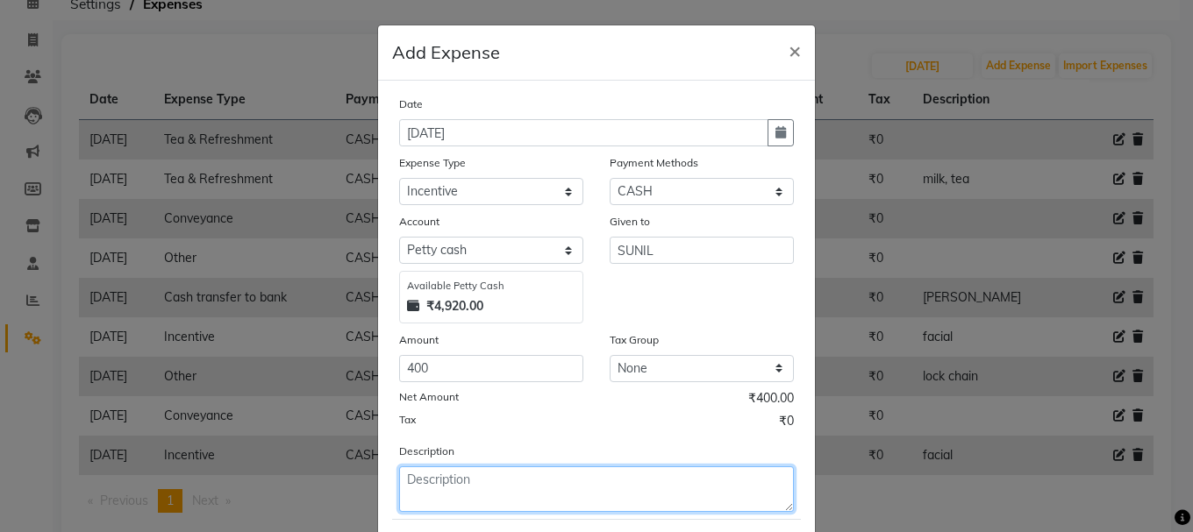
click at [508, 491] on textarea at bounding box center [596, 490] width 395 height 46
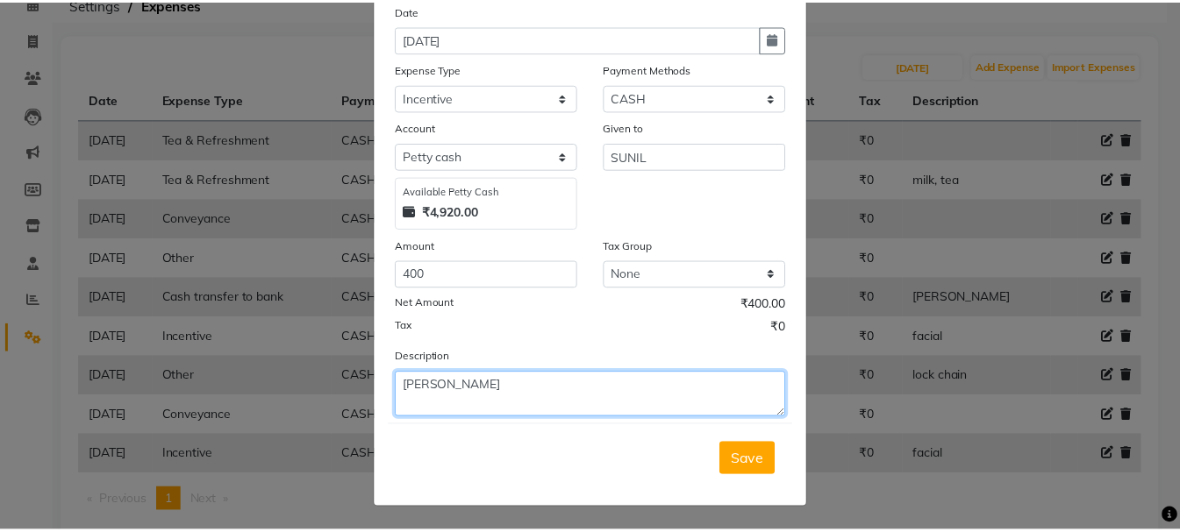
scroll to position [96, 0]
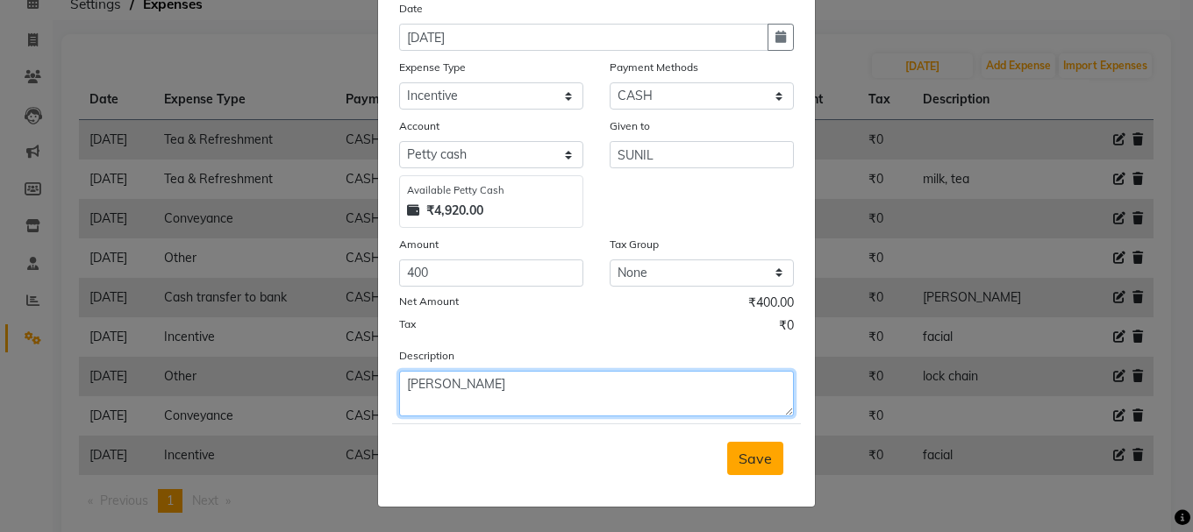
type textarea "radhika maam"
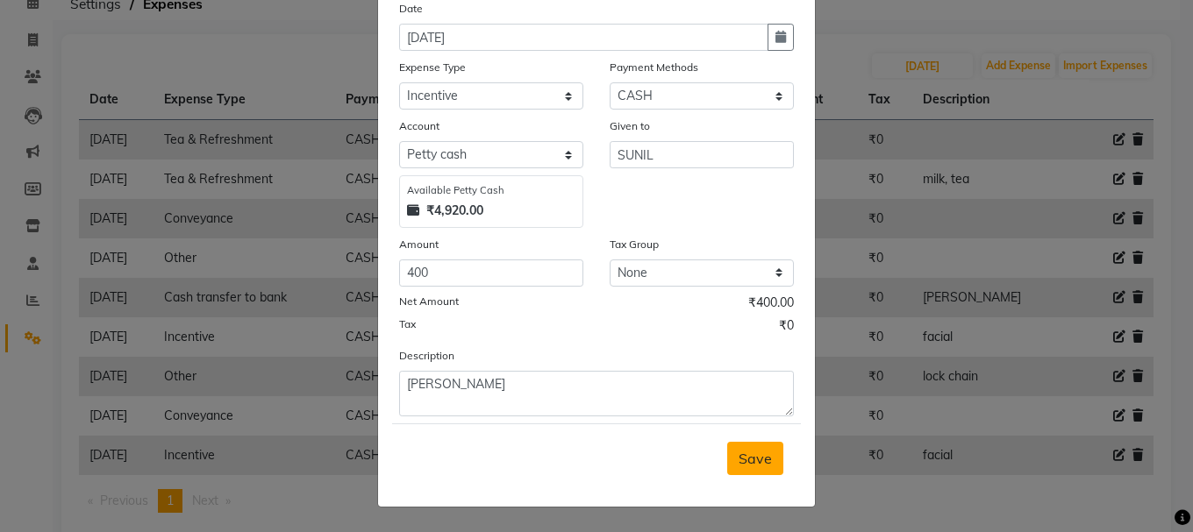
click at [745, 462] on span "Save" at bounding box center [754, 459] width 33 height 18
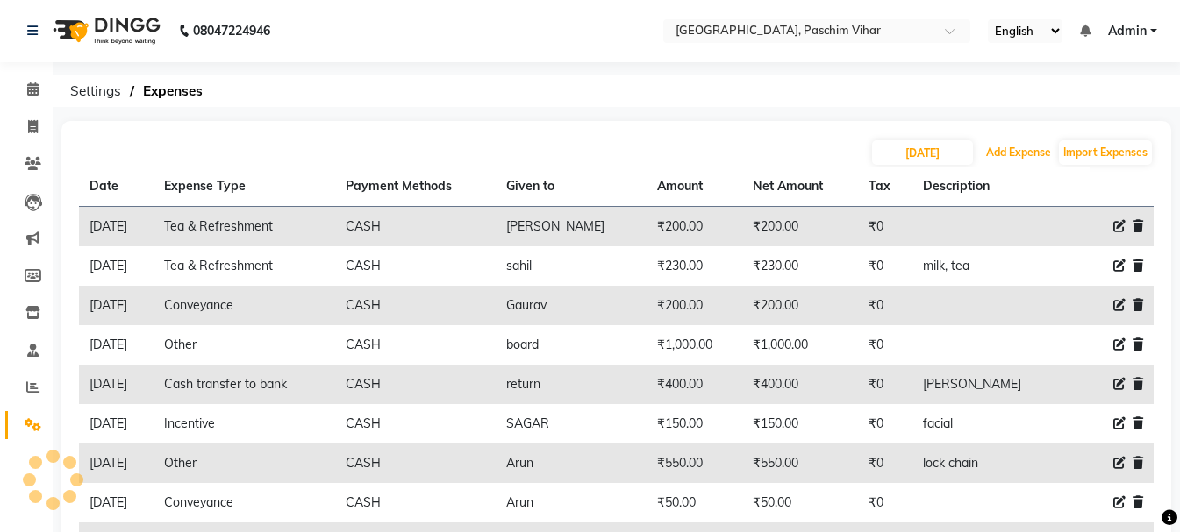
scroll to position [0, 0]
click at [32, 125] on icon at bounding box center [33, 127] width 10 height 13
select select "service"
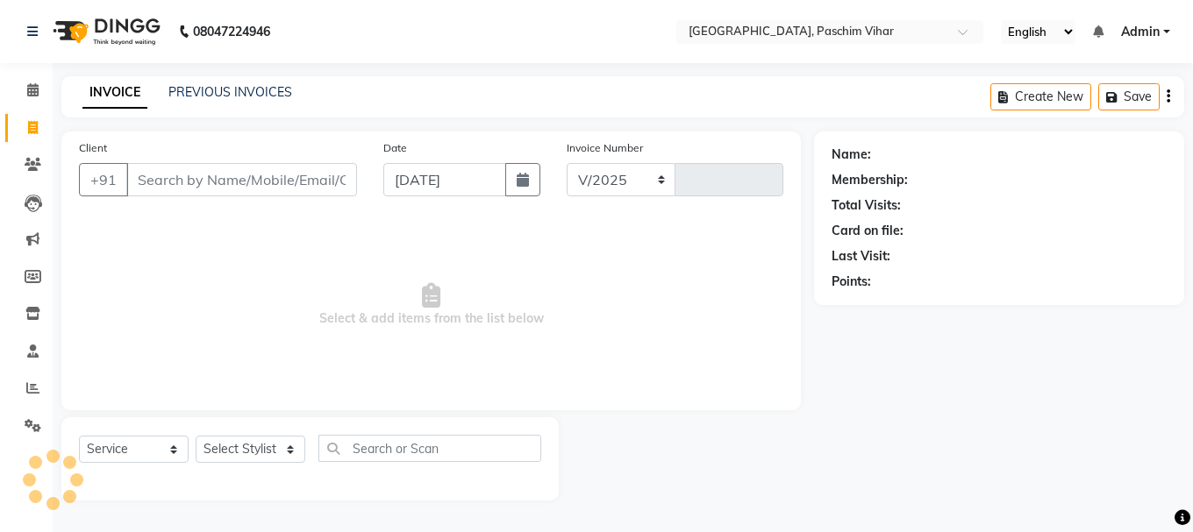
select select "223"
type input "3415"
click at [185, 178] on input "Client" at bounding box center [241, 179] width 231 height 33
click at [230, 179] on input "Client" at bounding box center [241, 179] width 231 height 33
click at [249, 452] on select "Select Stylist Akash Anu Arun Gaurav [PERSON_NAME] [PERSON_NAME] [PERSON_NAME] …" at bounding box center [251, 449] width 110 height 27
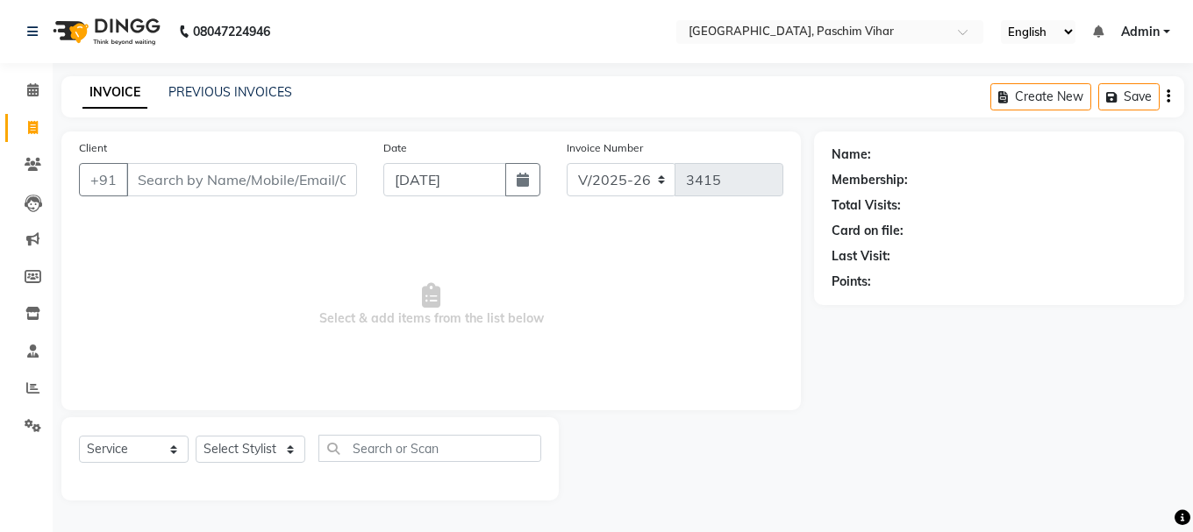
click at [631, 296] on span "Select & add items from the list below" at bounding box center [431, 304] width 704 height 175
click at [232, 183] on input "Client" at bounding box center [241, 179] width 231 height 33
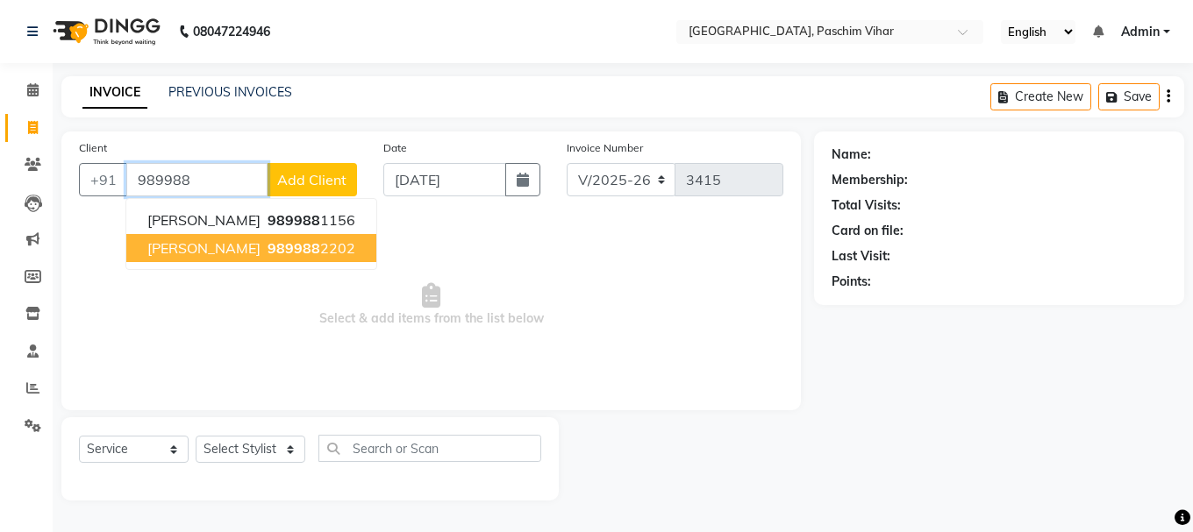
click at [213, 246] on span "divya Thakhur" at bounding box center [203, 248] width 113 height 18
type input "9899882202"
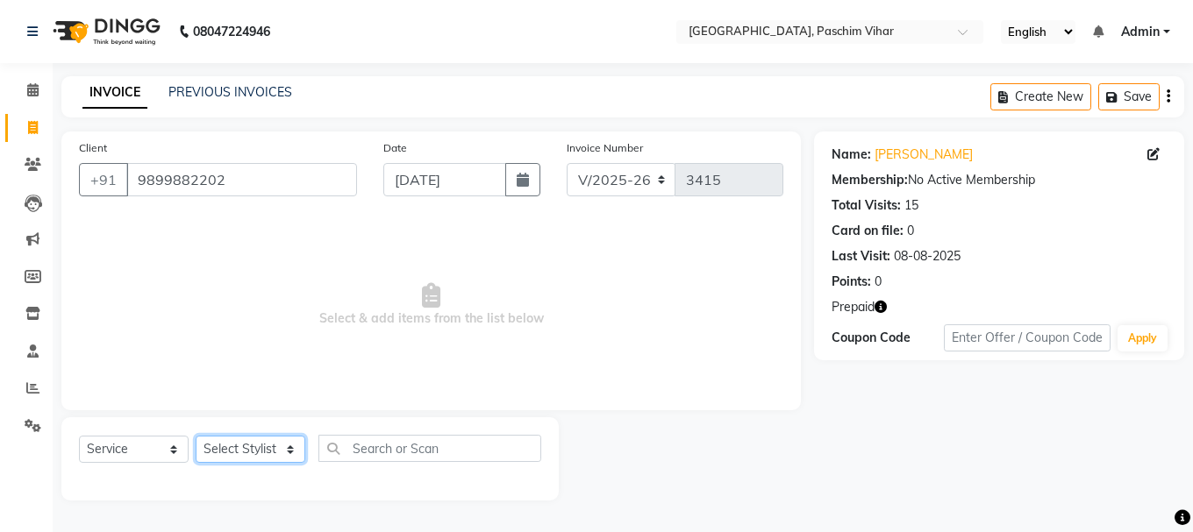
drag, startPoint x: 234, startPoint y: 448, endPoint x: 244, endPoint y: 453, distance: 10.6
click at [241, 453] on select "Select Stylist Akash Anu Arun Gaurav [PERSON_NAME] [PERSON_NAME] [PERSON_NAME] …" at bounding box center [251, 449] width 110 height 27
select select "15077"
click at [196, 436] on select "Select Stylist Akash Anu Arun Gaurav [PERSON_NAME] [PERSON_NAME] [PERSON_NAME] …" at bounding box center [251, 449] width 110 height 27
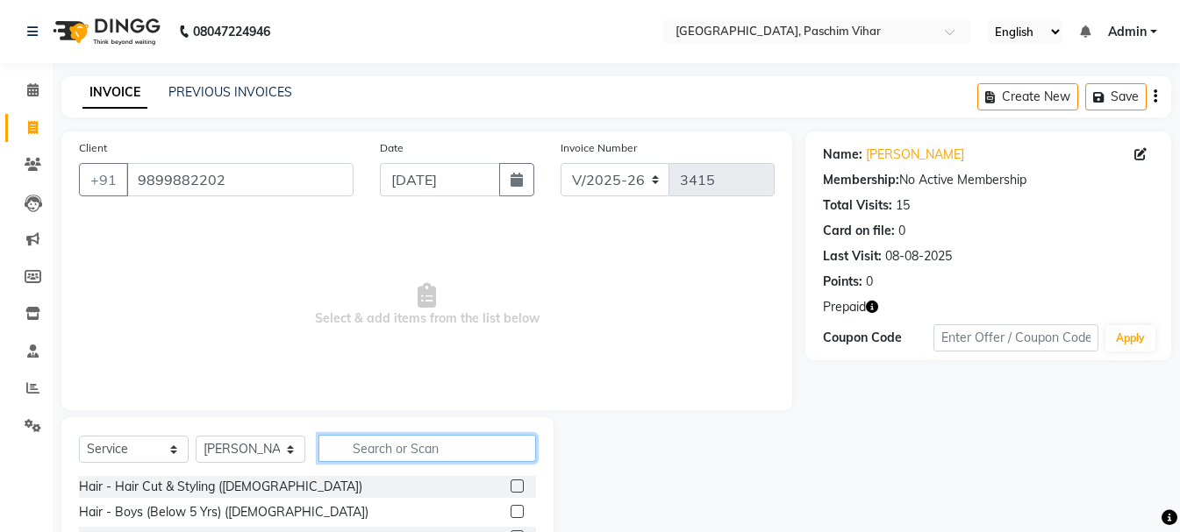
click at [413, 444] on input "text" at bounding box center [426, 448] width 217 height 27
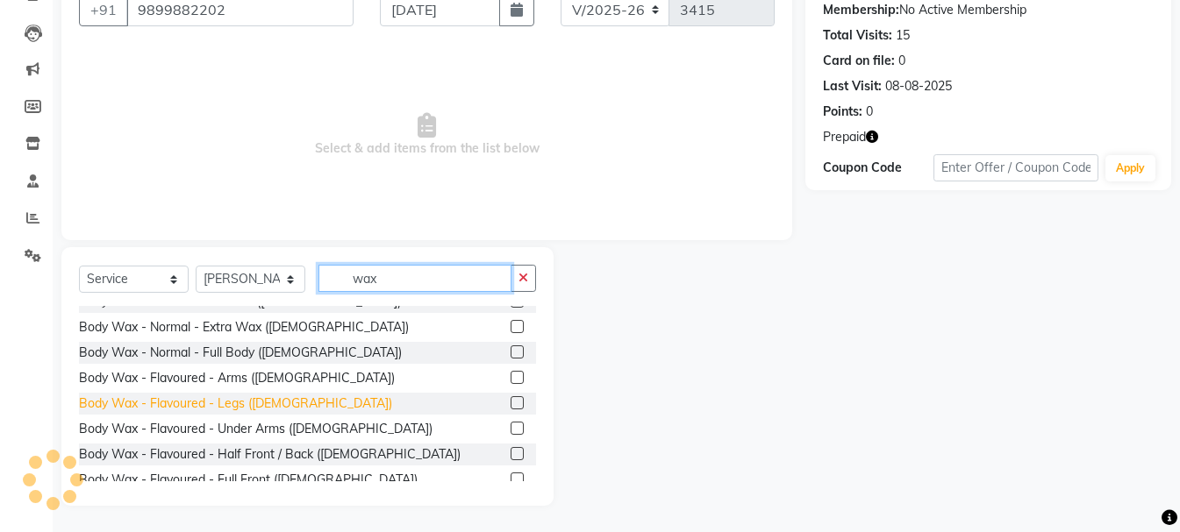
scroll to position [175, 0]
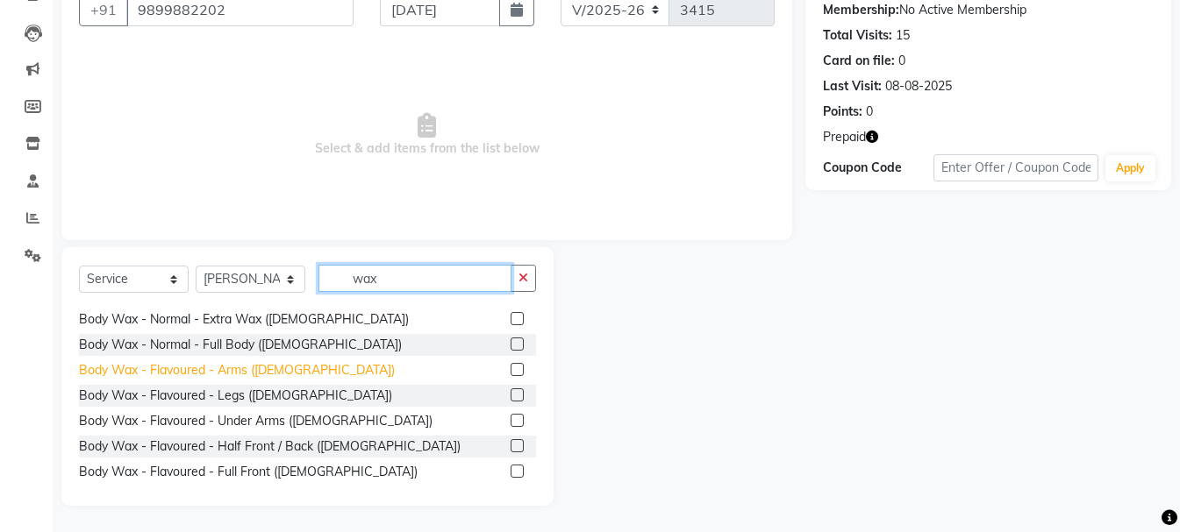
type input "wax"
click at [227, 371] on div "Body Wax - Flavoured - Arms ([DEMOGRAPHIC_DATA])" at bounding box center [237, 370] width 316 height 18
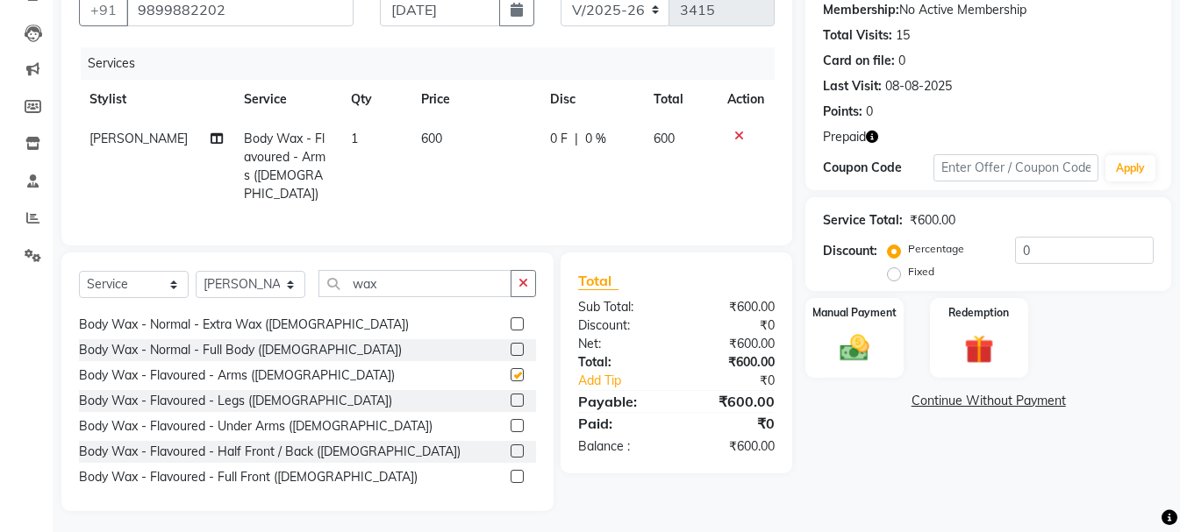
checkbox input "false"
click at [236, 396] on div "Body Wax - Flavoured - Legs ([DEMOGRAPHIC_DATA])" at bounding box center [235, 401] width 313 height 18
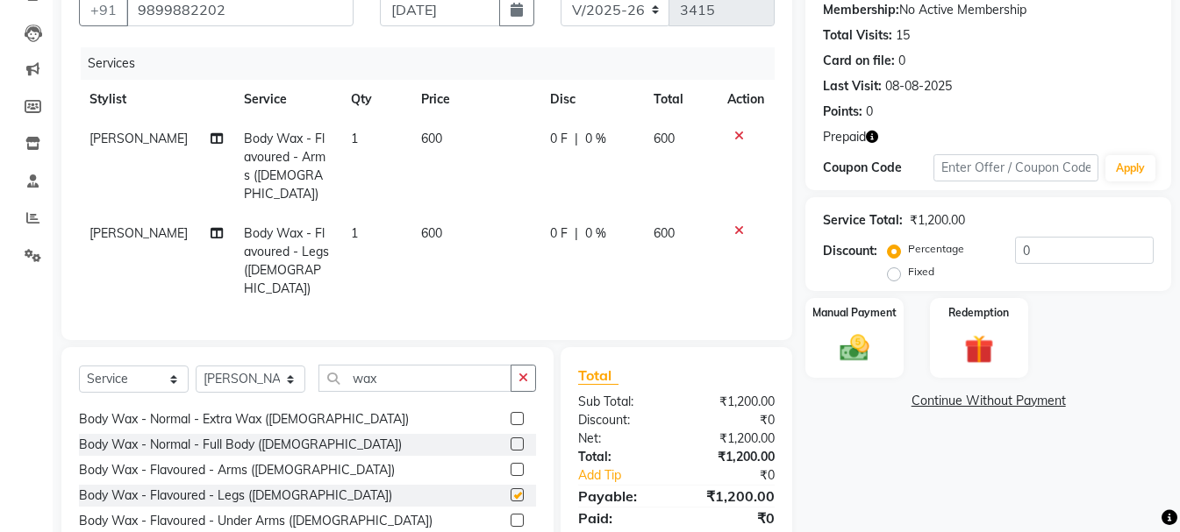
checkbox input "false"
click at [527, 372] on icon "button" at bounding box center [523, 378] width 10 height 12
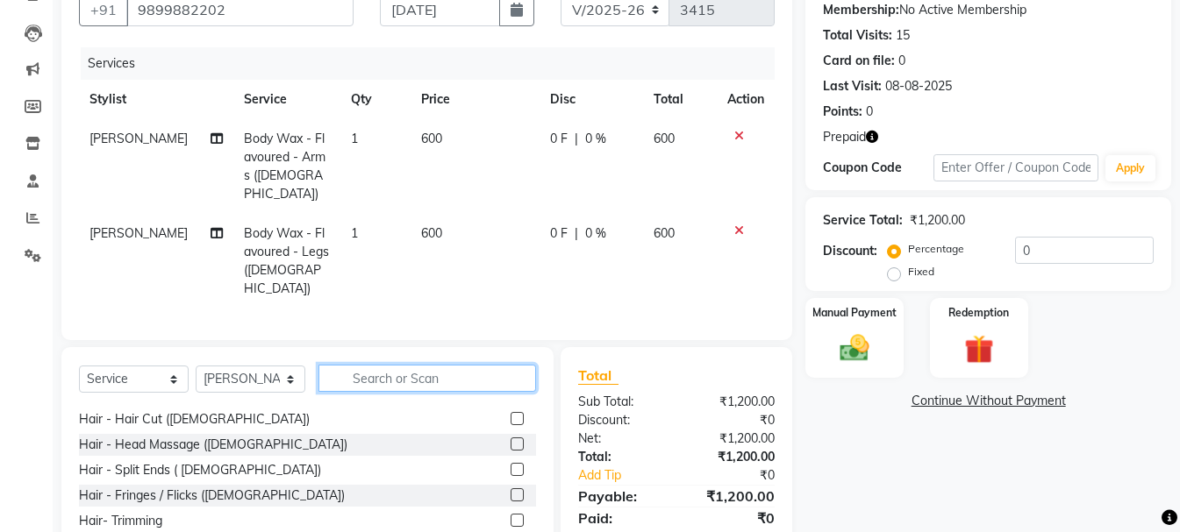
click at [425, 365] on input "text" at bounding box center [426, 378] width 217 height 27
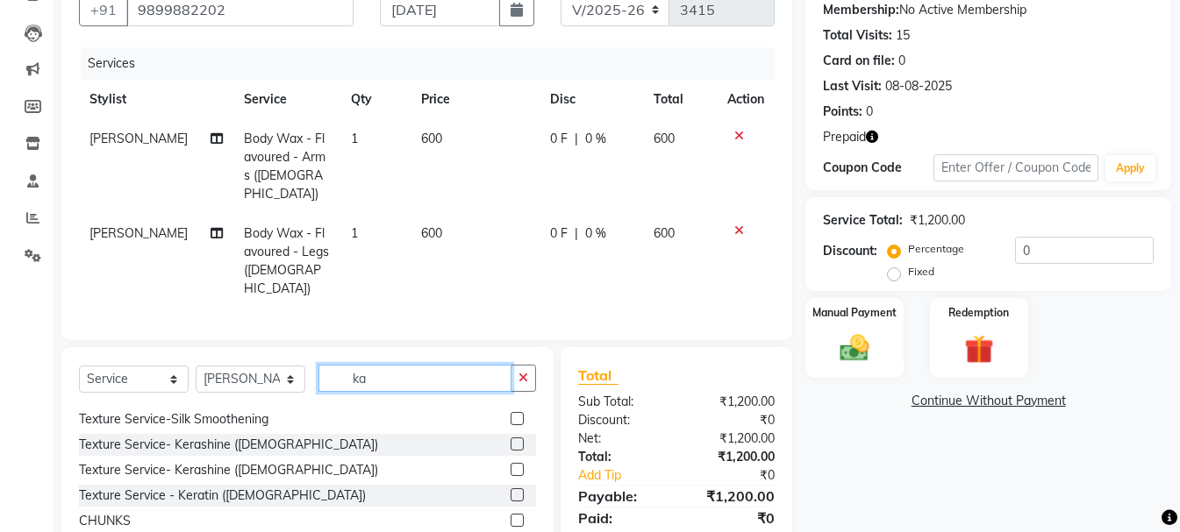
scroll to position [0, 0]
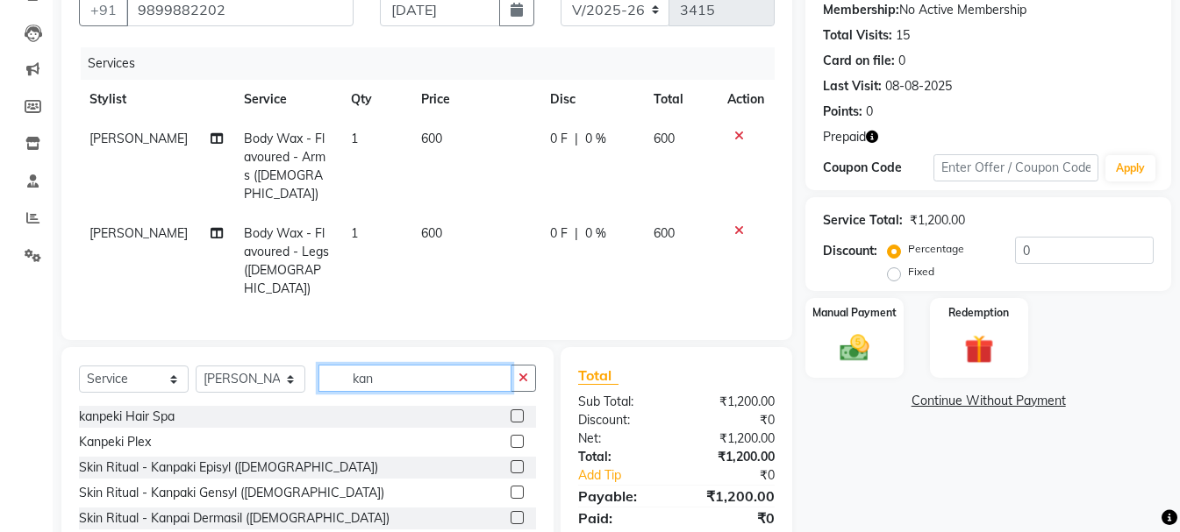
type input "kan"
click at [510, 460] on label at bounding box center [516, 466] width 13 height 13
click at [510, 462] on input "checkbox" at bounding box center [515, 467] width 11 height 11
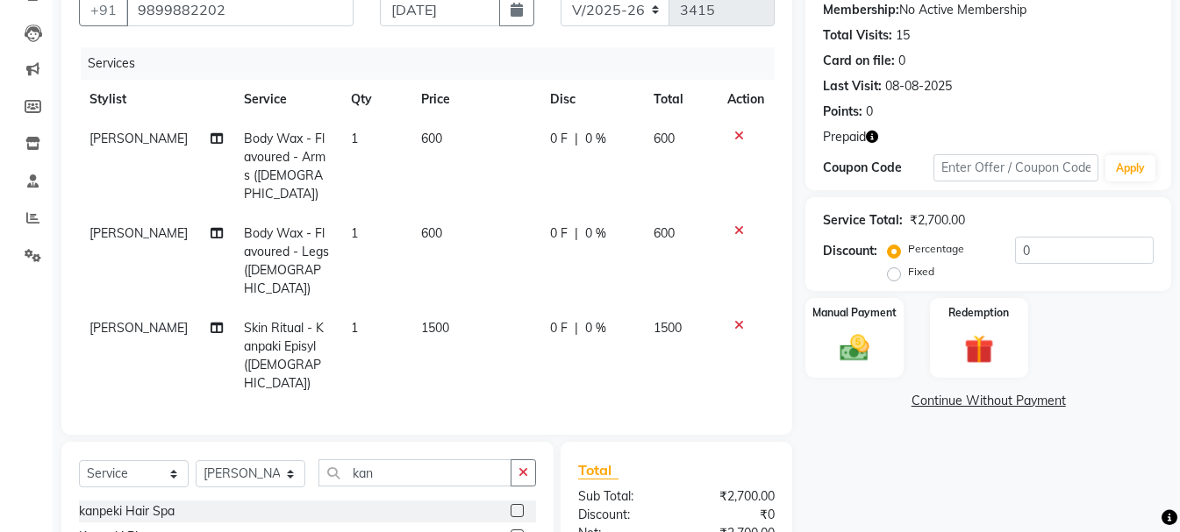
checkbox input "false"
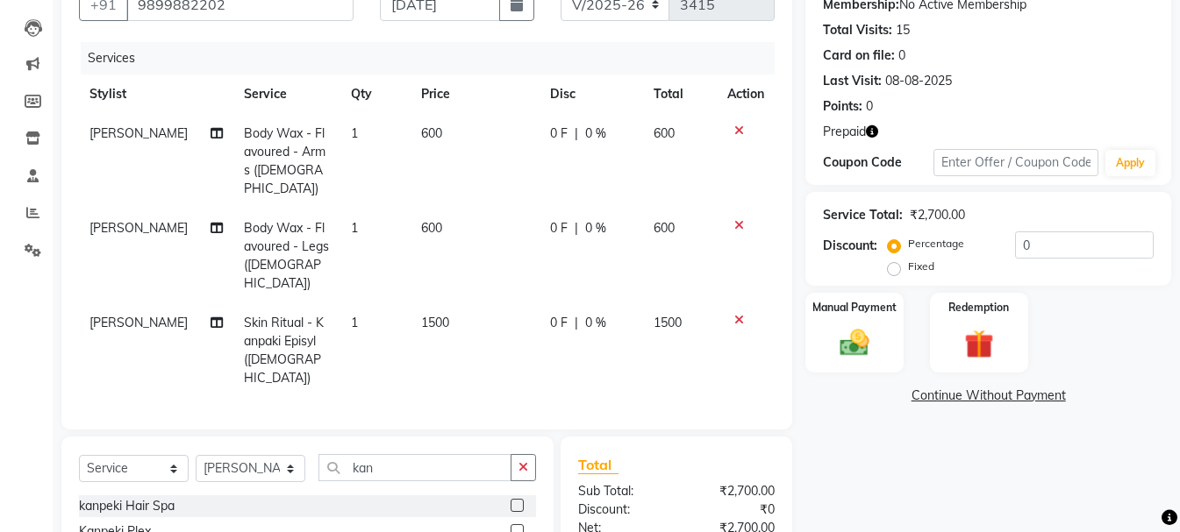
scroll to position [258, 0]
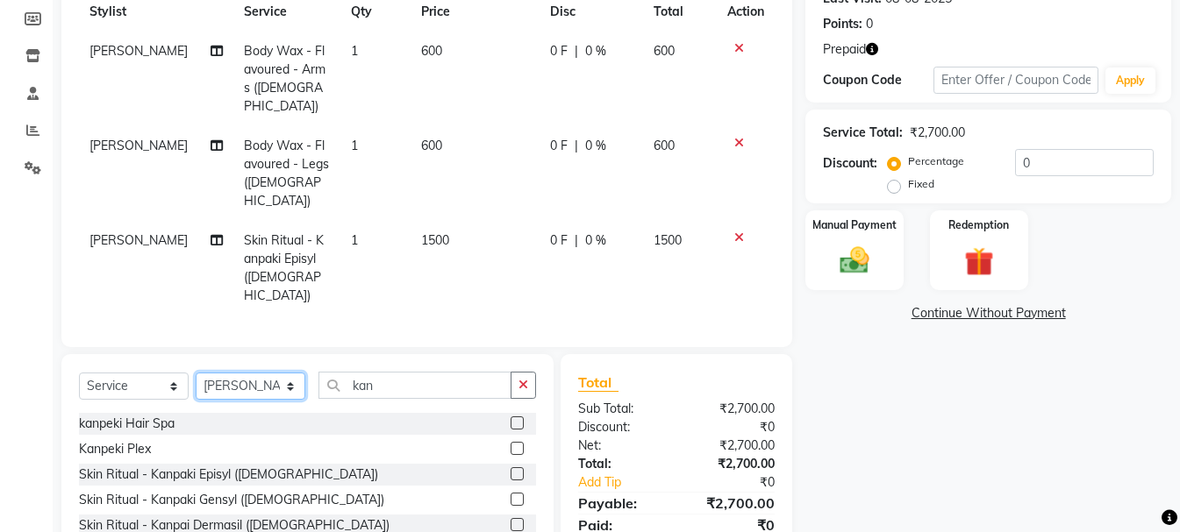
click at [271, 373] on select "Select Stylist Akash Anu Arun Gaurav [PERSON_NAME] [PERSON_NAME] [PERSON_NAME] …" at bounding box center [251, 386] width 110 height 27
select select "25198"
click at [196, 373] on select "Select Stylist Akash Anu Arun Gaurav [PERSON_NAME] [PERSON_NAME] [PERSON_NAME] …" at bounding box center [251, 386] width 110 height 27
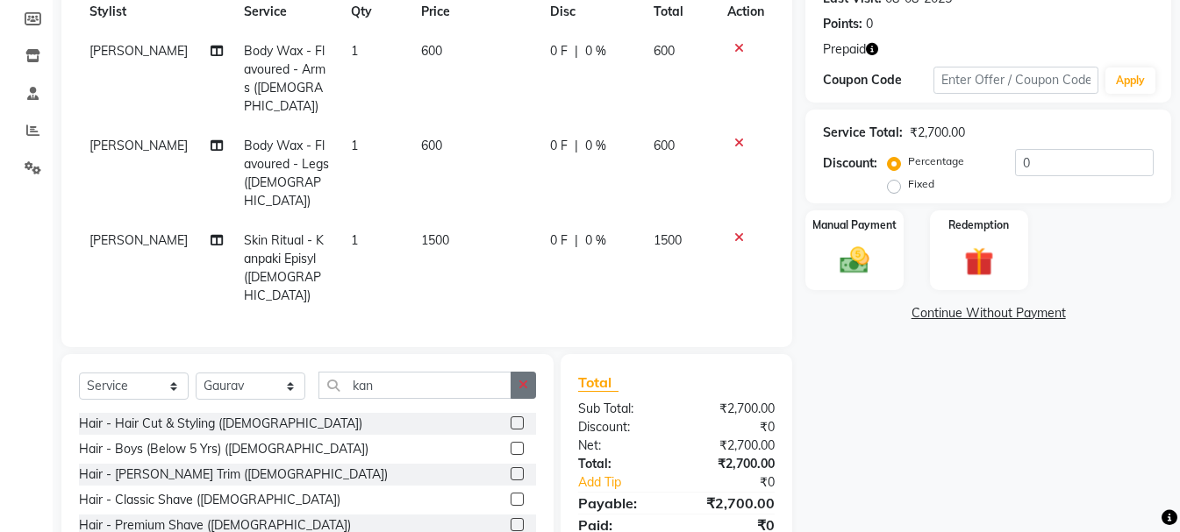
click at [519, 379] on icon "button" at bounding box center [523, 385] width 10 height 12
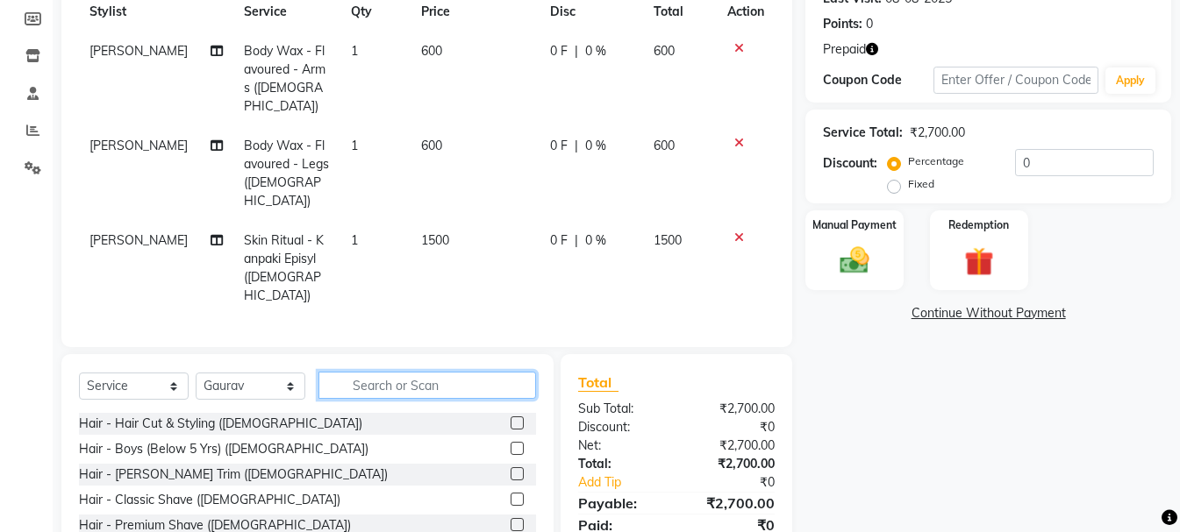
click at [424, 372] on input "text" at bounding box center [426, 385] width 217 height 27
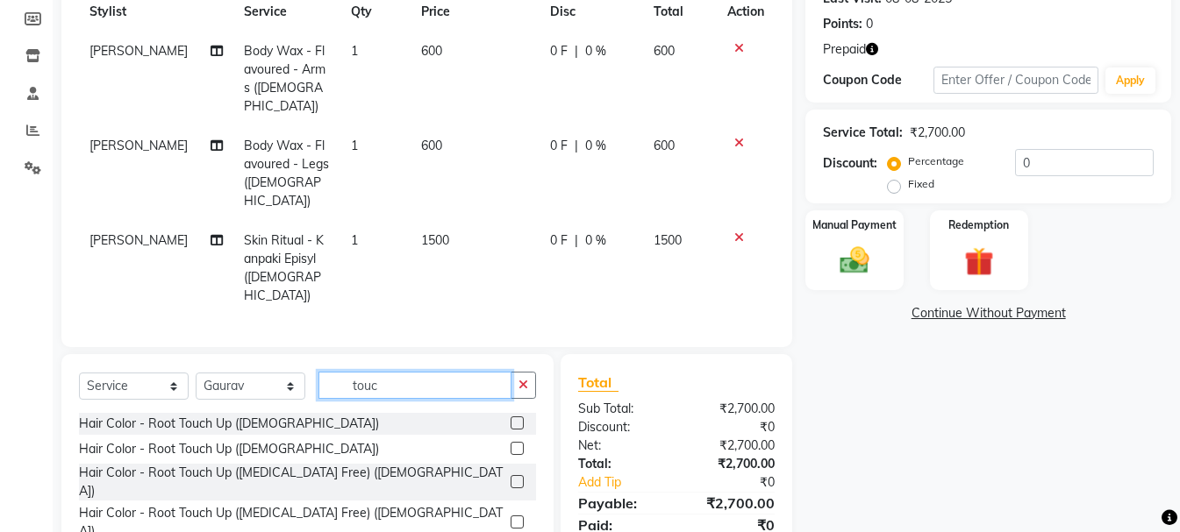
type input "touc"
click at [521, 442] on label at bounding box center [516, 448] width 13 height 13
click at [521, 444] on input "checkbox" at bounding box center [515, 449] width 11 height 11
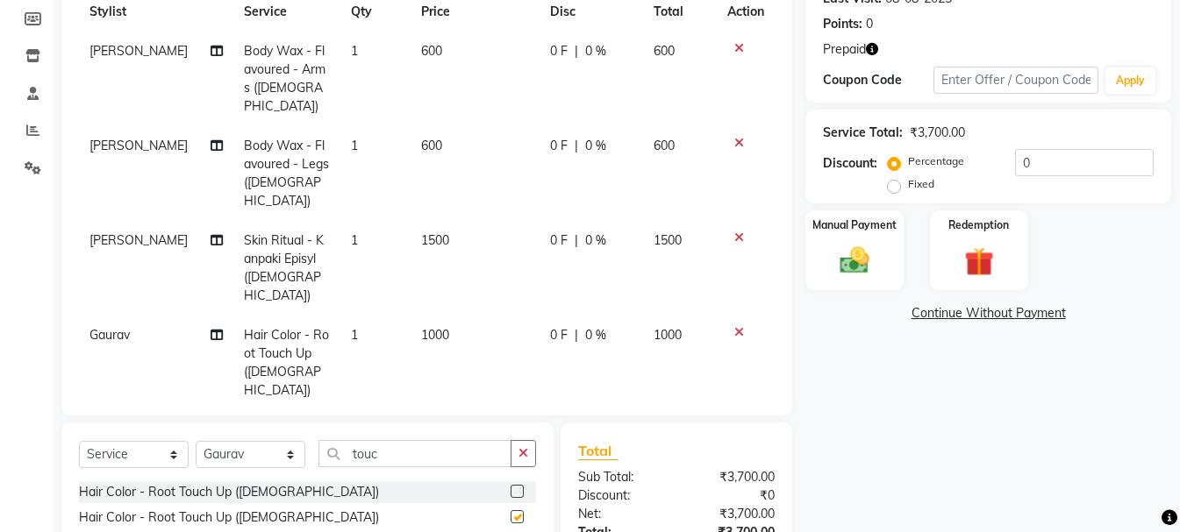
checkbox input "false"
click at [267, 441] on select "Select Stylist Akash Anu Arun Gaurav [PERSON_NAME] [PERSON_NAME] [PERSON_NAME] …" at bounding box center [251, 454] width 110 height 27
select select "13723"
click at [196, 441] on select "Select Stylist Akash Anu Arun Gaurav [PERSON_NAME] [PERSON_NAME] [PERSON_NAME] …" at bounding box center [251, 454] width 110 height 27
click at [517, 440] on button "button" at bounding box center [522, 453] width 25 height 27
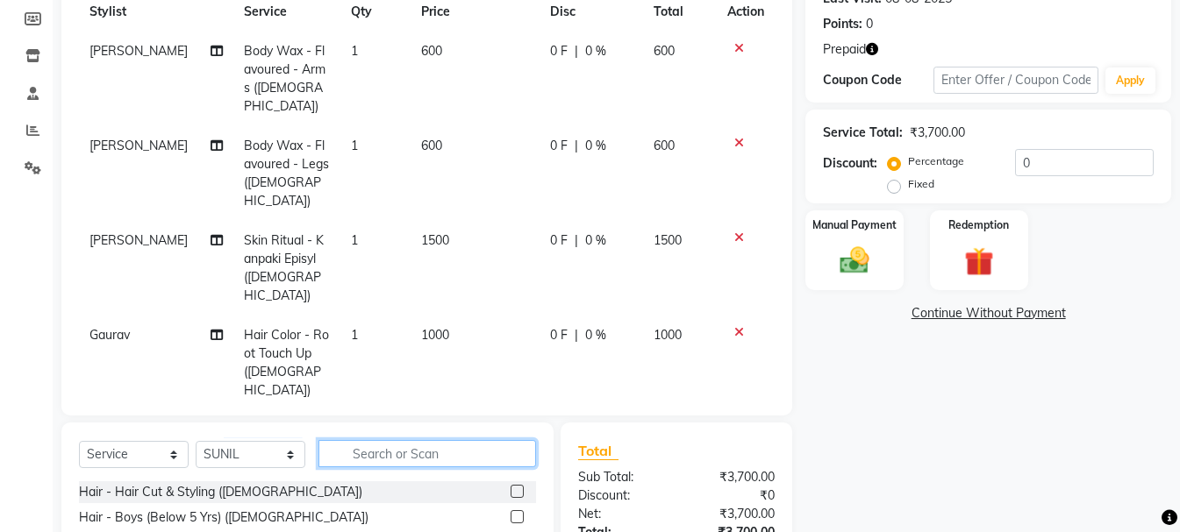
click at [436, 440] on input "text" at bounding box center [426, 453] width 217 height 27
type input "ped"
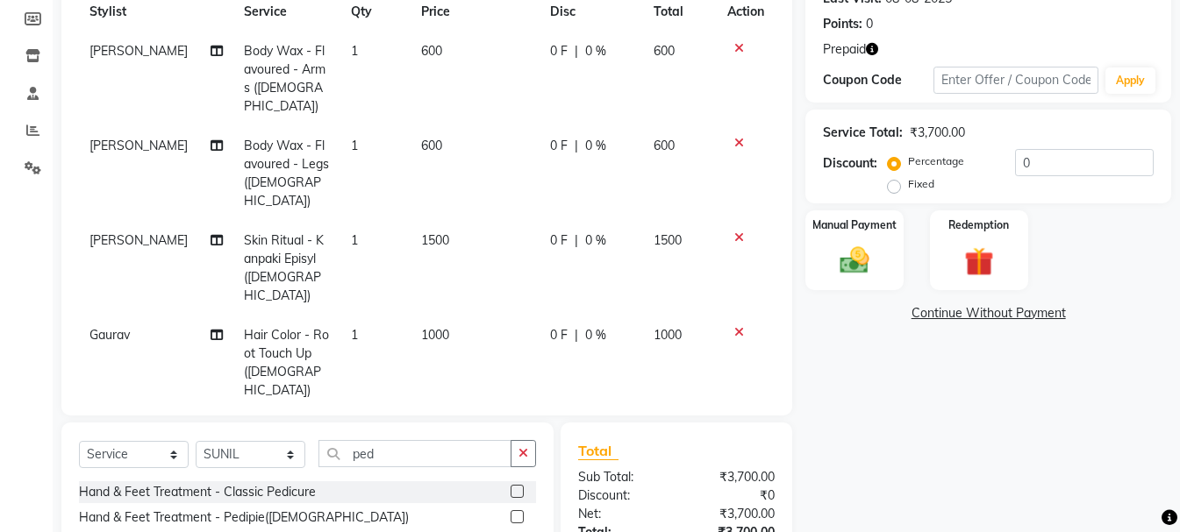
click at [510, 485] on label at bounding box center [516, 491] width 13 height 13
click at [510, 487] on input "checkbox" at bounding box center [515, 492] width 11 height 11
checkbox input "false"
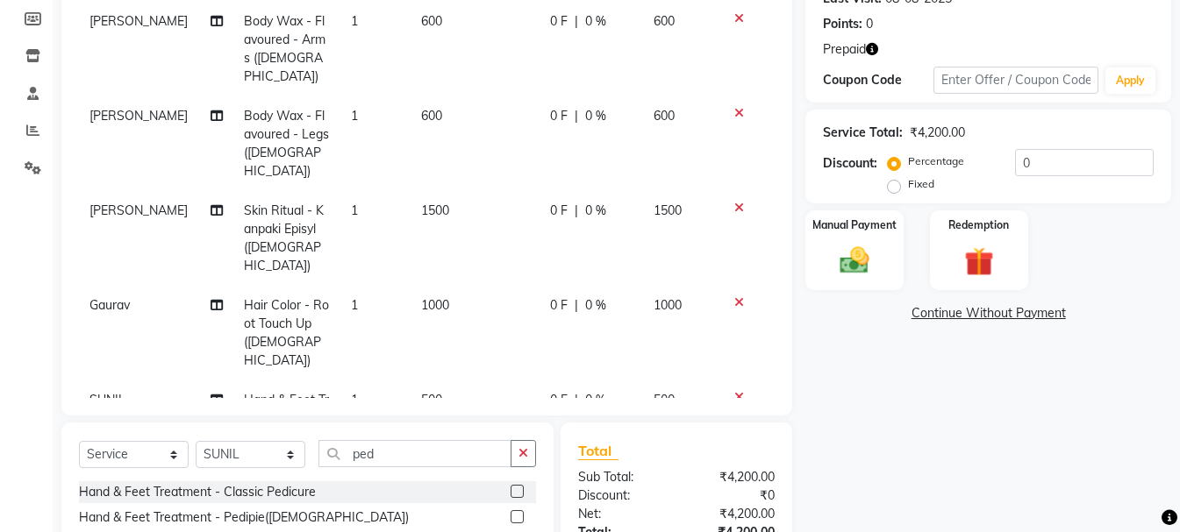
scroll to position [42, 0]
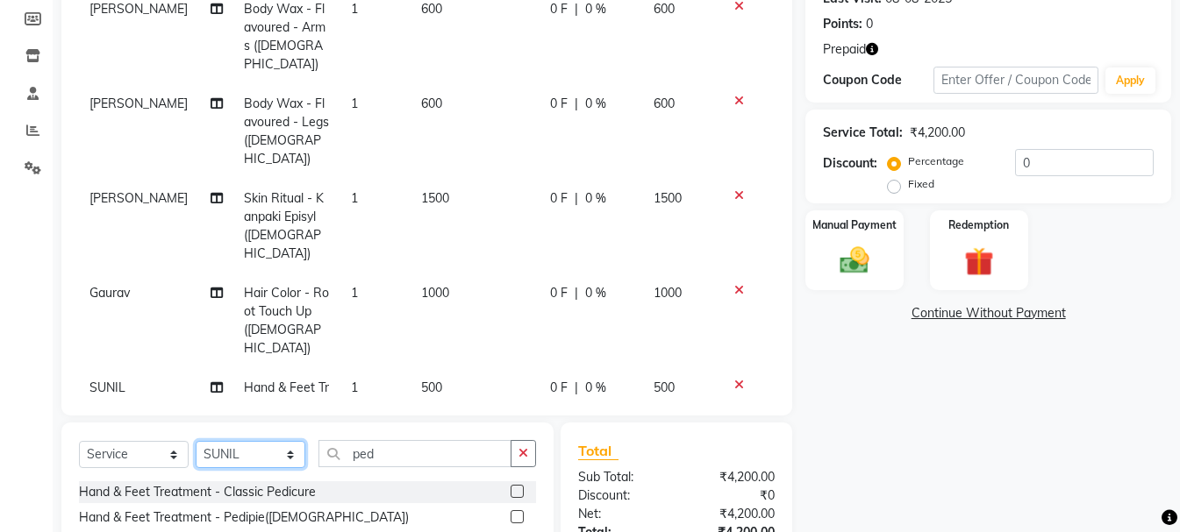
click at [258, 456] on select "Select Stylist Akash Anu Arun Gaurav [PERSON_NAME] [PERSON_NAME] [PERSON_NAME] …" at bounding box center [251, 454] width 110 height 27
select select "45089"
click at [196, 441] on select "Select Stylist Akash Anu Arun Gaurav [PERSON_NAME] [PERSON_NAME] [PERSON_NAME] …" at bounding box center [251, 454] width 110 height 27
click at [519, 450] on icon "button" at bounding box center [523, 453] width 10 height 12
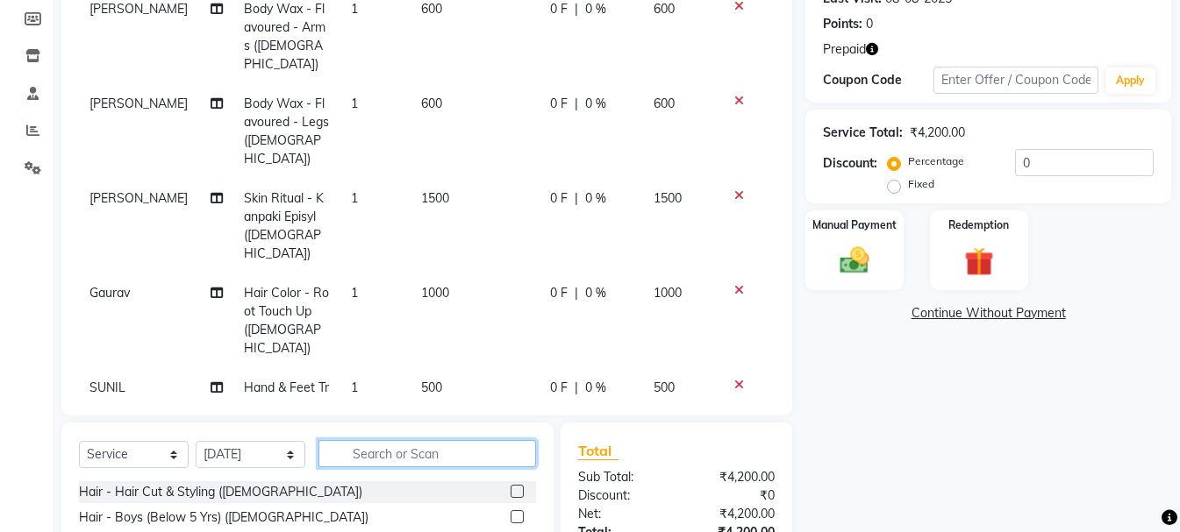
click at [460, 450] on input "text" at bounding box center [426, 453] width 217 height 27
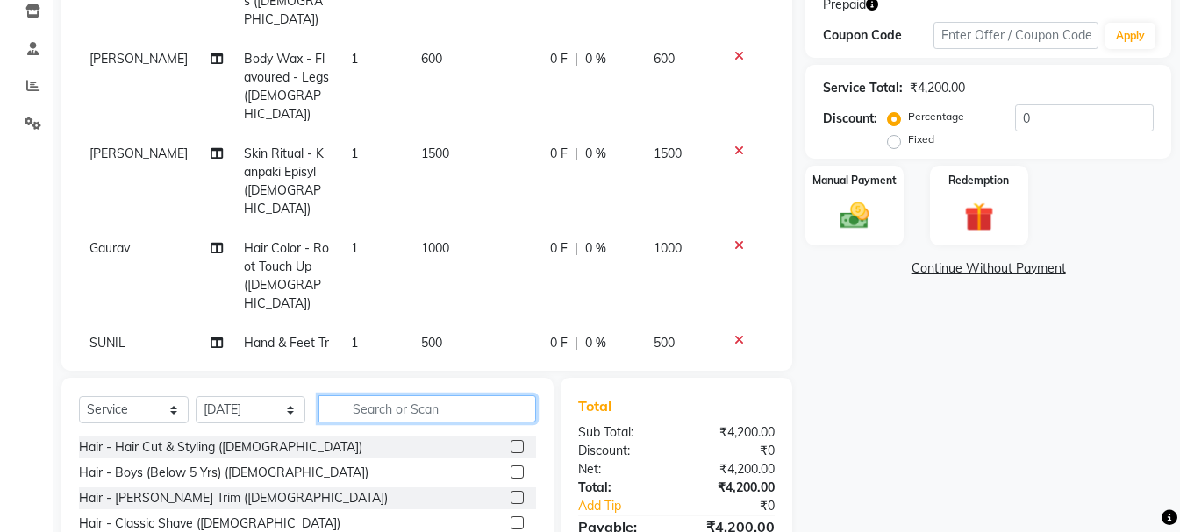
scroll to position [346, 0]
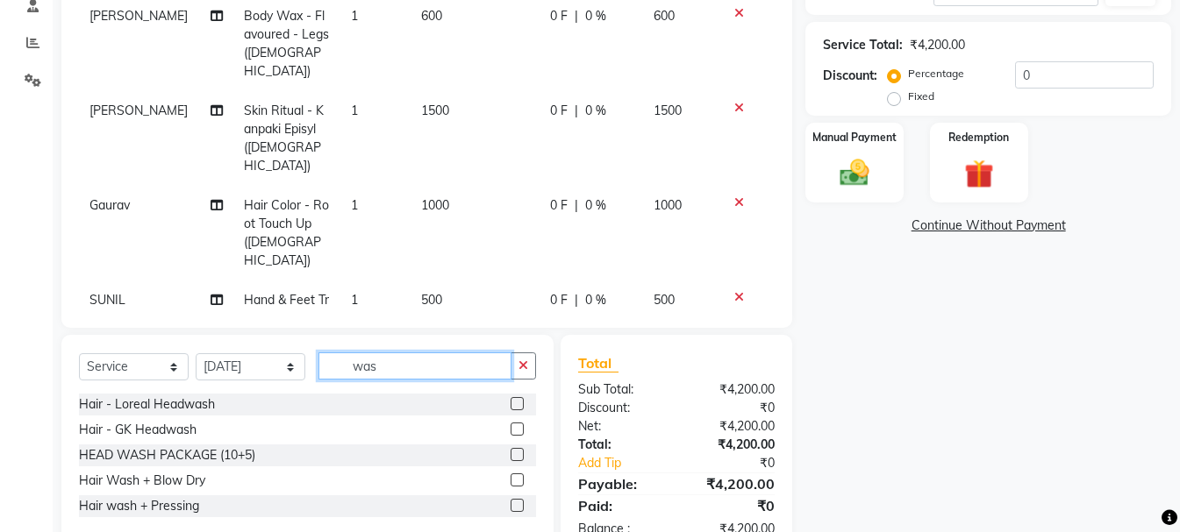
type input "was"
click at [511, 401] on label at bounding box center [516, 403] width 13 height 13
click at [511, 401] on input "checkbox" at bounding box center [515, 404] width 11 height 11
checkbox input "false"
click at [876, 173] on img at bounding box center [854, 172] width 49 height 35
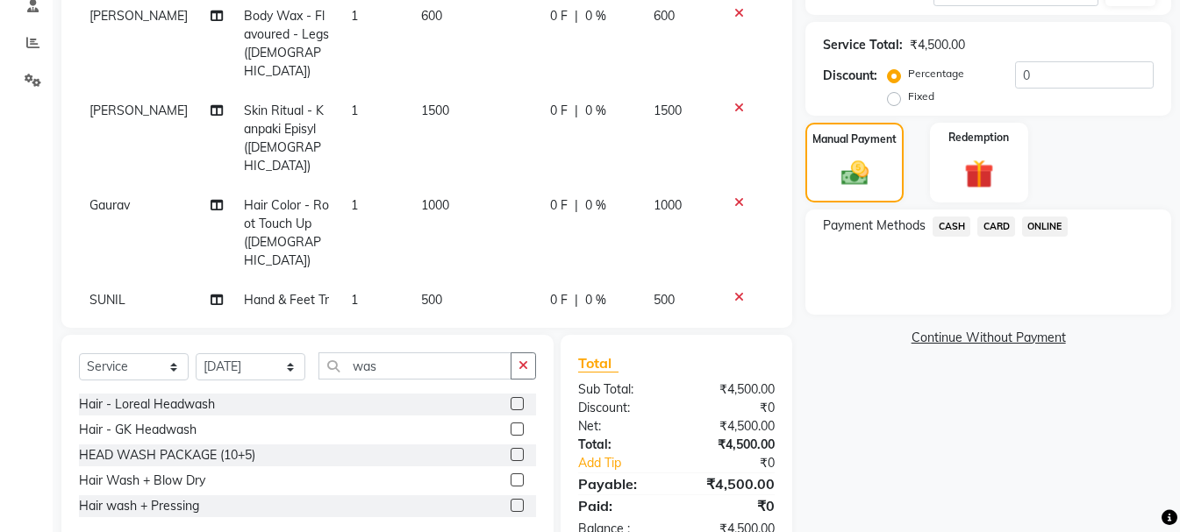
click at [1054, 229] on span "ONLINE" at bounding box center [1045, 227] width 46 height 20
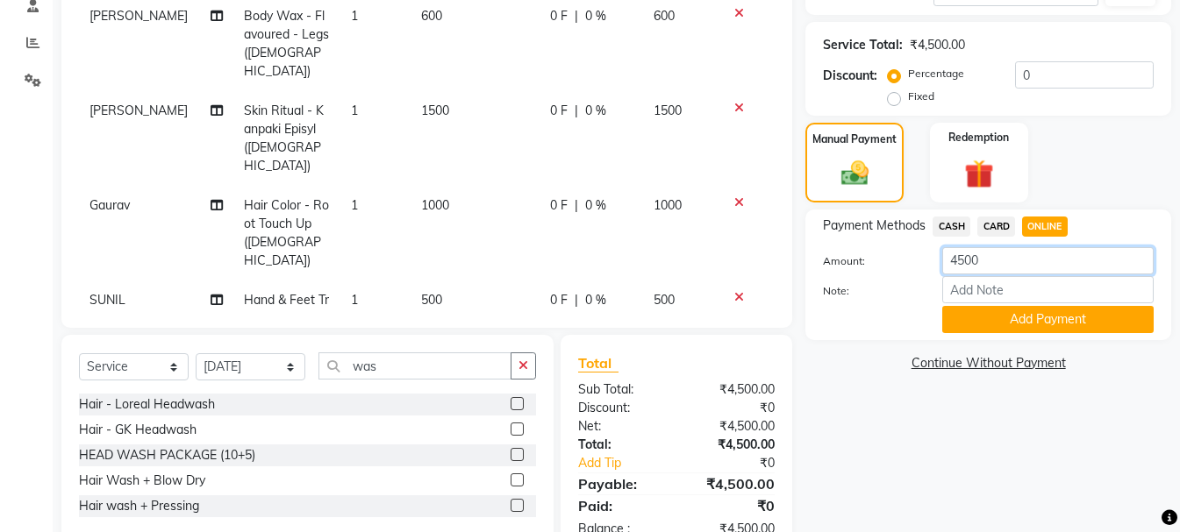
click at [989, 259] on input "4500" at bounding box center [1047, 260] width 211 height 27
type input "4"
type input "2200"
click at [1051, 322] on button "Add Payment" at bounding box center [1047, 319] width 211 height 27
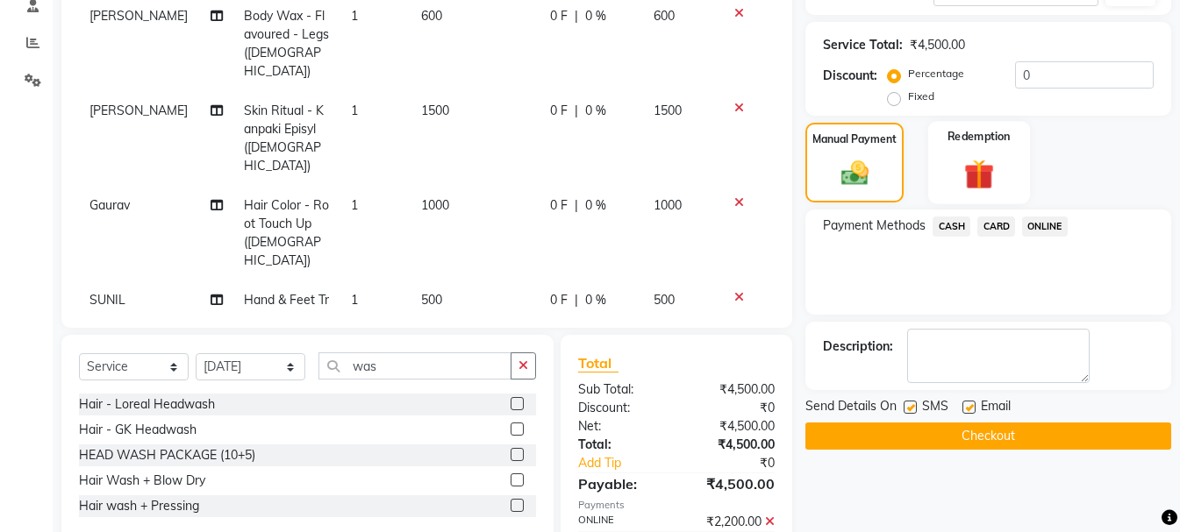
click at [978, 189] on img at bounding box center [978, 174] width 49 height 38
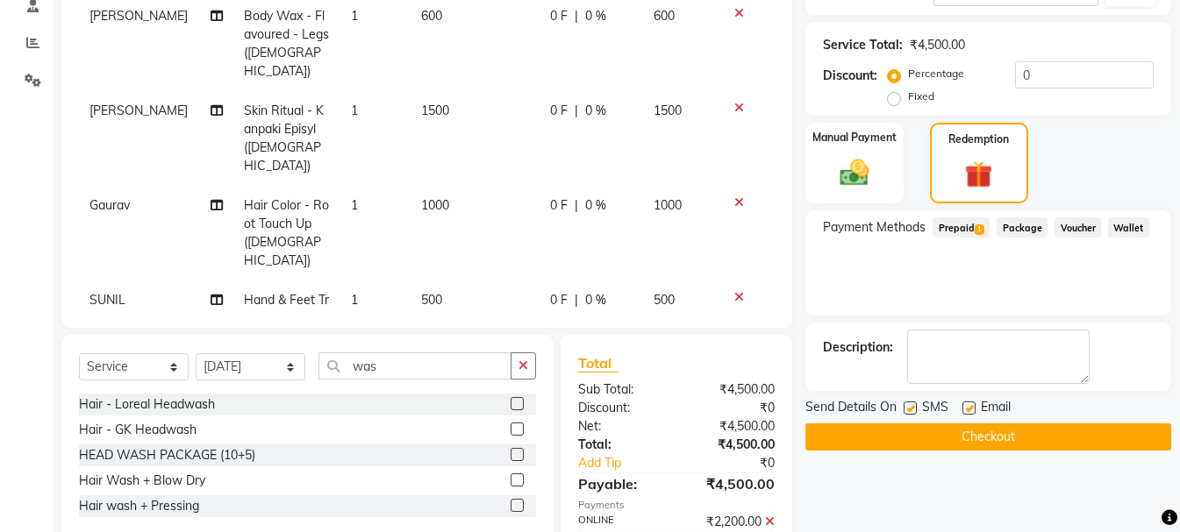
click at [974, 229] on span "1" at bounding box center [979, 230] width 10 height 11
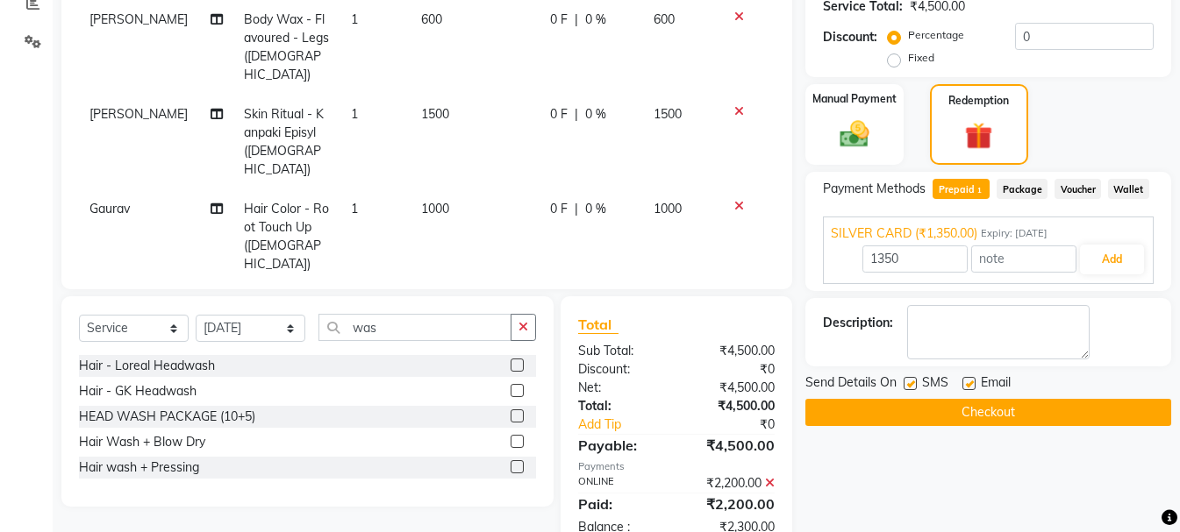
scroll to position [345, 0]
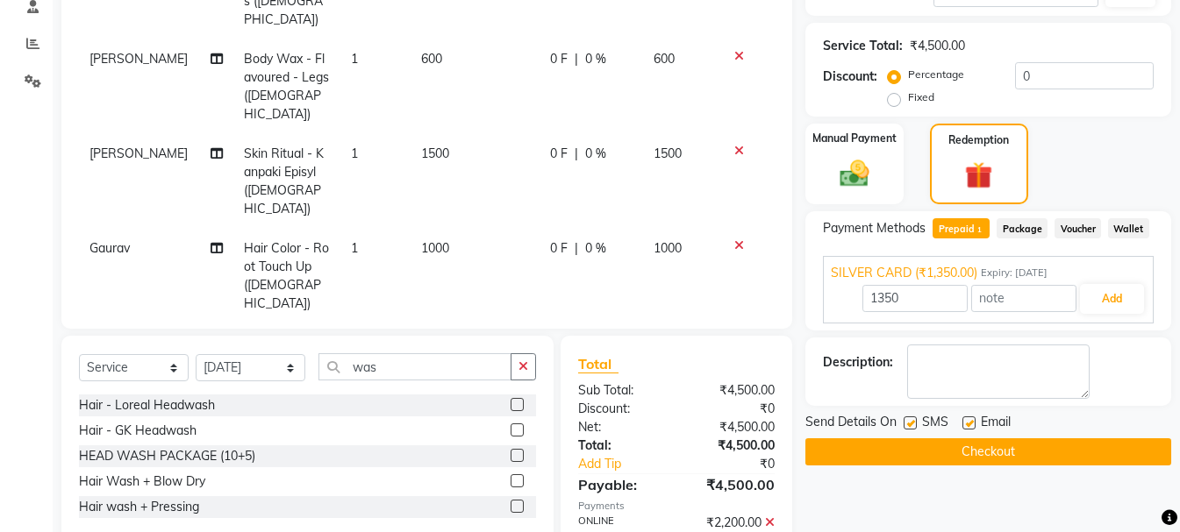
click at [734, 145] on icon at bounding box center [739, 151] width 10 height 12
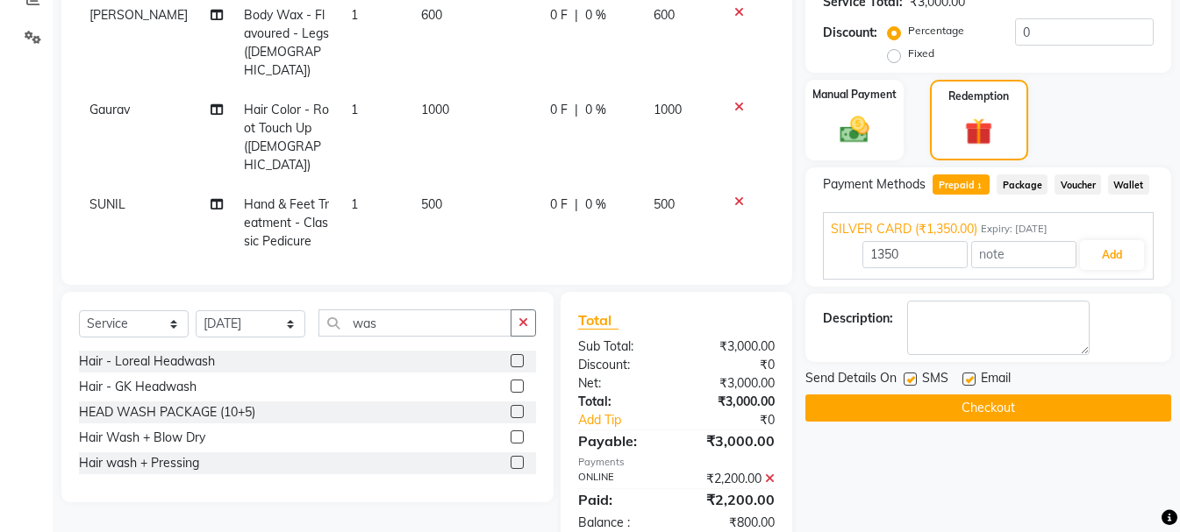
scroll to position [432, 0]
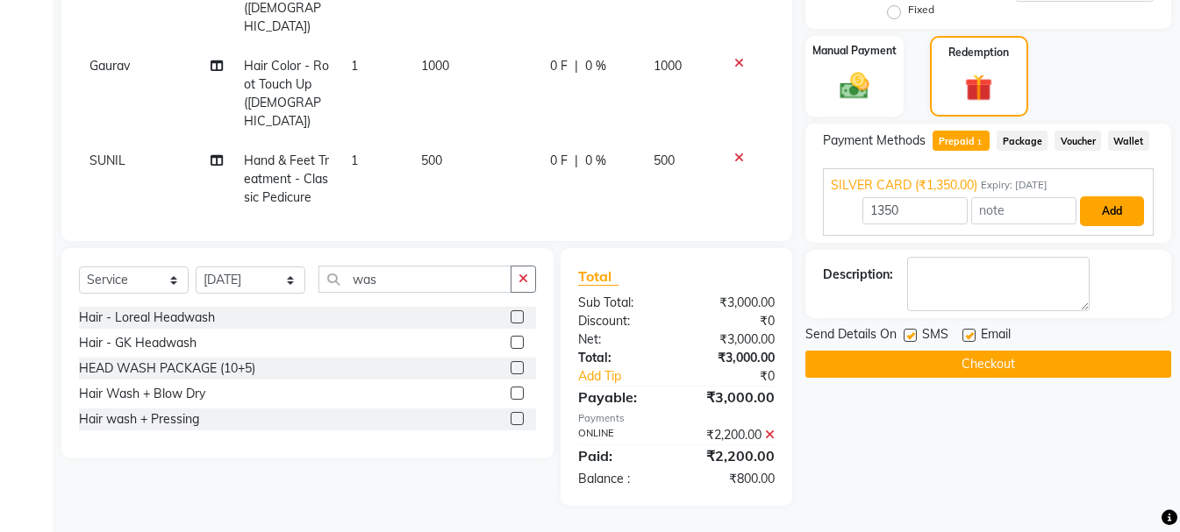
click at [1104, 217] on button "Add" at bounding box center [1112, 211] width 64 height 30
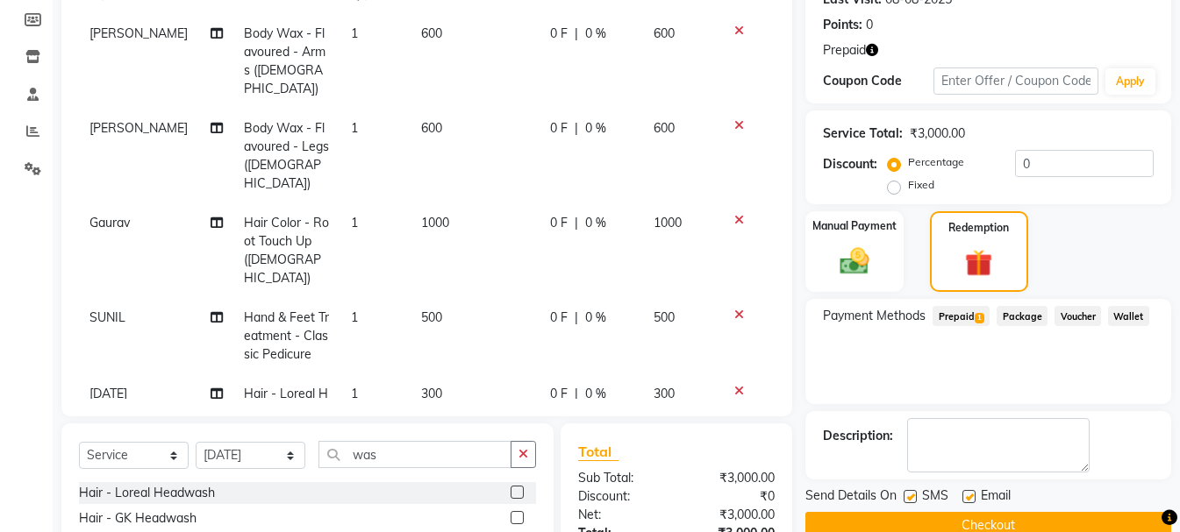
scroll to position [24, 0]
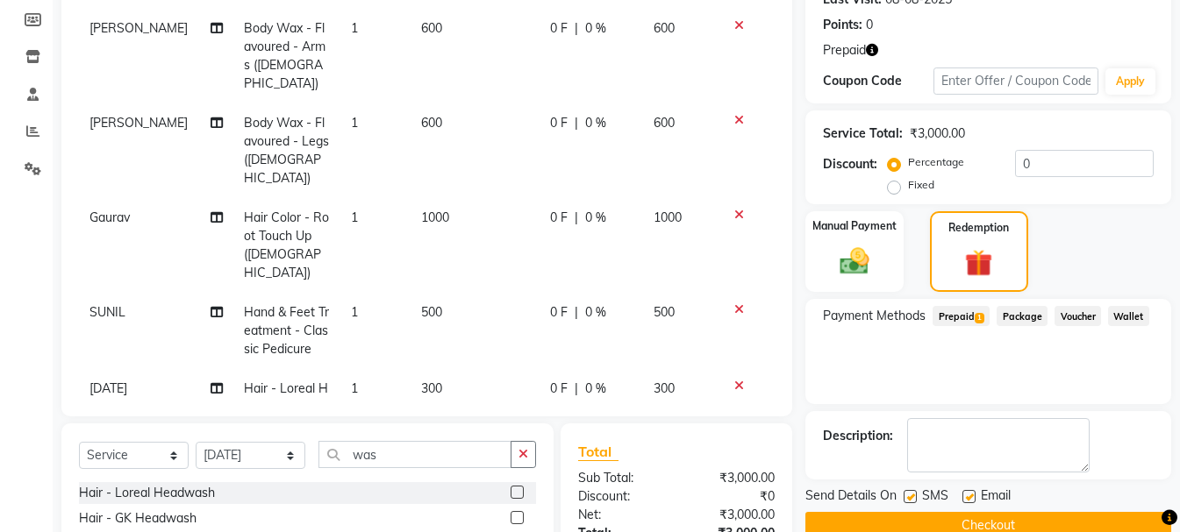
click at [734, 303] on icon at bounding box center [739, 309] width 10 height 12
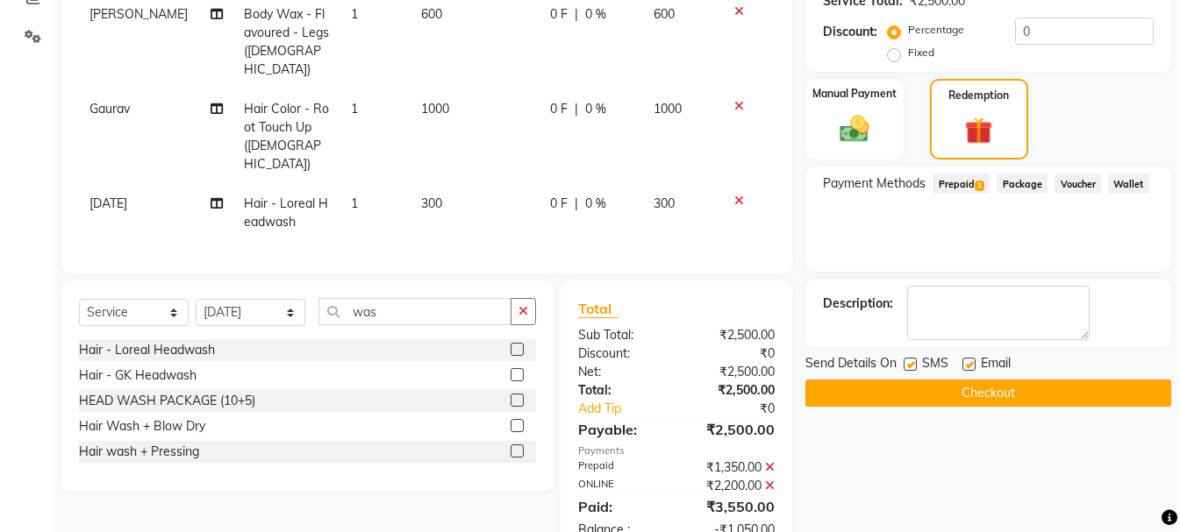
scroll to position [400, 0]
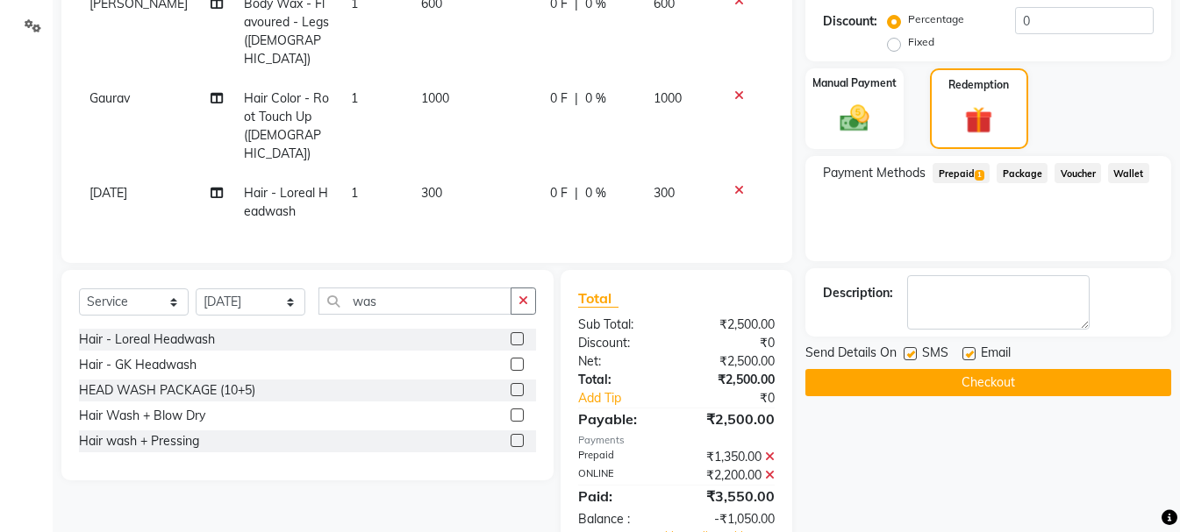
click at [446, 174] on td "300" at bounding box center [474, 203] width 129 height 58
select select "45089"
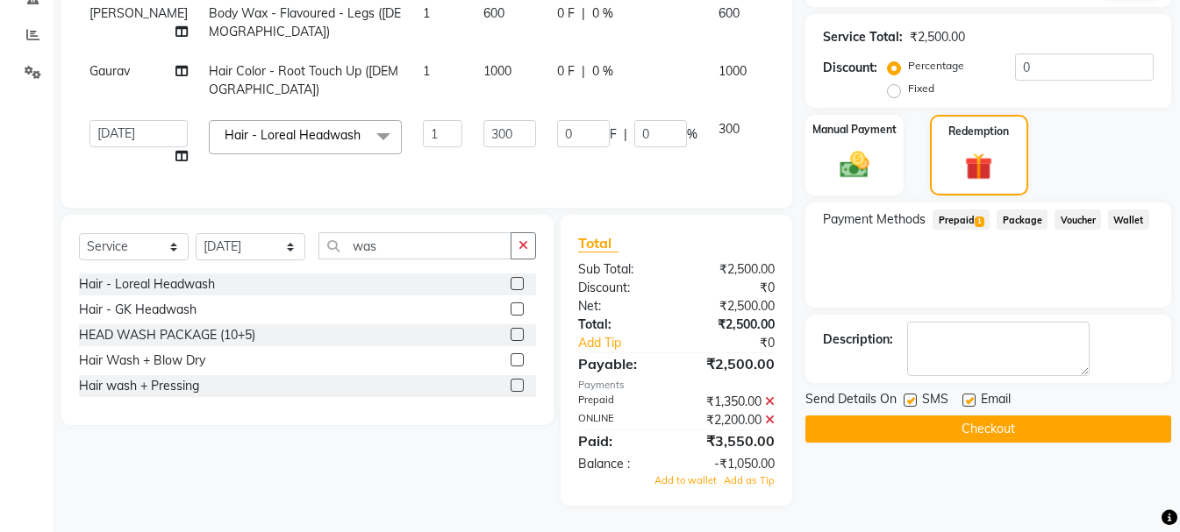
scroll to position [374, 0]
click at [483, 120] on input "300" at bounding box center [509, 133] width 53 height 27
type input "3"
type input "250"
click at [769, 398] on div "Total Sub Total: ₹2,500.00 Discount: ₹0 Net: ₹2,500.00 Total: ₹2,500.00 Add Tip…" at bounding box center [676, 360] width 197 height 256
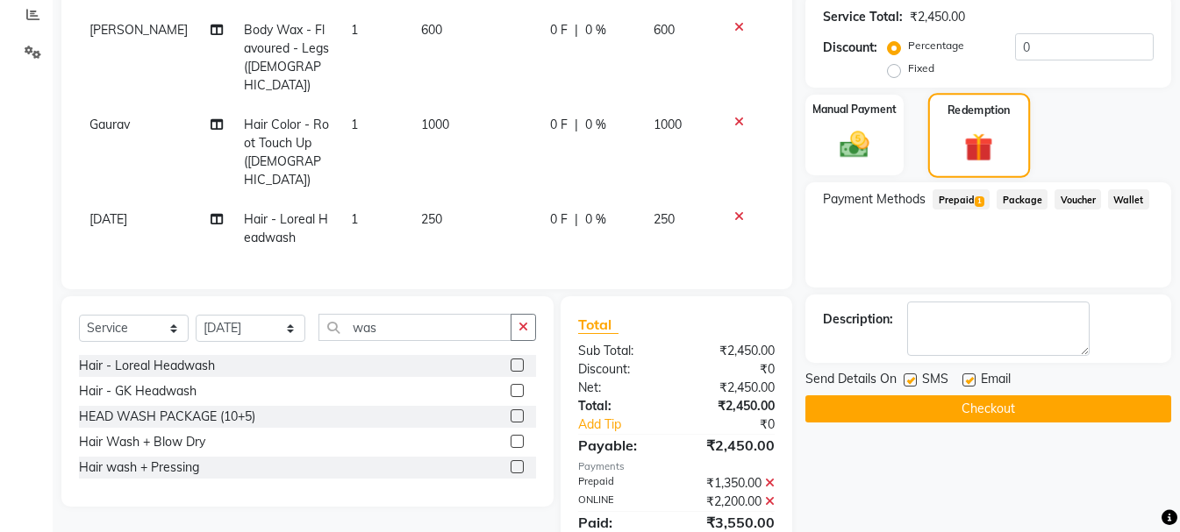
click at [970, 150] on img at bounding box center [978, 146] width 46 height 35
click at [956, 197] on span "Prepaid 1" at bounding box center [960, 199] width 57 height 20
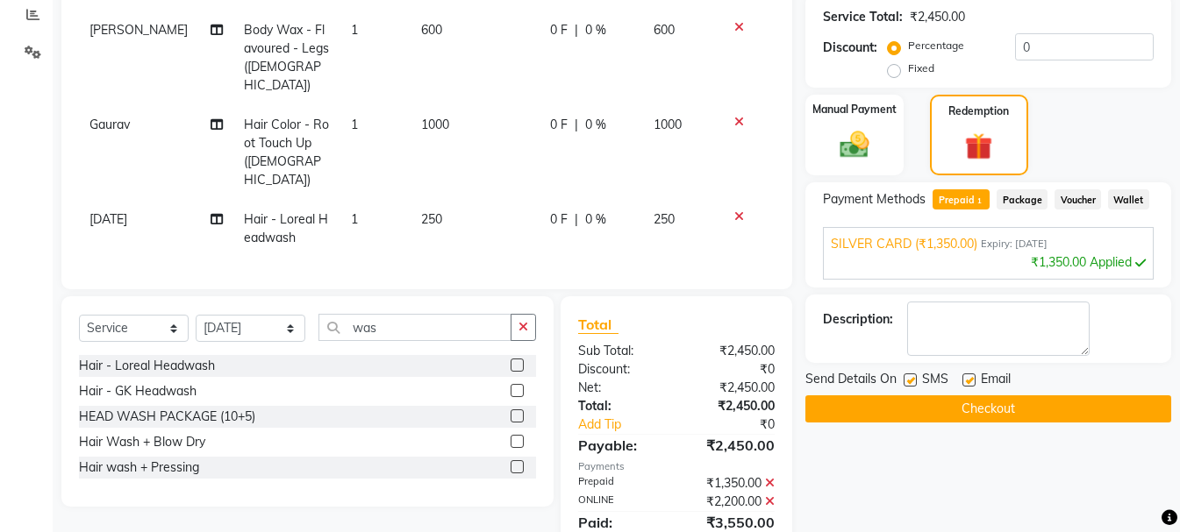
click at [1058, 259] on div "₹1,350.00 Applied" at bounding box center [987, 262] width 315 height 18
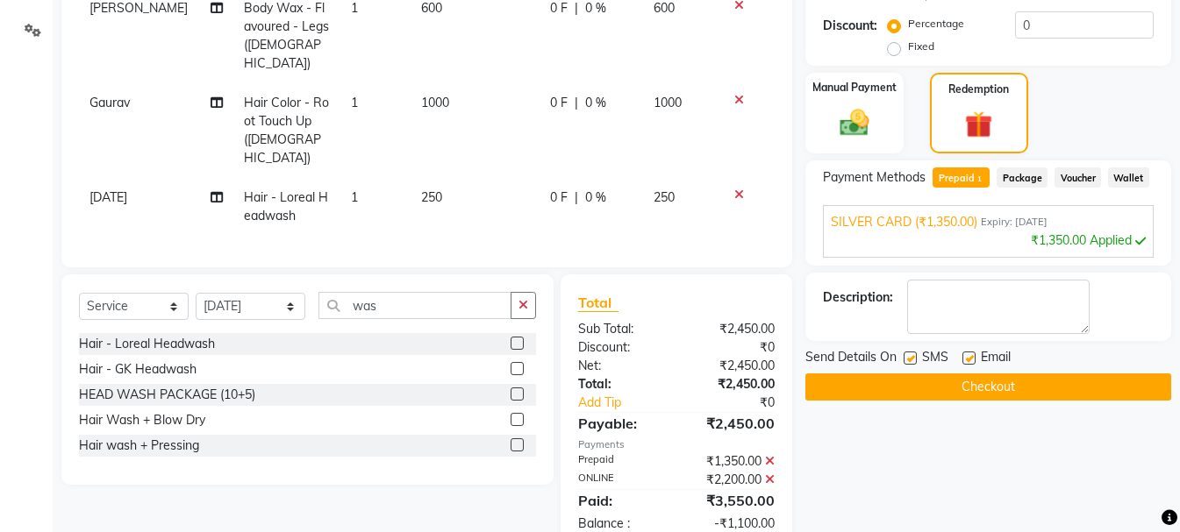
scroll to position [413, 0]
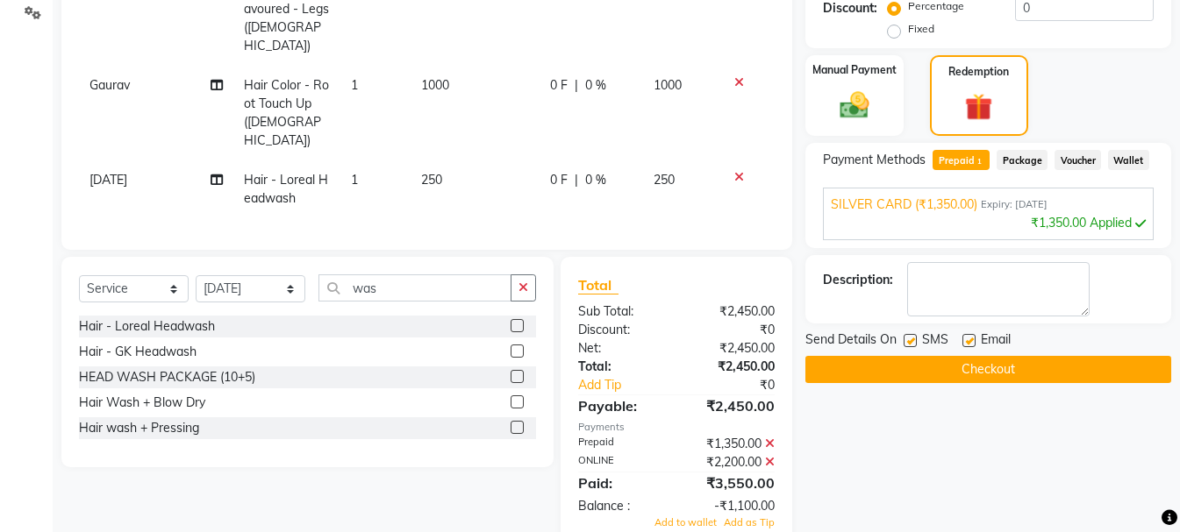
click at [768, 456] on icon at bounding box center [770, 462] width 10 height 12
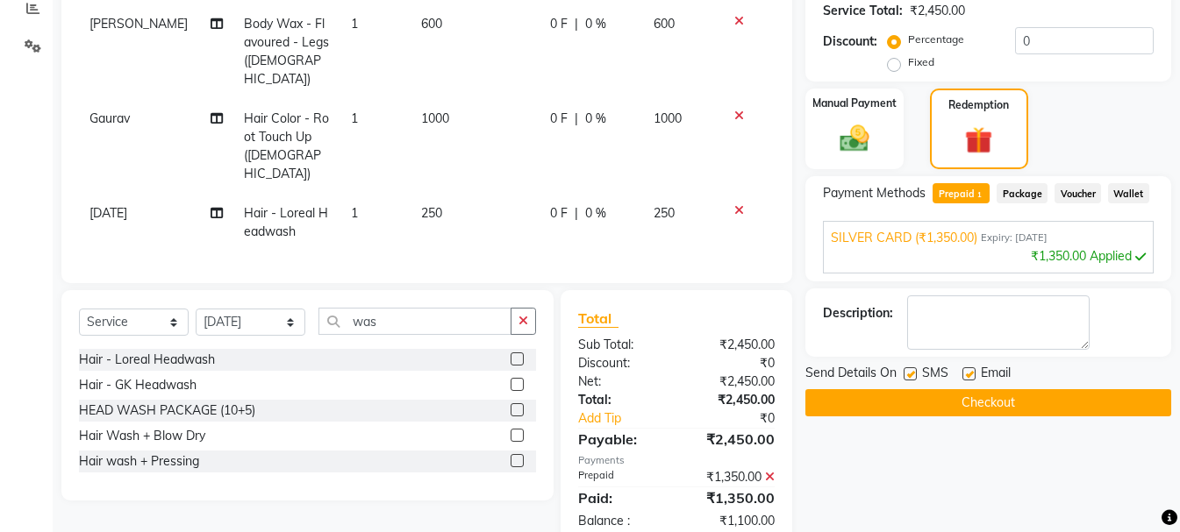
click at [770, 471] on icon at bounding box center [770, 477] width 10 height 12
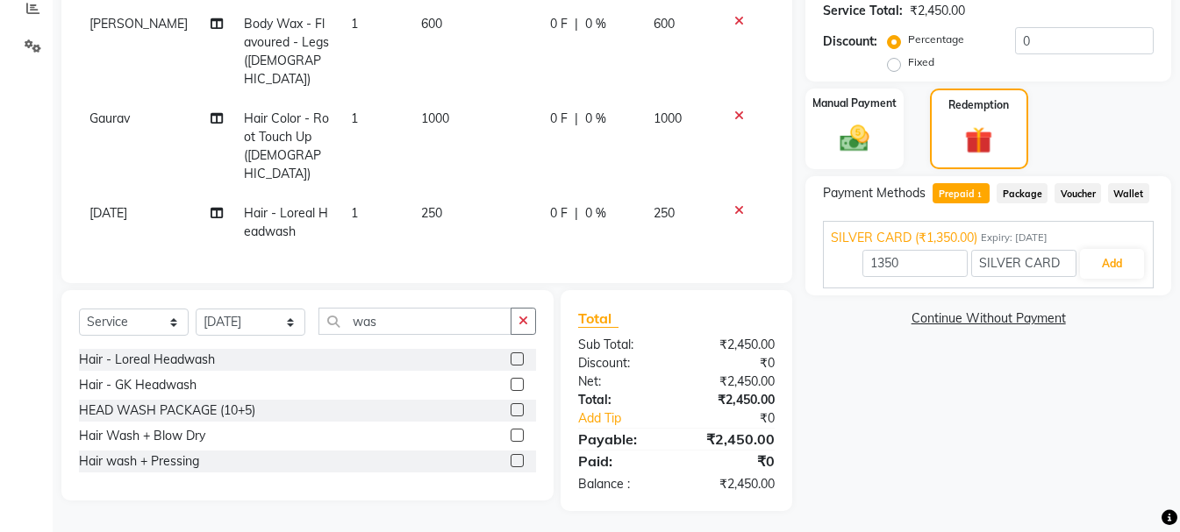
scroll to position [343, 0]
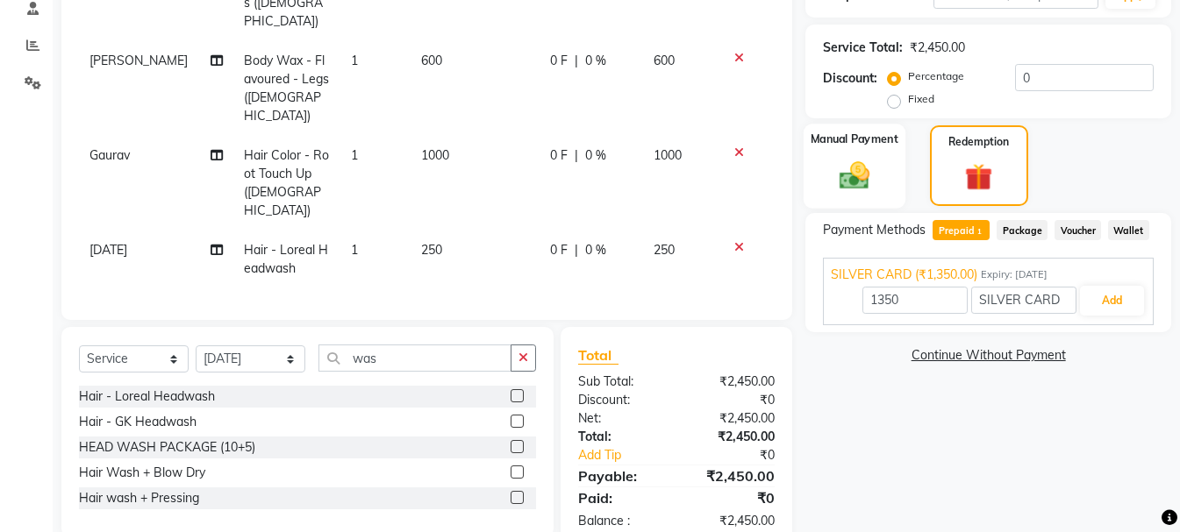
click at [861, 183] on img at bounding box center [854, 175] width 49 height 35
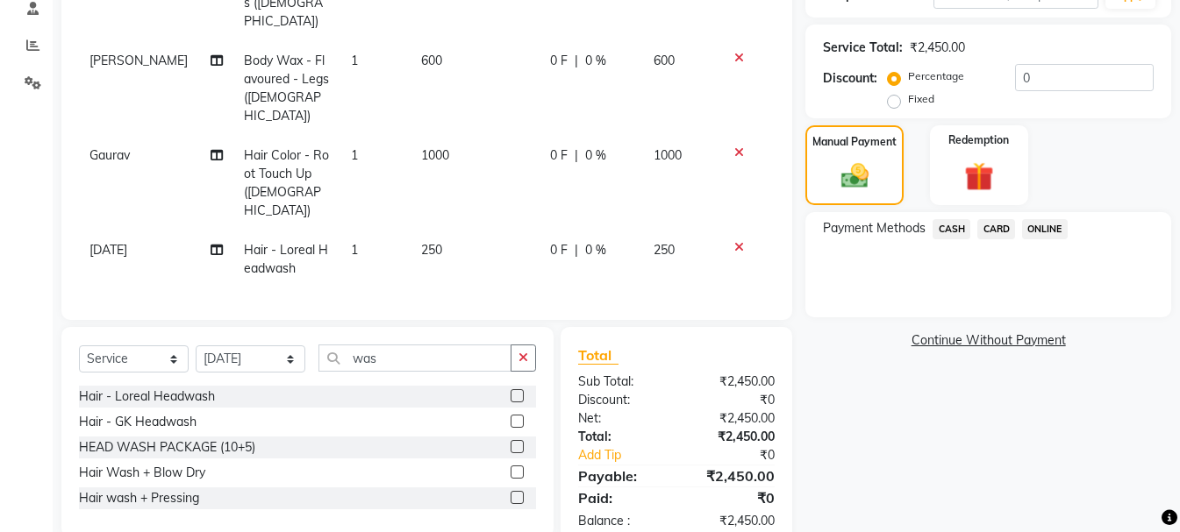
click at [1039, 232] on span "ONLINE" at bounding box center [1045, 229] width 46 height 20
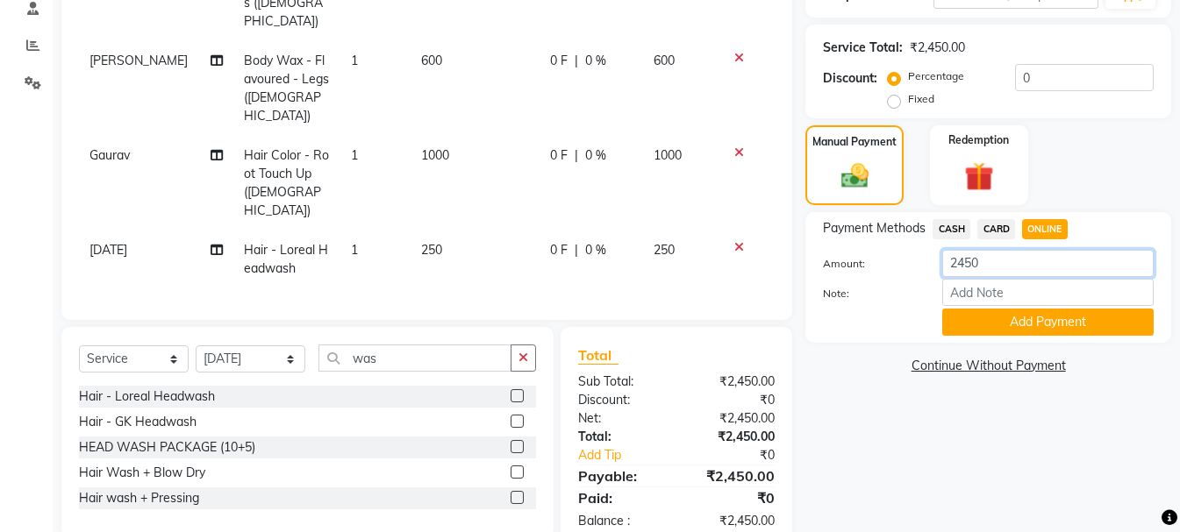
click at [994, 263] on input "2450" at bounding box center [1047, 263] width 211 height 27
type input "2"
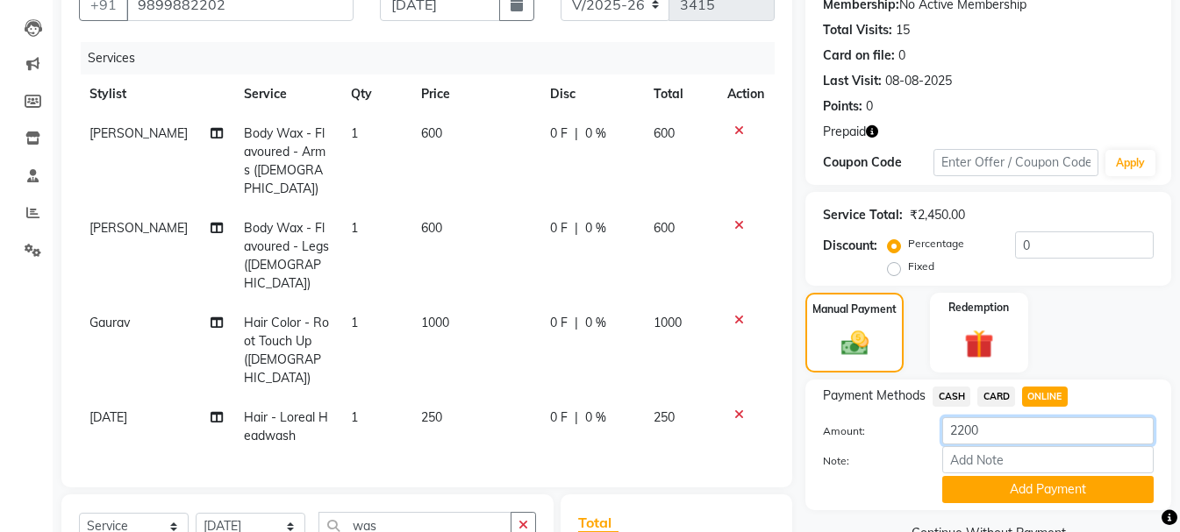
scroll to position [168, 0]
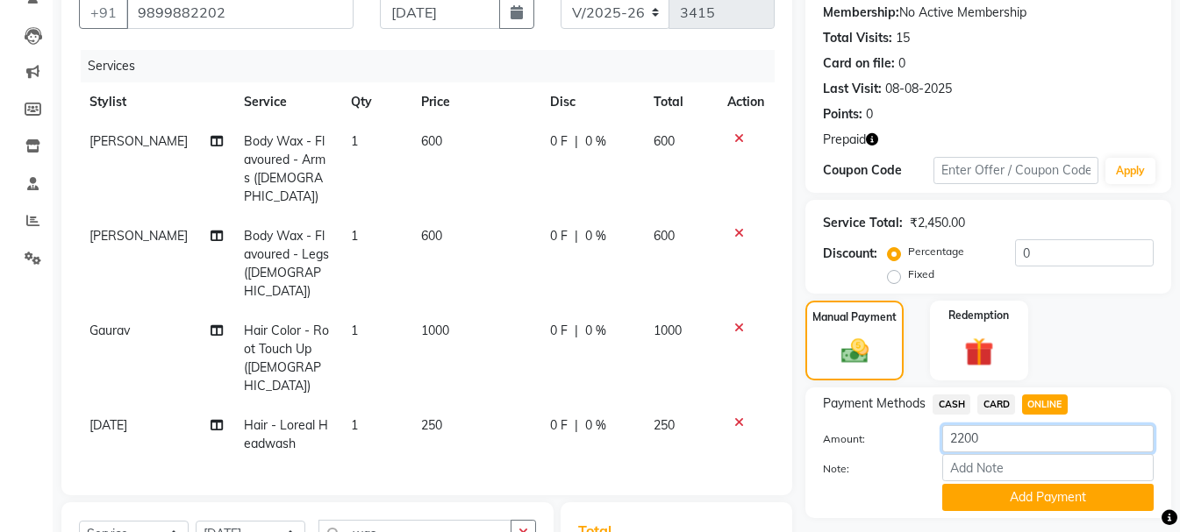
type input "2200"
click at [739, 417] on icon at bounding box center [739, 423] width 10 height 12
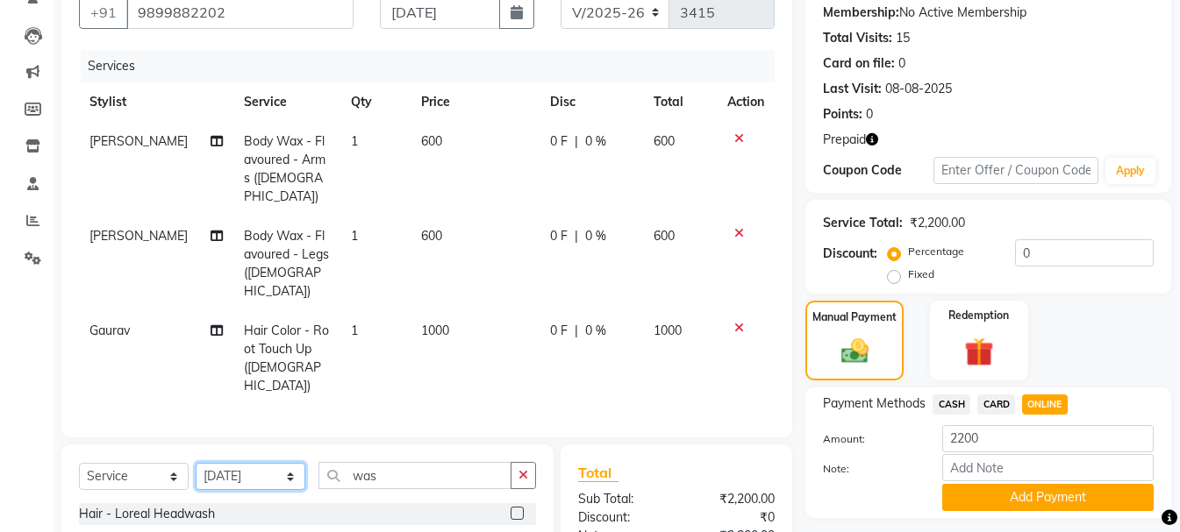
click at [261, 463] on select "Select Stylist Akash Anu Arun Gaurav [PERSON_NAME] [PERSON_NAME] [PERSON_NAME] …" at bounding box center [251, 476] width 110 height 27
select select "25198"
click at [196, 463] on select "Select Stylist Akash Anu Arun Gaurav [PERSON_NAME] [PERSON_NAME] [PERSON_NAME] …" at bounding box center [251, 476] width 110 height 27
click at [515, 462] on button "button" at bounding box center [522, 475] width 25 height 27
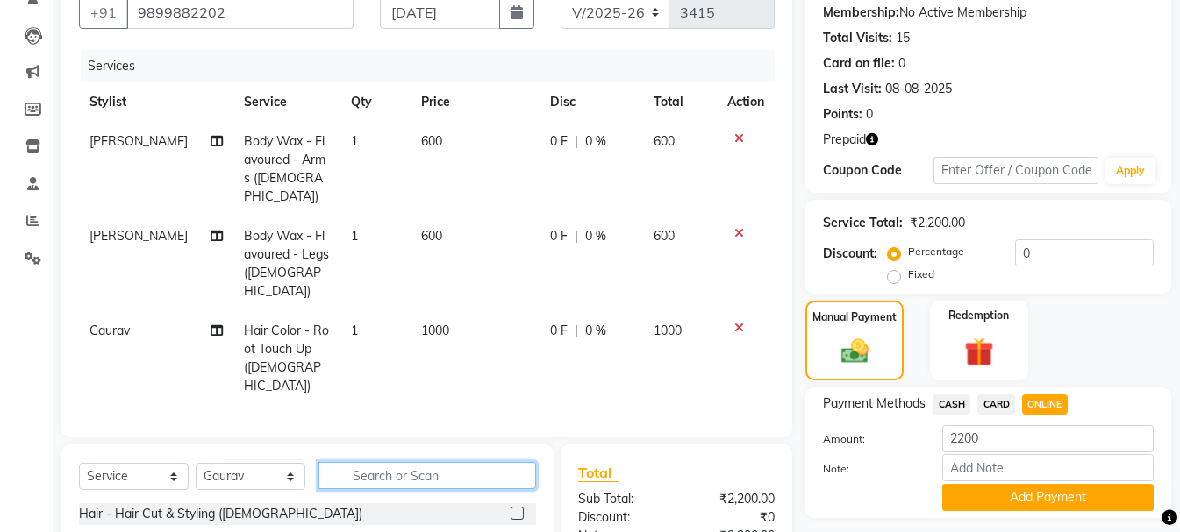
click at [469, 462] on input "text" at bounding box center [426, 475] width 217 height 27
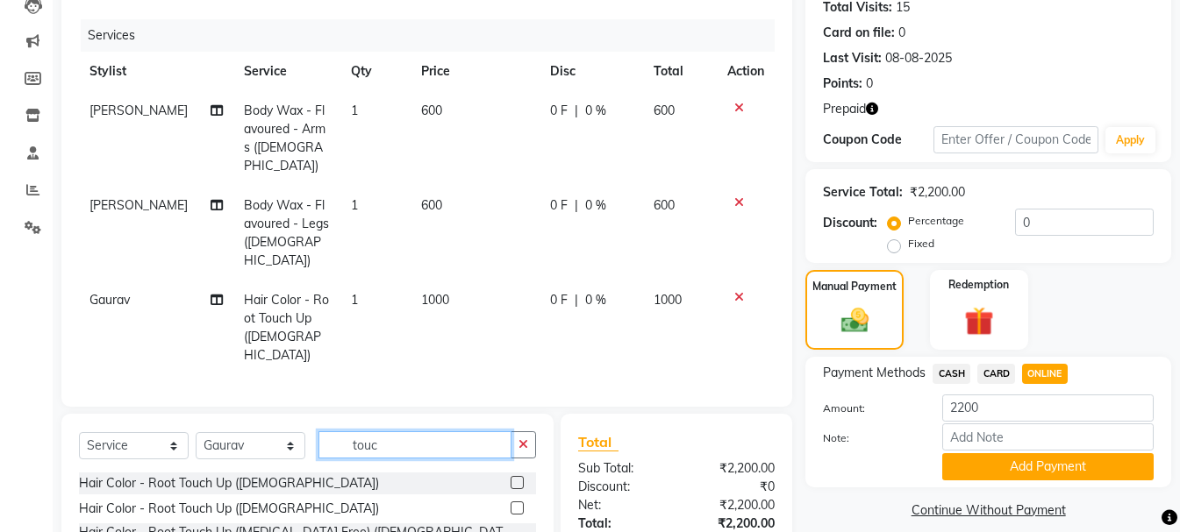
scroll to position [285, 0]
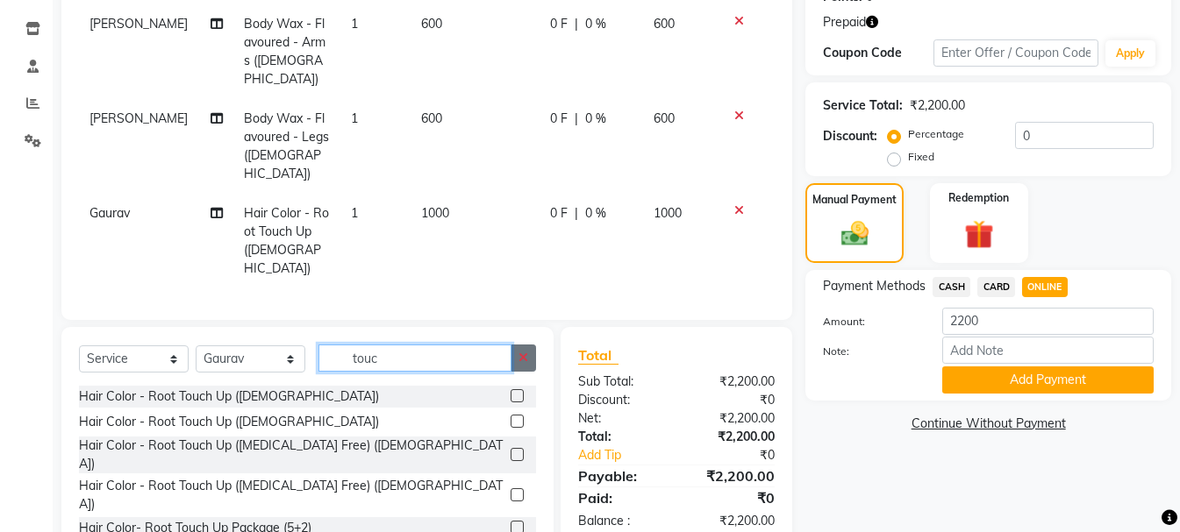
type input "touc"
click at [526, 352] on icon "button" at bounding box center [523, 358] width 10 height 12
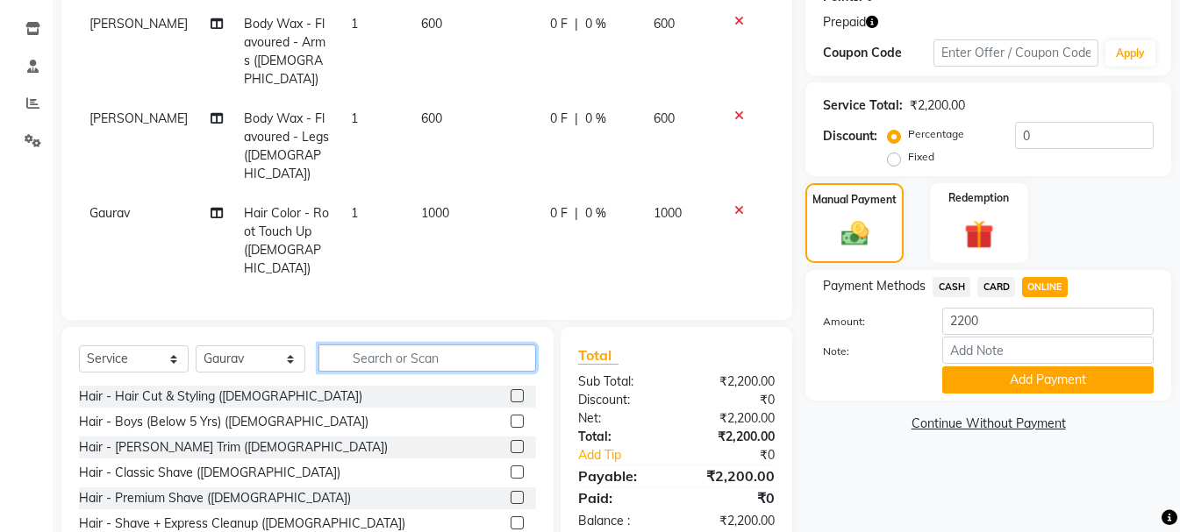
click at [397, 345] on input "text" at bounding box center [426, 358] width 217 height 27
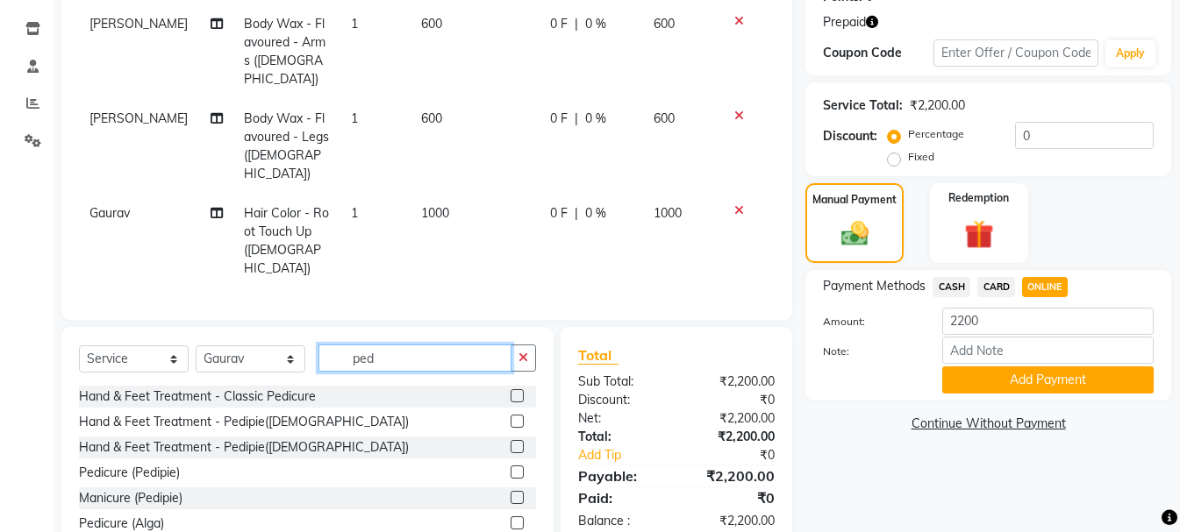
type input "ped"
click at [510, 389] on label at bounding box center [516, 395] width 13 height 13
click at [510, 391] on input "checkbox" at bounding box center [515, 396] width 11 height 11
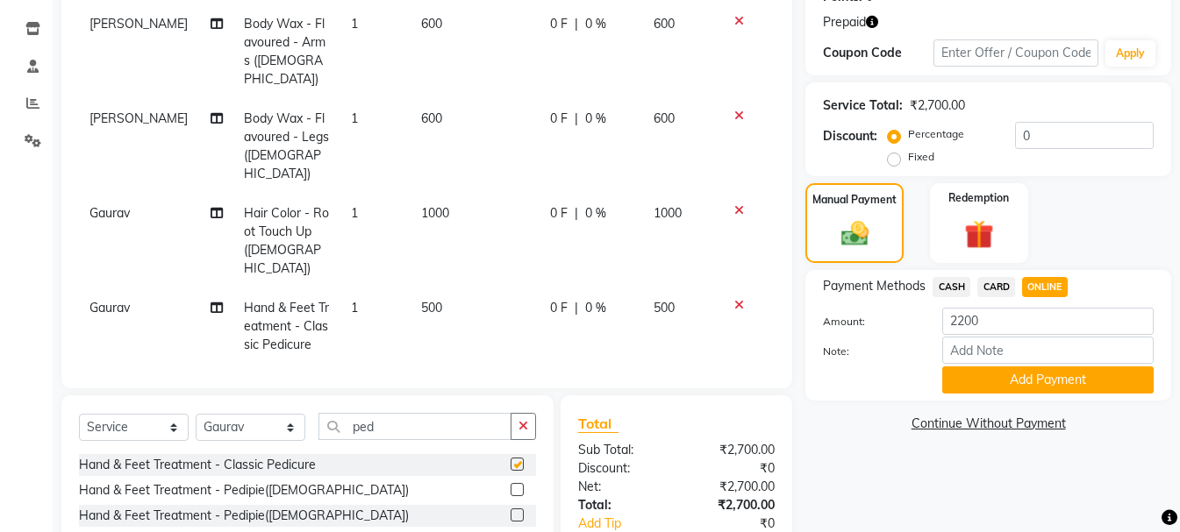
checkbox input "false"
click at [108, 300] on span "Gaurav" at bounding box center [109, 308] width 40 height 16
select select "25198"
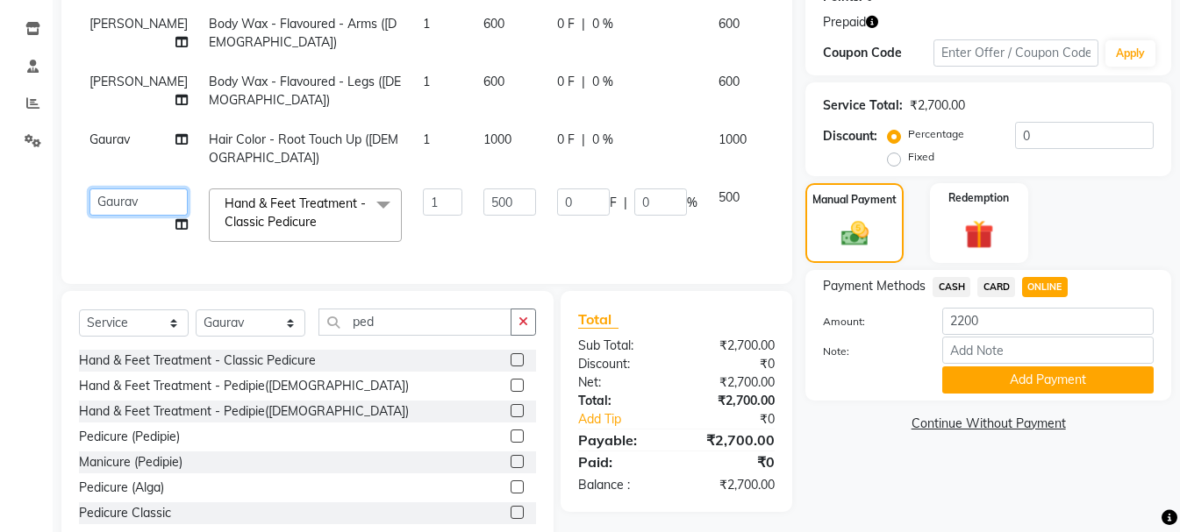
click at [127, 200] on select "Akash Anu Arun Gaurav GULFAM jeeshan MANISH NADEEM ALI Nitin Sajwan Raja Ranjee…" at bounding box center [138, 202] width 98 height 27
select select "13723"
click at [247, 337] on select "Select Stylist Akash Anu Arun Gaurav [PERSON_NAME] [PERSON_NAME] [PERSON_NAME] …" at bounding box center [251, 323] width 110 height 27
select select "15077"
click at [196, 323] on select "Select Stylist Akash Anu Arun Gaurav [PERSON_NAME] [PERSON_NAME] [PERSON_NAME] …" at bounding box center [251, 323] width 110 height 27
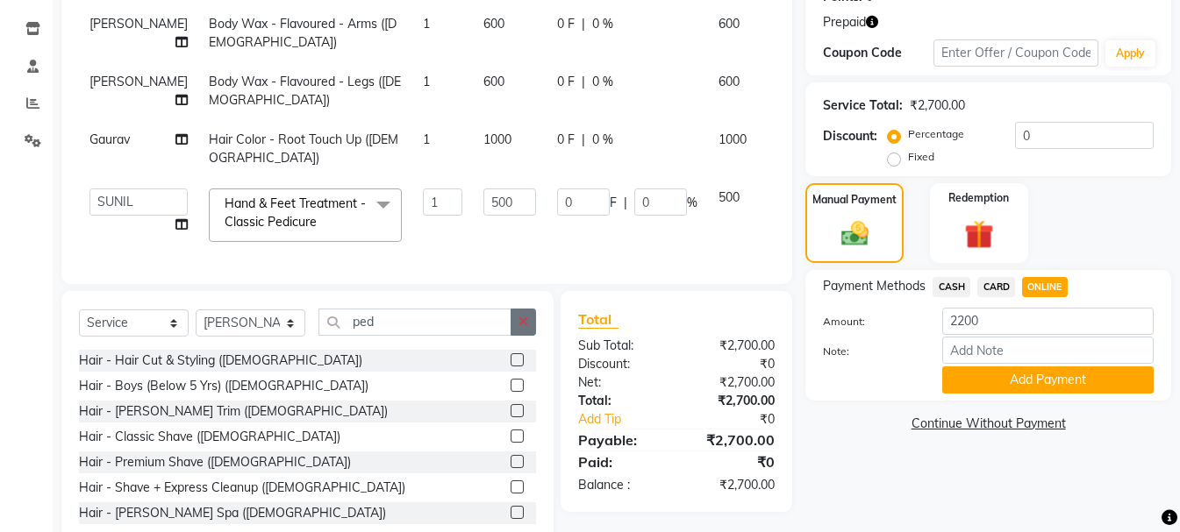
click at [519, 328] on icon "button" at bounding box center [523, 322] width 10 height 12
click at [262, 332] on select "Select Stylist Akash Anu Arun Gaurav [PERSON_NAME] [PERSON_NAME] [PERSON_NAME] …" at bounding box center [251, 323] width 110 height 27
click at [196, 323] on select "Select Stylist Akash Anu Arun Gaurav [PERSON_NAME] [PERSON_NAME] [PERSON_NAME] …" at bounding box center [251, 323] width 110 height 27
click at [439, 331] on input "text" at bounding box center [426, 322] width 217 height 27
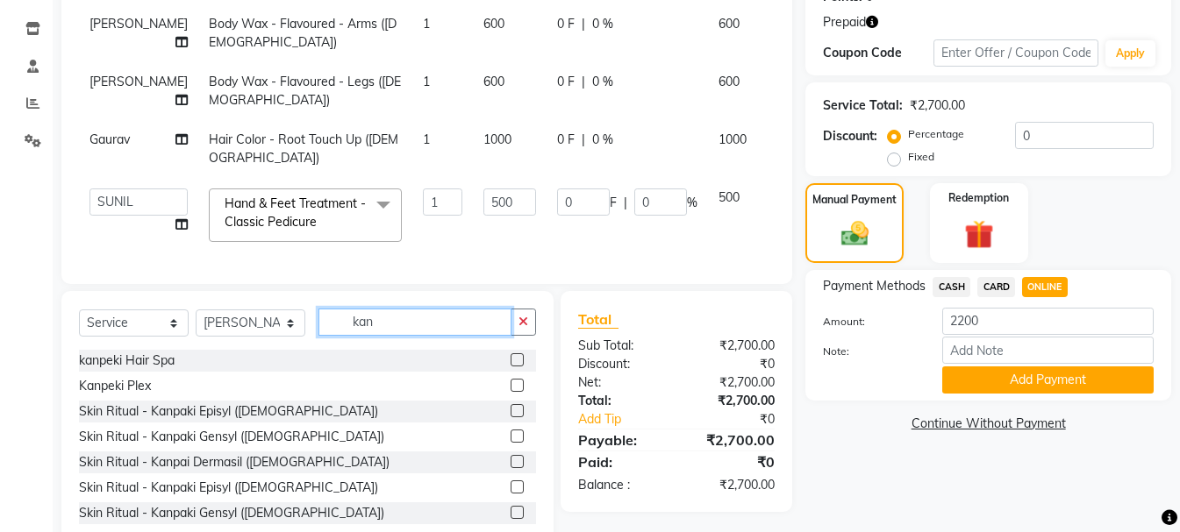
type input "kan"
click at [510, 417] on label at bounding box center [516, 410] width 13 height 13
click at [510, 417] on input "checkbox" at bounding box center [515, 411] width 11 height 11
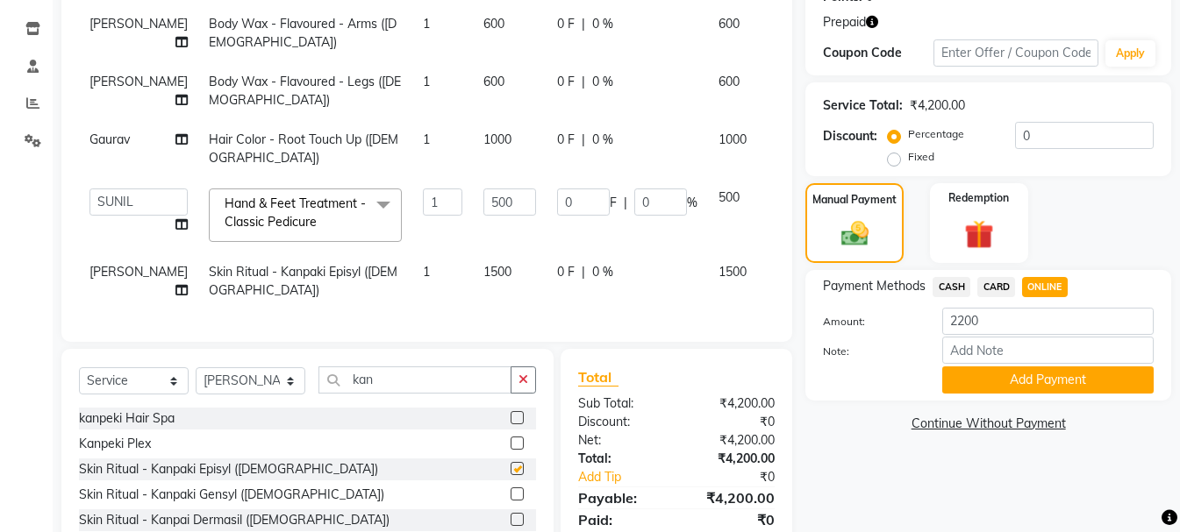
checkbox input "false"
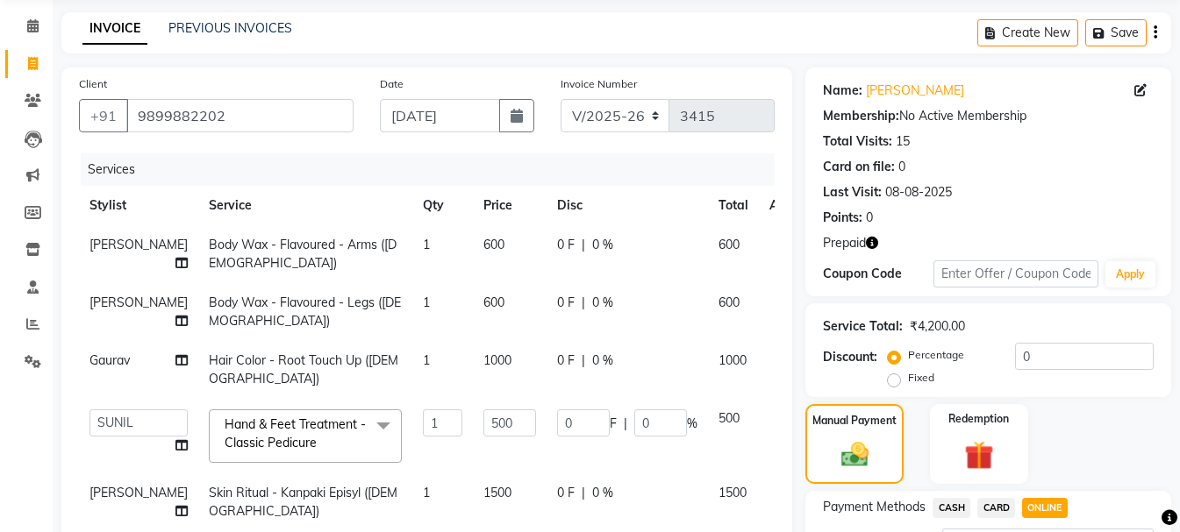
scroll to position [49, 0]
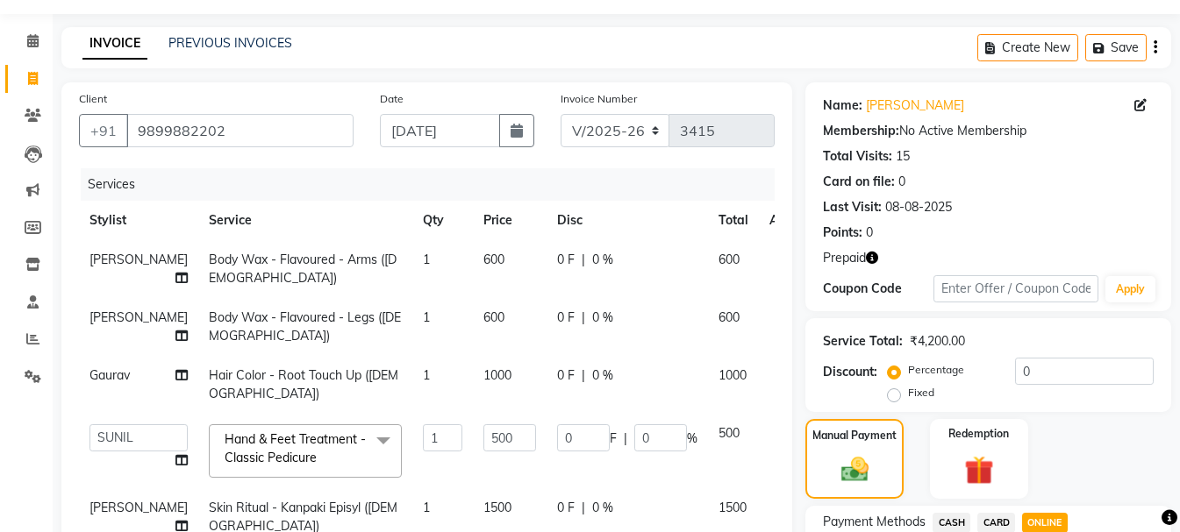
click at [776, 257] on icon at bounding box center [781, 257] width 10 height 12
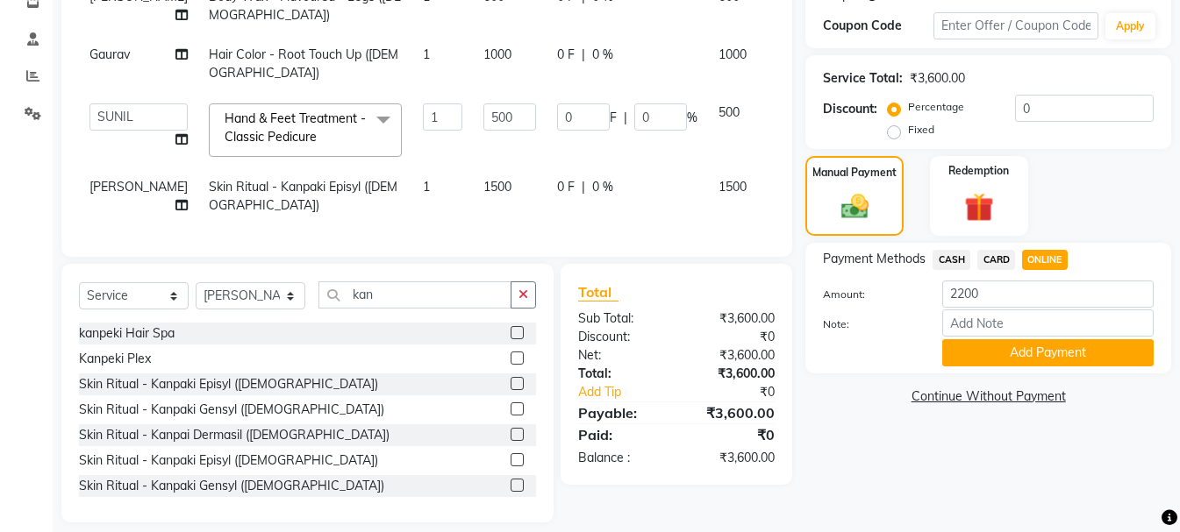
scroll to position [225, 0]
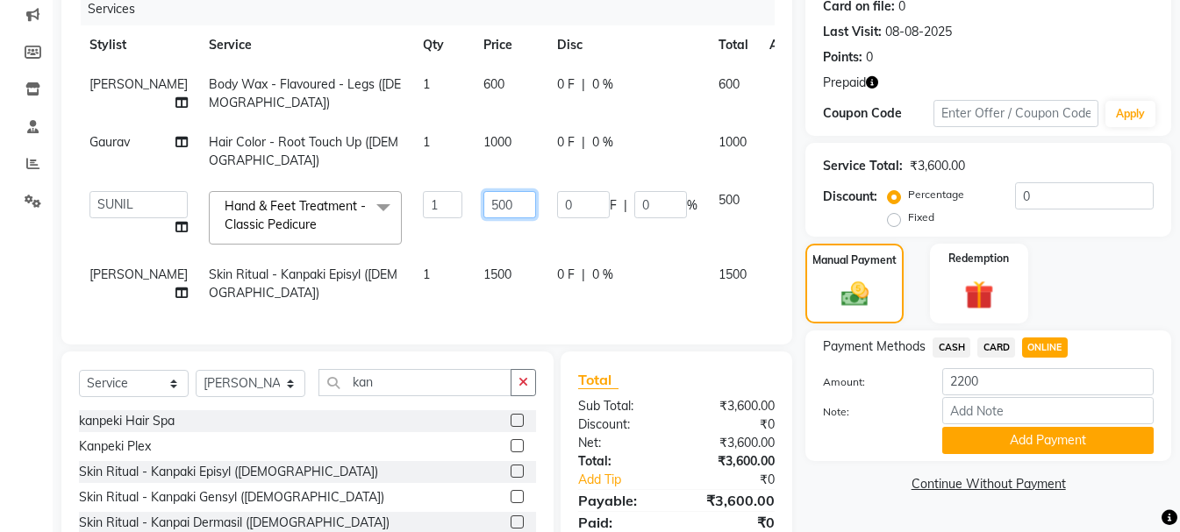
click at [483, 204] on input "500" at bounding box center [509, 204] width 53 height 27
type input "5"
type input "400"
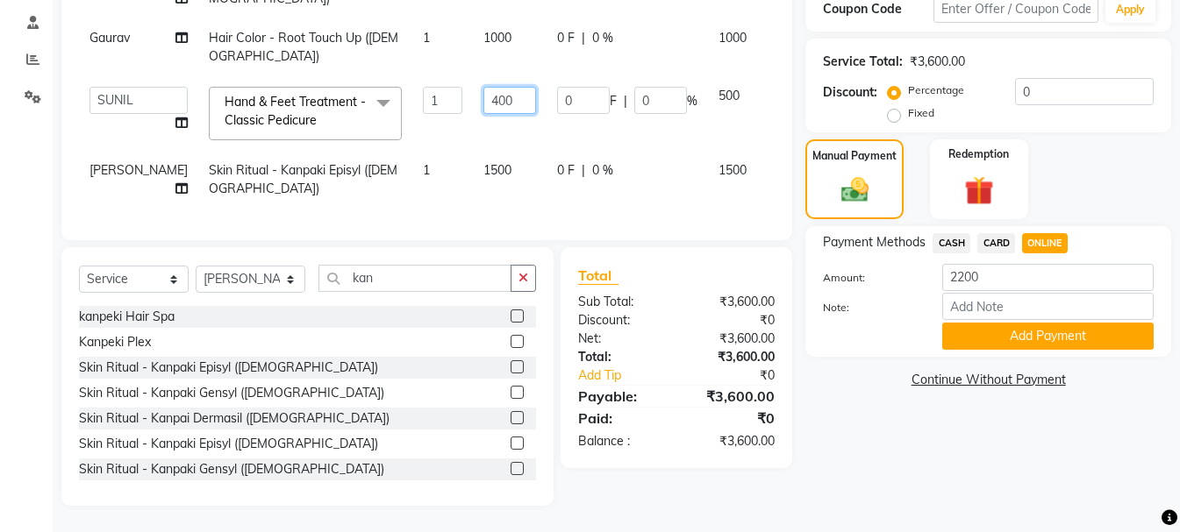
scroll to position [342, 0]
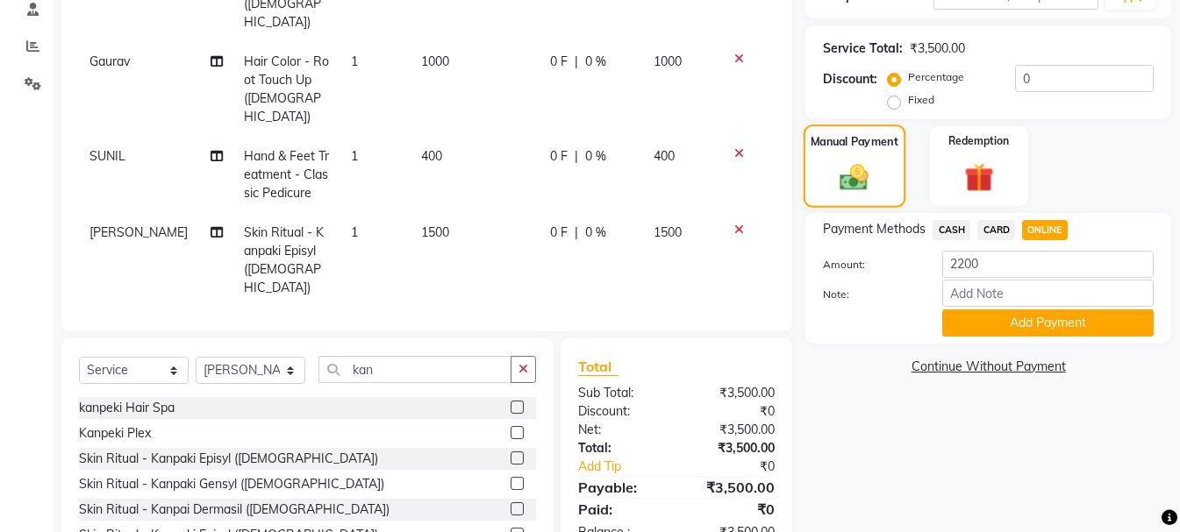
click at [843, 181] on img at bounding box center [854, 176] width 46 height 32
click at [1023, 324] on button "Add Payment" at bounding box center [1047, 323] width 211 height 27
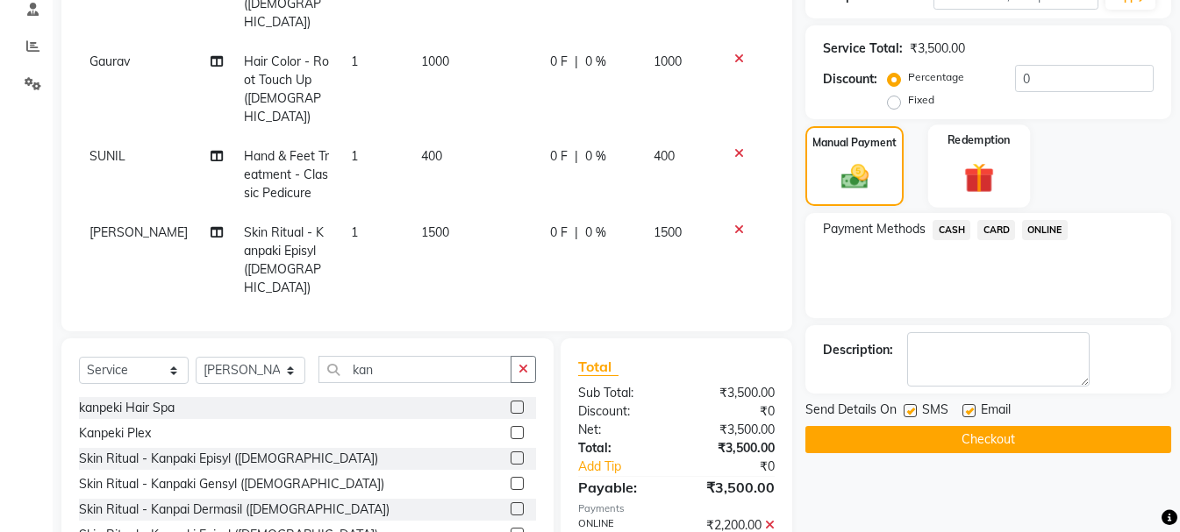
click at [980, 177] on img at bounding box center [978, 178] width 49 height 38
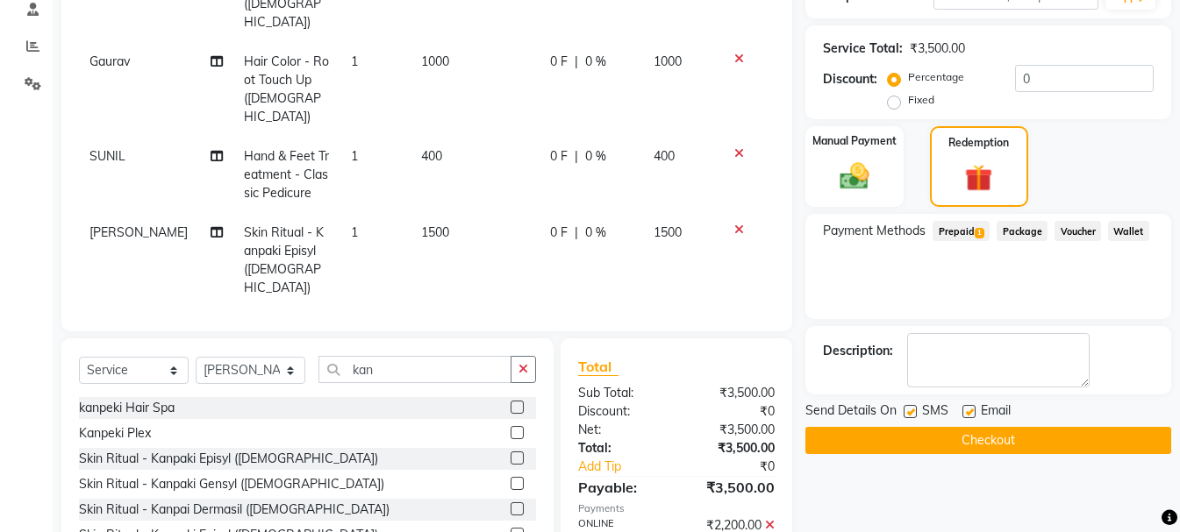
click at [972, 230] on span "Prepaid 1" at bounding box center [960, 231] width 57 height 20
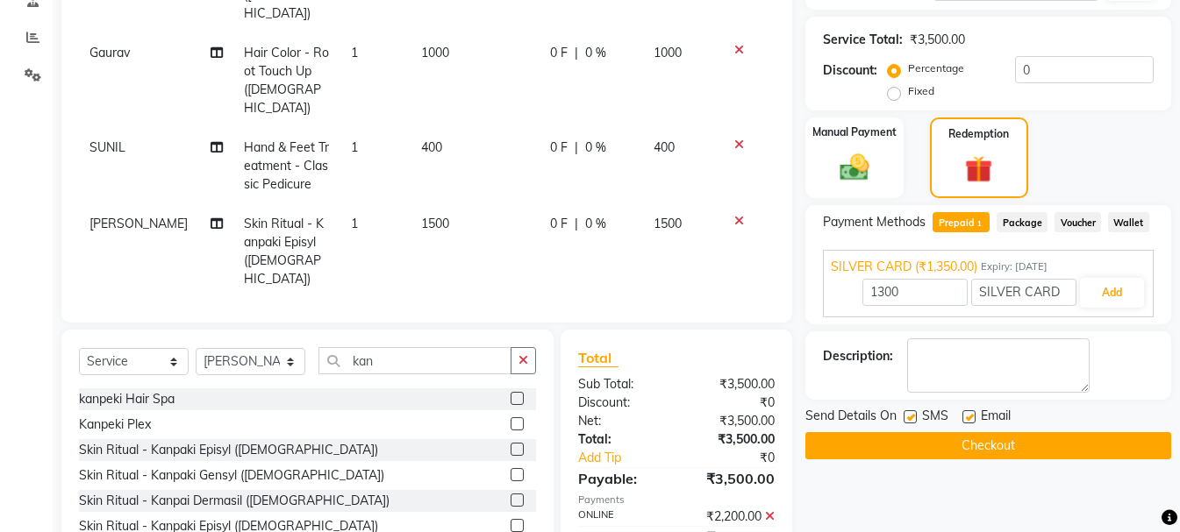
scroll to position [311, 0]
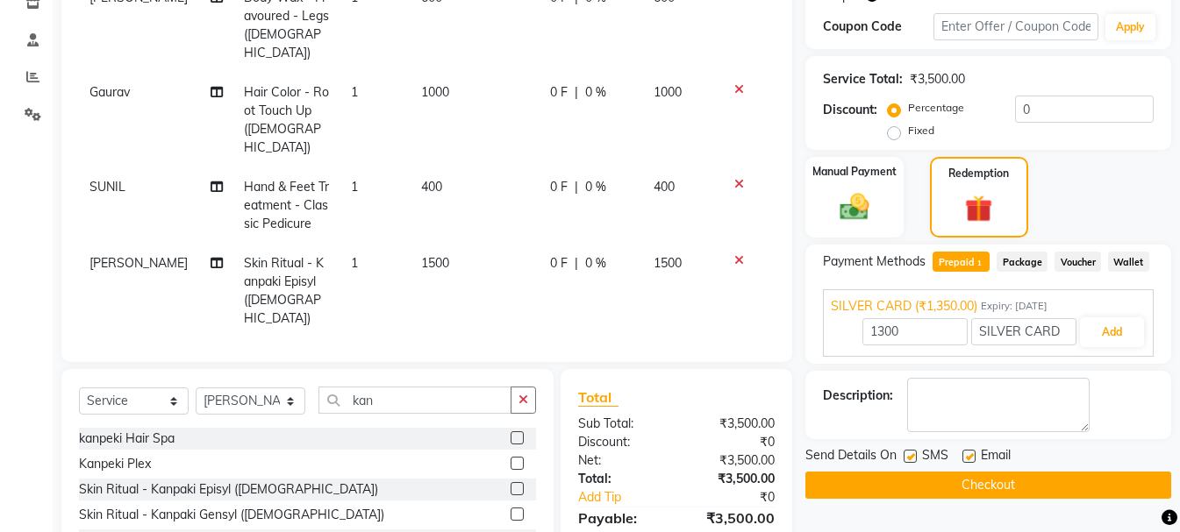
click at [455, 168] on td "400" at bounding box center [474, 206] width 129 height 76
select select "13723"
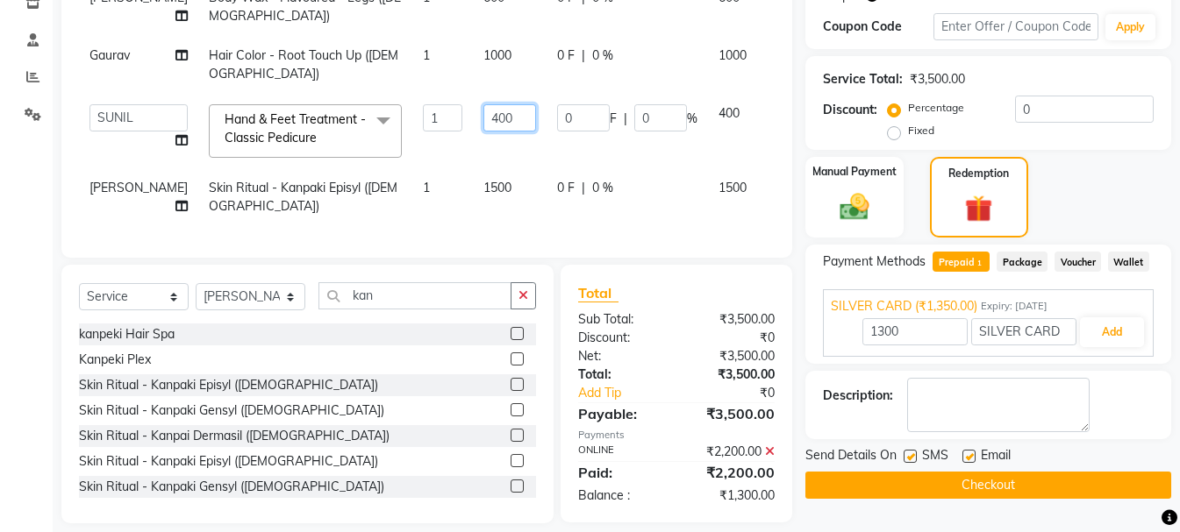
click at [483, 118] on input "400" at bounding box center [509, 117] width 53 height 27
type input "450"
type input "1350"
click at [960, 213] on img at bounding box center [978, 208] width 46 height 35
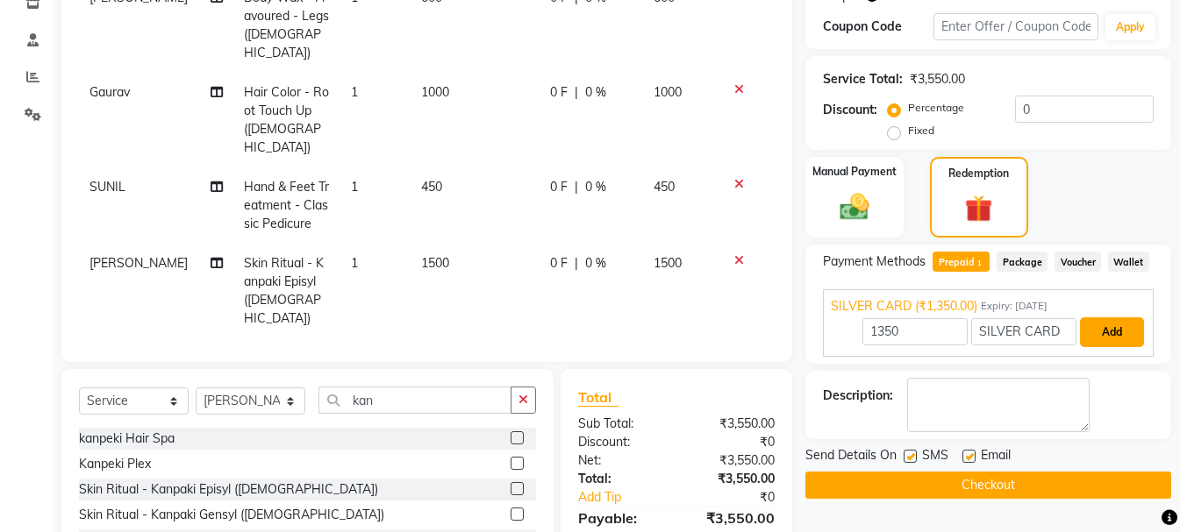
click at [1118, 331] on button "Add" at bounding box center [1112, 332] width 64 height 30
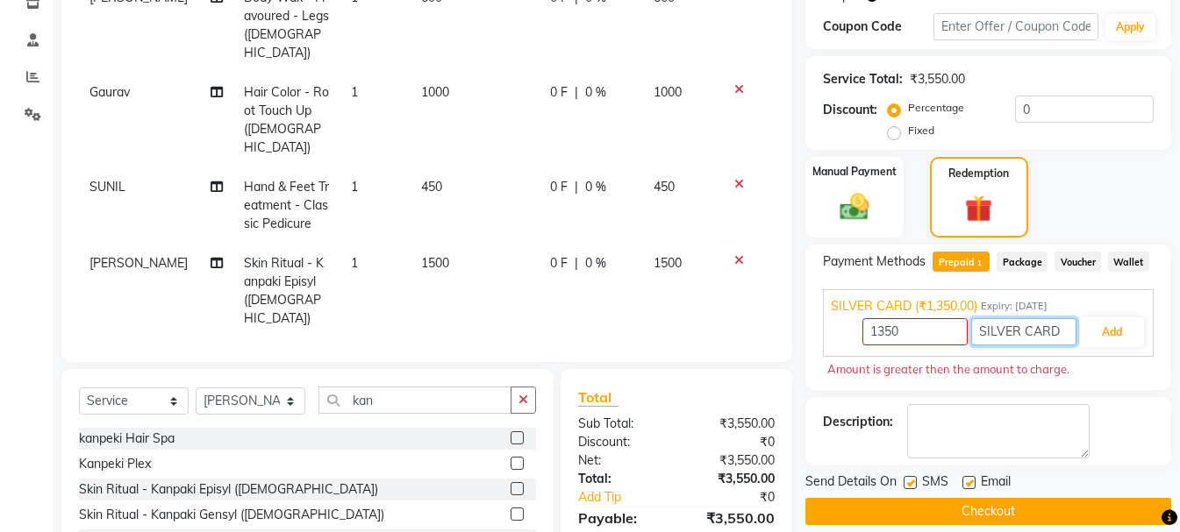
click at [1010, 337] on input "SILVER CARD" at bounding box center [1023, 331] width 105 height 27
click at [912, 325] on input "1350" at bounding box center [914, 331] width 105 height 27
click at [474, 168] on td "450" at bounding box center [474, 206] width 129 height 76
select select "13723"
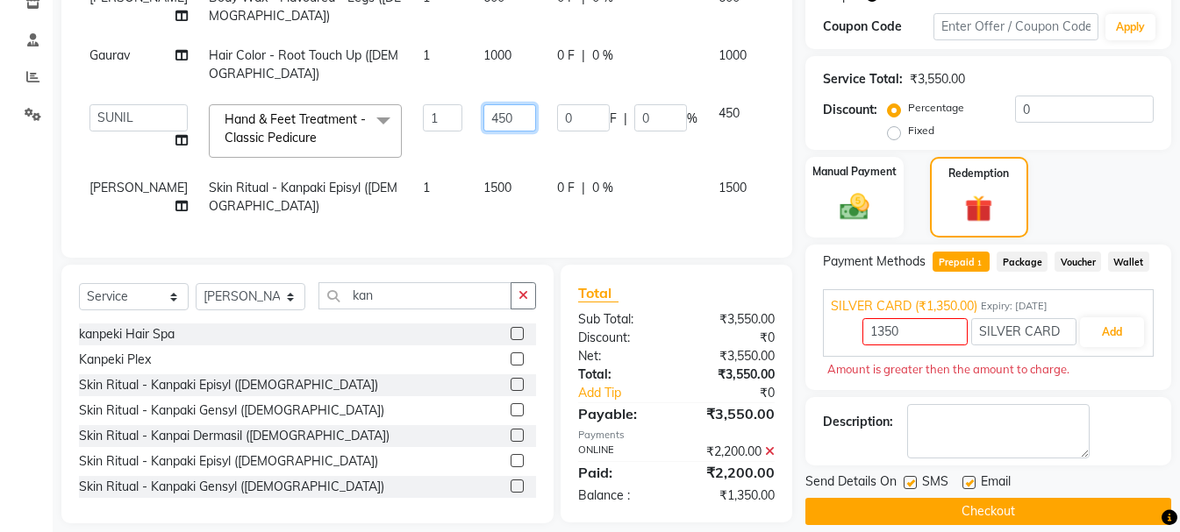
click at [483, 112] on input "450" at bounding box center [509, 117] width 53 height 27
type input "400"
click at [952, 192] on div "Redemption" at bounding box center [979, 197] width 102 height 85
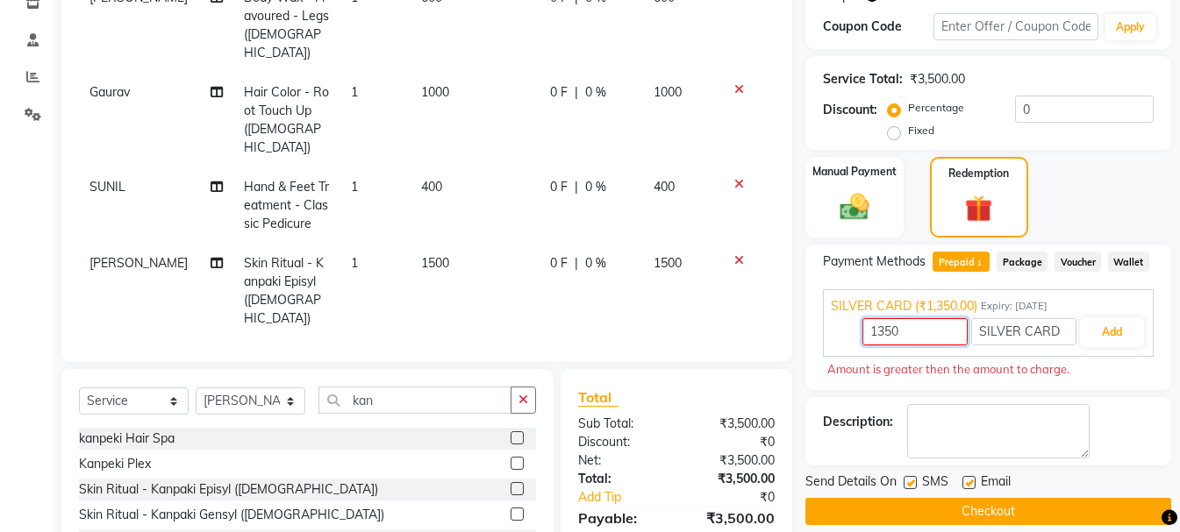
click at [912, 328] on input "1350" at bounding box center [914, 331] width 105 height 27
click at [959, 266] on span "Prepaid 1" at bounding box center [960, 262] width 57 height 20
type input "1300"
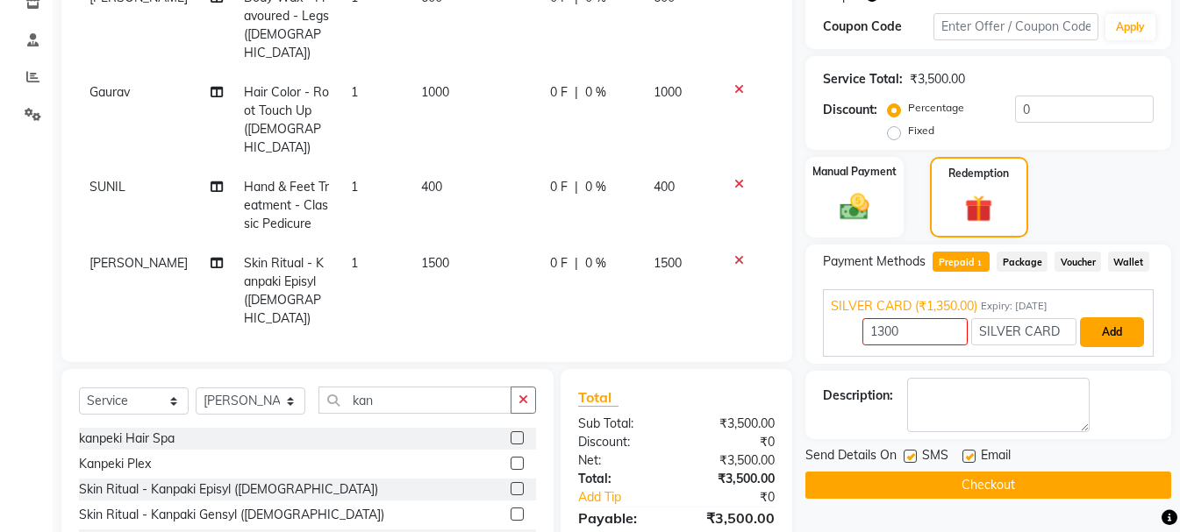
click at [1115, 339] on button "Add" at bounding box center [1112, 332] width 64 height 30
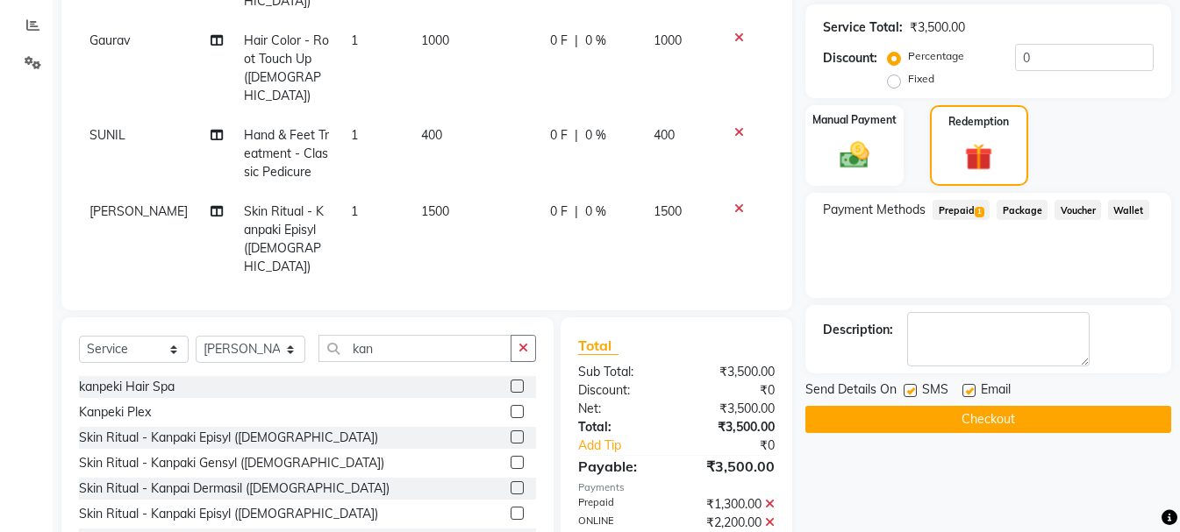
scroll to position [417, 0]
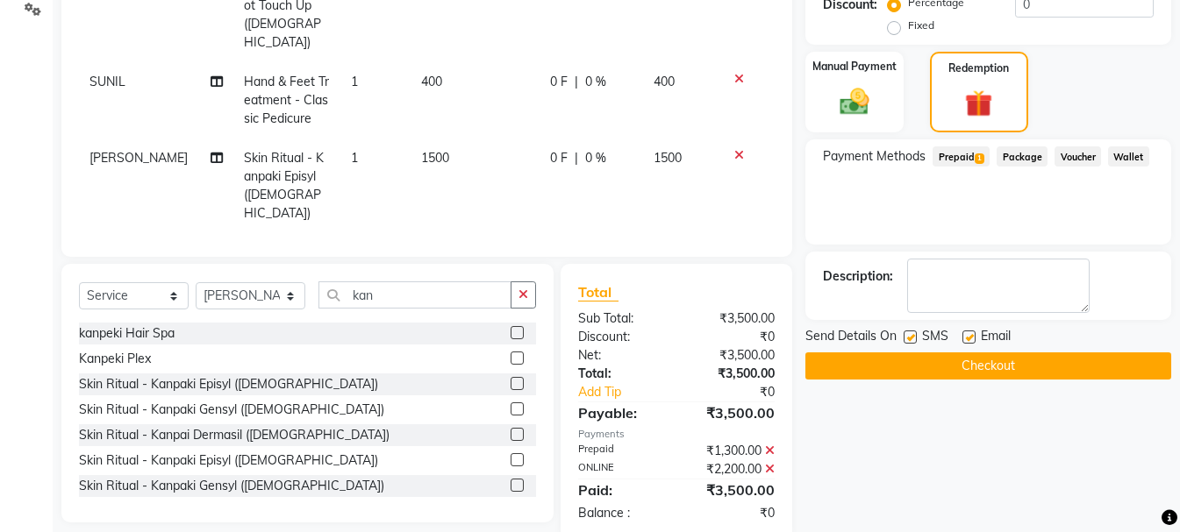
click at [957, 367] on button "Checkout" at bounding box center [988, 366] width 366 height 27
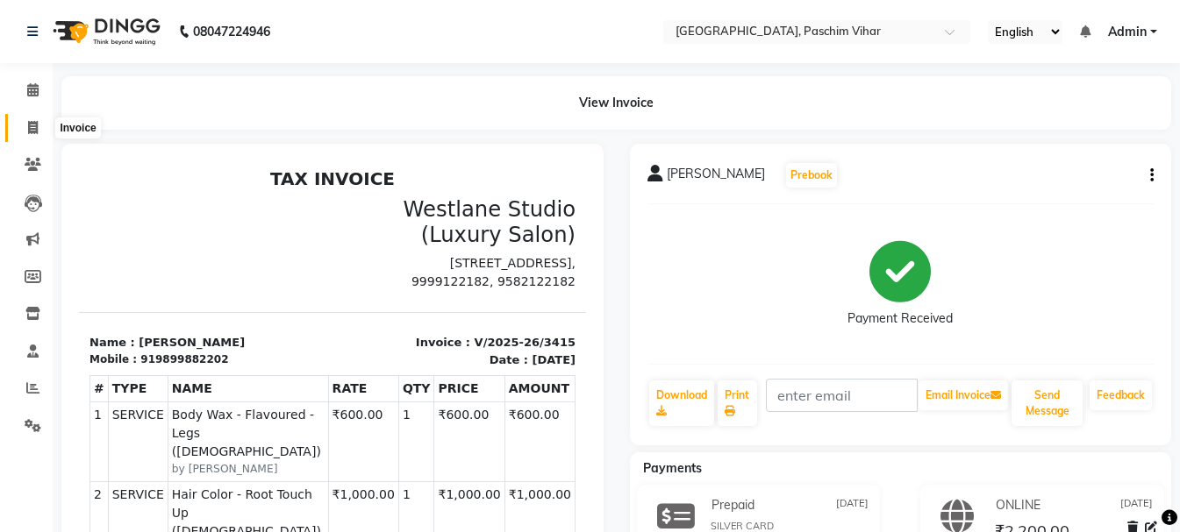
click at [32, 123] on icon at bounding box center [33, 127] width 10 height 13
select select "service"
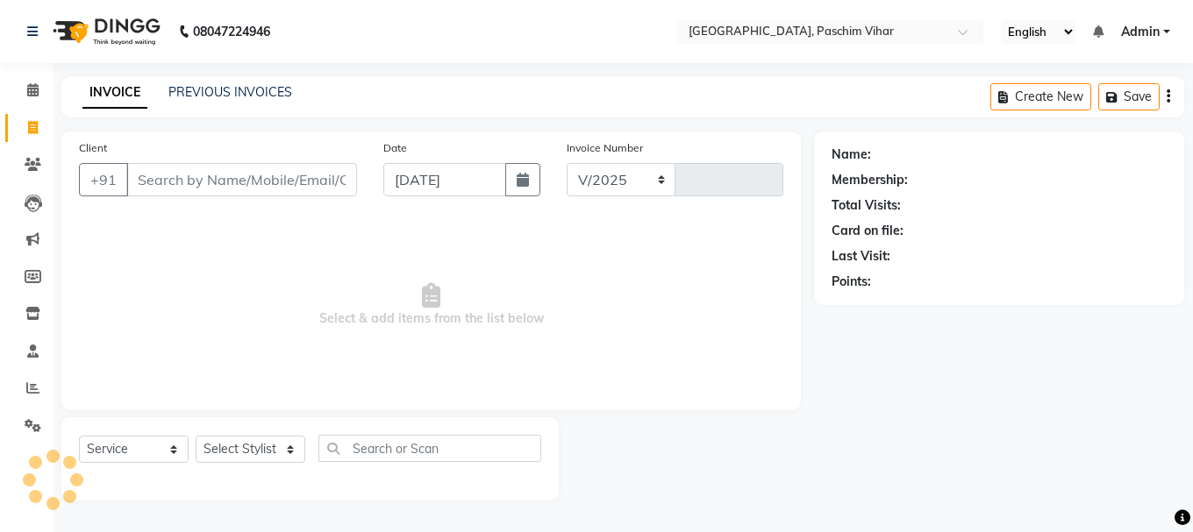
select select "223"
type input "3416"
click at [204, 95] on link "PREVIOUS INVOICES" at bounding box center [230, 92] width 124 height 16
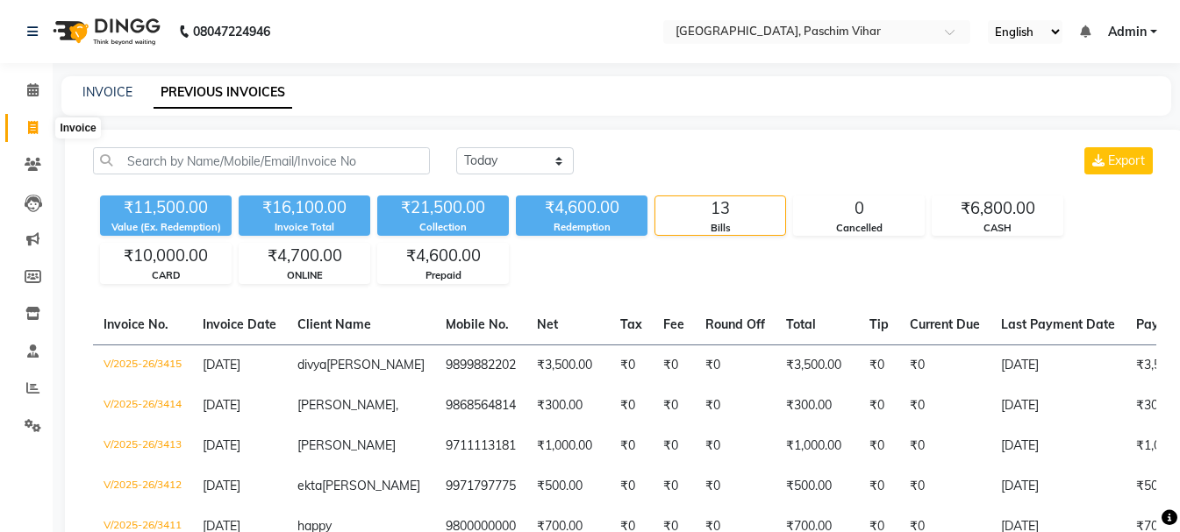
click at [28, 130] on icon at bounding box center [33, 127] width 10 height 13
select select "service"
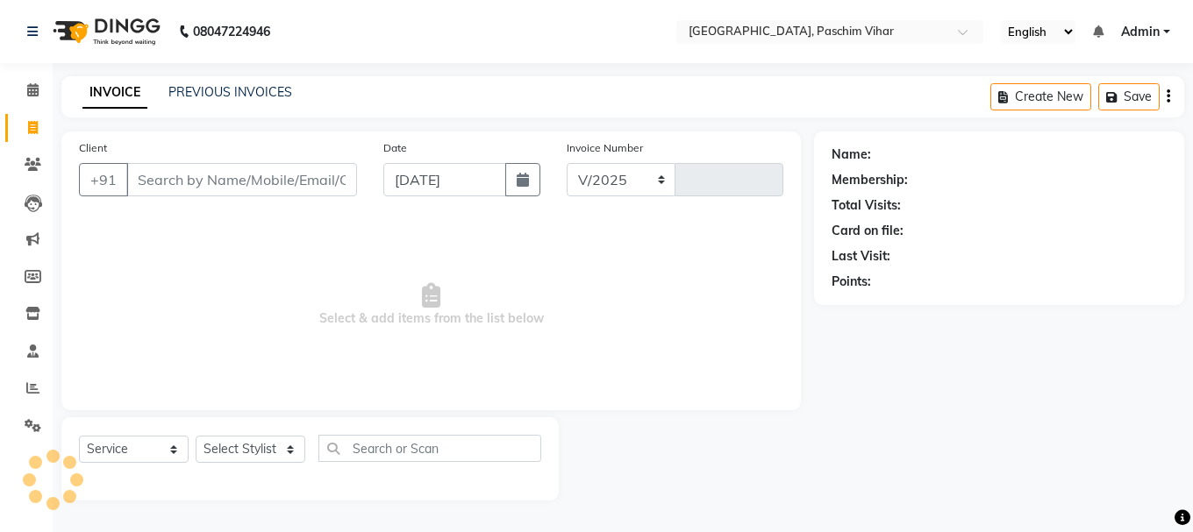
select select "223"
type input "3416"
click at [222, 92] on link "PREVIOUS INVOICES" at bounding box center [230, 92] width 124 height 16
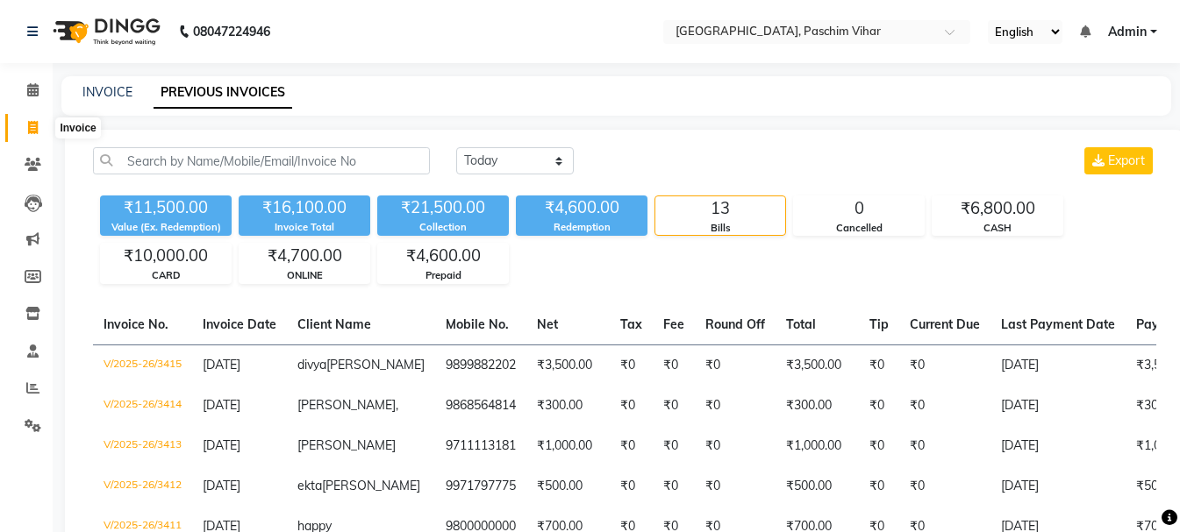
click at [32, 128] on icon at bounding box center [33, 127] width 10 height 13
select select "223"
select select "service"
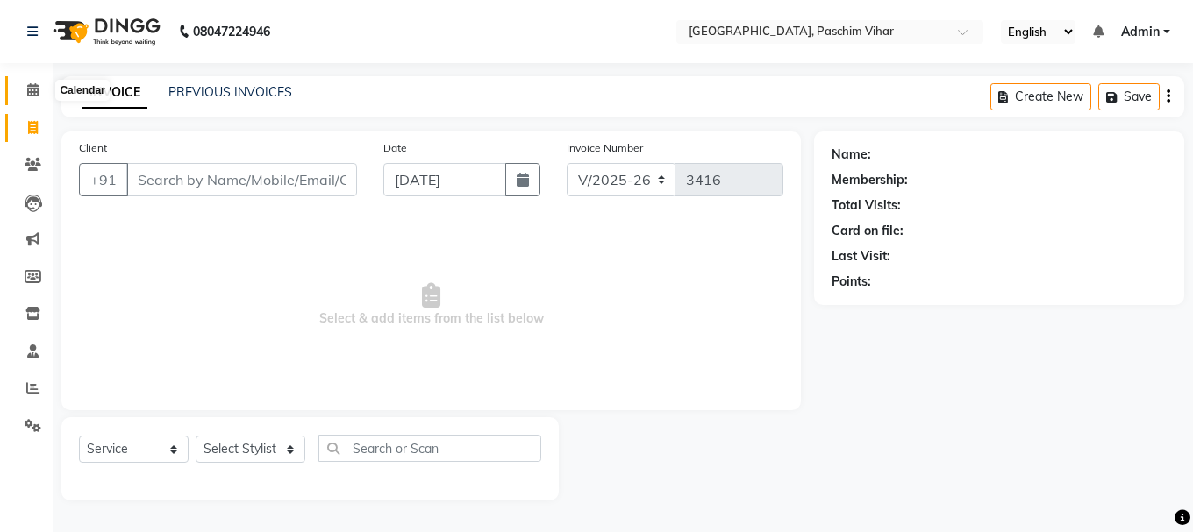
click at [35, 89] on icon at bounding box center [32, 89] width 11 height 13
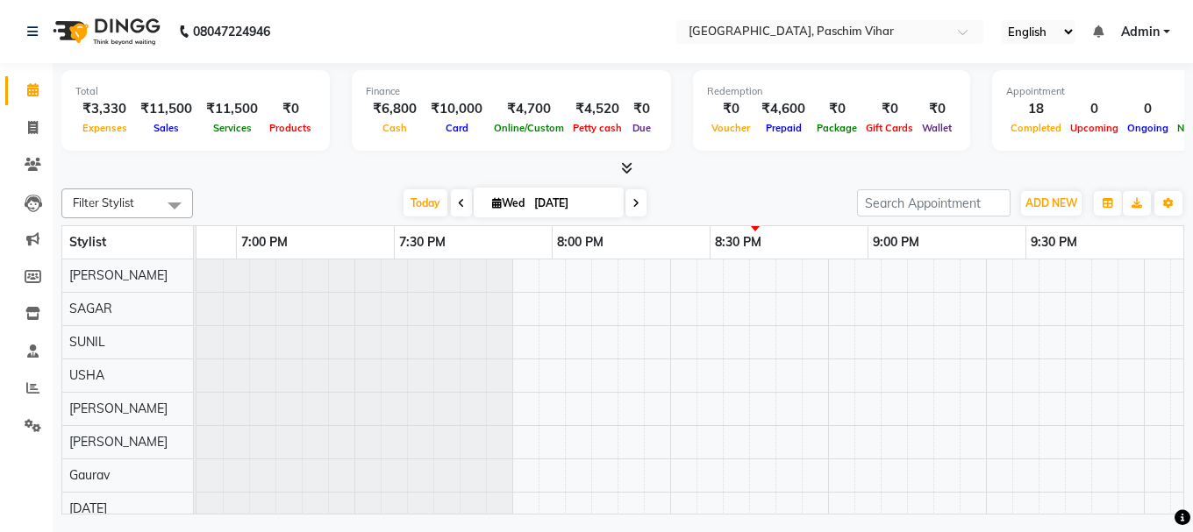
scroll to position [0, 3118]
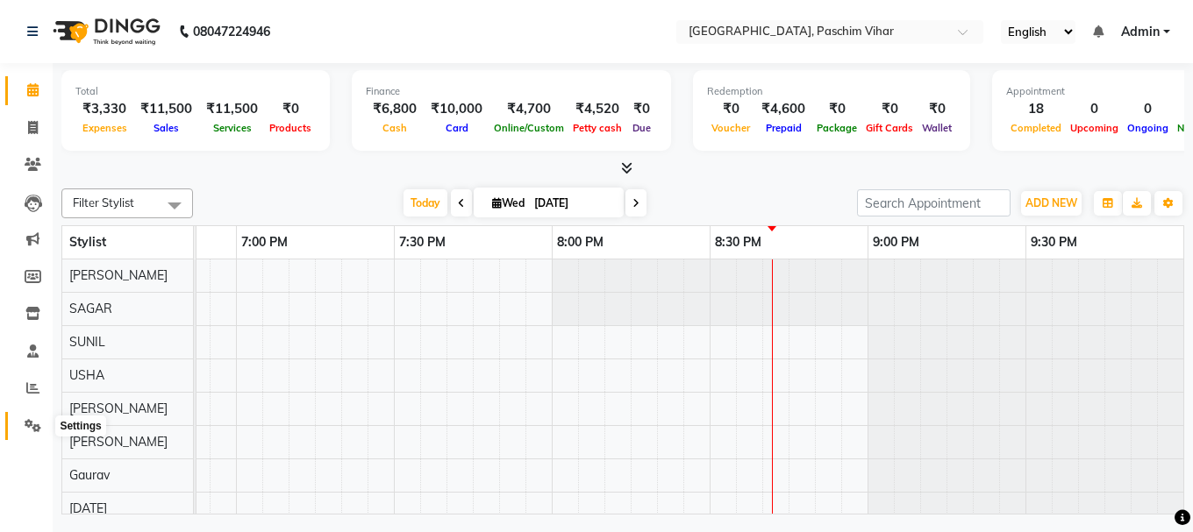
click at [31, 422] on icon at bounding box center [33, 425] width 17 height 13
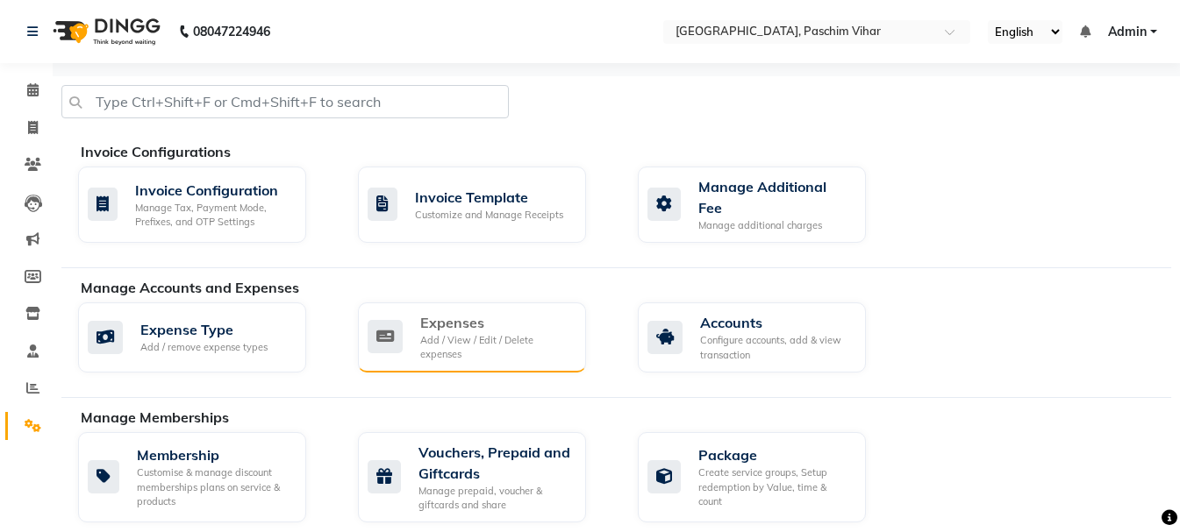
click at [471, 329] on div "Expenses" at bounding box center [496, 322] width 152 height 21
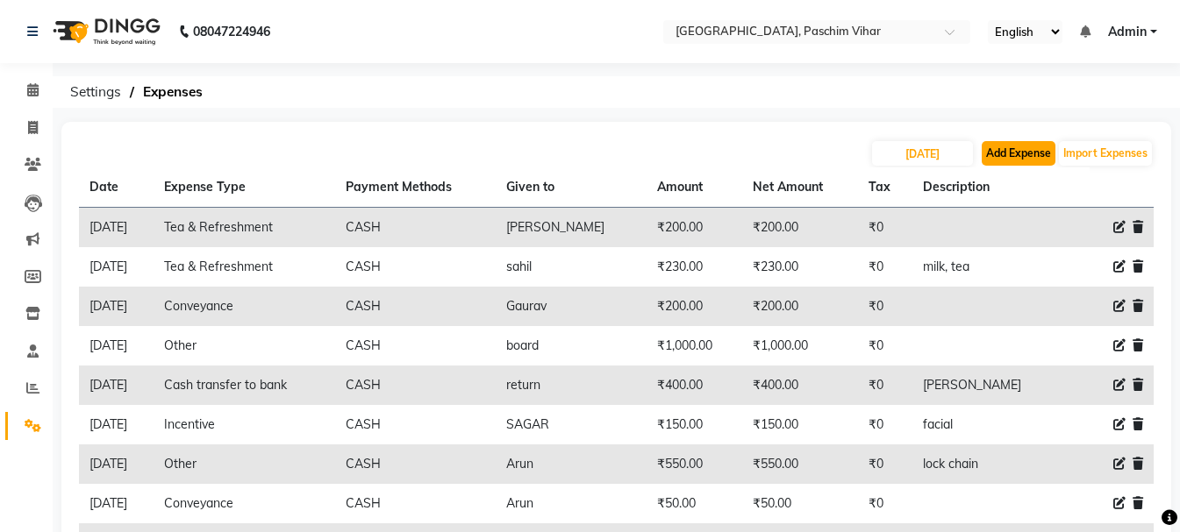
click at [1026, 147] on button "Add Expense" at bounding box center [1018, 153] width 74 height 25
select select "1"
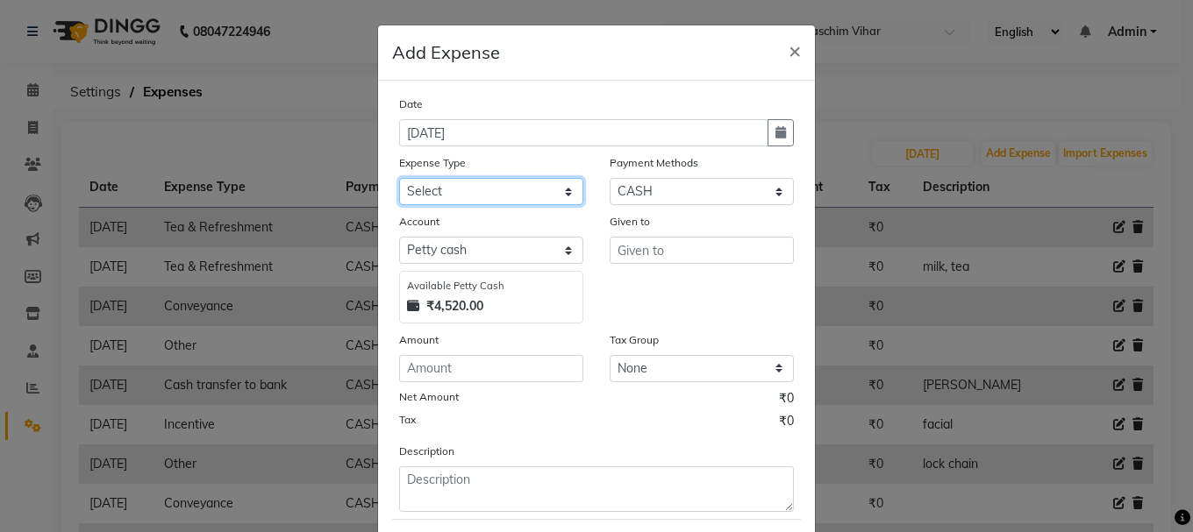
drag, startPoint x: 527, startPoint y: 190, endPoint x: 517, endPoint y: 246, distance: 56.1
click at [527, 190] on select "Select Advance Salary Bank charges Cash transfer to bank Cash transfer to hub C…" at bounding box center [491, 191] width 184 height 27
click at [399, 178] on select "Select Advance Salary Bank charges Cash transfer to bank Cash transfer to hub C…" at bounding box center [491, 191] width 184 height 27
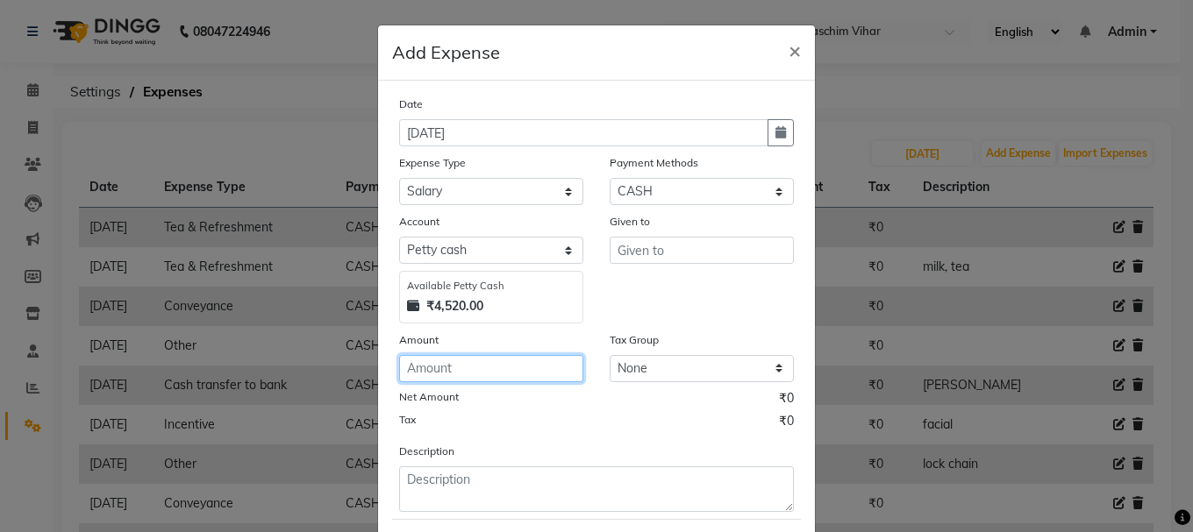
click at [469, 361] on input "number" at bounding box center [491, 368] width 184 height 27
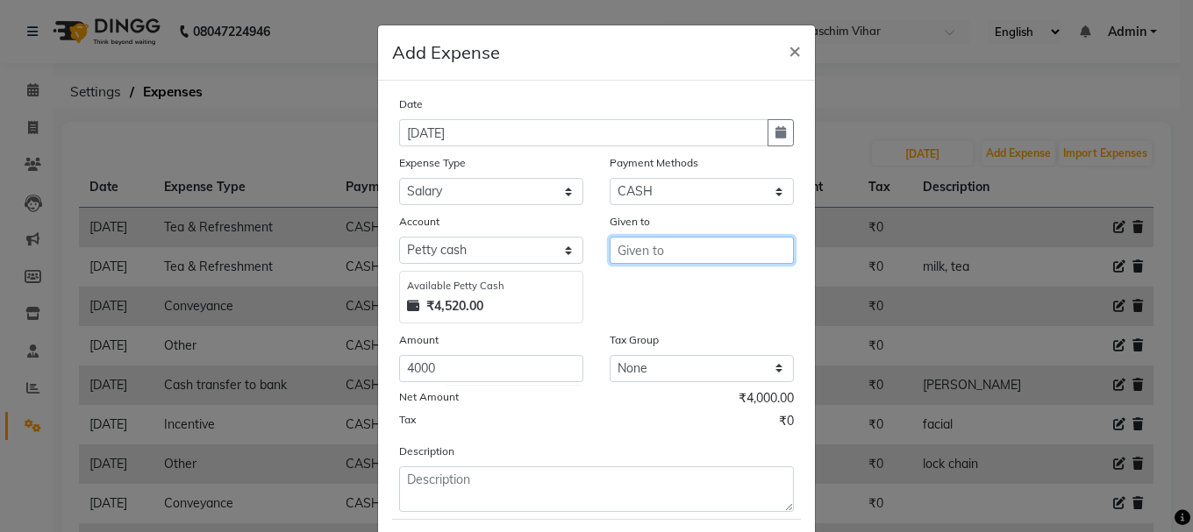
click at [728, 254] on input "text" at bounding box center [701, 250] width 184 height 27
click at [684, 296] on button "Anu" at bounding box center [679, 288] width 139 height 28
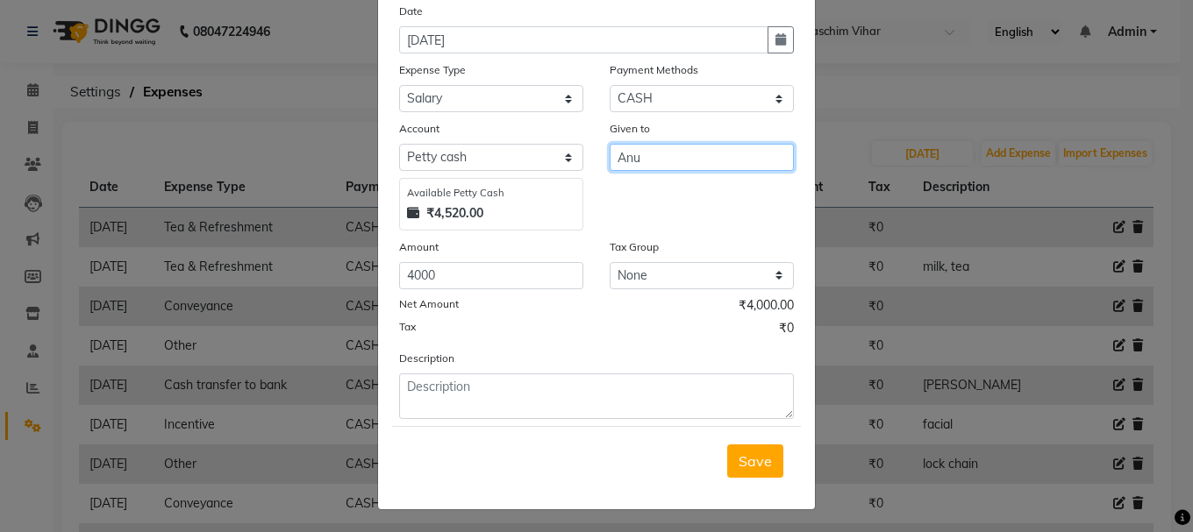
scroll to position [96, 0]
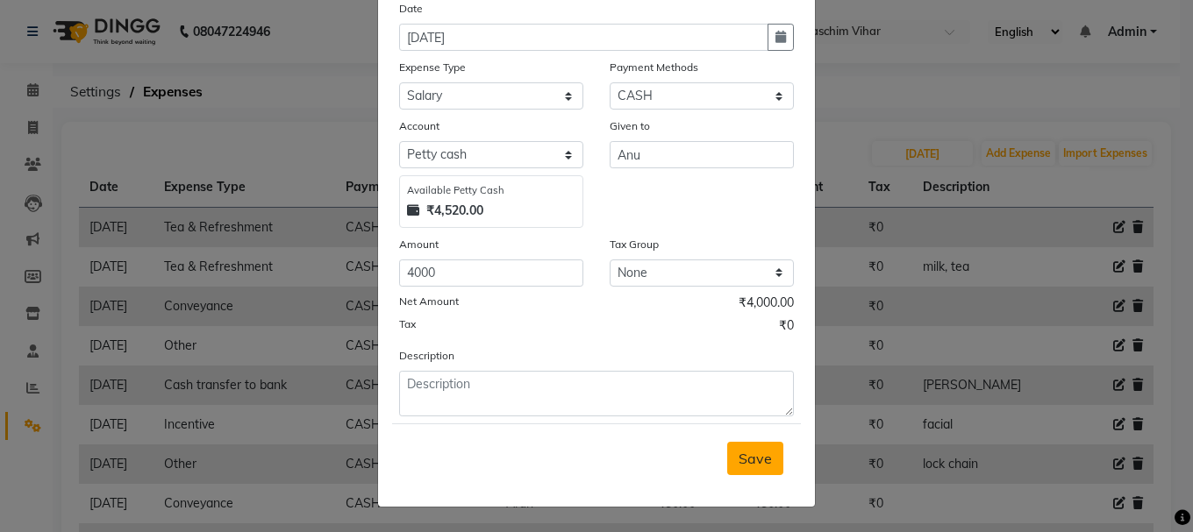
click at [738, 459] on span "Save" at bounding box center [754, 459] width 33 height 18
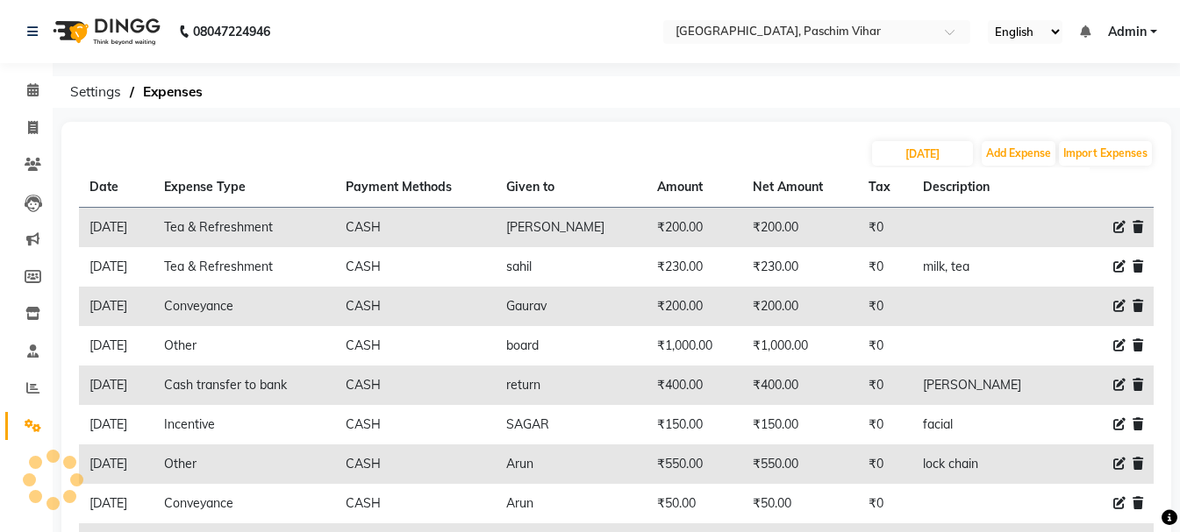
click at [482, 77] on div "08047224946 Select Location × Westlane Studio, Paschim Vihar English ENGLISH Es…" at bounding box center [590, 349] width 1180 height 698
click at [495, 90] on ol "Settings Expenses" at bounding box center [612, 92] width 1103 height 32
click at [28, 125] on icon at bounding box center [33, 127] width 10 height 13
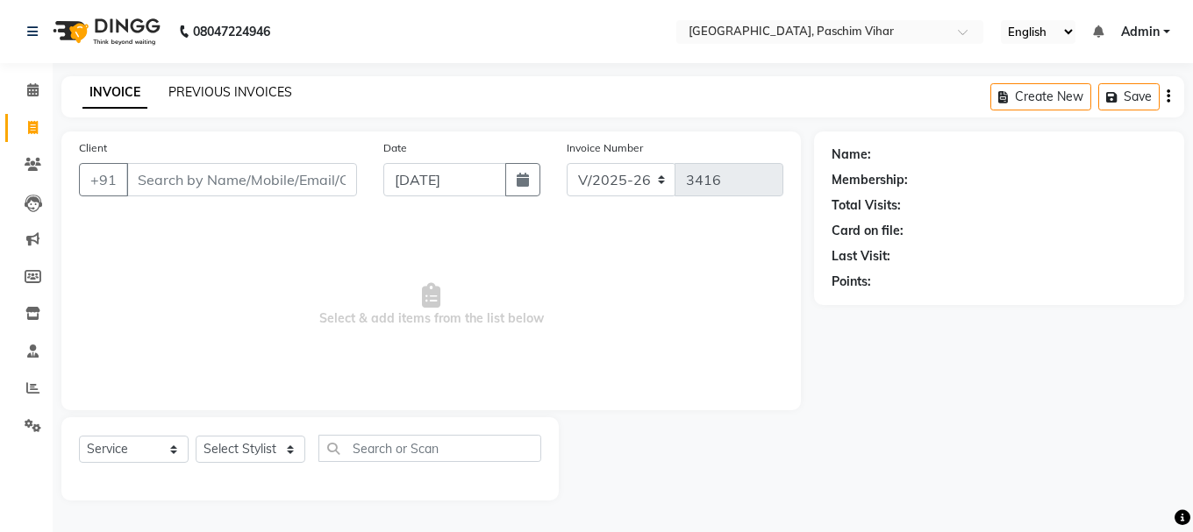
click at [257, 89] on link "PREVIOUS INVOICES" at bounding box center [230, 92] width 124 height 16
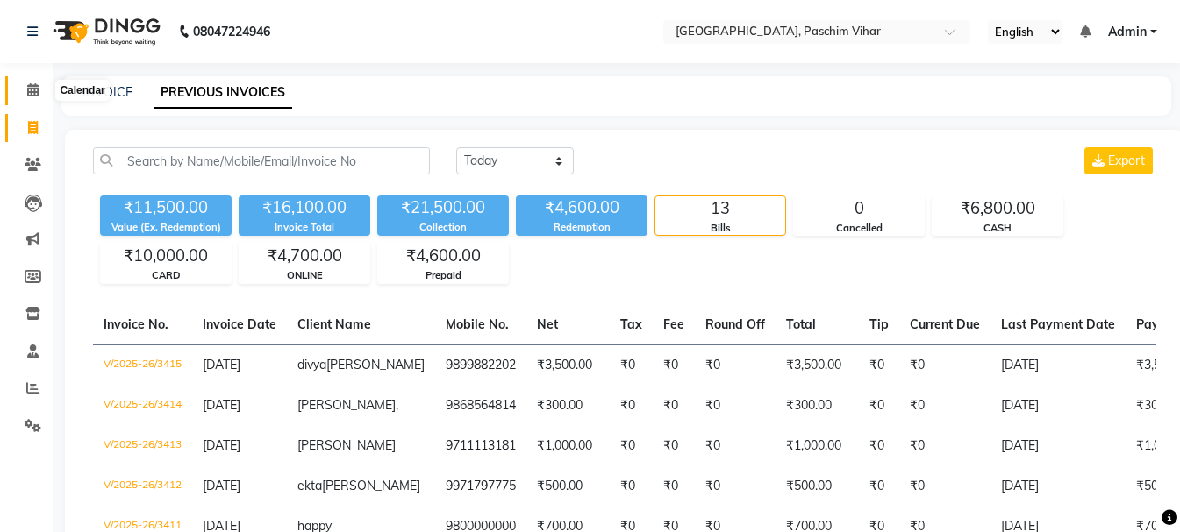
click at [33, 89] on icon at bounding box center [32, 89] width 11 height 13
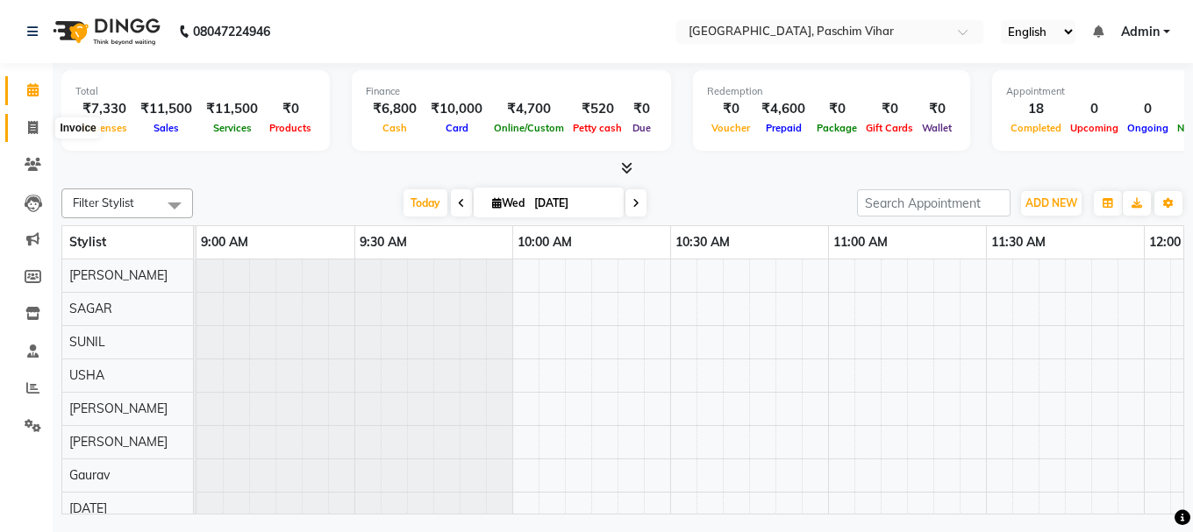
click at [34, 128] on icon at bounding box center [33, 127] width 10 height 13
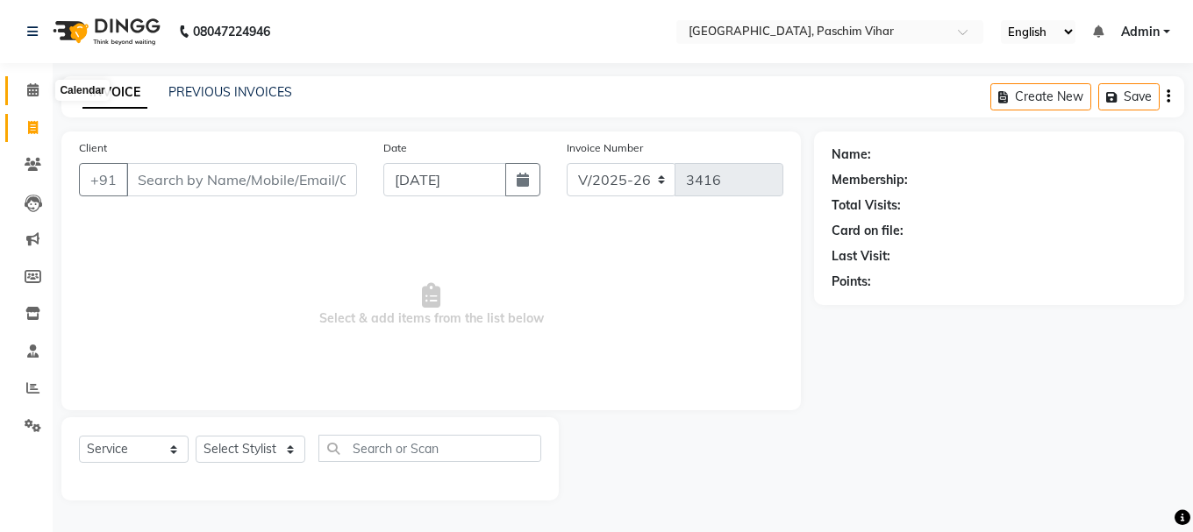
click at [37, 92] on icon at bounding box center [32, 89] width 11 height 13
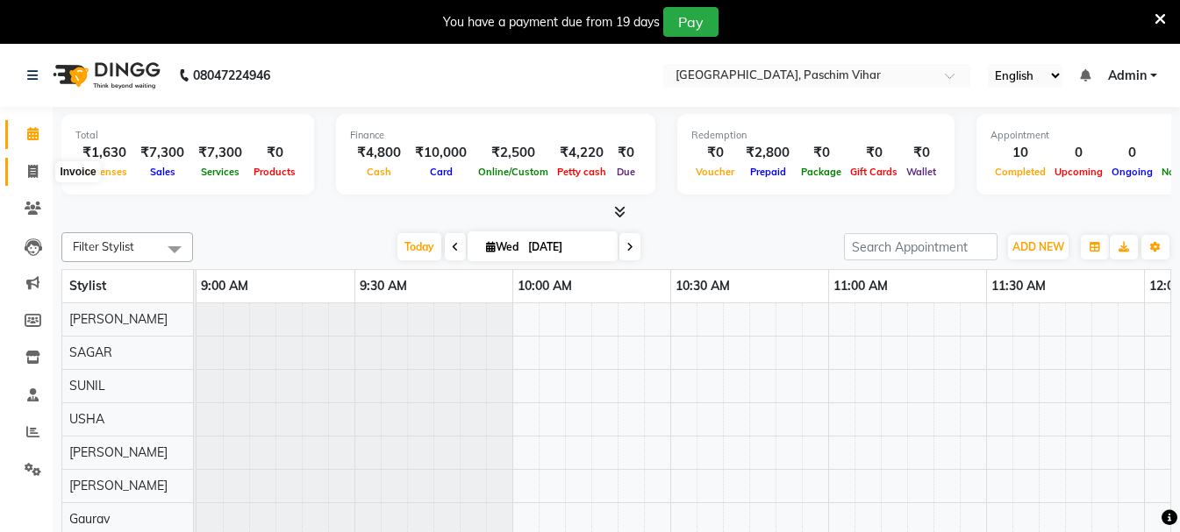
click at [33, 168] on icon at bounding box center [33, 171] width 10 height 13
select select "service"
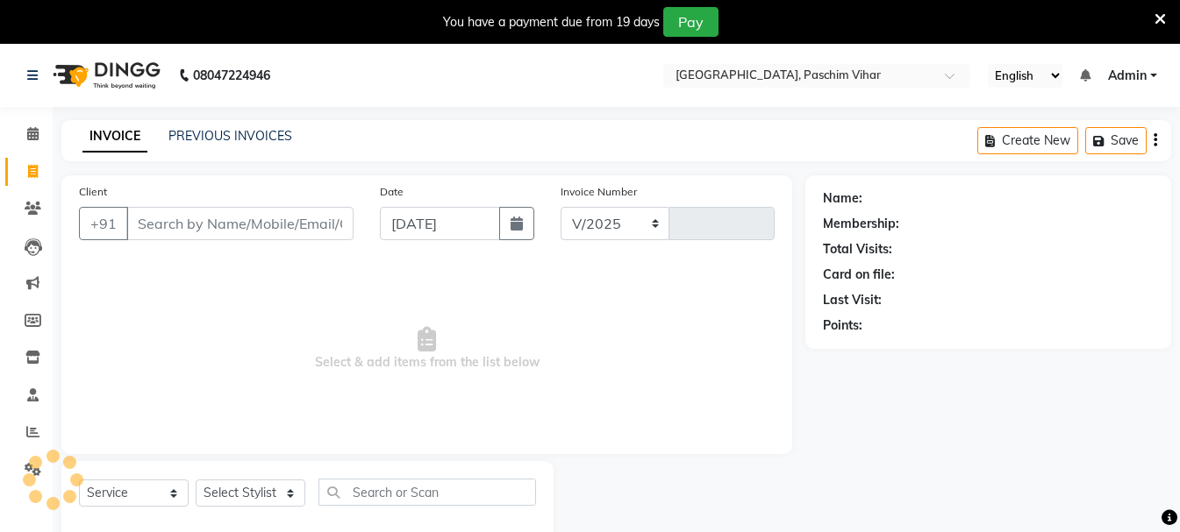
select select "223"
type input "3411"
click at [249, 210] on input "Client" at bounding box center [239, 223] width 227 height 33
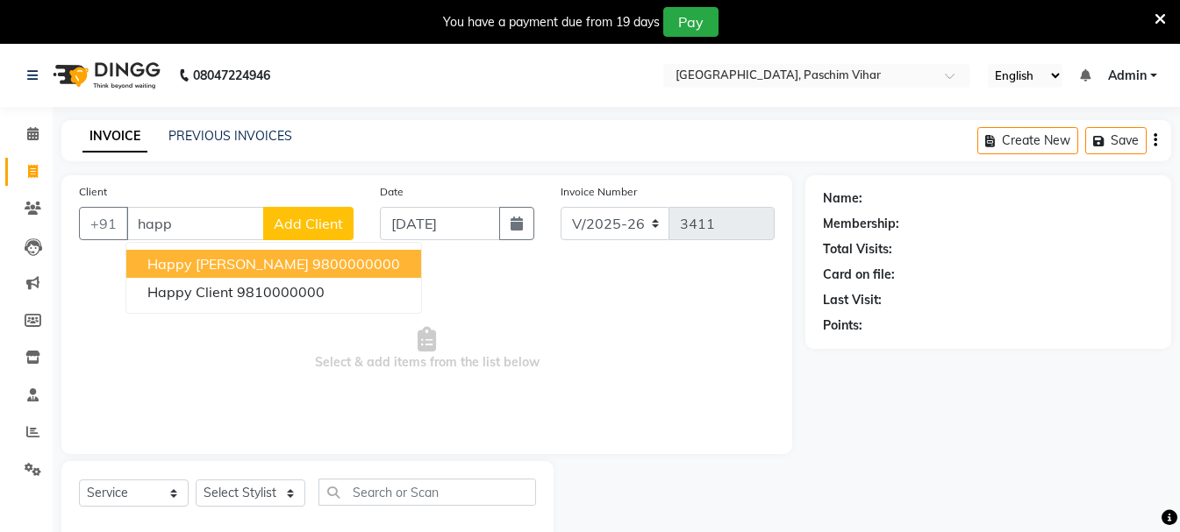
click at [312, 268] on ngb-highlight "9800000000" at bounding box center [356, 264] width 88 height 18
type input "9800000000"
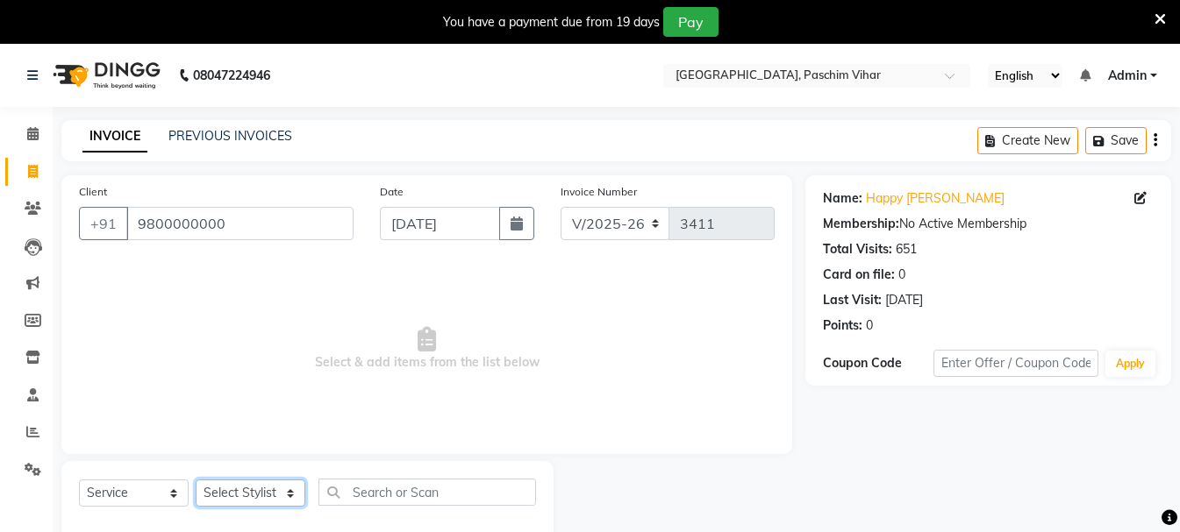
click at [233, 489] on select "Select Stylist Akash Anu Arun Gaurav [PERSON_NAME] [PERSON_NAME] [PERSON_NAME] …" at bounding box center [251, 493] width 110 height 27
select select "45089"
click at [196, 480] on select "Select Stylist Akash Anu Arun Gaurav [PERSON_NAME] [PERSON_NAME] [PERSON_NAME] …" at bounding box center [251, 493] width 110 height 27
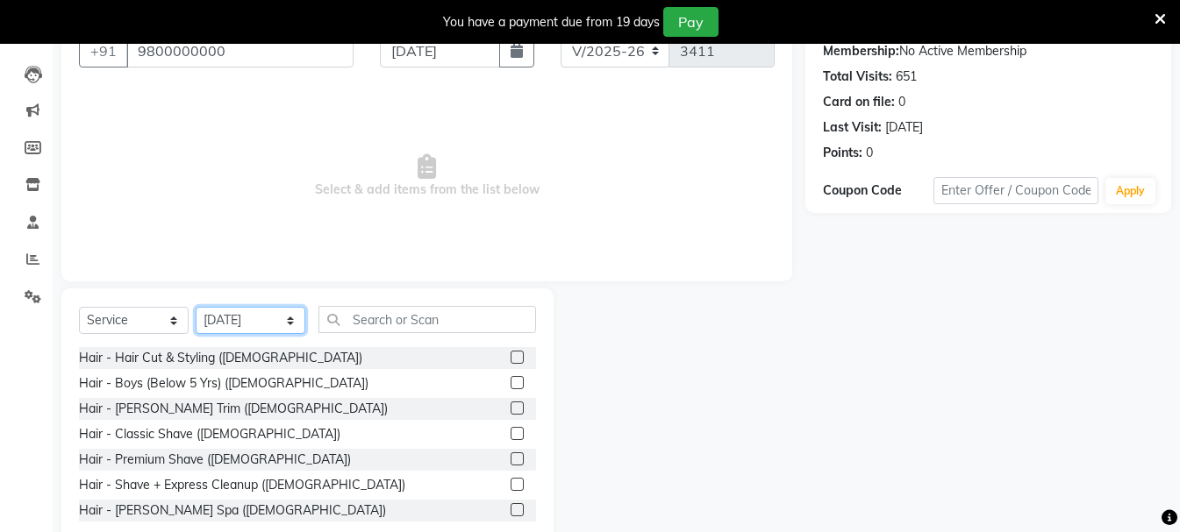
scroll to position [175, 0]
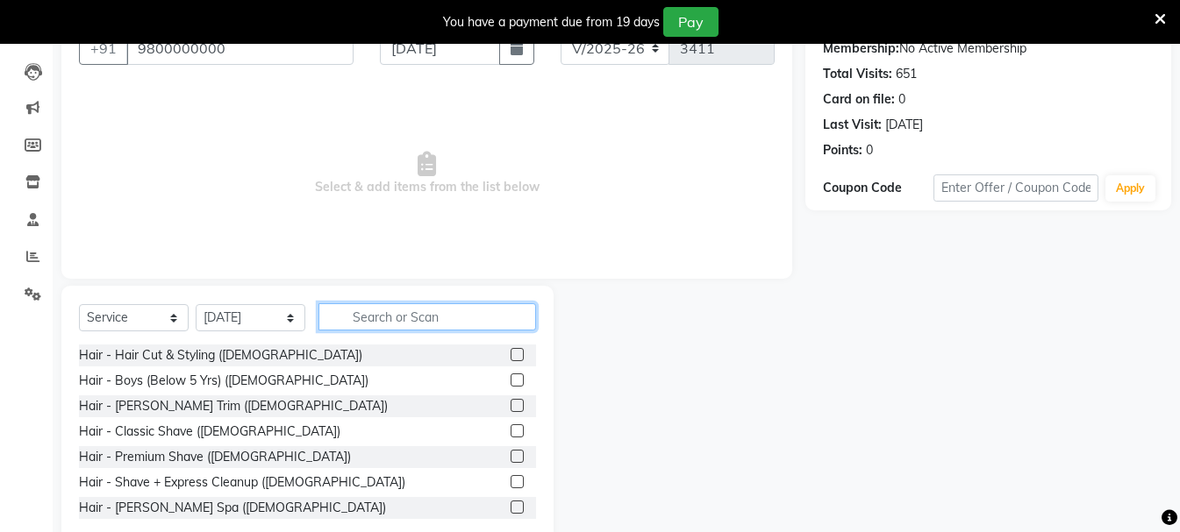
click at [403, 318] on input "text" at bounding box center [426, 316] width 217 height 27
click at [383, 313] on input "text" at bounding box center [426, 316] width 217 height 27
click at [1157, 14] on icon at bounding box center [1159, 19] width 11 height 16
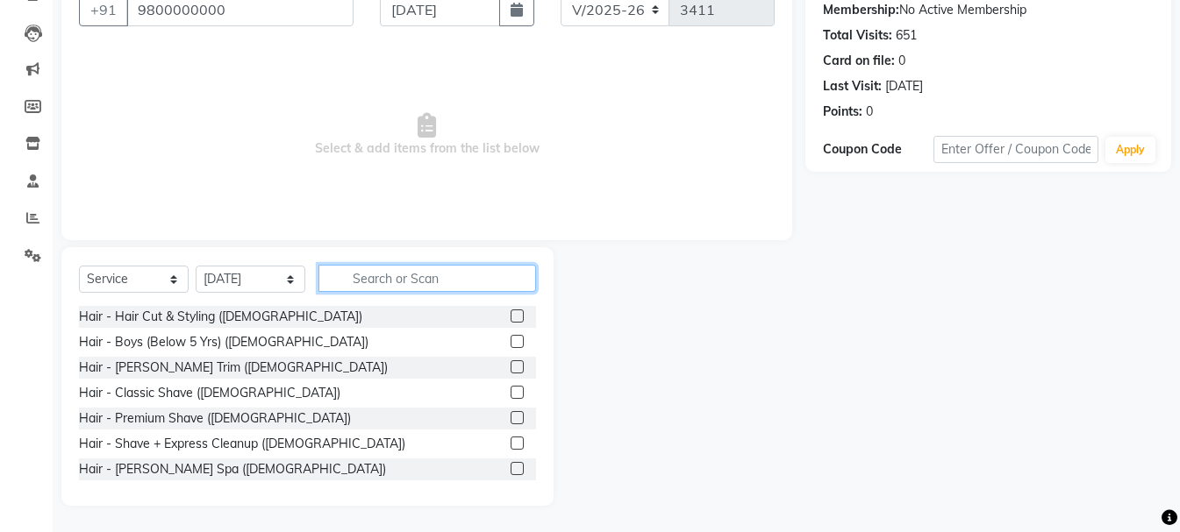
click at [420, 282] on input "text" at bounding box center [426, 278] width 217 height 27
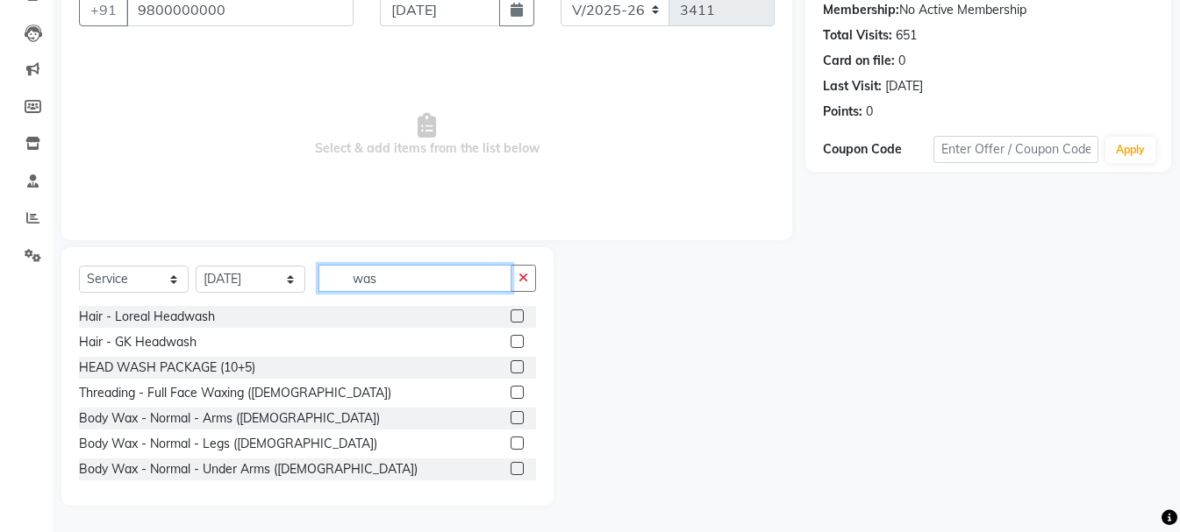
scroll to position [122, 0]
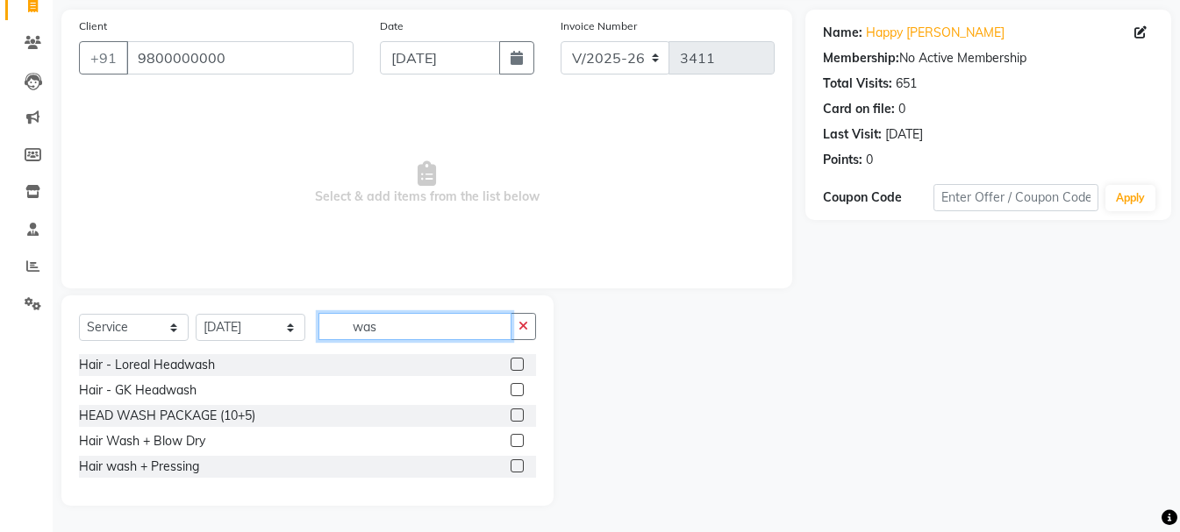
type input "was"
click at [518, 443] on label at bounding box center [516, 440] width 13 height 13
click at [518, 443] on input "checkbox" at bounding box center [515, 441] width 11 height 11
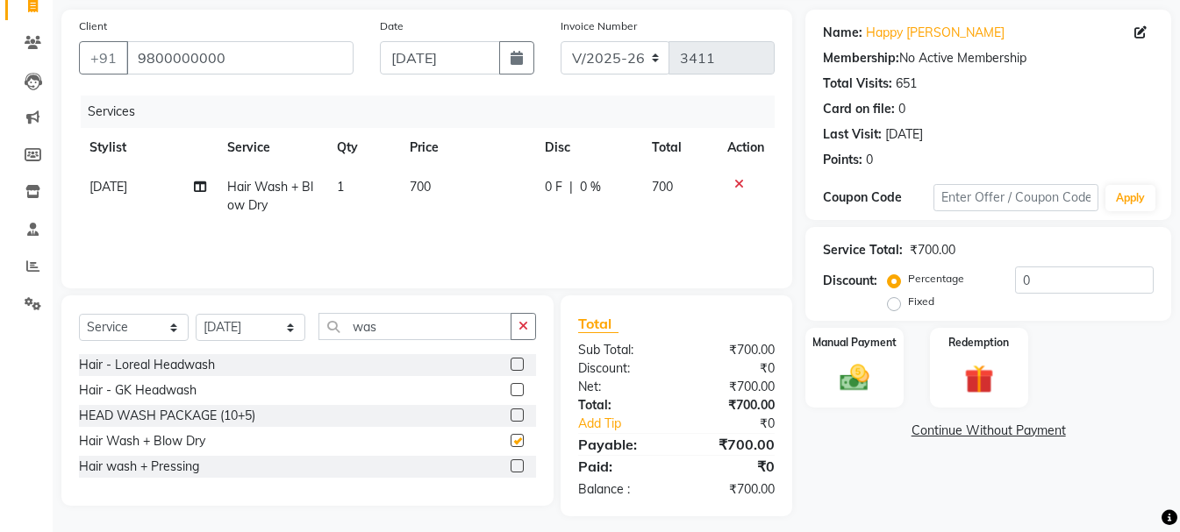
checkbox input "false"
click at [874, 362] on img at bounding box center [854, 377] width 49 height 35
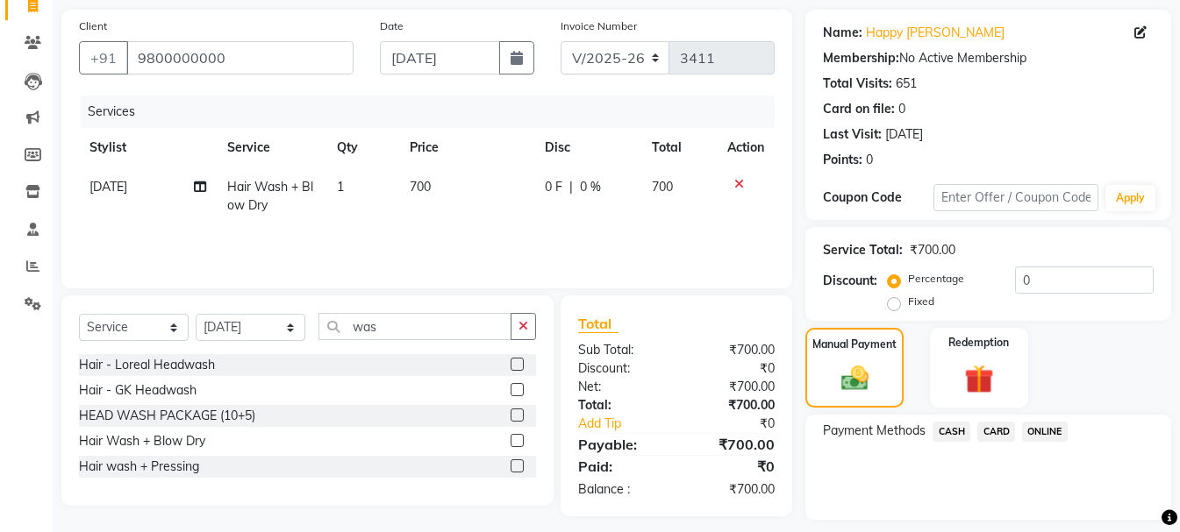
click at [955, 431] on span "CASH" at bounding box center [951, 432] width 38 height 20
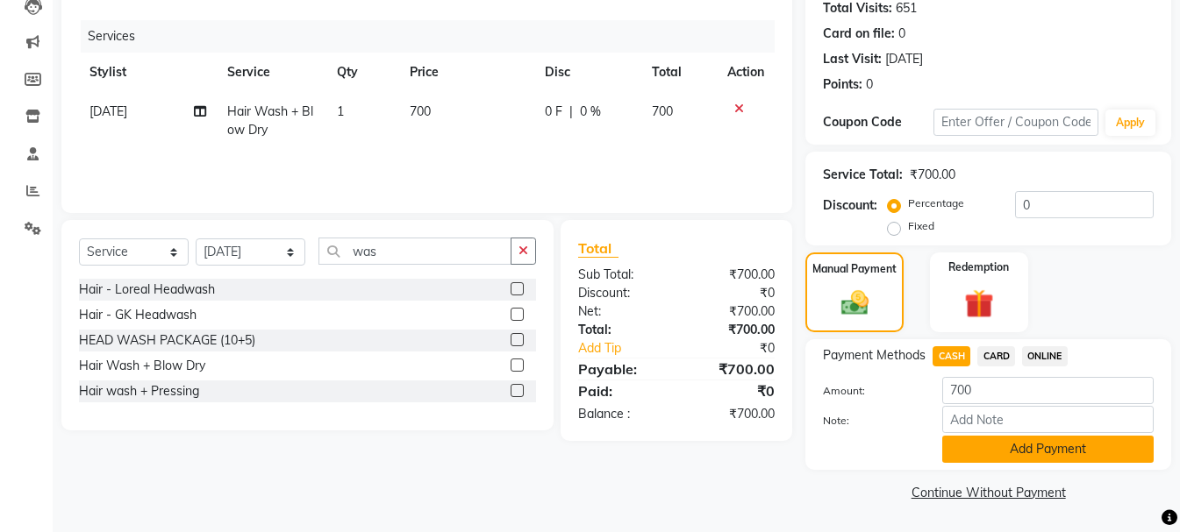
click at [1037, 453] on button "Add Payment" at bounding box center [1047, 449] width 211 height 27
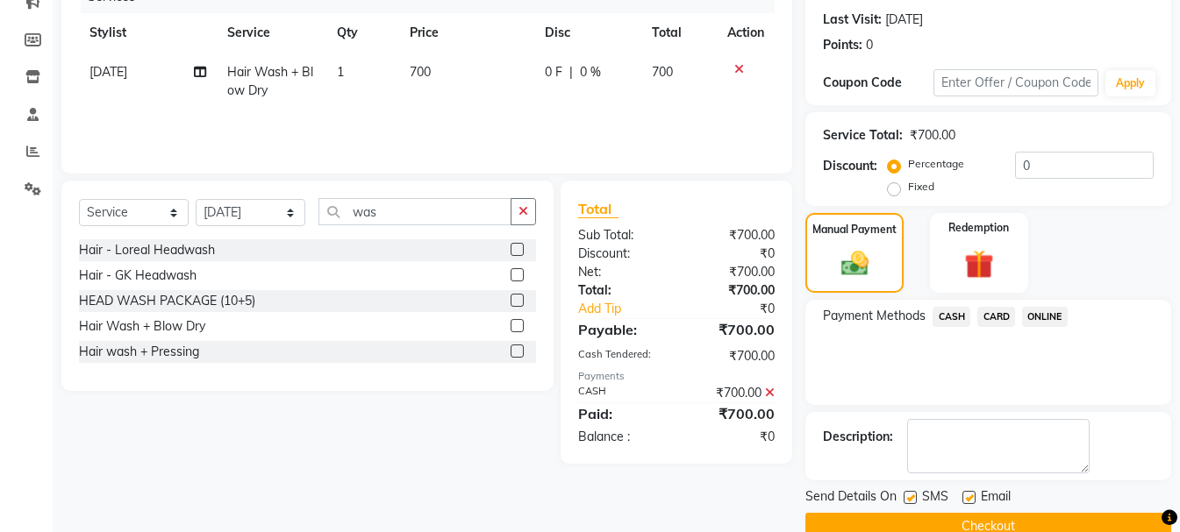
scroll to position [271, 0]
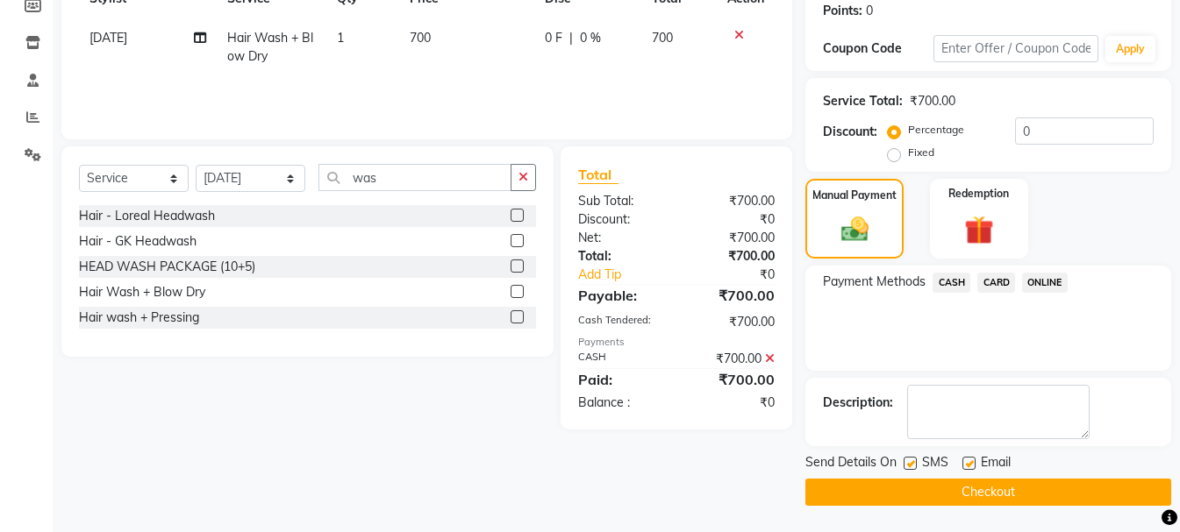
click at [1041, 488] on button "Checkout" at bounding box center [988, 492] width 366 height 27
